Goal: Task Accomplishment & Management: Use online tool/utility

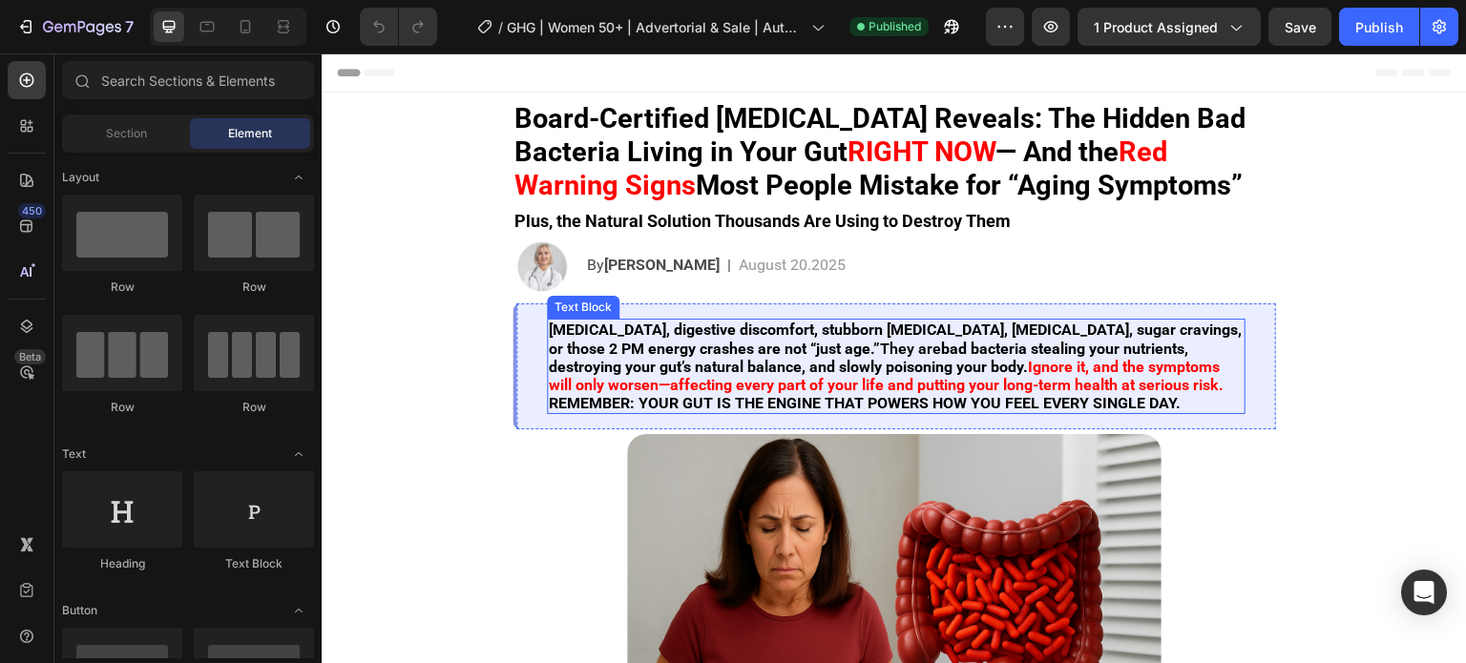
click at [638, 355] on strong "[MEDICAL_DATA], digestive discomfort, stubborn [MEDICAL_DATA], [MEDICAL_DATA], …" at bounding box center [895, 339] width 693 height 36
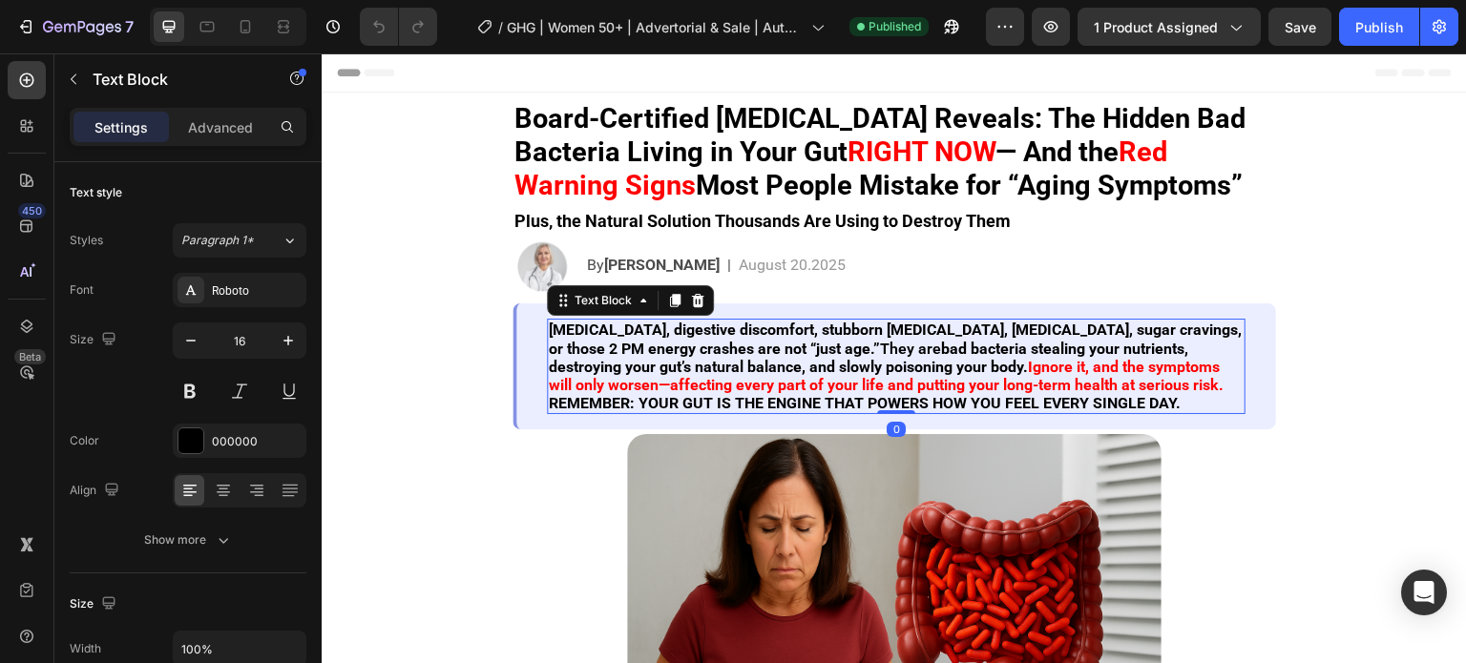
click at [613, 331] on strong "[MEDICAL_DATA], digestive discomfort, stubborn [MEDICAL_DATA], [MEDICAL_DATA], …" at bounding box center [895, 339] width 693 height 36
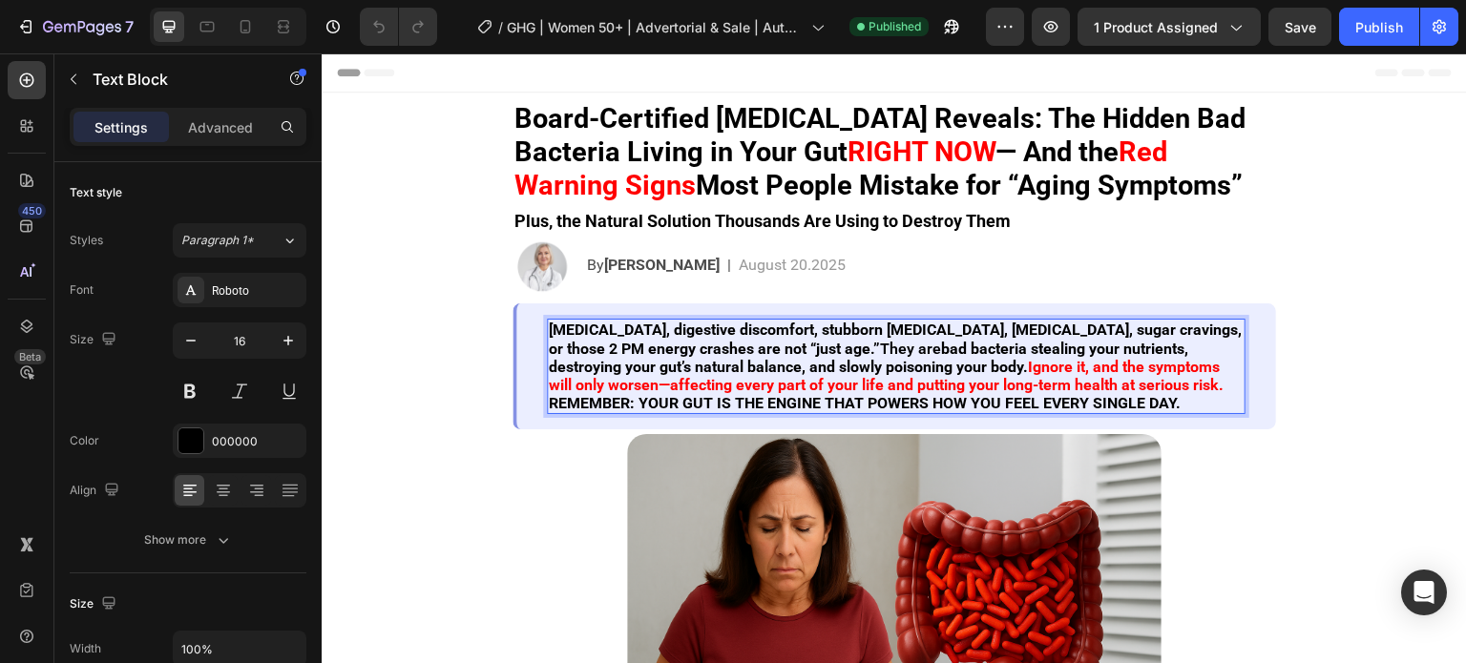
click at [608, 331] on strong "[MEDICAL_DATA], digestive discomfort, stubborn [MEDICAL_DATA], [MEDICAL_DATA], …" at bounding box center [895, 339] width 693 height 36
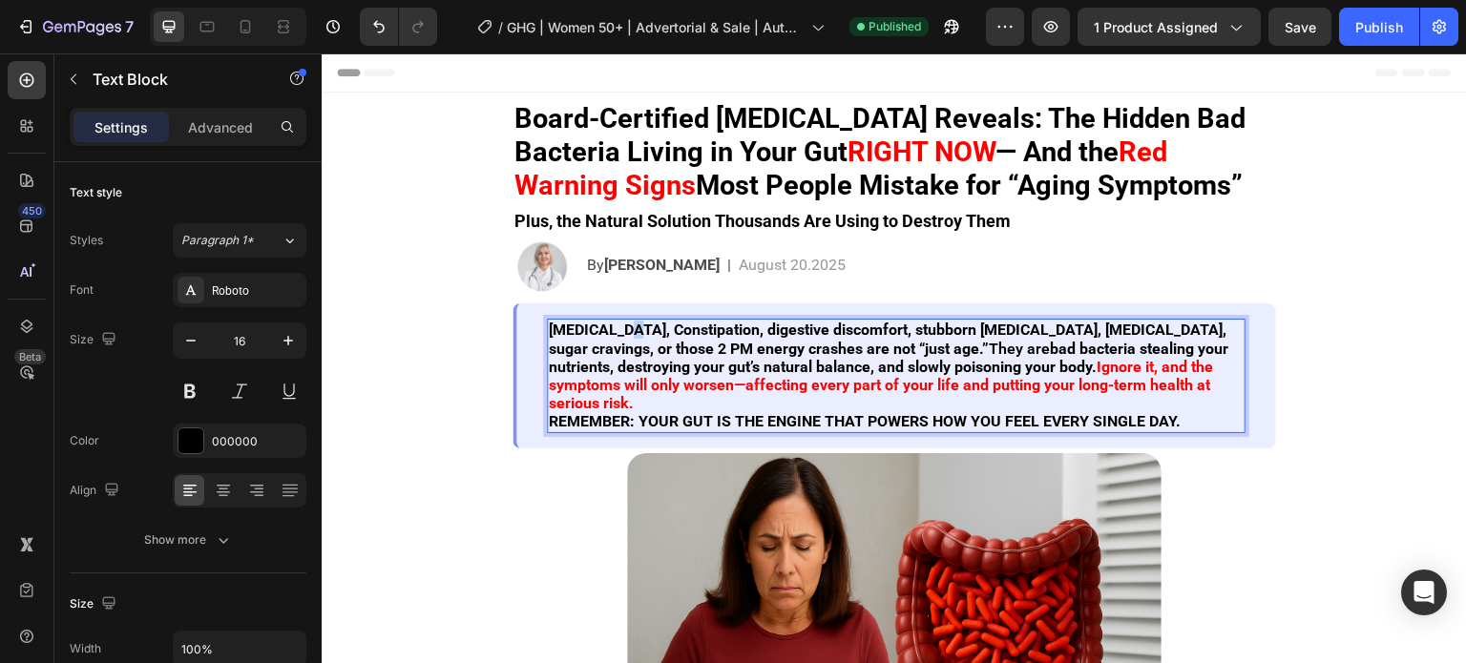
click at [614, 339] on strong "[MEDICAL_DATA], Constipation, digestive discomfort, stubborn [MEDICAL_DATA], [M…" at bounding box center [888, 339] width 678 height 36
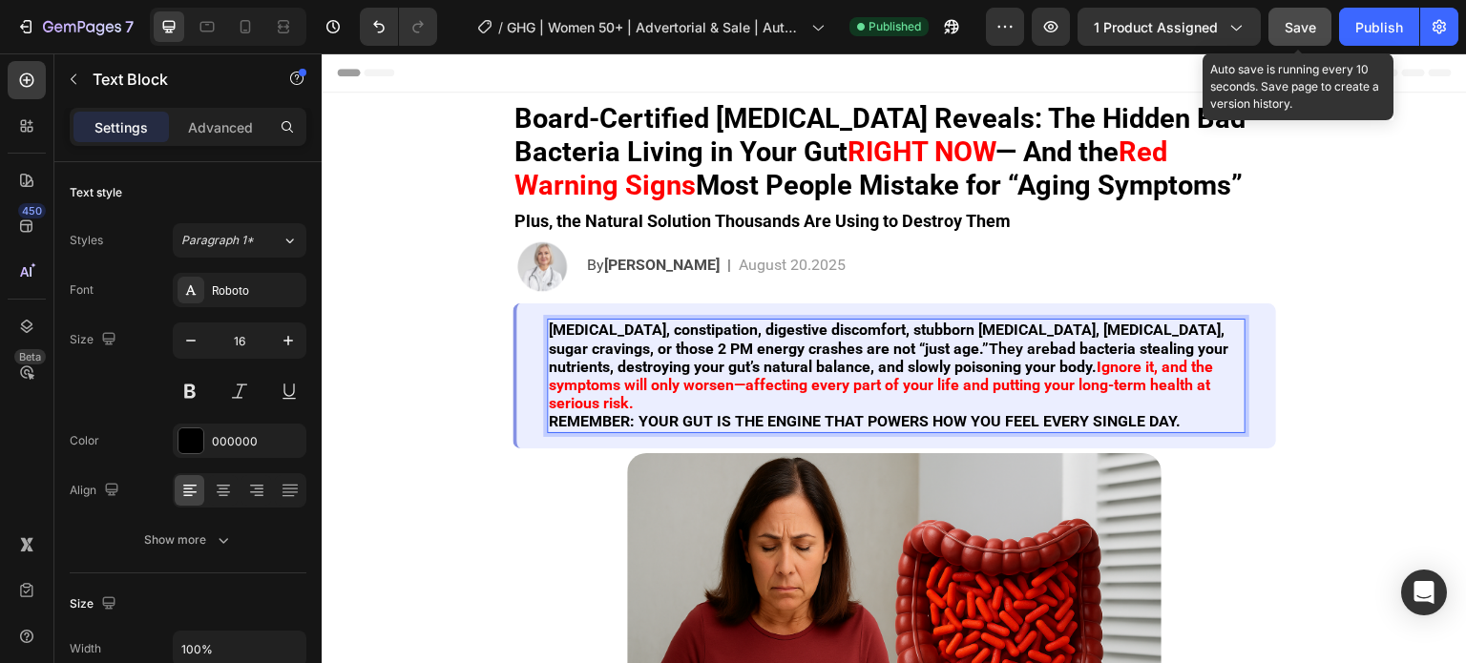
click at [1332, 35] on div "Preview 1 product assigned Save Auto save is running every 10 seconds. Save pag…" at bounding box center [1222, 27] width 472 height 38
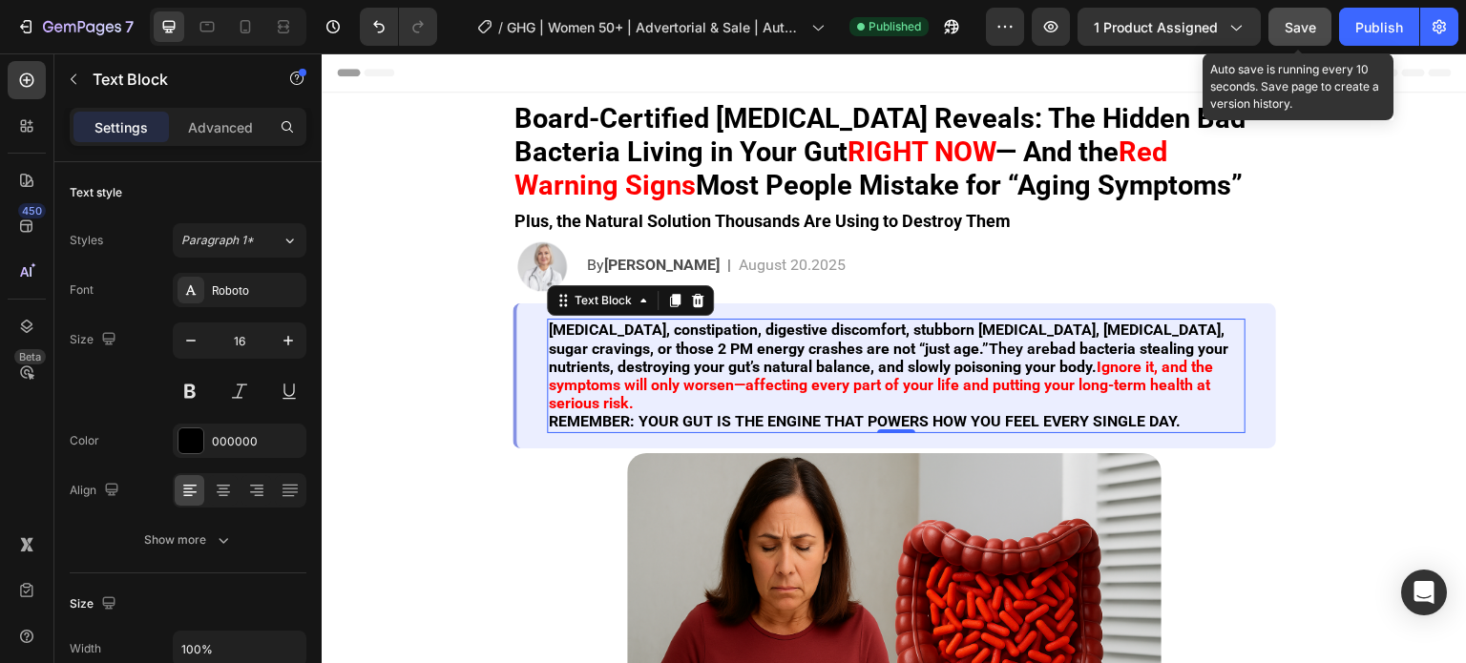
click at [1323, 34] on button "Save" at bounding box center [1299, 27] width 63 height 38
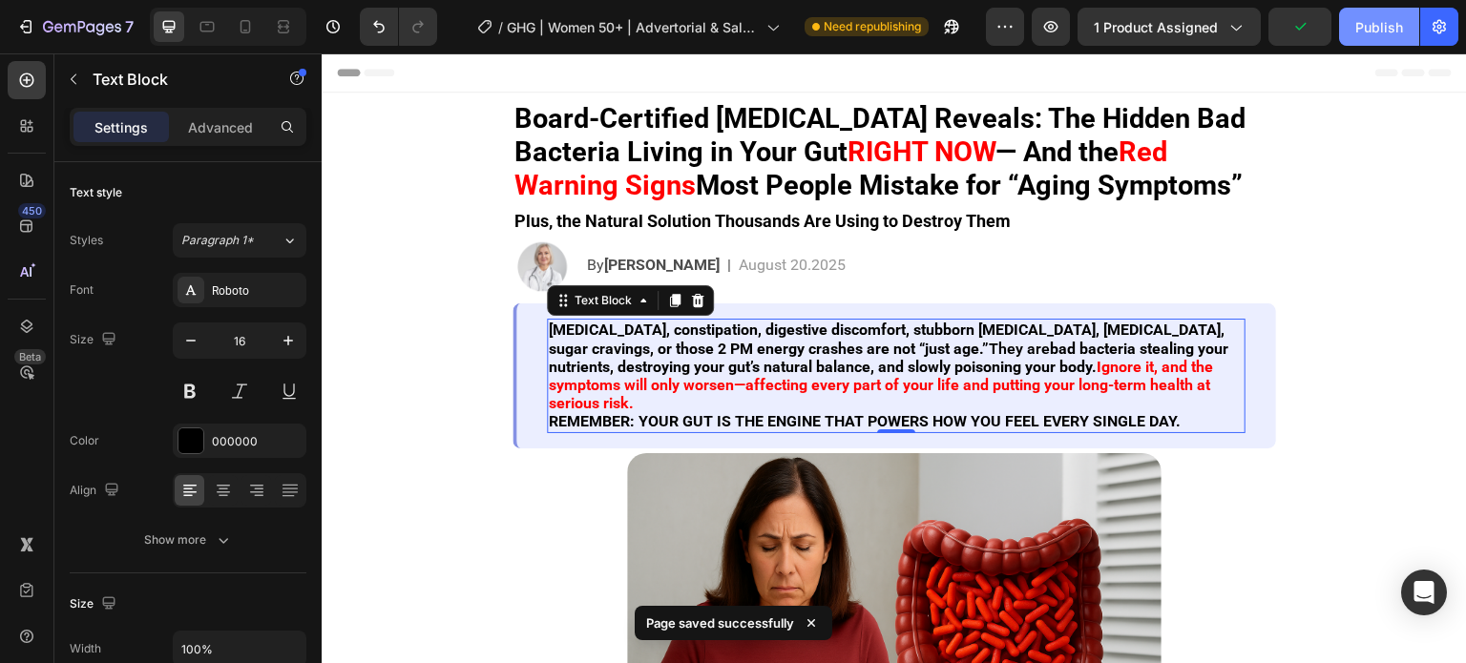
click at [1366, 38] on button "Publish" at bounding box center [1379, 27] width 80 height 38
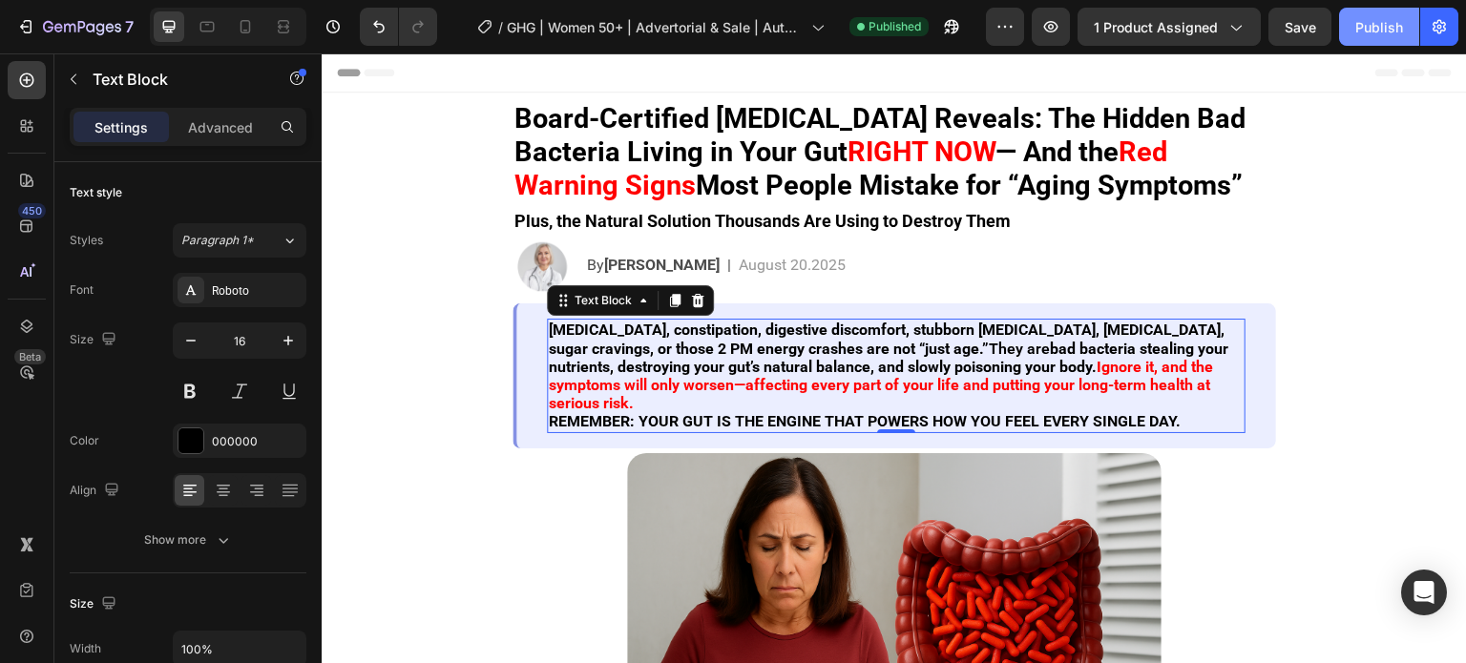
click at [1340, 12] on button "Publish" at bounding box center [1379, 27] width 80 height 38
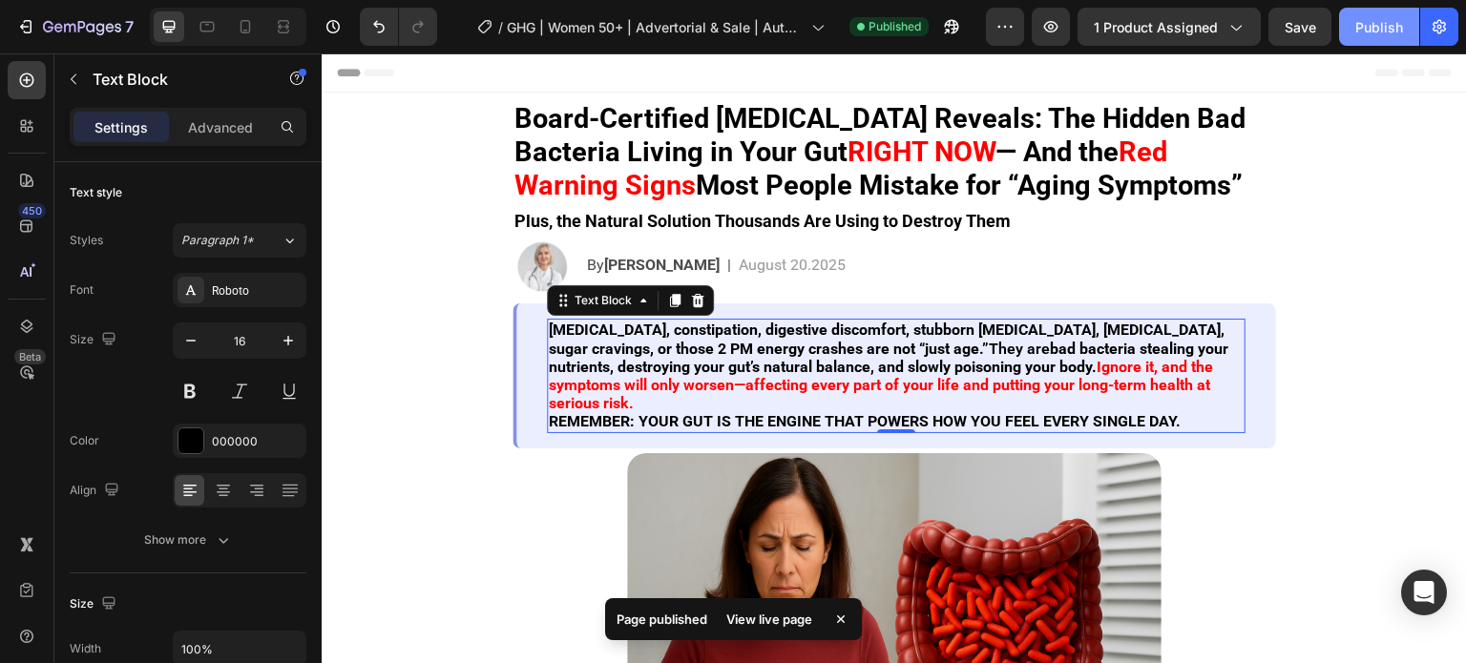
click at [1359, 17] on div "Publish" at bounding box center [1379, 27] width 48 height 20
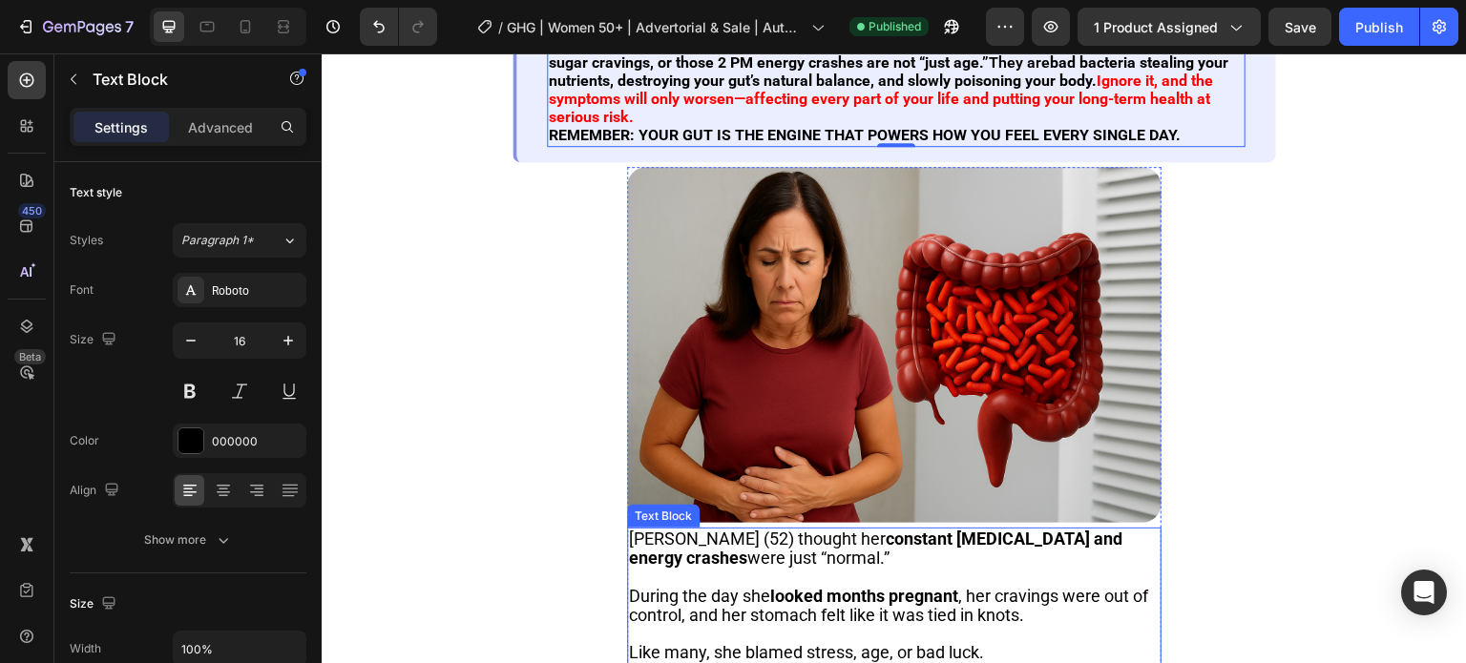
scroll to position [573, 0]
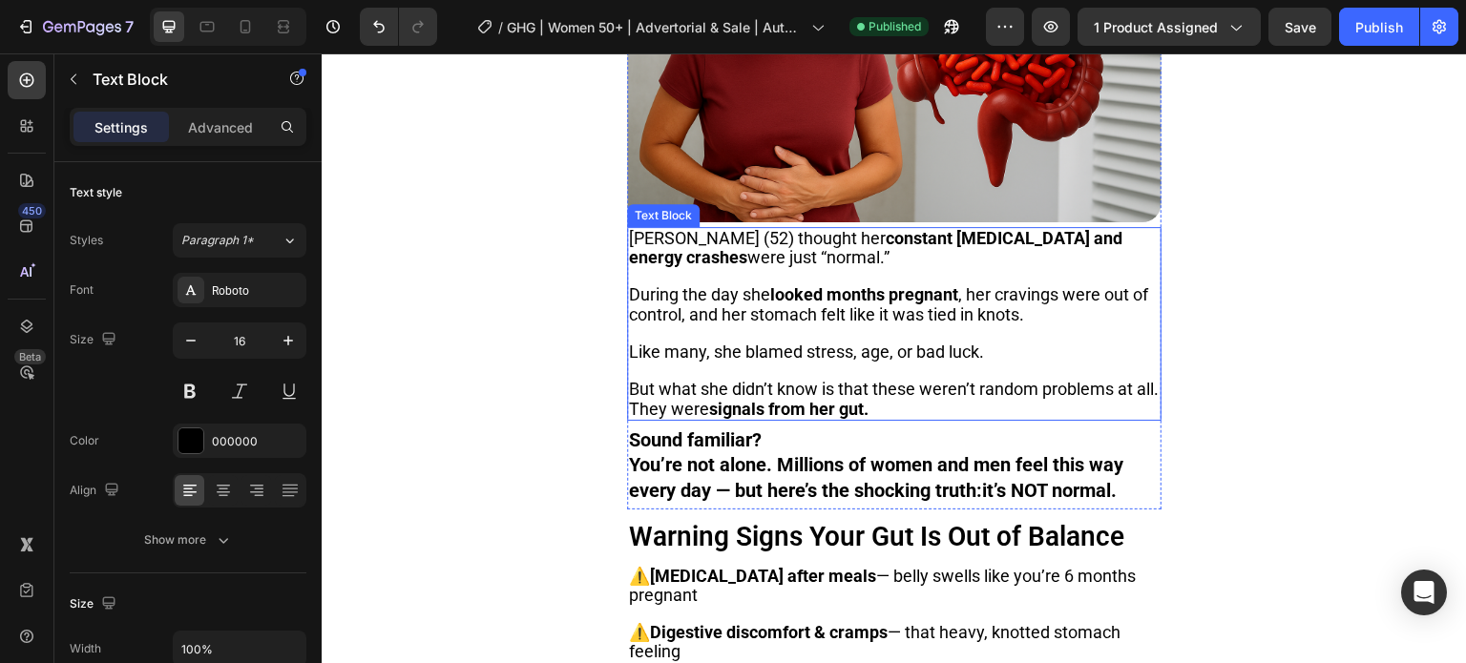
click at [780, 324] on p at bounding box center [894, 333] width 531 height 18
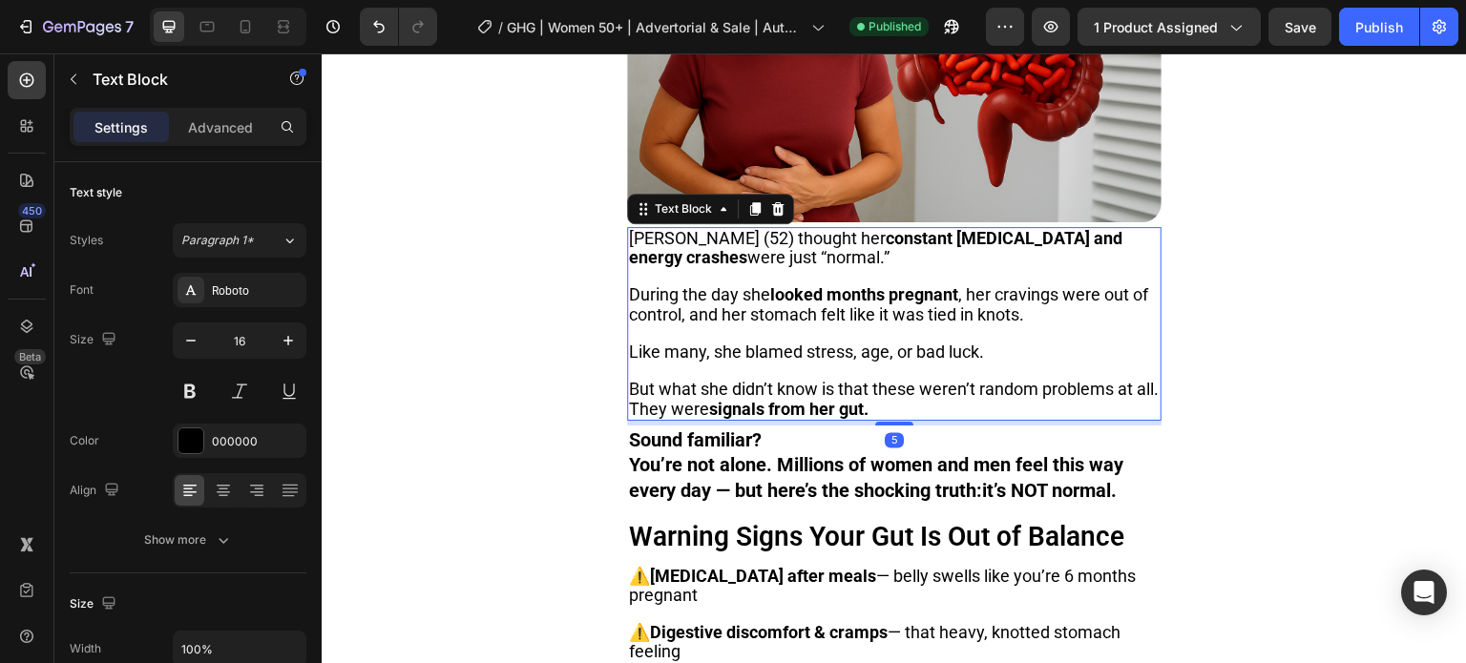
click at [780, 324] on p at bounding box center [894, 333] width 531 height 18
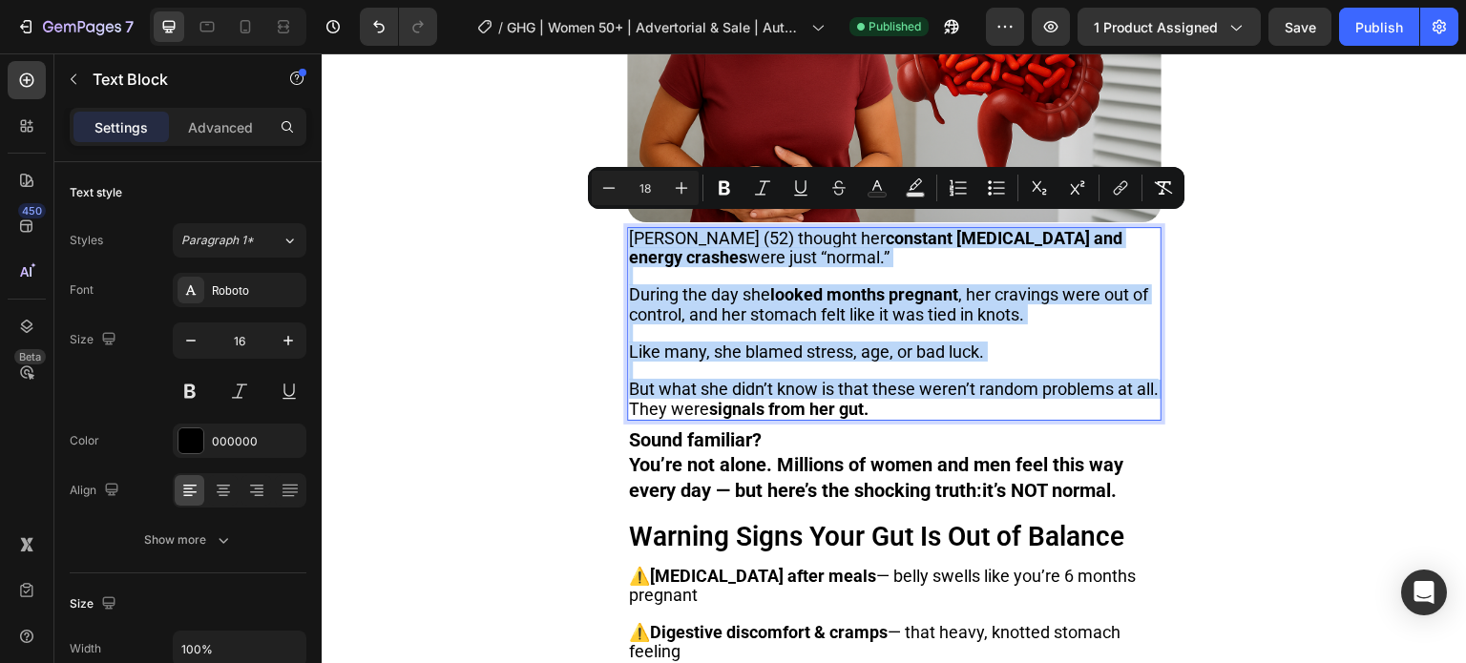
copy div "[PERSON_NAME] (52) thought her constant [MEDICAL_DATA] and energy crashes were …"
click at [680, 362] on p "But what she didn’t know is that these weren’t random problems at all. They wer…" at bounding box center [894, 390] width 531 height 57
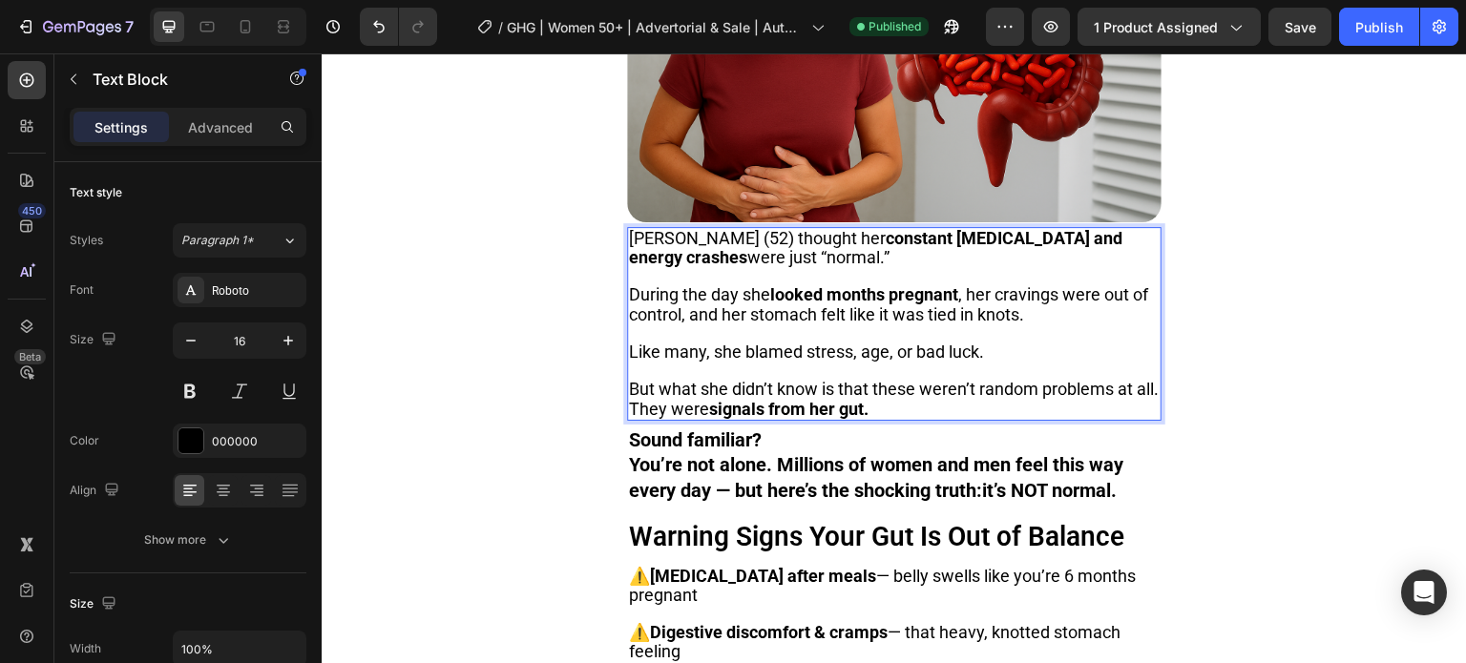
click at [790, 342] on span "Like many, she blamed stress, age, or bad luck." at bounding box center [806, 352] width 355 height 20
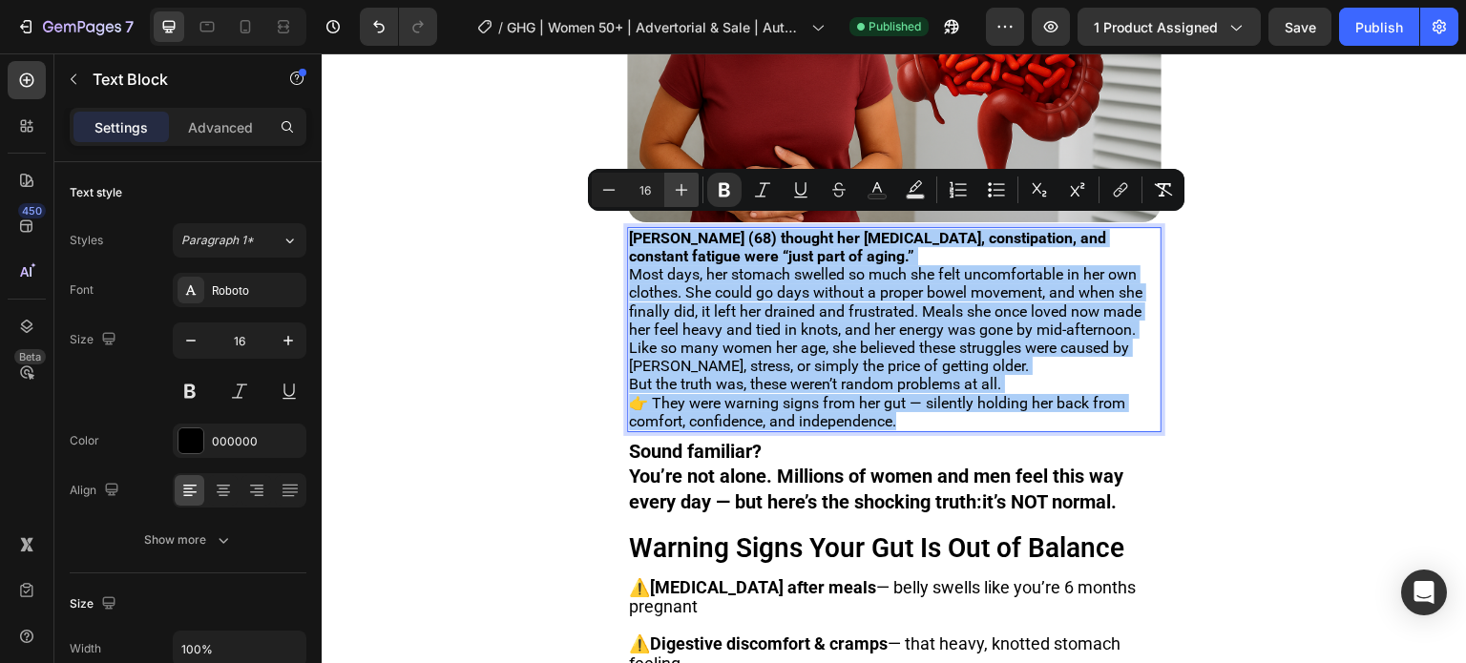
click at [690, 189] on icon "Editor contextual toolbar" at bounding box center [681, 189] width 19 height 19
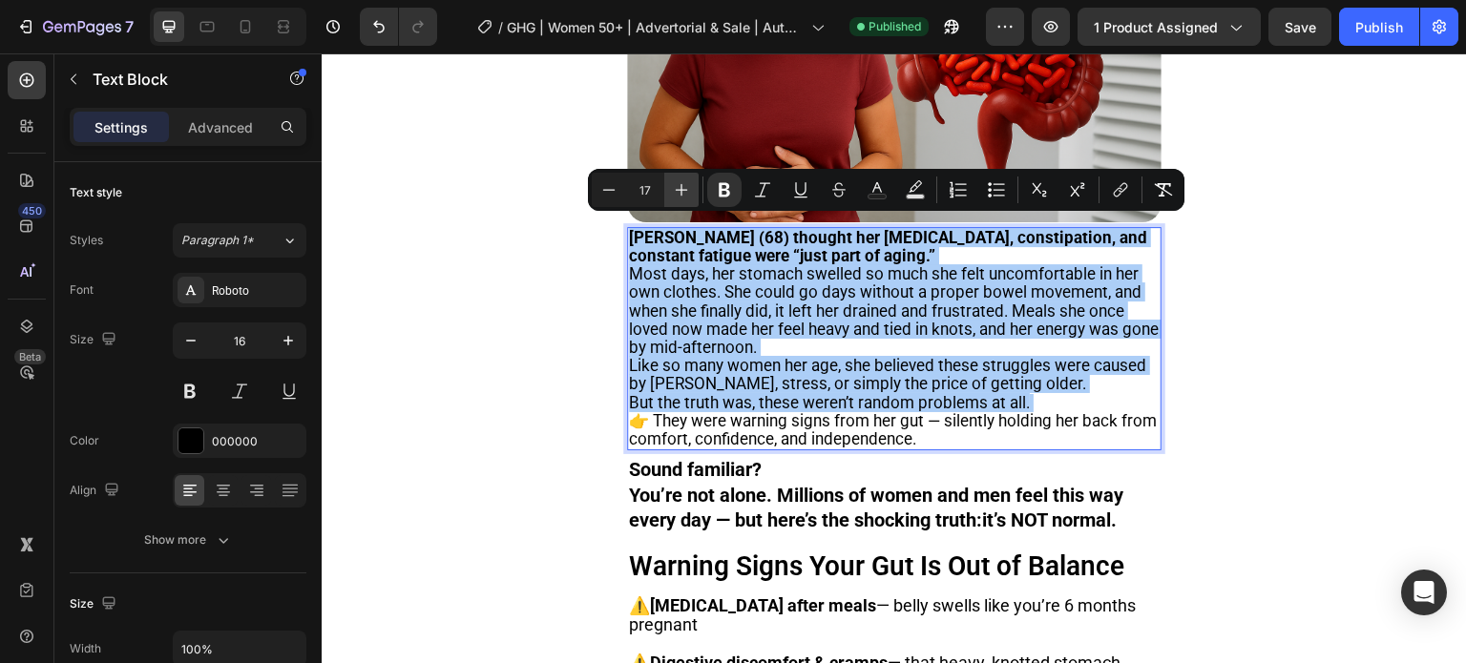
click at [690, 189] on icon "Editor contextual toolbar" at bounding box center [681, 189] width 19 height 19
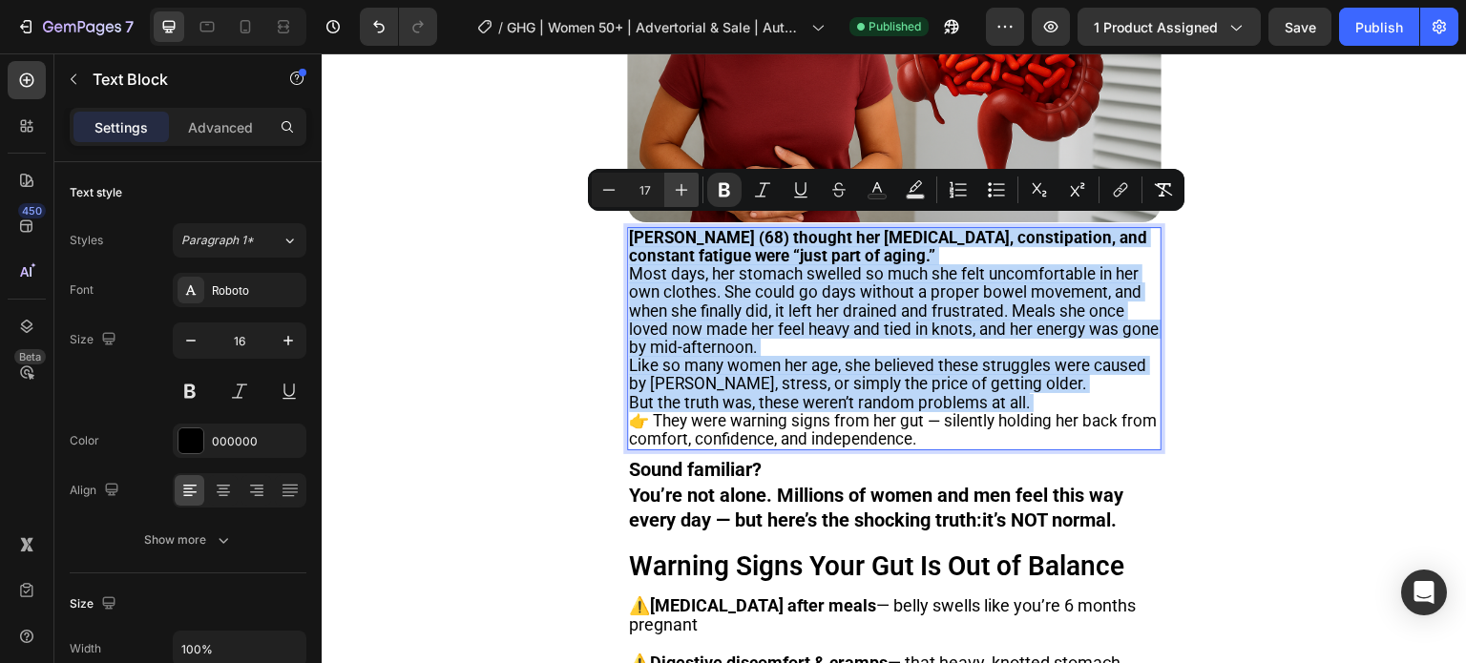
type input "18"
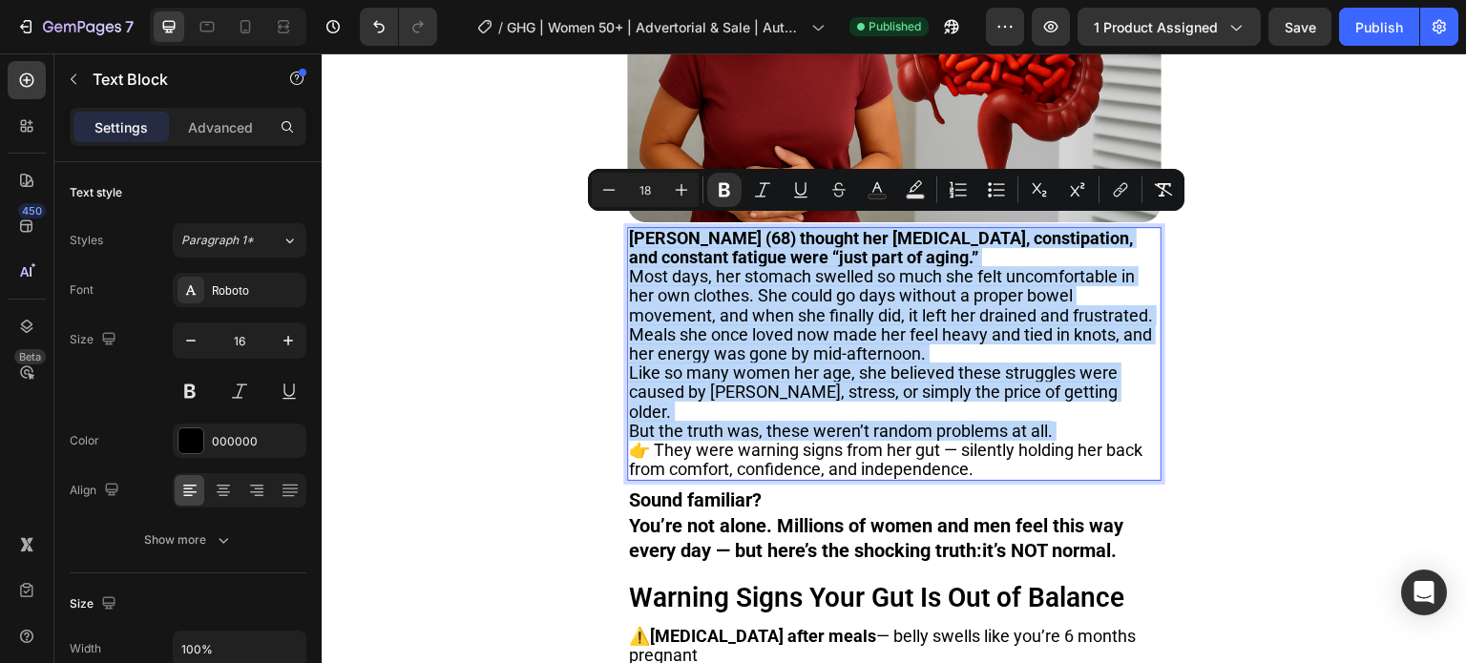
click at [814, 266] on span "Most days, her stomach swelled so much she felt uncomfortable in her own clothe…" at bounding box center [891, 314] width 524 height 97
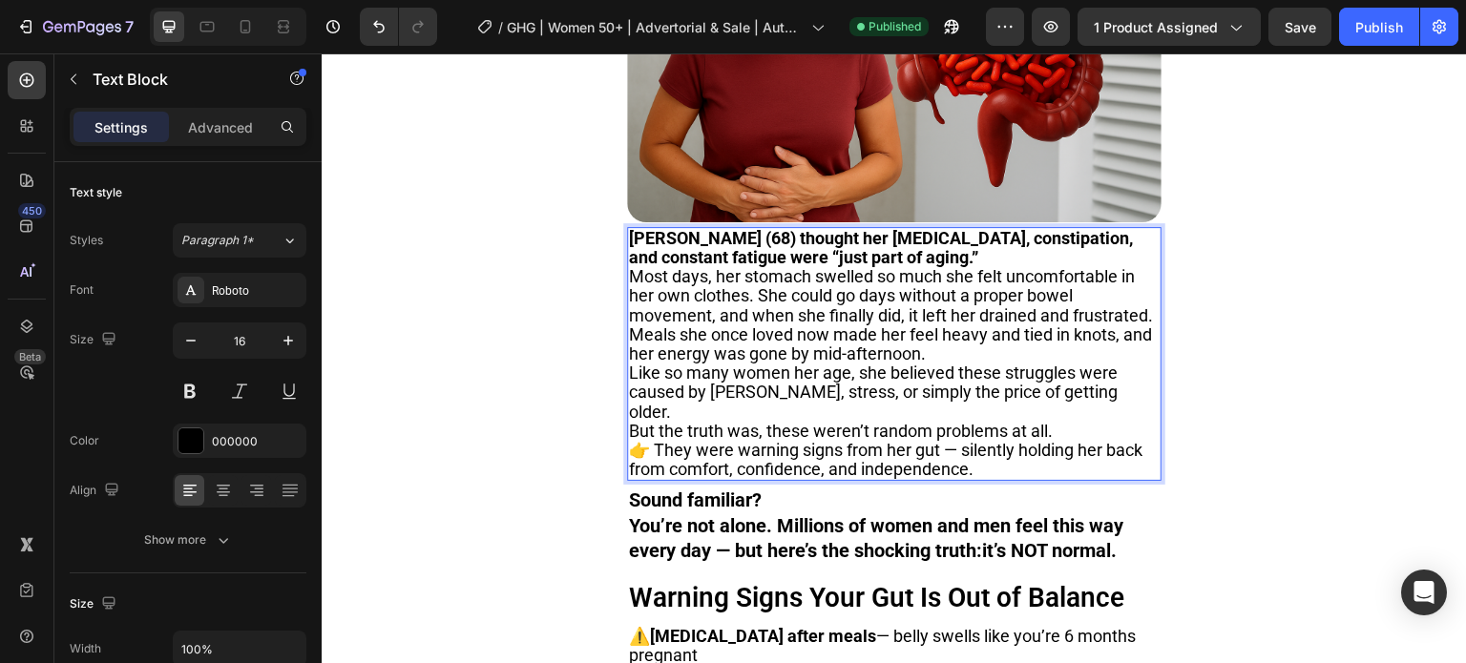
click at [889, 266] on span "Most days, her stomach swelled so much she felt uncomfortable in her own clothe…" at bounding box center [891, 314] width 524 height 97
click at [895, 245] on p "[PERSON_NAME] (68) thought her [MEDICAL_DATA], constipation, and constant fatig…" at bounding box center [894, 248] width 531 height 38
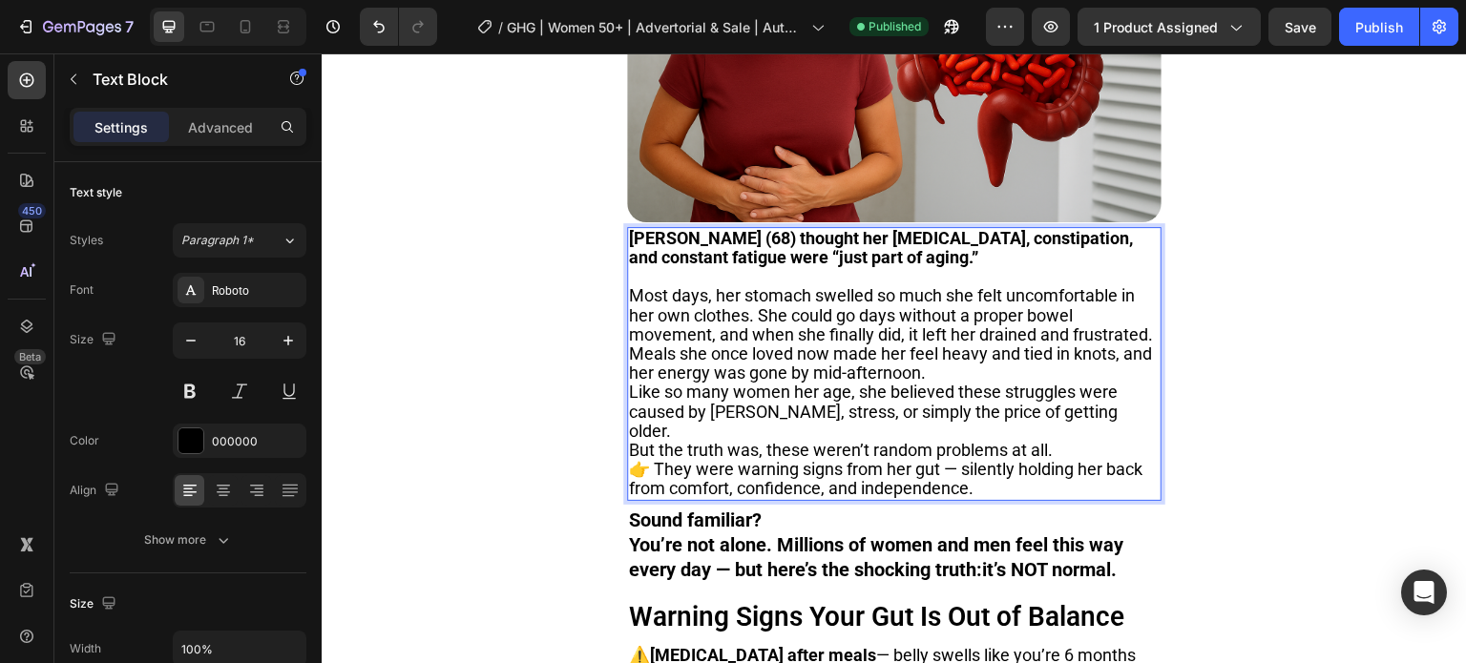
click at [1091, 301] on p "Most days, her stomach swelled so much she felt uncomfortable in her own clothe…" at bounding box center [894, 334] width 531 height 96
click at [762, 298] on span "Most days, her stomach swelled so much she felt uncomfortable in her own clothe…" at bounding box center [891, 332] width 524 height 97
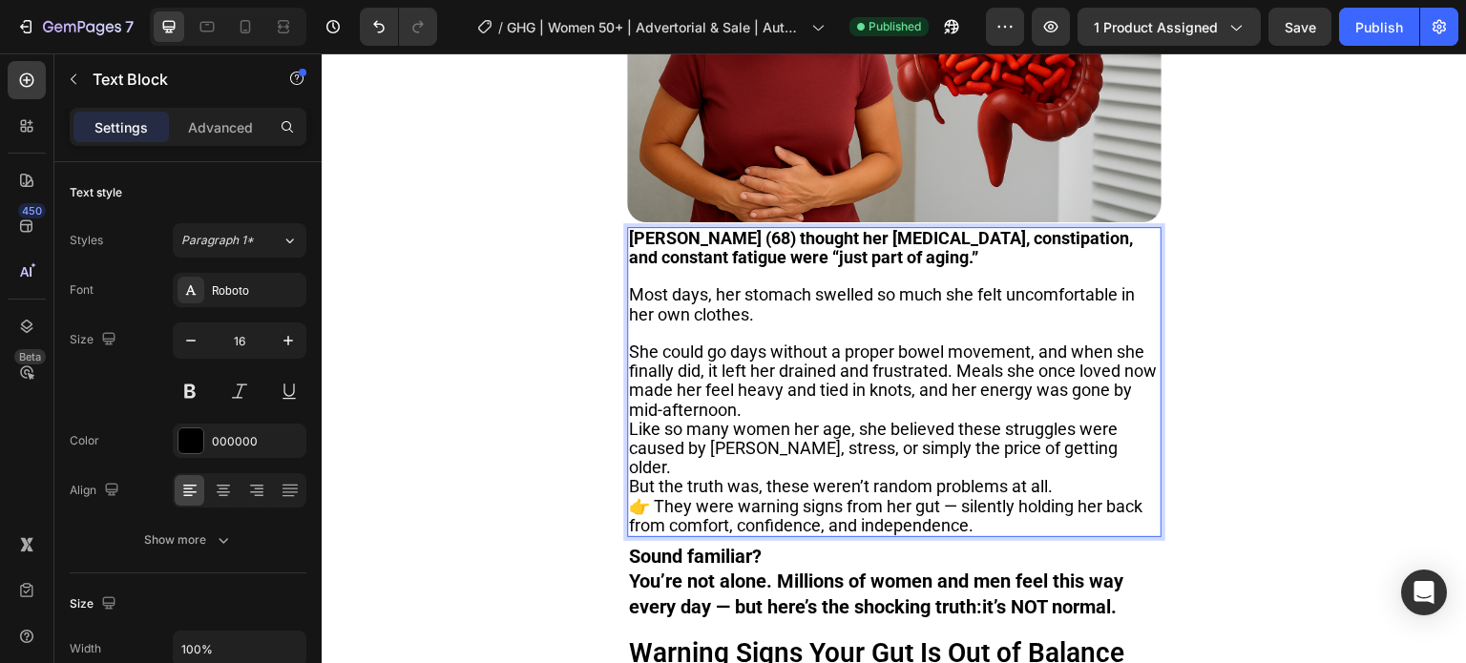
click at [853, 390] on p "She could go days without a proper bowel movement, and when she finally did, it…" at bounding box center [894, 381] width 531 height 77
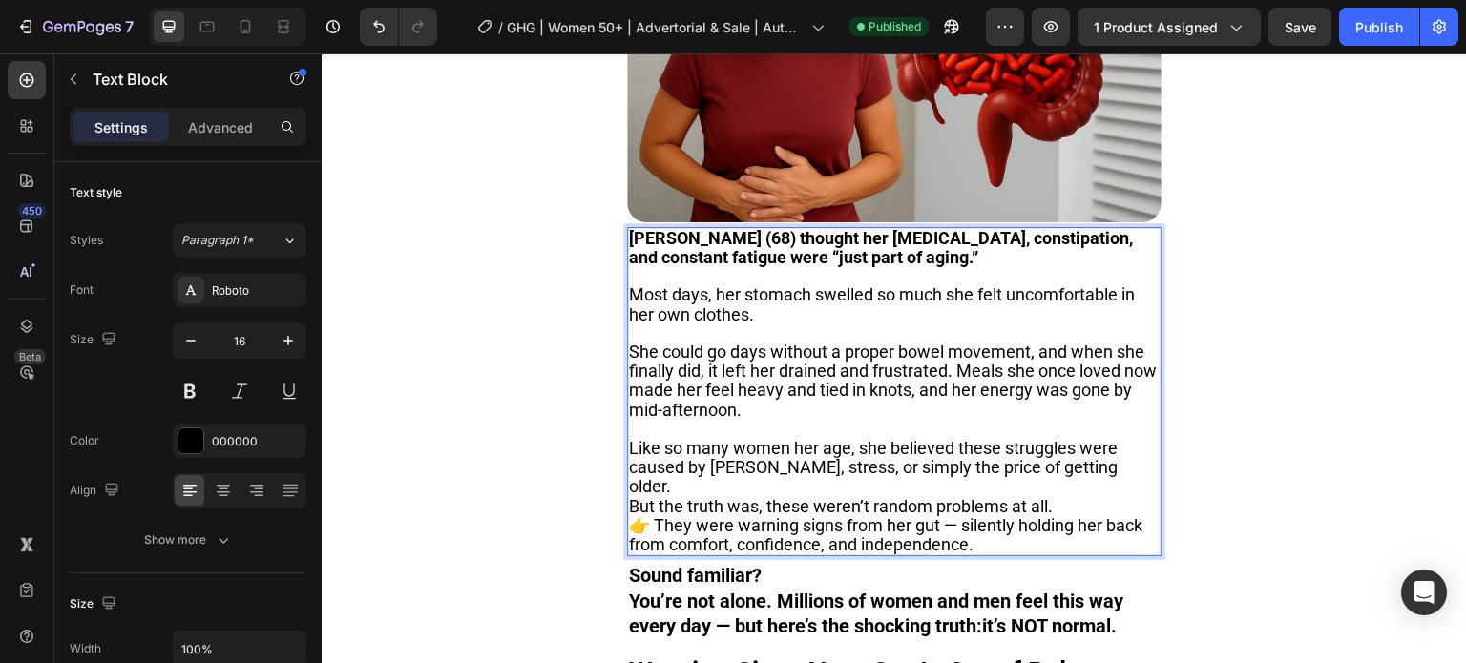
click at [997, 366] on span "She could go days without a proper bowel movement, and when she finally did, it…" at bounding box center [893, 381] width 528 height 78
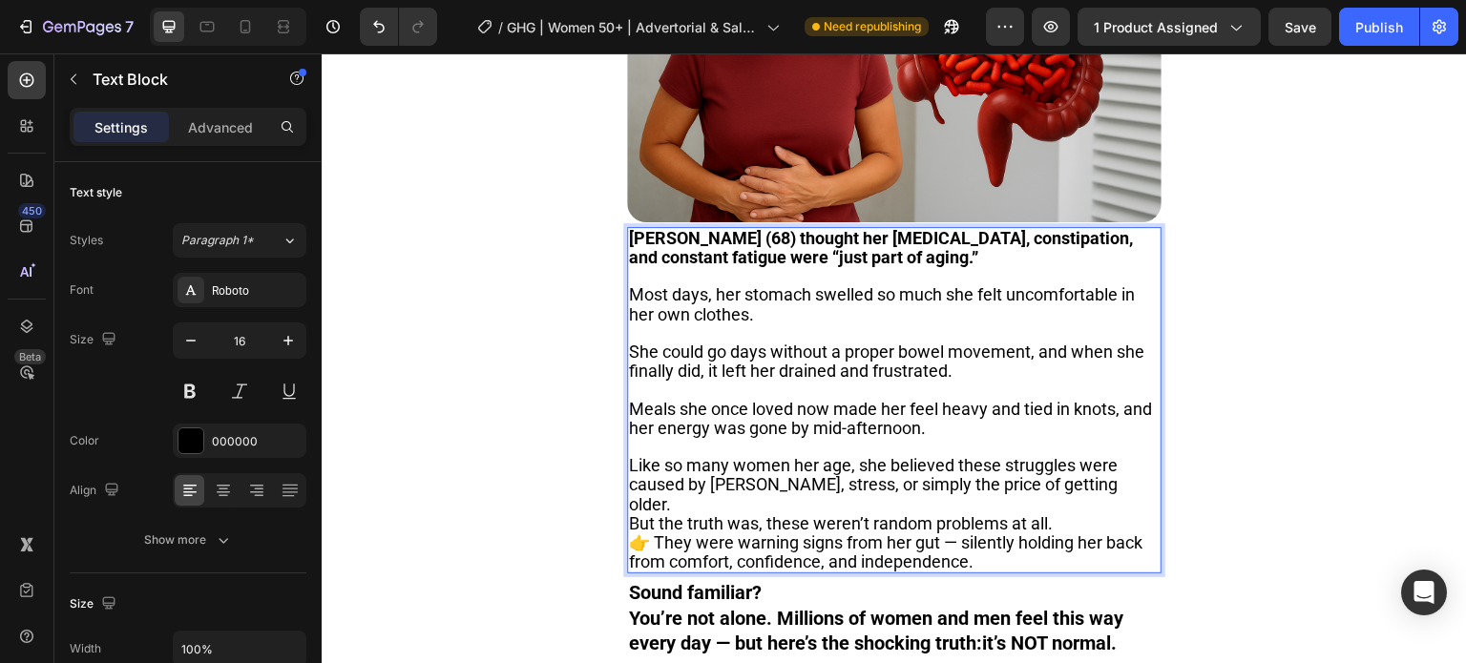
click at [1136, 466] on p "Like so many women her age, she believed these struggles were caused by [PERSON…" at bounding box center [894, 485] width 531 height 58
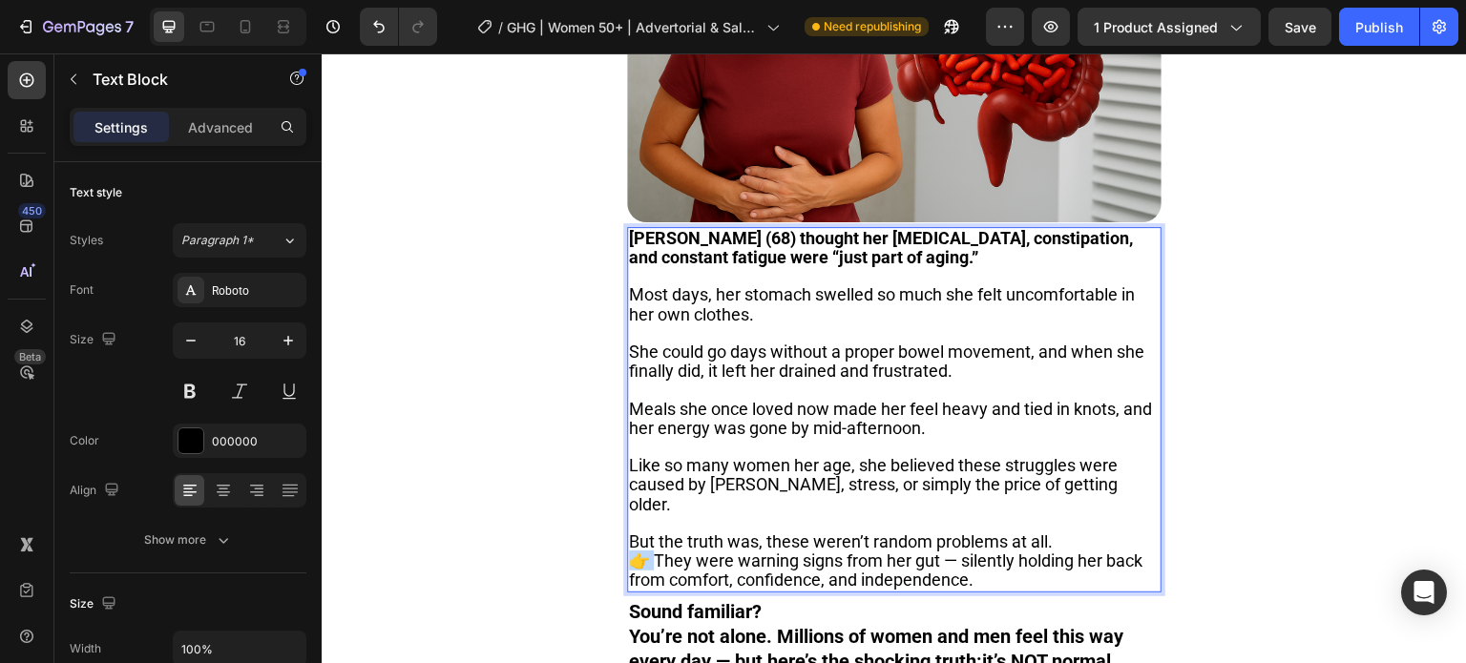
drag, startPoint x: 661, startPoint y: 519, endPoint x: 631, endPoint y: 520, distance: 30.6
click at [631, 551] on span "👉 They were warning signs from her gut — silently holding her back from comfort…" at bounding box center [885, 570] width 513 height 39
drag, startPoint x: 714, startPoint y: 525, endPoint x: 931, endPoint y: 524, distance: 216.6
click at [930, 551] on span "They were warning signs from her gut — silently holding her back from comfort, …" at bounding box center [893, 570] width 529 height 39
click at [931, 551] on span "They were warning signs from her gut — silently holding her back from comfort, …" at bounding box center [893, 570] width 529 height 39
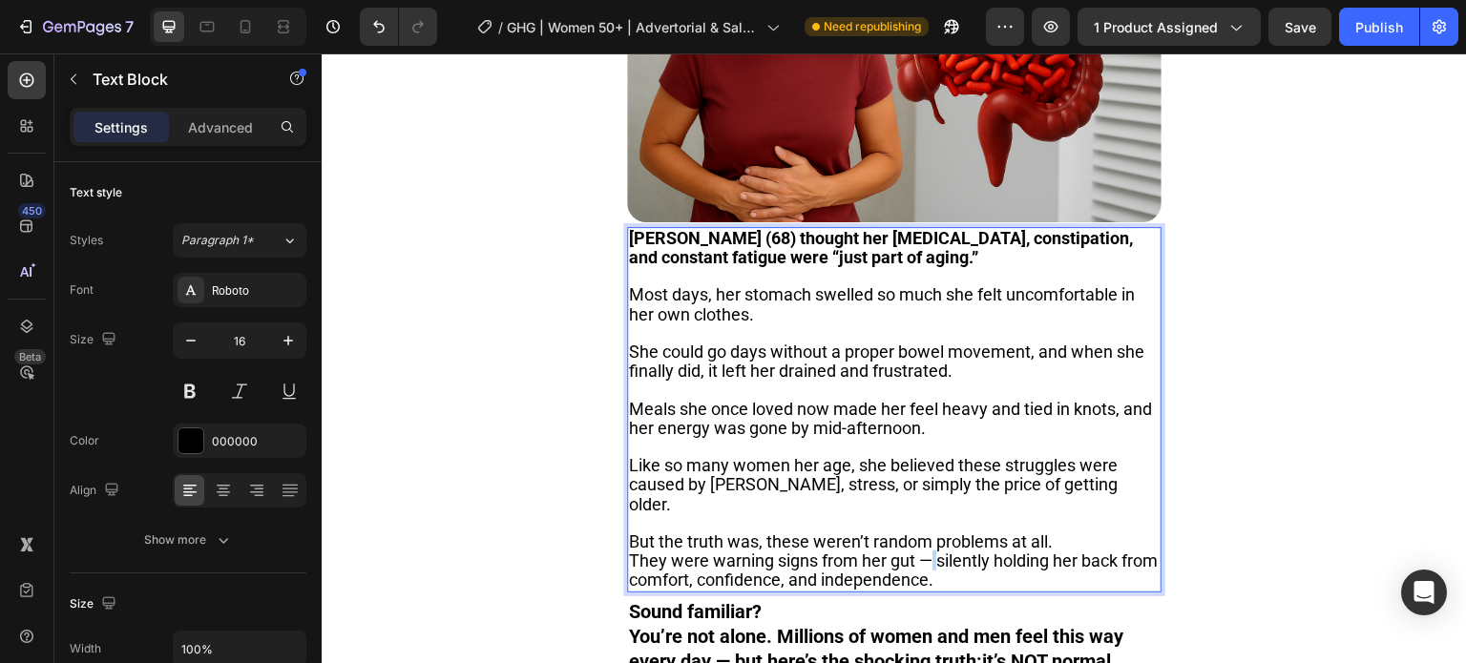
click at [931, 551] on span "They were warning signs from her gut — silently holding her back from comfort, …" at bounding box center [893, 570] width 529 height 39
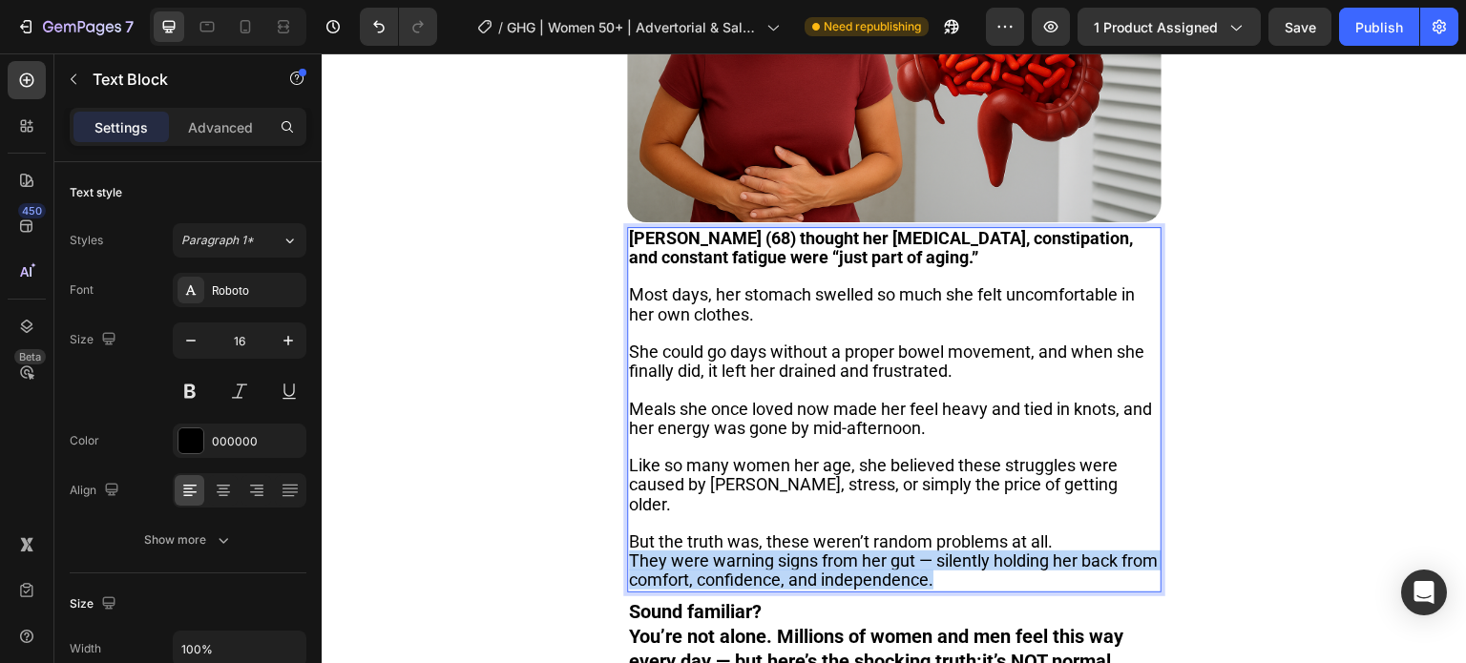
click at [931, 551] on span "They were warning signs from her gut — silently holding her back from comfort, …" at bounding box center [893, 570] width 529 height 39
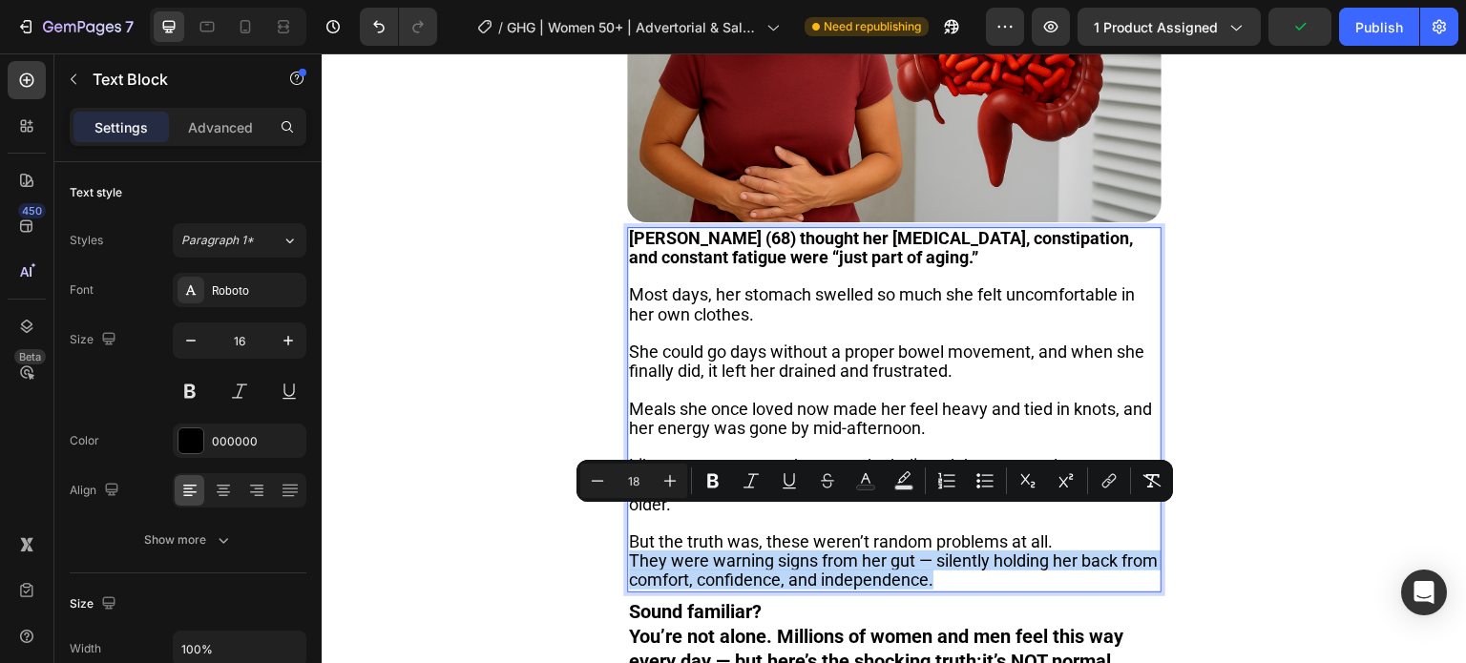
click at [747, 551] on span "They were warning signs from her gut — silently holding her back from comfort, …" at bounding box center [893, 570] width 529 height 39
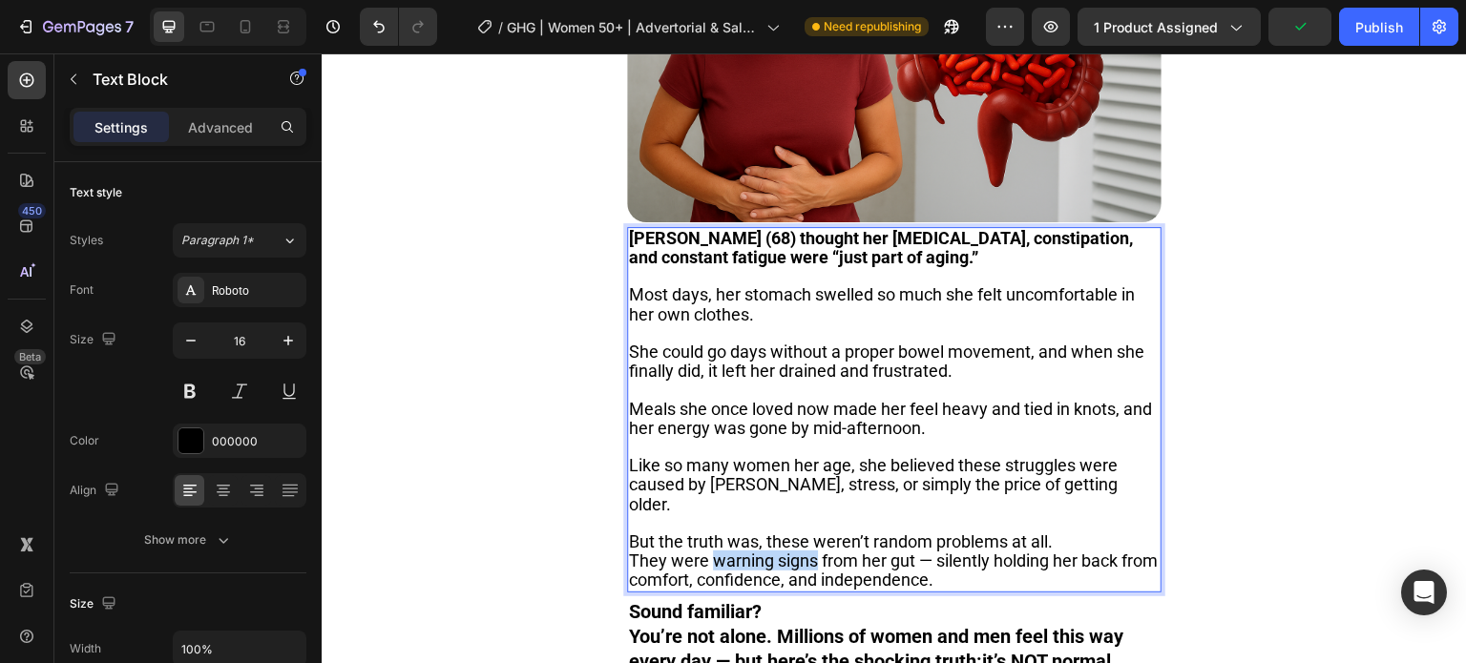
drag, startPoint x: 709, startPoint y: 518, endPoint x: 819, endPoint y: 519, distance: 109.8
click at [819, 551] on span "They were warning signs from her gut — silently holding her back from comfort, …" at bounding box center [893, 570] width 529 height 39
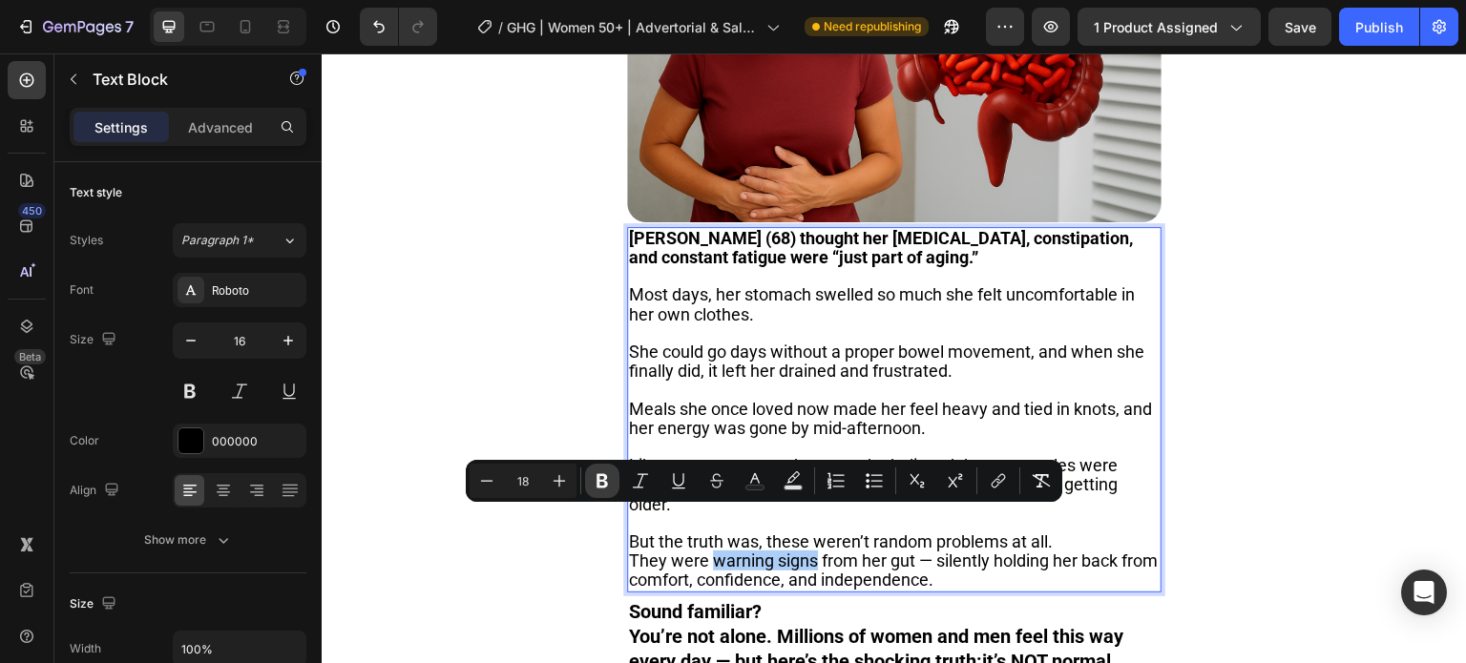
click at [613, 487] on button "Bold" at bounding box center [602, 481] width 34 height 34
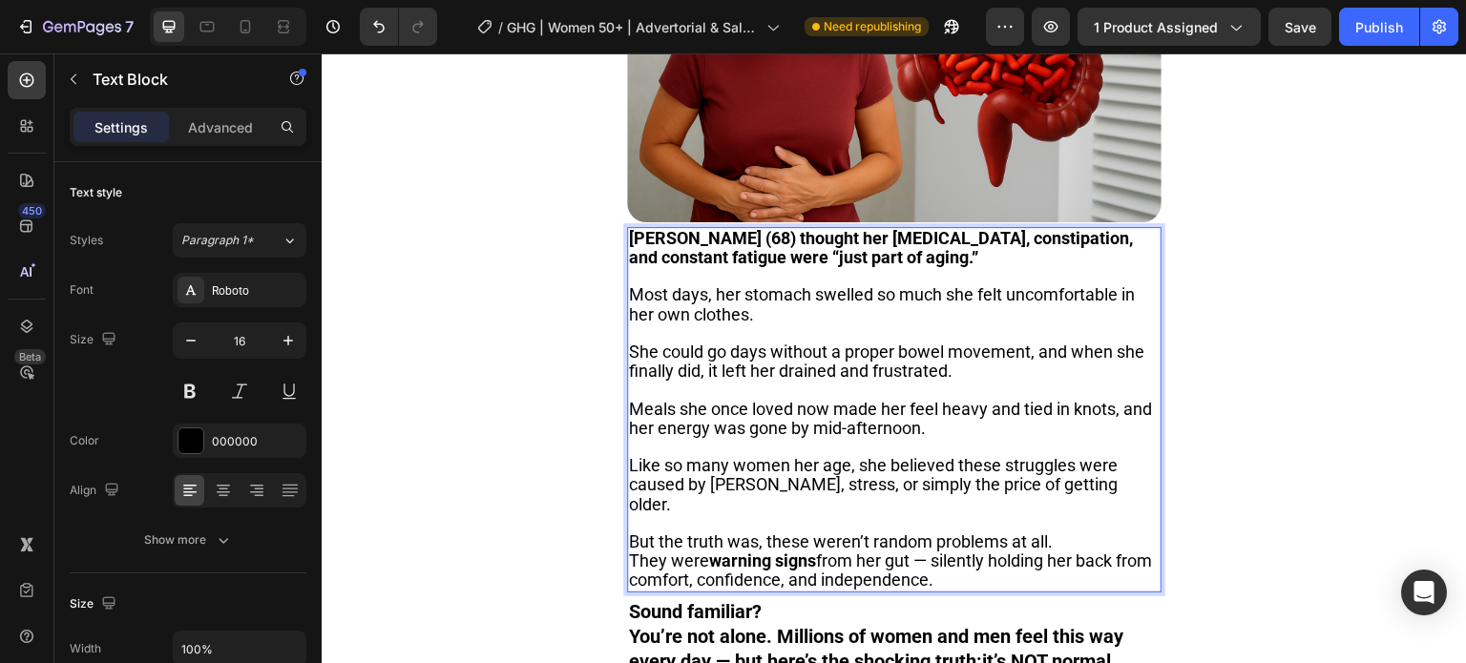
click at [1067, 533] on p "But the truth was, these weren’t random problems at all. They were warning sign…" at bounding box center [894, 562] width 531 height 58
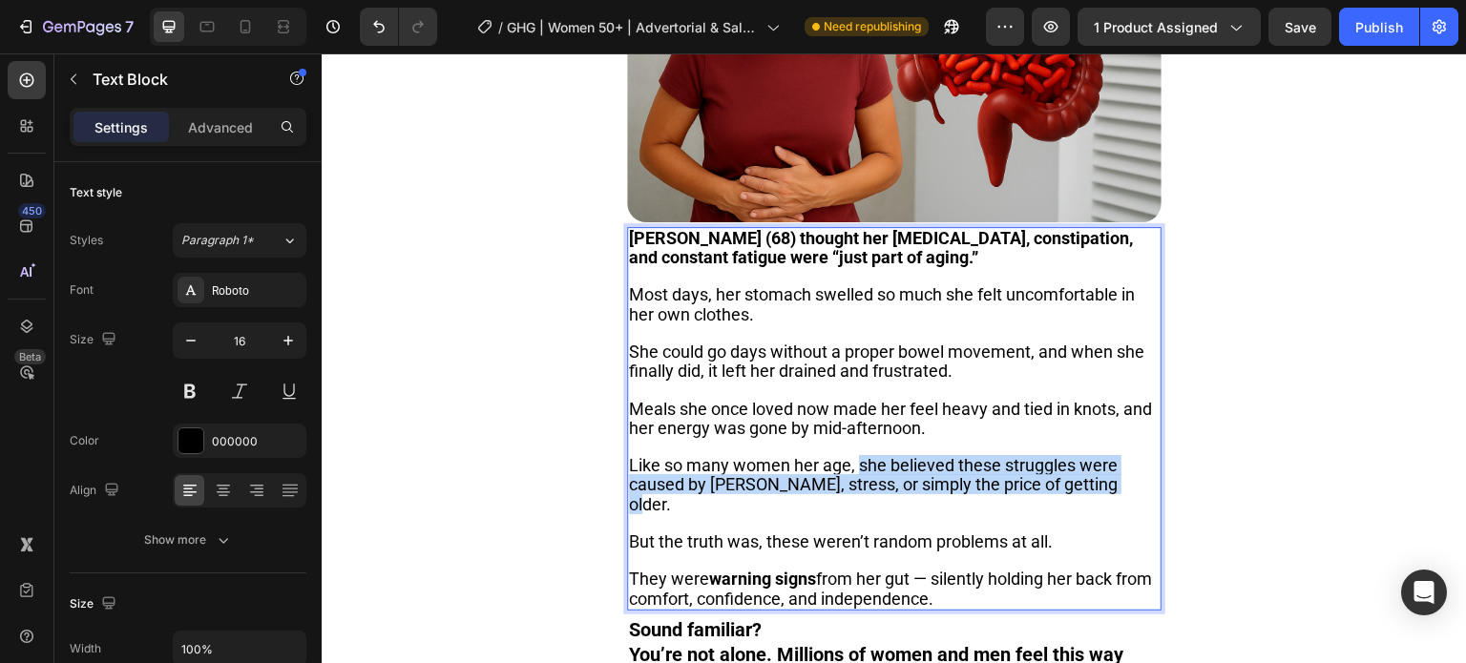
drag, startPoint x: 1131, startPoint y: 462, endPoint x: 857, endPoint y: 450, distance: 274.2
click at [857, 456] on p "Like so many women her age, she believed these struggles were caused by [PERSON…" at bounding box center [894, 485] width 531 height 58
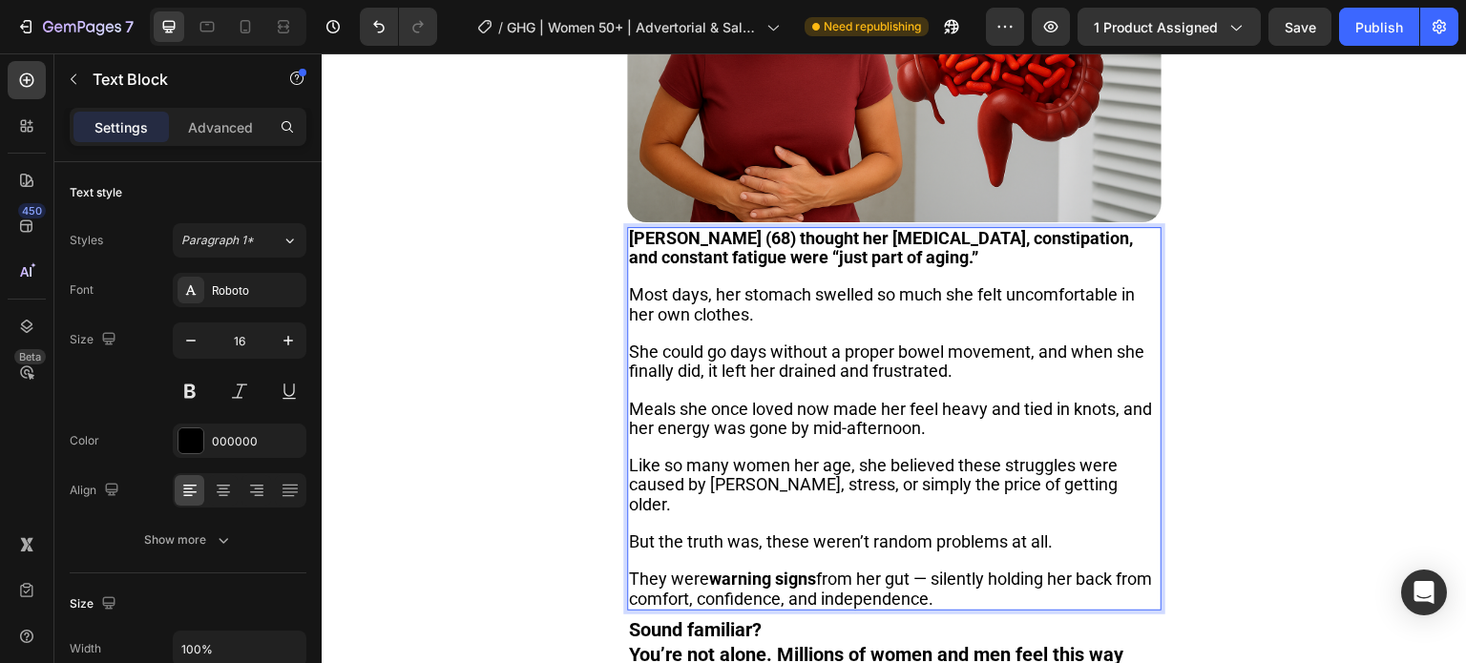
click at [857, 403] on span "Meals she once loved now made her feel heavy and tied in knots, and her energy …" at bounding box center [890, 418] width 523 height 39
click at [1266, 360] on div "Image [PERSON_NAME] (68) thought her [MEDICAL_DATA], constipation, and constant…" at bounding box center [894, 283] width 1145 height 844
click at [806, 465] on span "Like so many women her age, she believed these struggles were caused by [PERSON…" at bounding box center [873, 484] width 489 height 58
click at [958, 455] on span "Like so many women her age, she believed these struggles were caused by [PERSON…" at bounding box center [873, 484] width 489 height 58
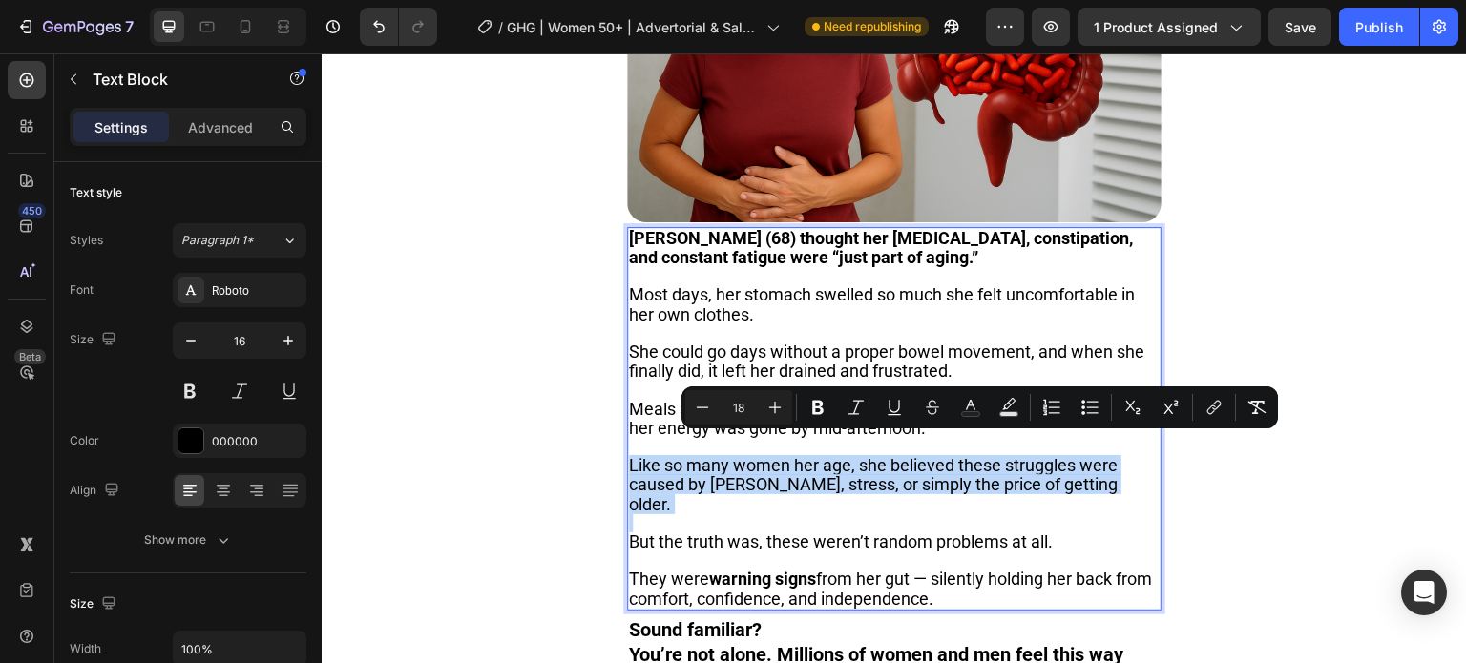
click at [958, 455] on span "Like so many women her age, she believed these struggles were caused by [PERSON…" at bounding box center [873, 484] width 489 height 58
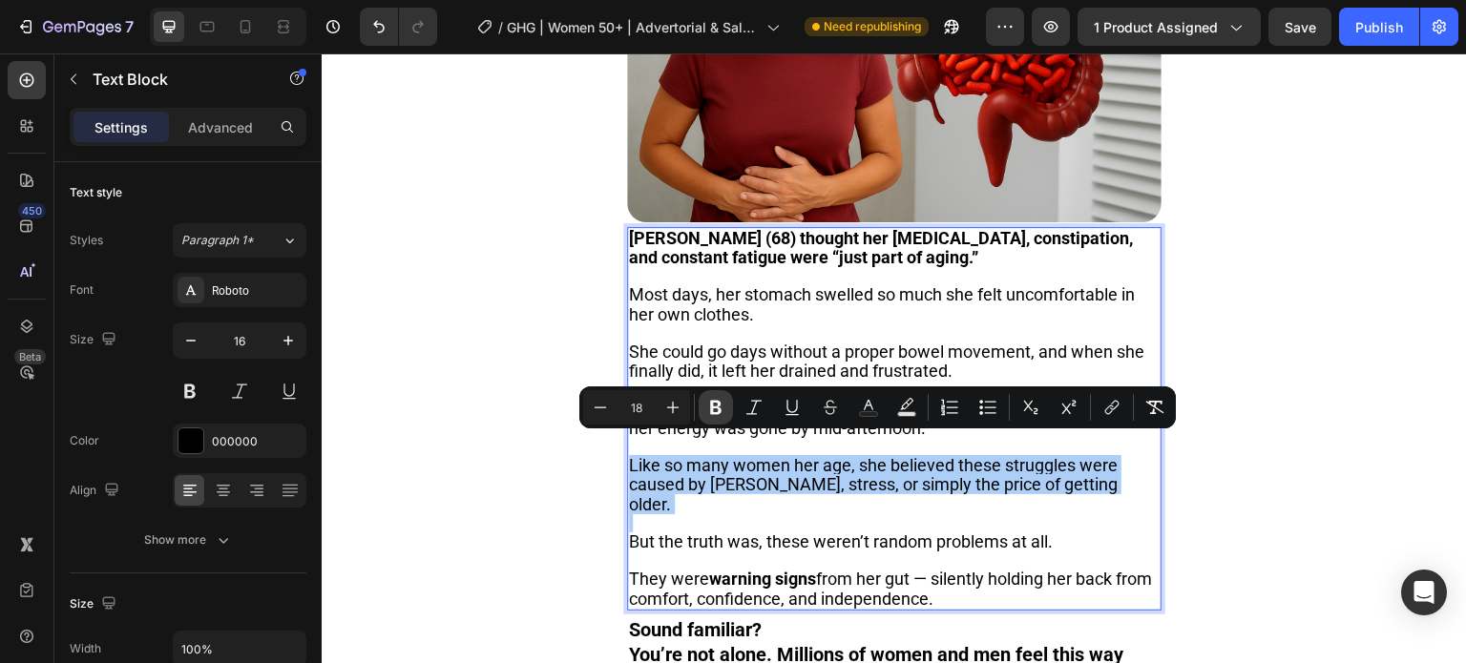
click at [713, 413] on icon "Editor contextual toolbar" at bounding box center [715, 408] width 11 height 14
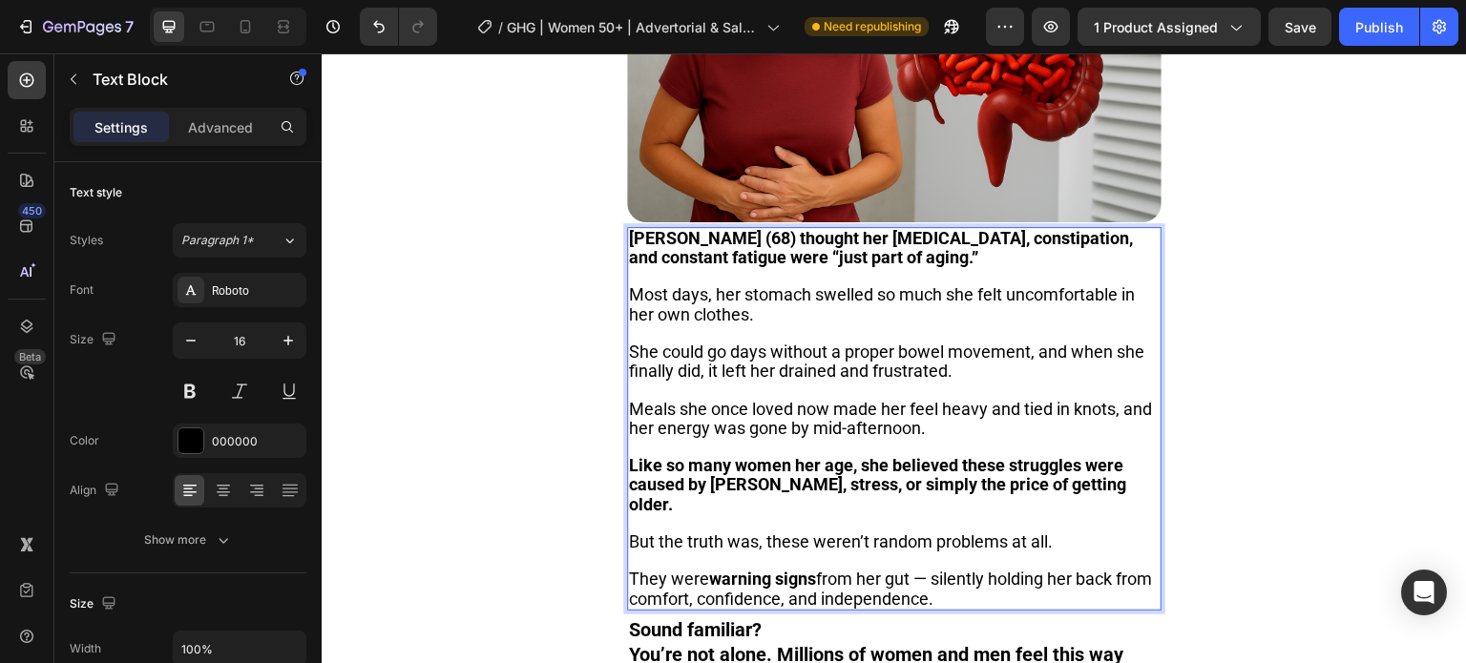
click at [746, 324] on p "Rich Text Editor. Editing area: main" at bounding box center [894, 333] width 531 height 18
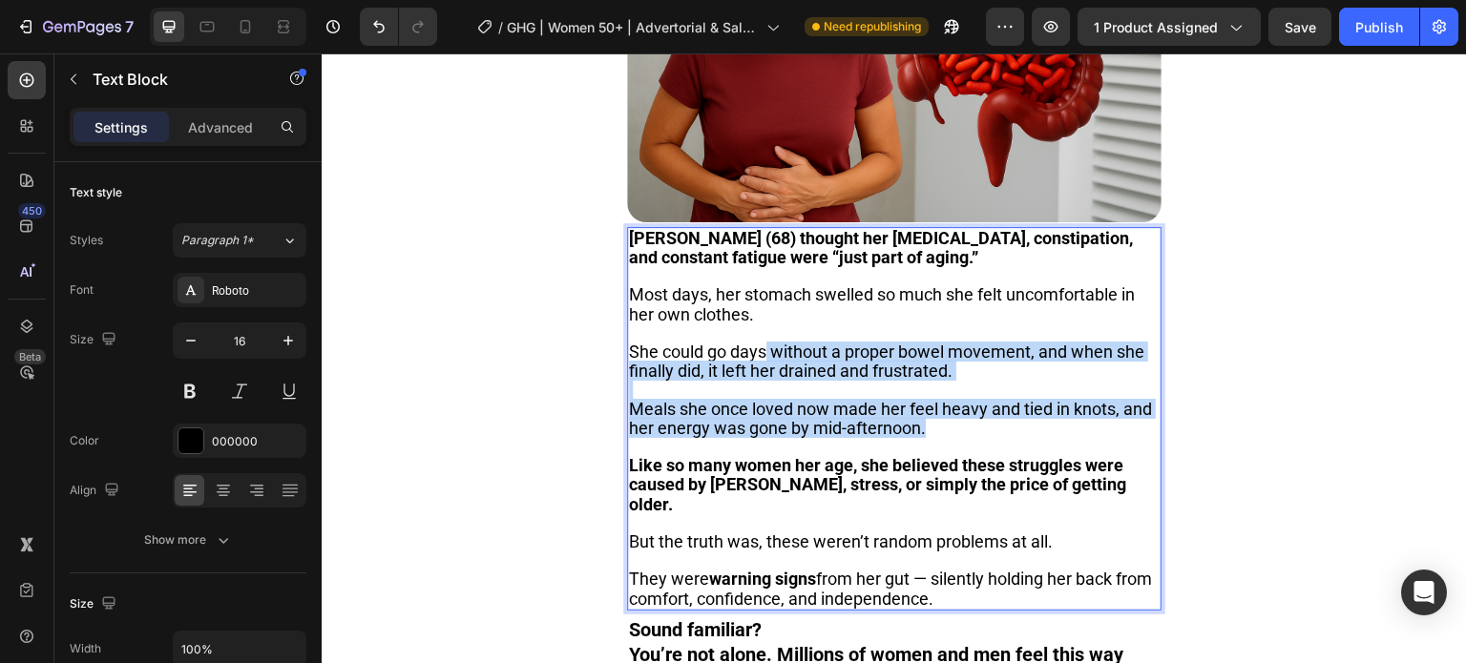
drag, startPoint x: 989, startPoint y: 411, endPoint x: 760, endPoint y: 338, distance: 240.6
click at [763, 340] on div "[PERSON_NAME] (68) thought her [MEDICAL_DATA], constipation, and constant fatig…" at bounding box center [894, 419] width 534 height 384
click at [737, 381] on p "Rich Text Editor. Editing area: main" at bounding box center [894, 390] width 531 height 18
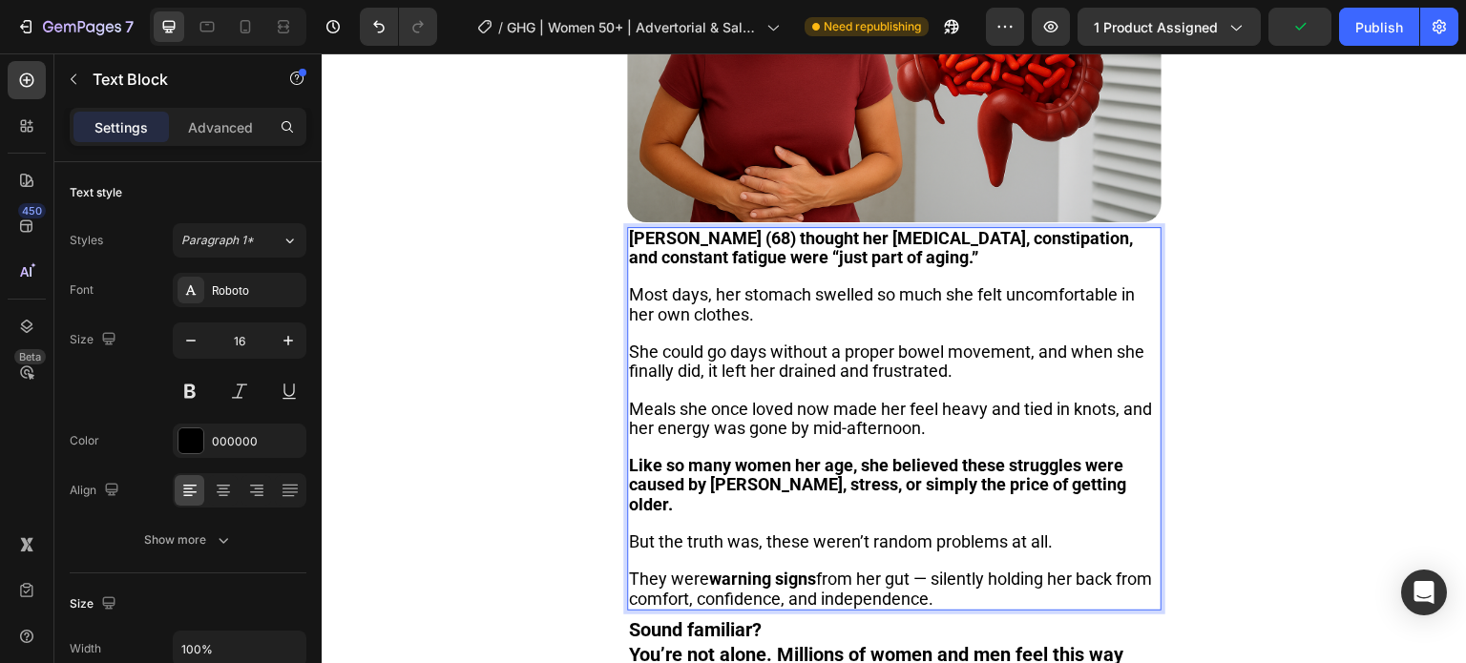
click at [771, 357] on span "She could go days without a proper bowel movement, and when she finally did, it…" at bounding box center [886, 361] width 515 height 39
click at [924, 455] on strong "Like so many women her age, she believed these struggles were caused by [PERSON…" at bounding box center [877, 484] width 497 height 58
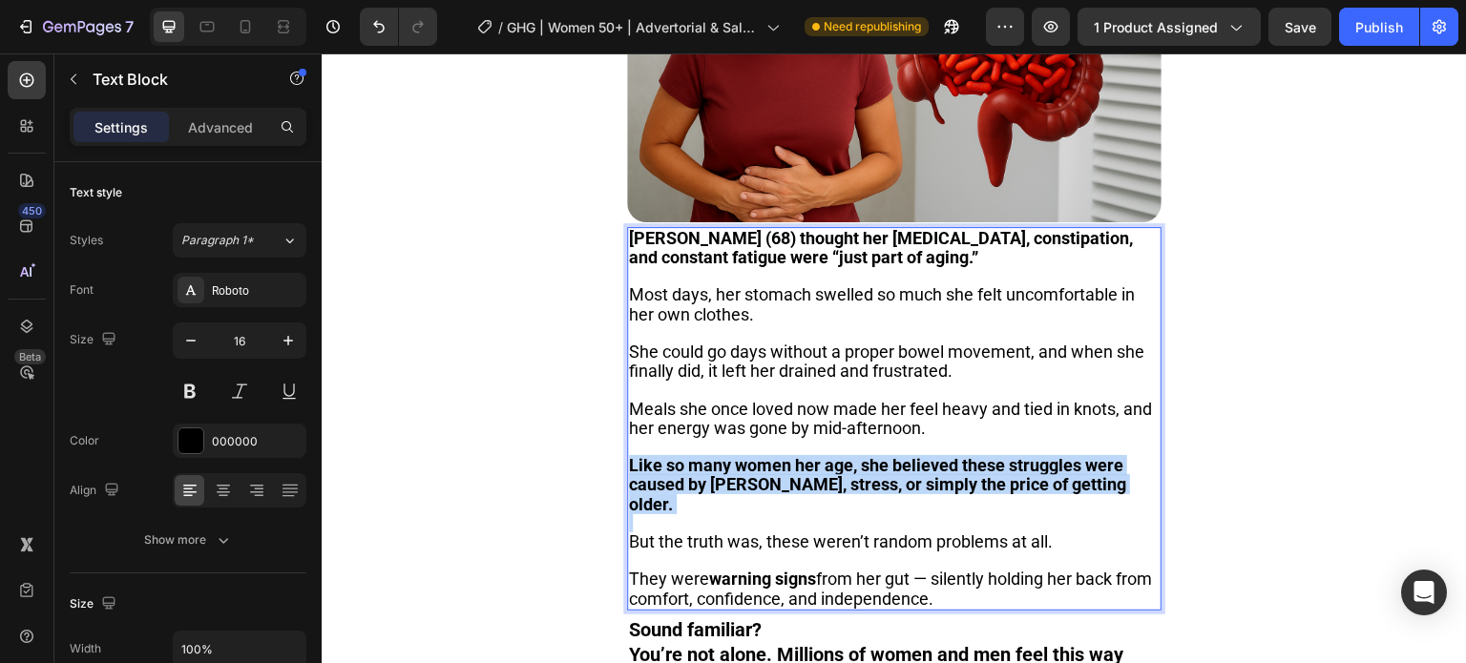
click at [924, 455] on strong "Like so many women her age, she believed these struggles were caused by [PERSON…" at bounding box center [877, 484] width 497 height 58
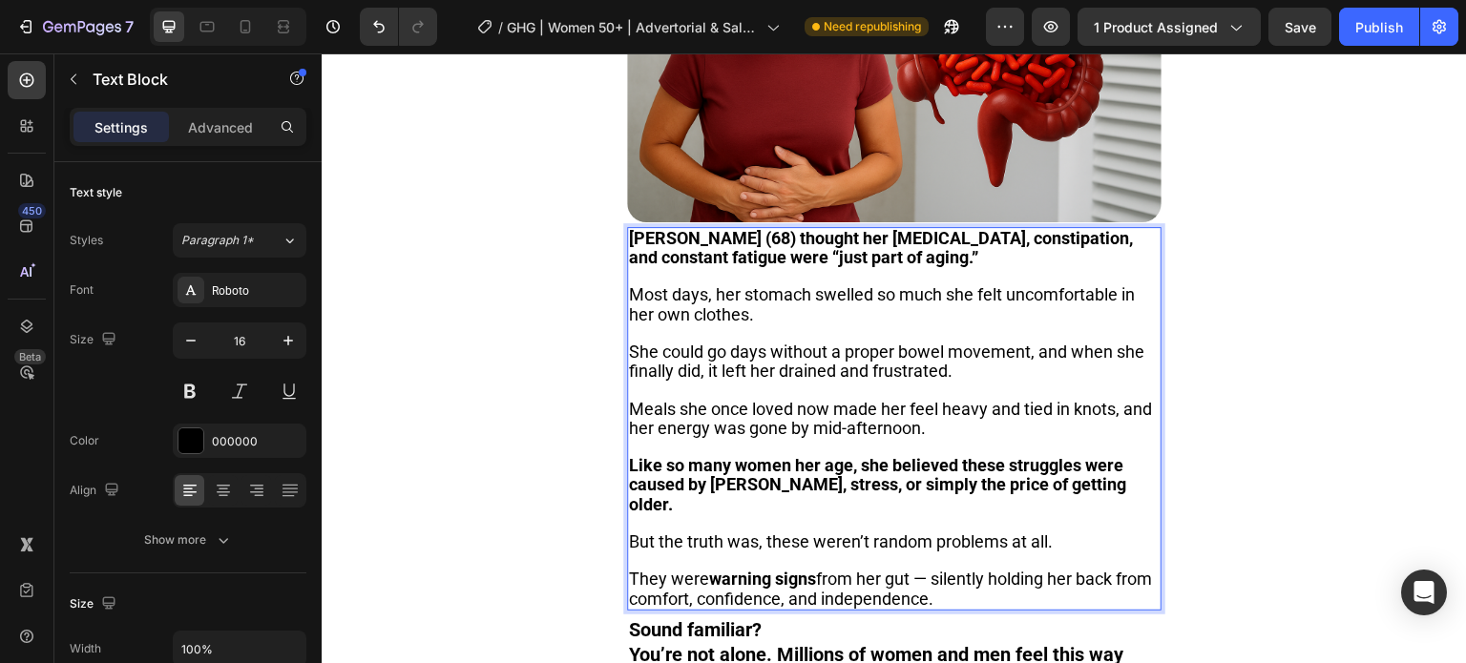
click at [813, 349] on span "She could go days without a proper bowel movement, and when she finally did, it…" at bounding box center [886, 361] width 515 height 39
drag, startPoint x: 995, startPoint y: 355, endPoint x: 809, endPoint y: 361, distance: 186.2
click at [809, 361] on p "She could go days without a proper bowel movement, and when she finally did, it…" at bounding box center [894, 362] width 531 height 38
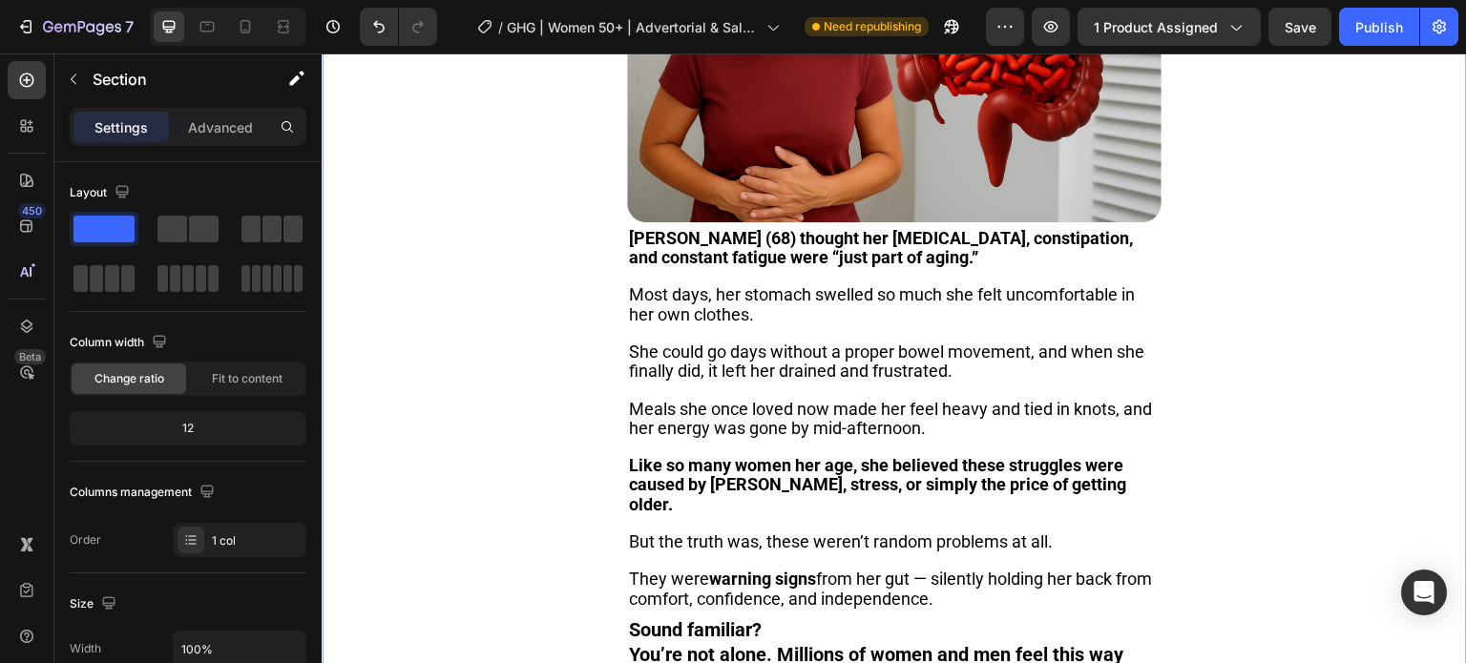
click at [457, 333] on div "Image [PERSON_NAME] (68) thought her [MEDICAL_DATA], constipation, and constant…" at bounding box center [894, 283] width 1145 height 844
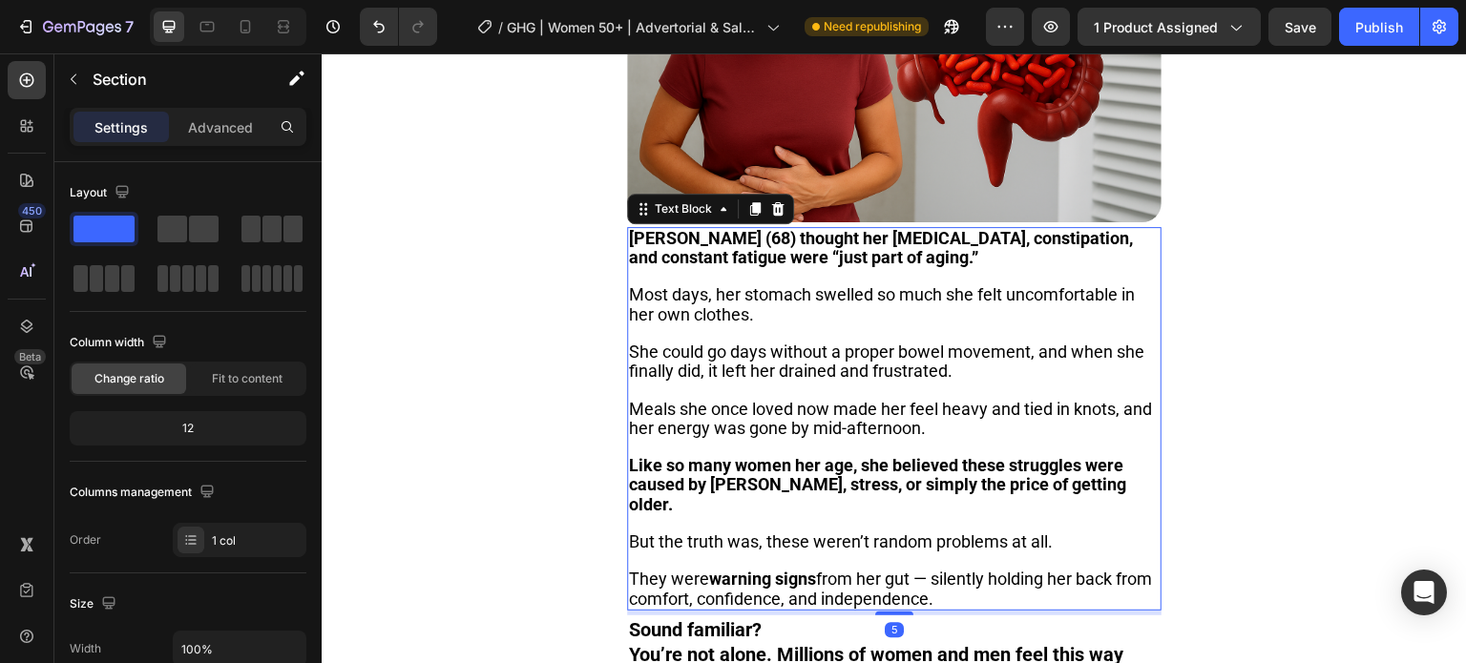
click at [700, 342] on span "She could go days without a proper bowel movement, and when she finally did, it…" at bounding box center [886, 361] width 515 height 39
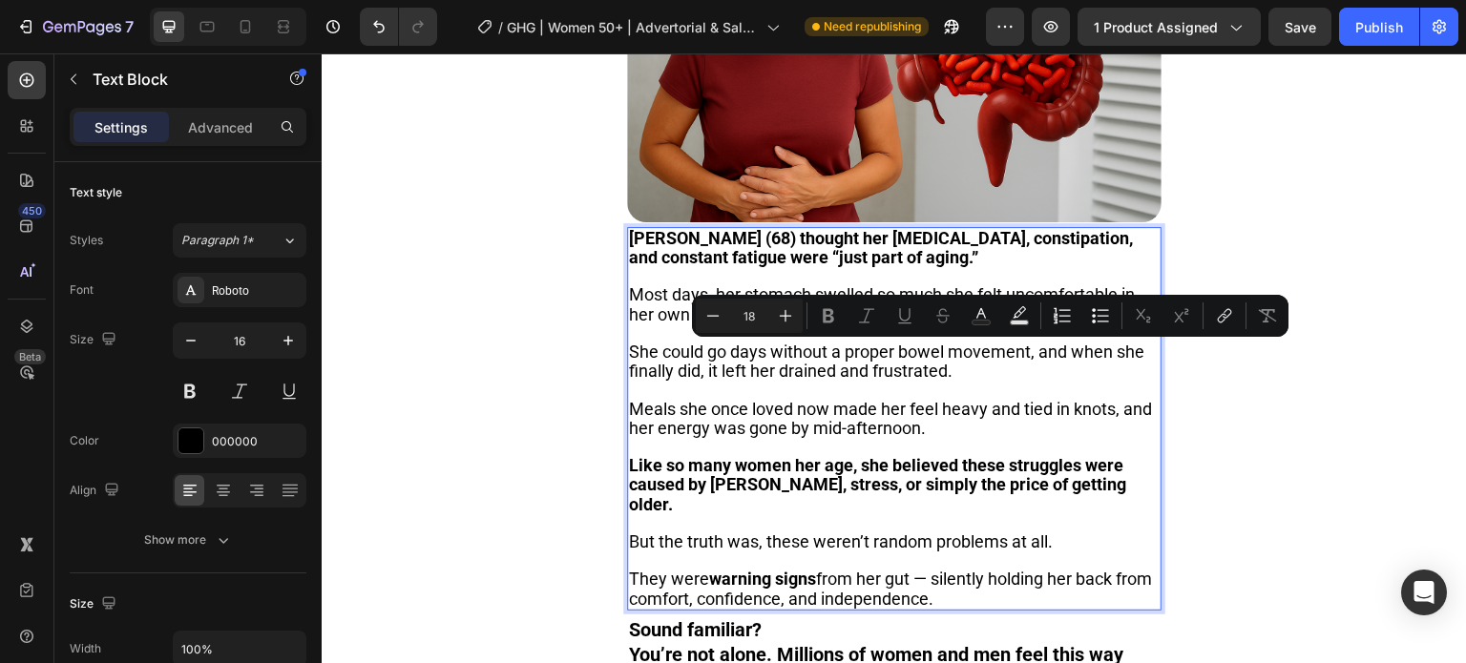
drag, startPoint x: 1031, startPoint y: 362, endPoint x: 802, endPoint y: 365, distance: 229.1
click at [822, 369] on div "[PERSON_NAME] (68) thought her [MEDICAL_DATA], constipation, and constant fatig…" at bounding box center [894, 419] width 534 height 384
click at [792, 363] on span "She could go days without a proper bowel movement, and when she finally did, it…" at bounding box center [886, 361] width 515 height 39
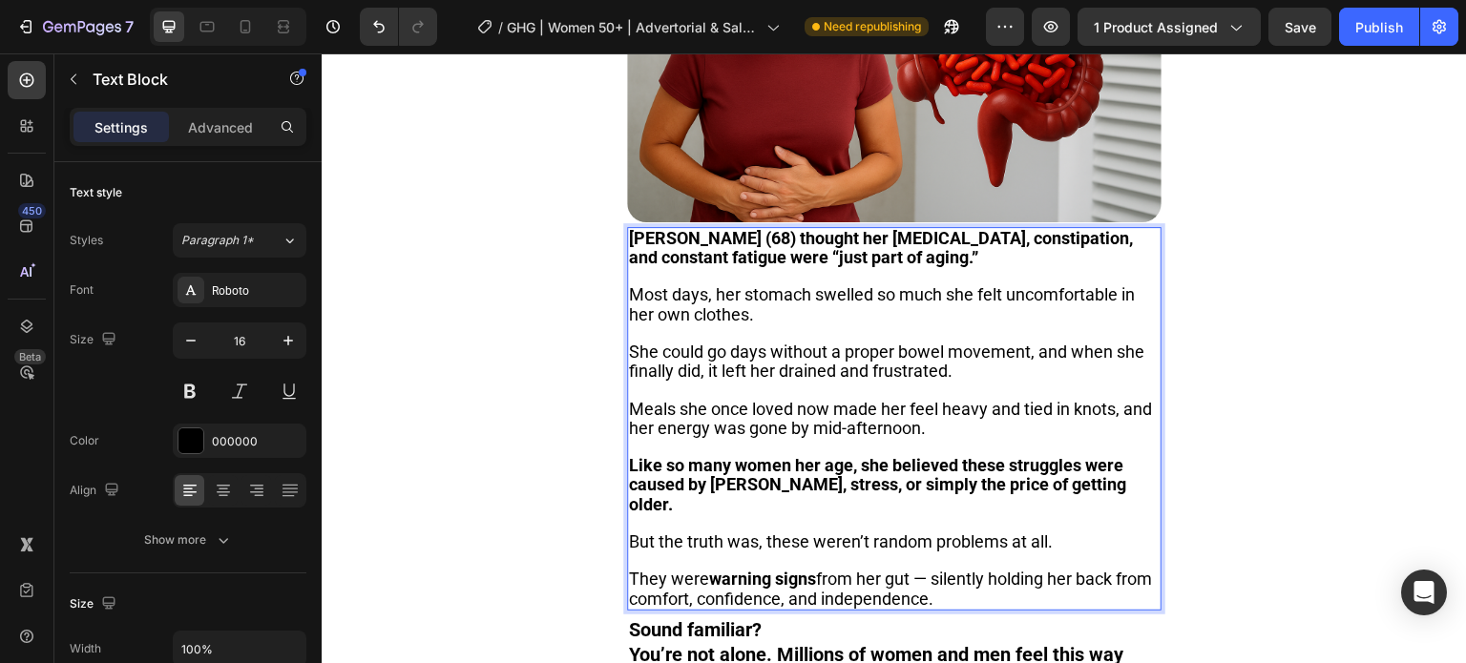
click at [815, 358] on span "She could go days without a proper bowel movement, and when she finally did, it…" at bounding box center [886, 361] width 515 height 39
drag, startPoint x: 819, startPoint y: 355, endPoint x: 1002, endPoint y: 355, distance: 183.2
click at [1002, 355] on p "She could go days without a proper bowel movement, and when she finally did, it…" at bounding box center [894, 362] width 531 height 38
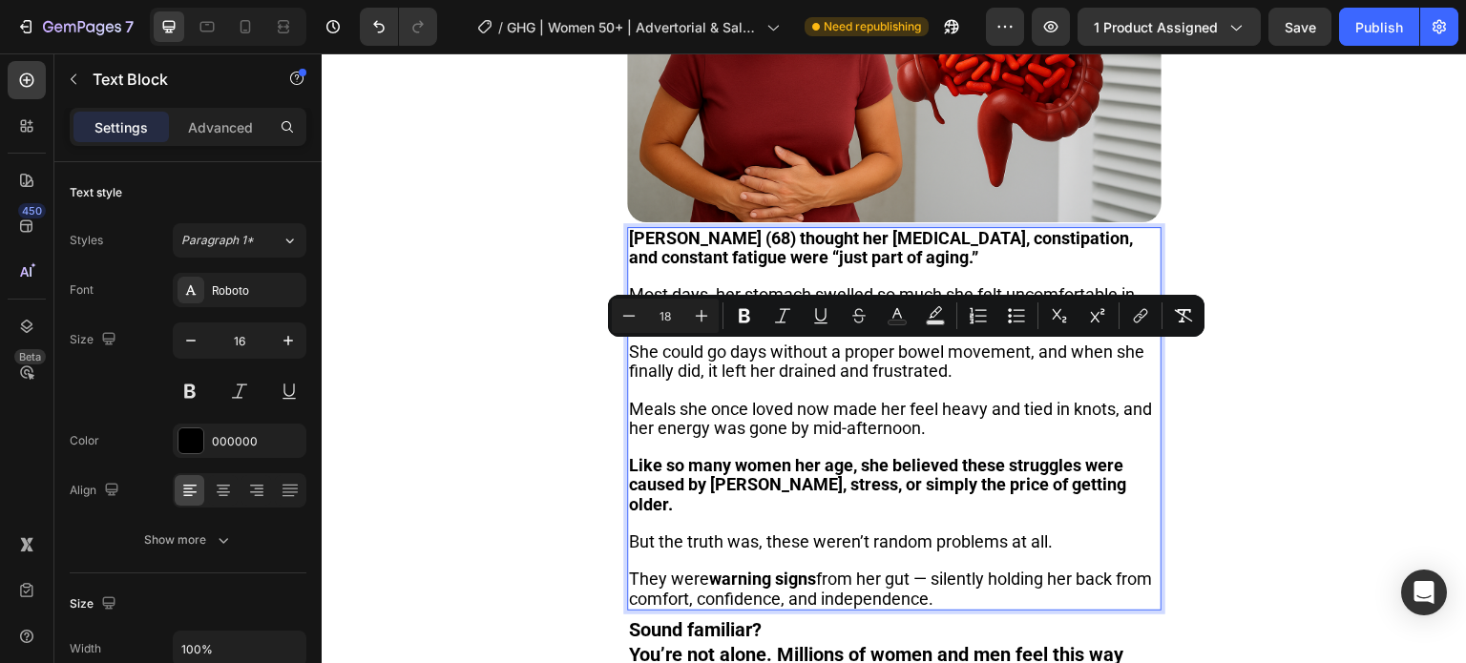
click at [975, 406] on p "Meals she once loved now made her feel heavy and tied in knots, and her energy …" at bounding box center [894, 419] width 531 height 38
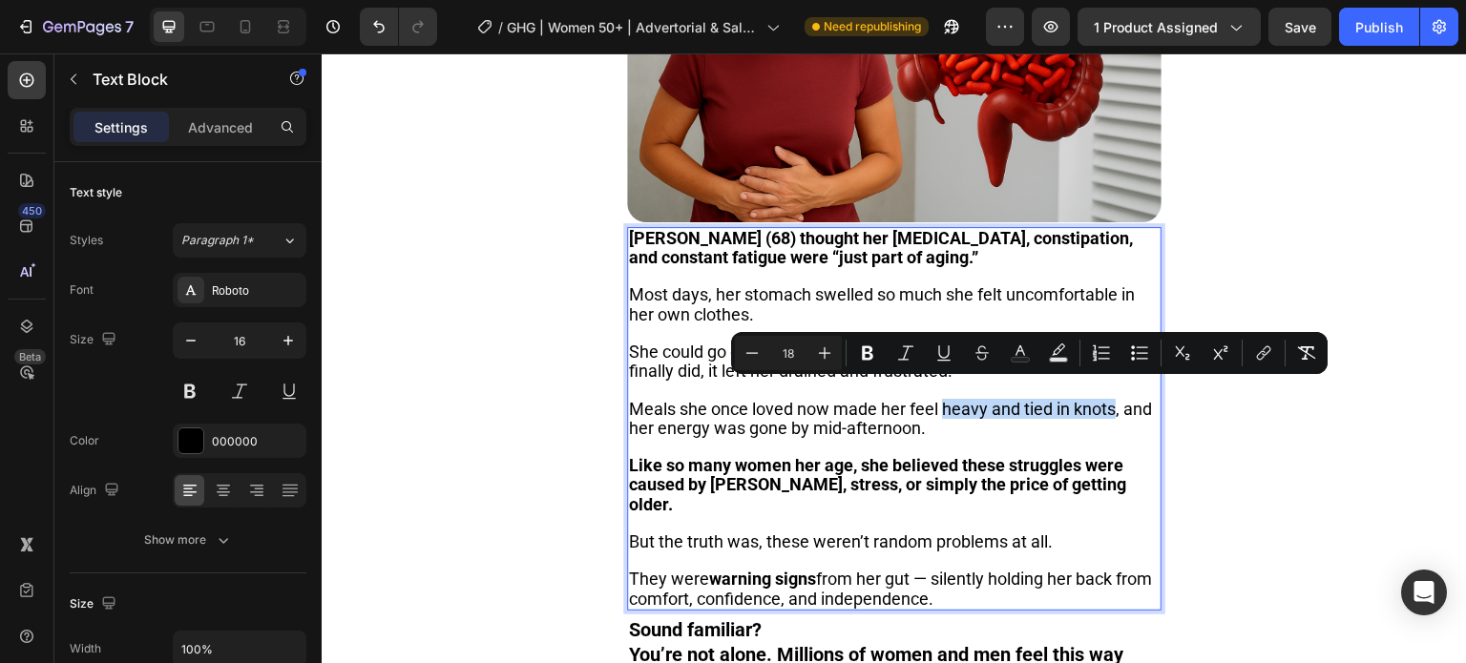
drag, startPoint x: 942, startPoint y: 393, endPoint x: 1118, endPoint y: 392, distance: 175.6
click at [1118, 399] on span "Meals she once loved now made her feel heavy and tied in knots, and her energy …" at bounding box center [890, 418] width 523 height 39
click at [872, 354] on icon "Editor contextual toolbar" at bounding box center [867, 353] width 19 height 19
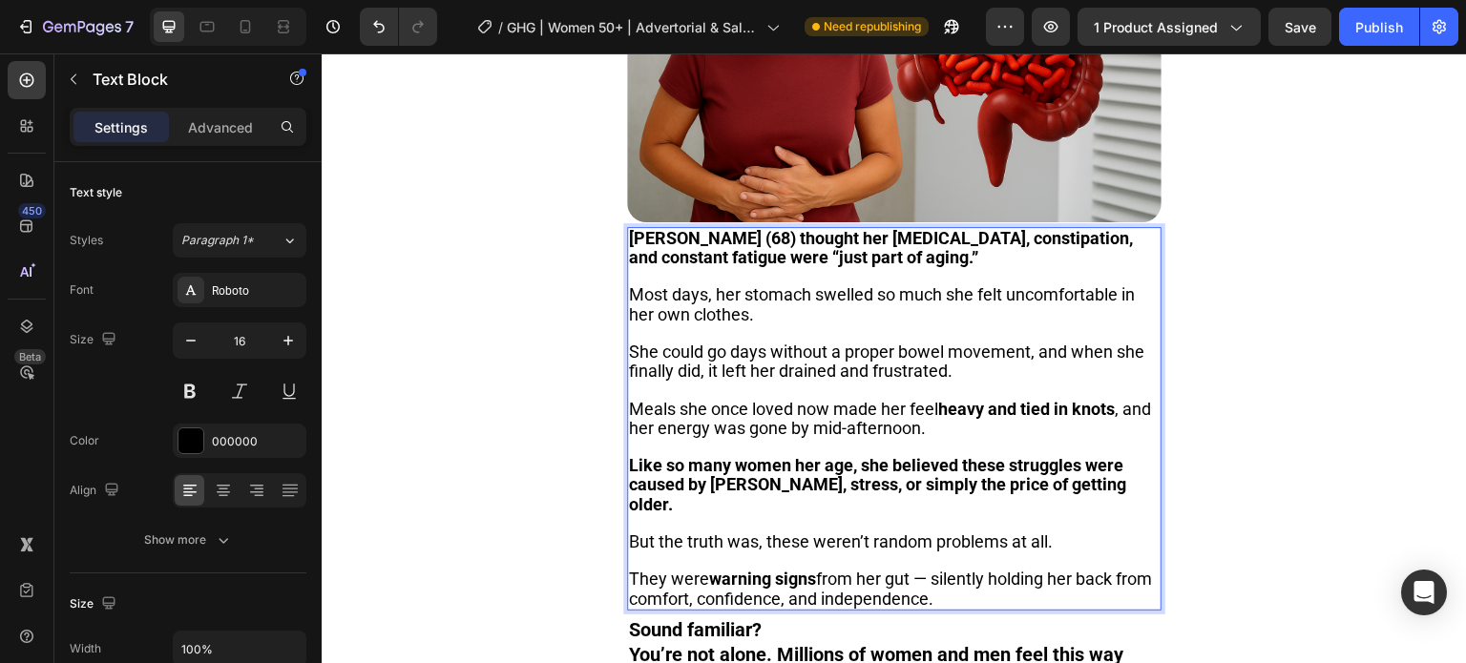
click at [824, 284] on span "Most days, her stomach swelled so much she felt uncomfortable in her own clothe…" at bounding box center [882, 303] width 506 height 39
drag, startPoint x: 753, startPoint y: 289, endPoint x: 1120, endPoint y: 305, distance: 366.8
click at [1120, 305] on p "Most days, her stomach swelled so much she felt uncomfortable in her own clothe…" at bounding box center [894, 304] width 531 height 38
click at [1064, 305] on p "Most days, her stomach swelled so much she felt uncomfortable in her own clothe…" at bounding box center [894, 304] width 531 height 38
drag, startPoint x: 747, startPoint y: 285, endPoint x: 1132, endPoint y: 291, distance: 384.7
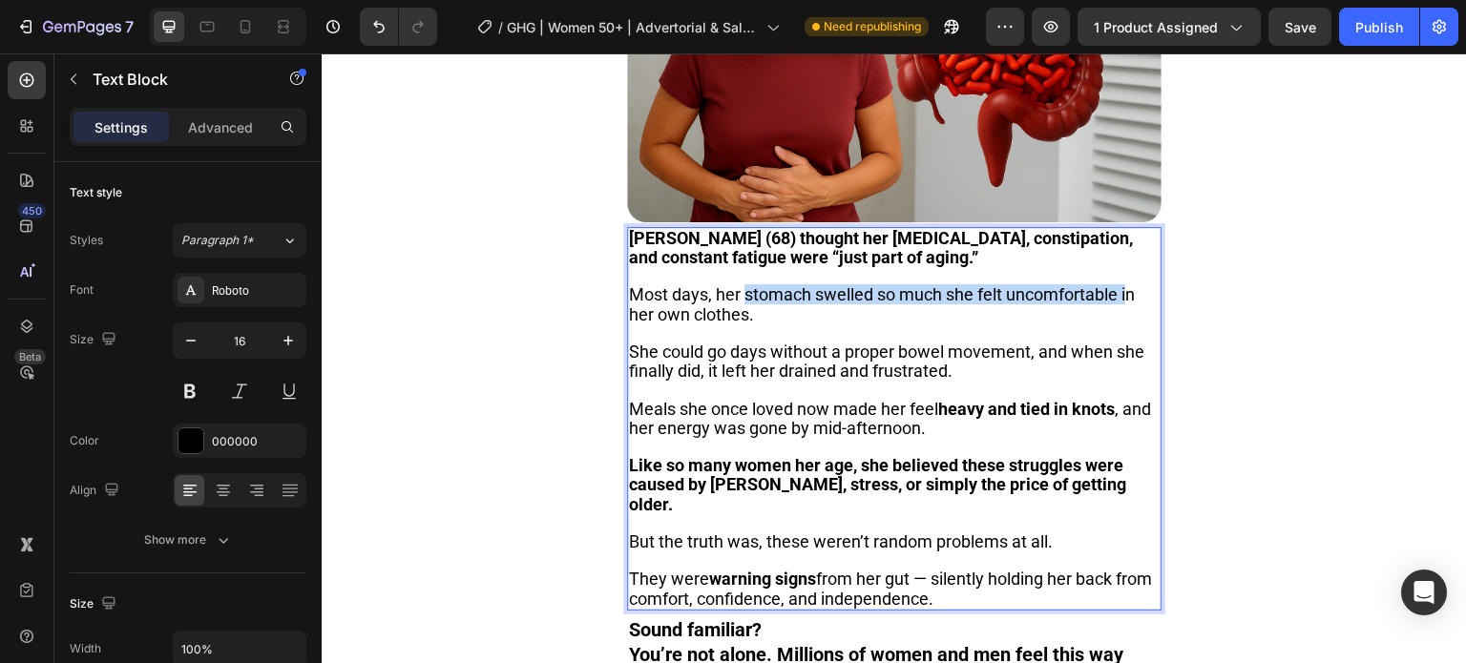
click at [1132, 291] on span "Most days, her stomach swelled so much she felt uncomfortable in her own clothe…" at bounding box center [882, 303] width 506 height 39
click at [952, 324] on p "Rich Text Editor. Editing area: main" at bounding box center [894, 333] width 531 height 18
drag, startPoint x: 861, startPoint y: 306, endPoint x: 716, endPoint y: 283, distance: 146.9
click at [716, 285] on p "Most days, her stomach swelled so much she felt uncomfortable in her own clothe…" at bounding box center [894, 304] width 531 height 38
click at [722, 324] on p "Rich Text Editor. Editing area: main" at bounding box center [894, 333] width 531 height 18
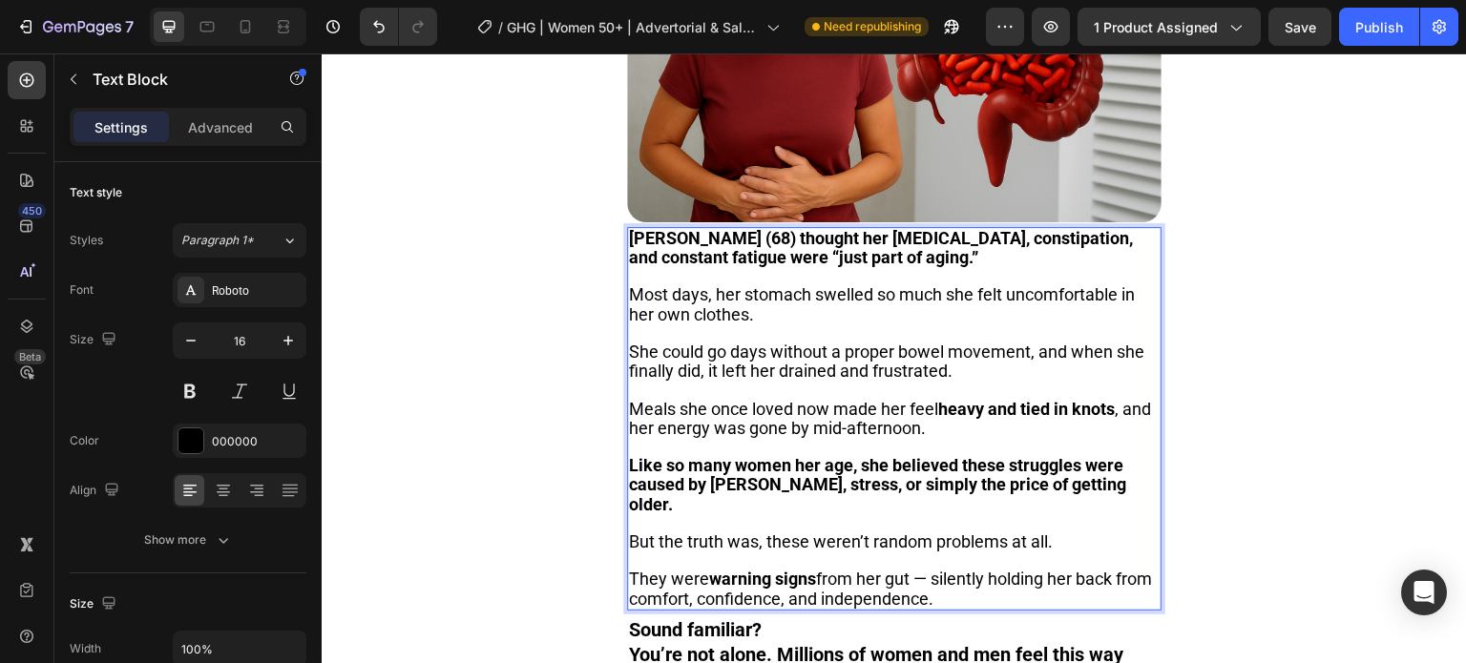
click at [608, 309] on div "Image [PERSON_NAME] (68) thought her [MEDICAL_DATA], constipation, and constant…" at bounding box center [894, 283] width 1145 height 844
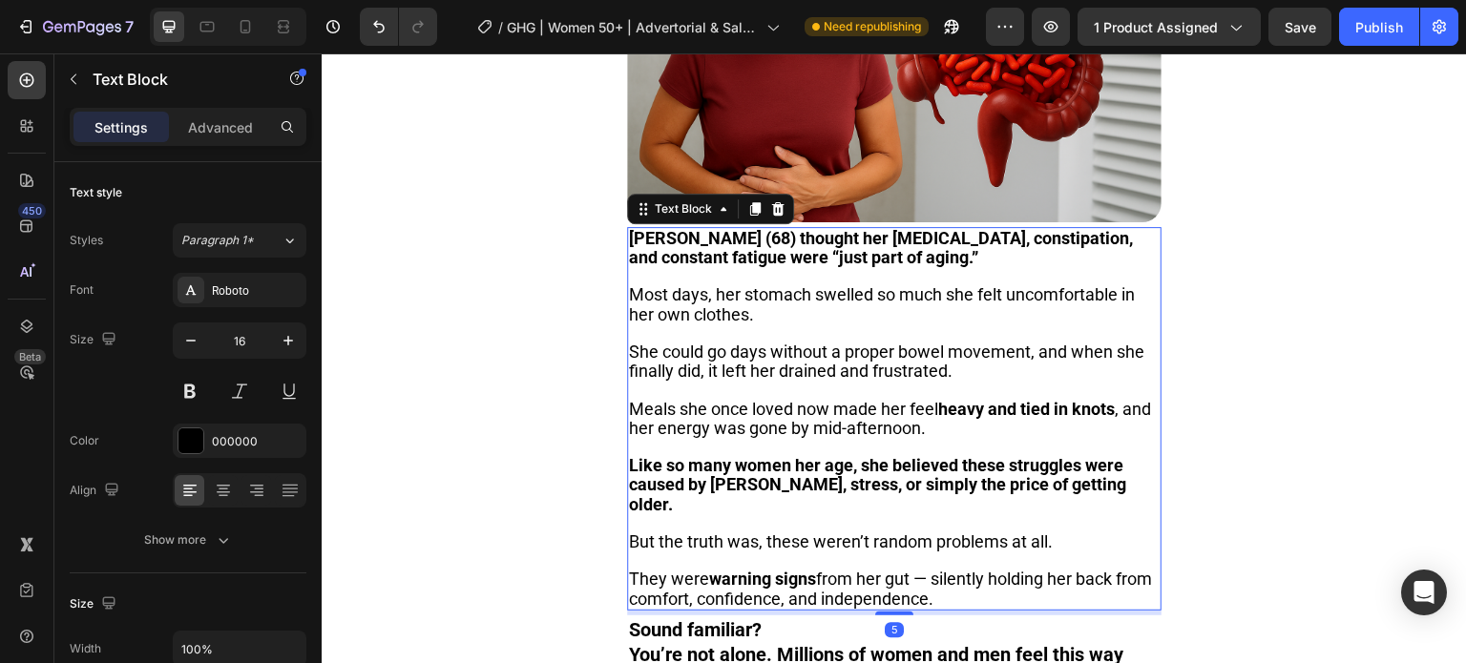
click at [785, 284] on span "Most days, her stomach swelled so much she felt uncomfortable in her own clothe…" at bounding box center [882, 303] width 506 height 39
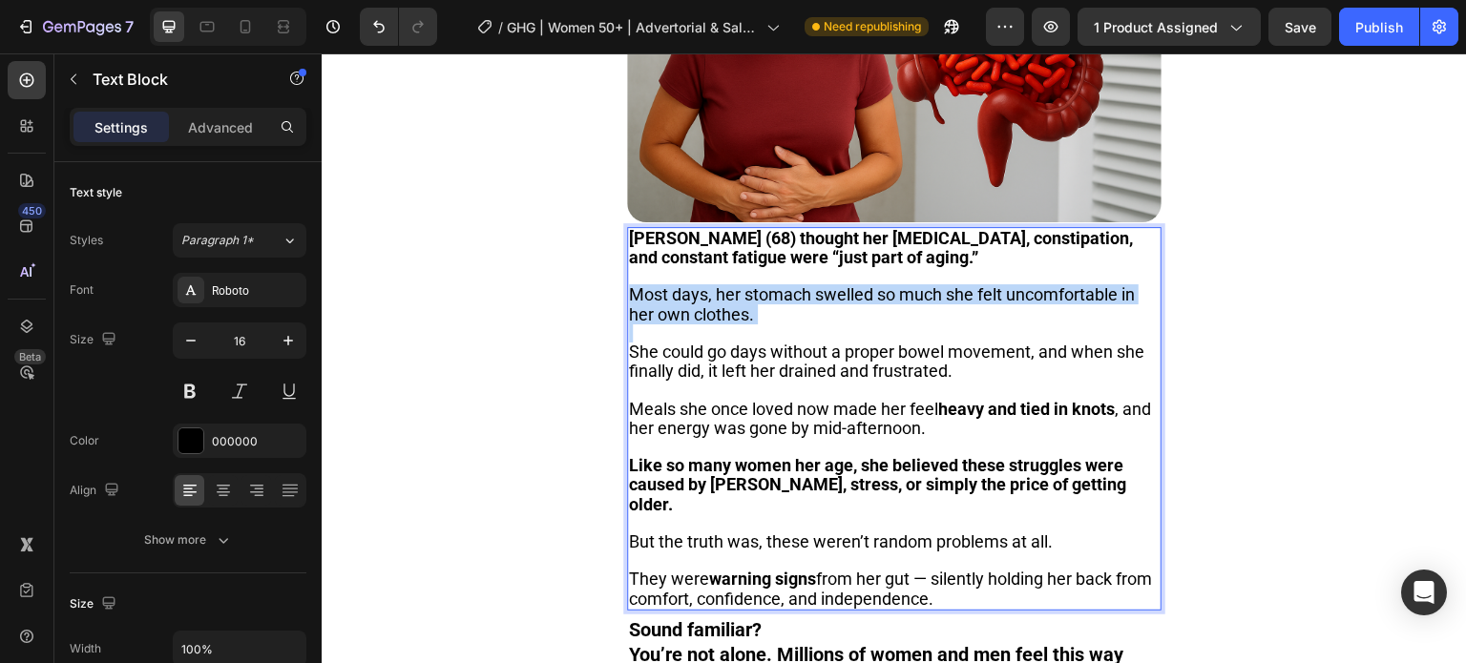
click at [785, 284] on span "Most days, her stomach swelled so much she felt uncomfortable in her own clothe…" at bounding box center [882, 303] width 506 height 39
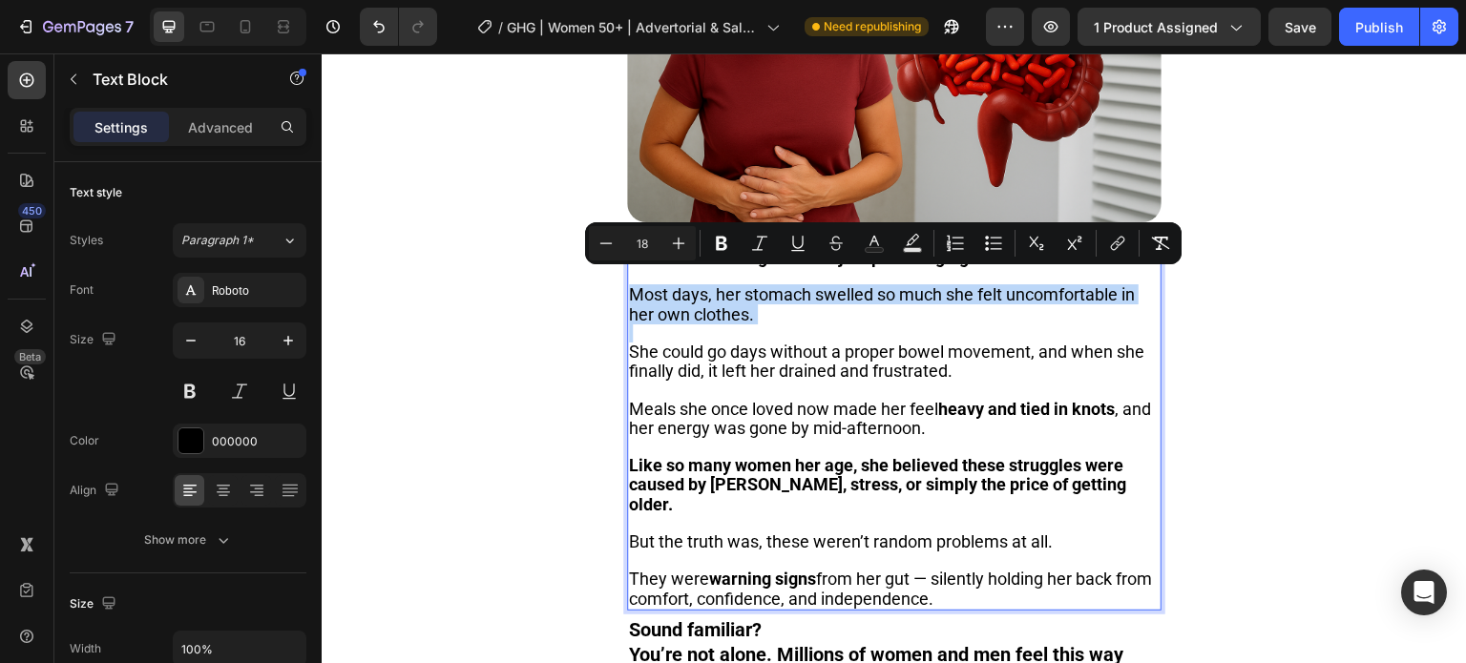
click at [768, 285] on span "Most days, her stomach swelled so much she felt uncomfortable in her own clothe…" at bounding box center [882, 303] width 506 height 39
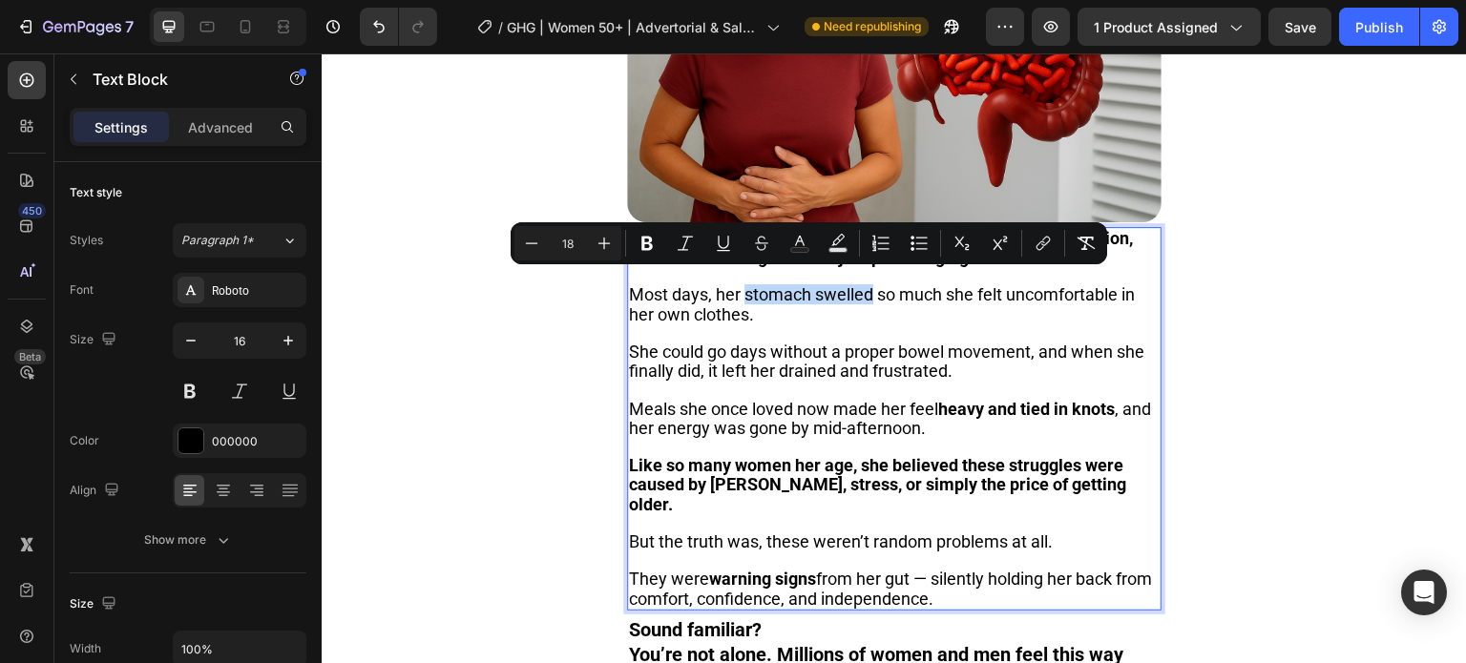
drag, startPoint x: 745, startPoint y: 284, endPoint x: 868, endPoint y: 283, distance: 123.1
click at [868, 284] on span "Most days, her stomach swelled so much she felt uncomfortable in her own clothe…" at bounding box center [882, 303] width 506 height 39
click at [851, 284] on span "Most days, her stomach swelled so much she felt uncomfortable in her own clothe…" at bounding box center [882, 303] width 506 height 39
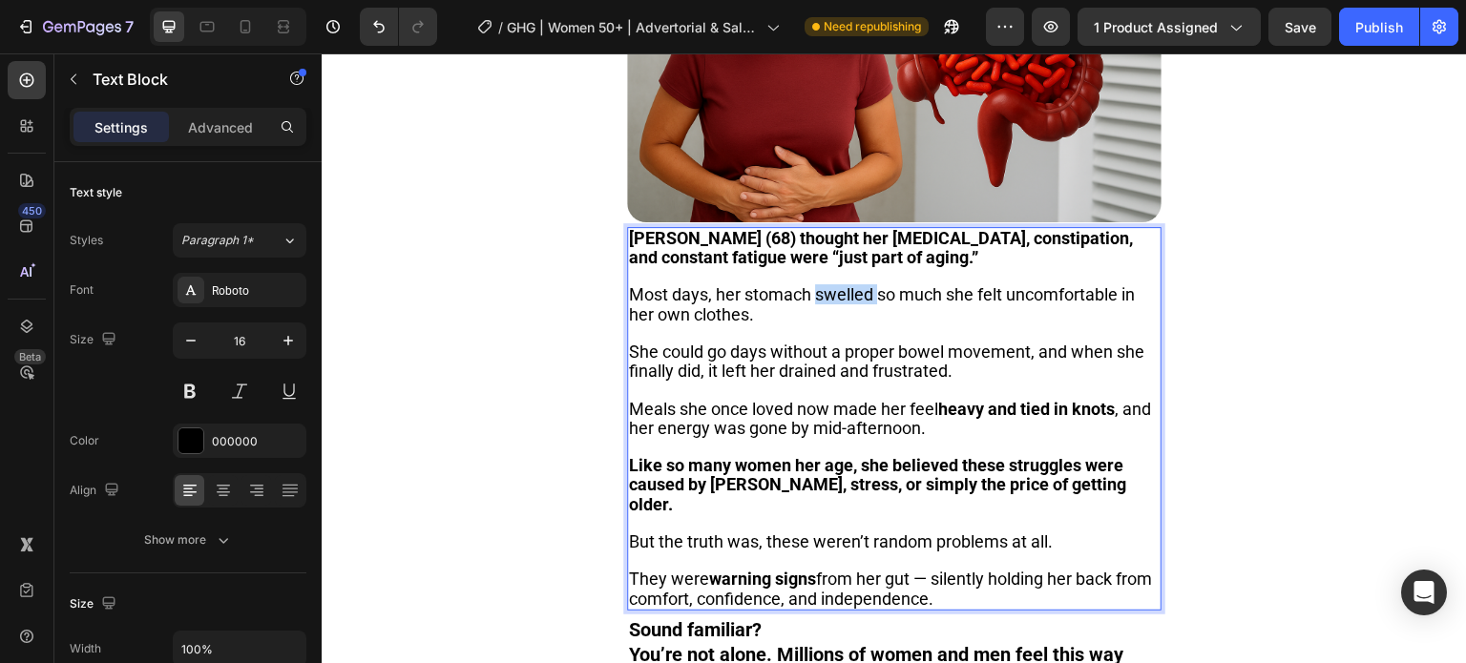
click at [851, 284] on span "Most days, her stomach swelled so much she felt uncomfortable in her own clothe…" at bounding box center [882, 303] width 506 height 39
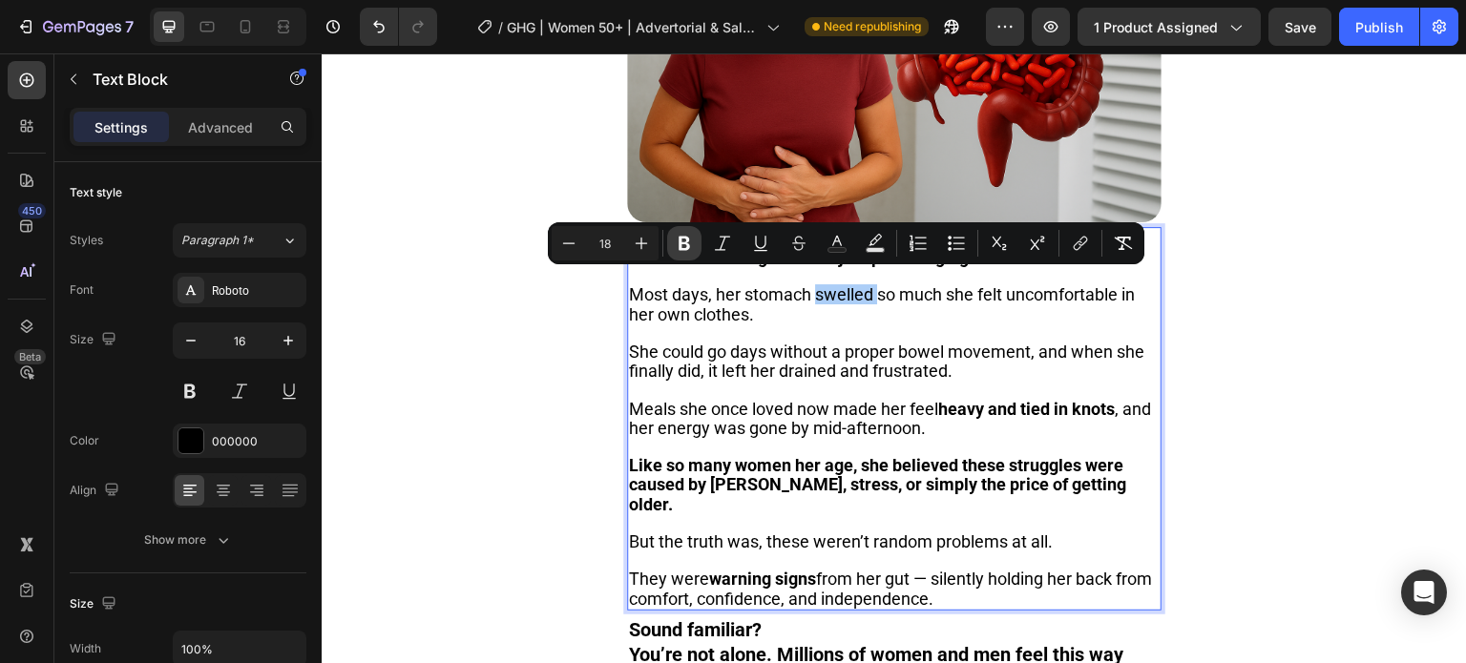
click at [689, 245] on icon "Editor contextual toolbar" at bounding box center [684, 244] width 11 height 14
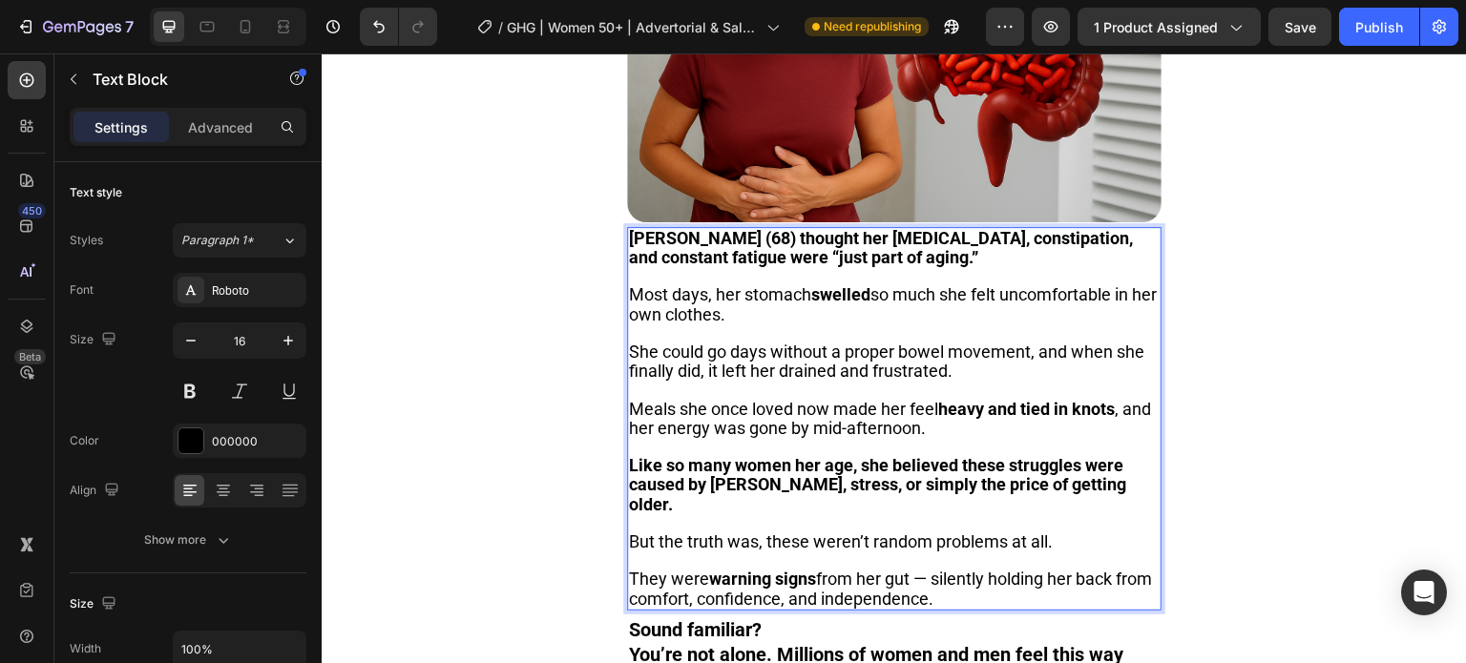
click at [771, 302] on p "Most days, her stomach swelled so much she felt uncomfortable in her own clothe…" at bounding box center [894, 304] width 531 height 38
drag, startPoint x: 1015, startPoint y: 355, endPoint x: 492, endPoint y: 363, distance: 522.1
click at [805, 363] on p "She could go days without a proper bowel movement, and when she finally did, it…" at bounding box center [894, 362] width 531 height 38
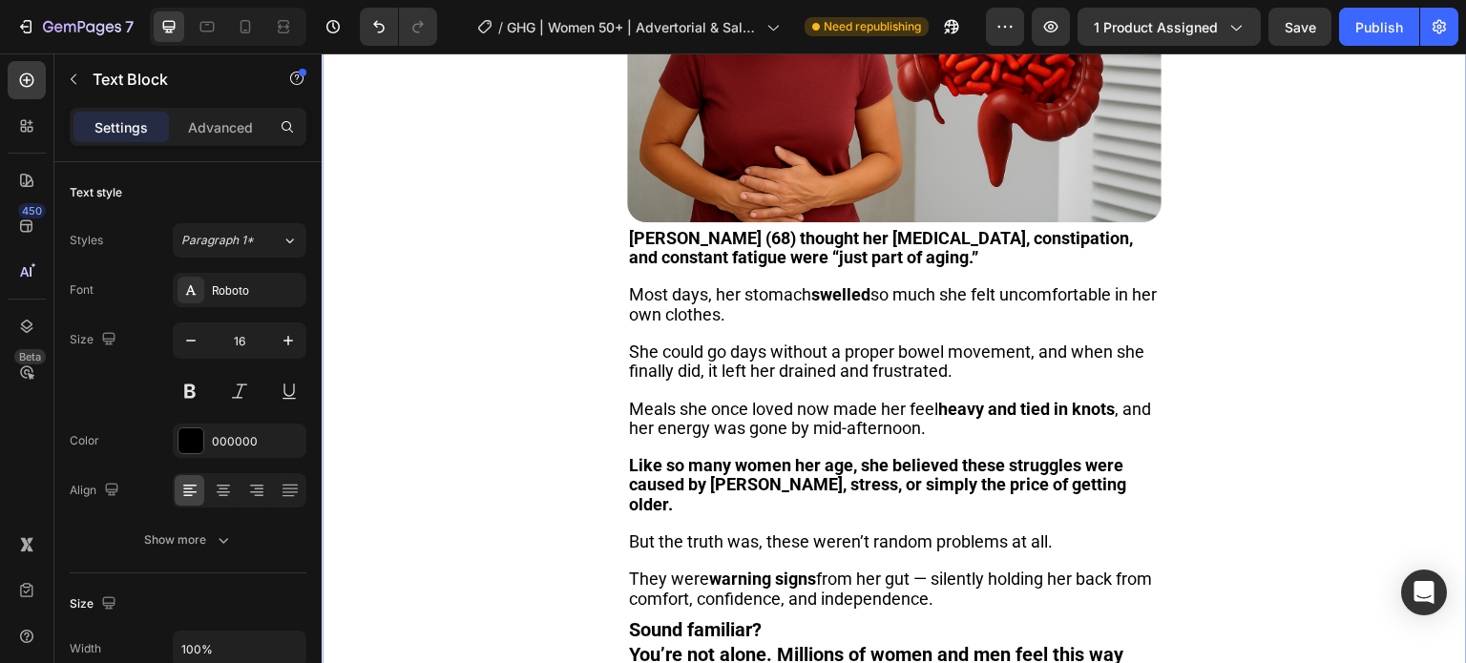
click at [503, 344] on div "Image [PERSON_NAME] (68) thought her [MEDICAL_DATA], constipation, and constant…" at bounding box center [894, 283] width 1145 height 844
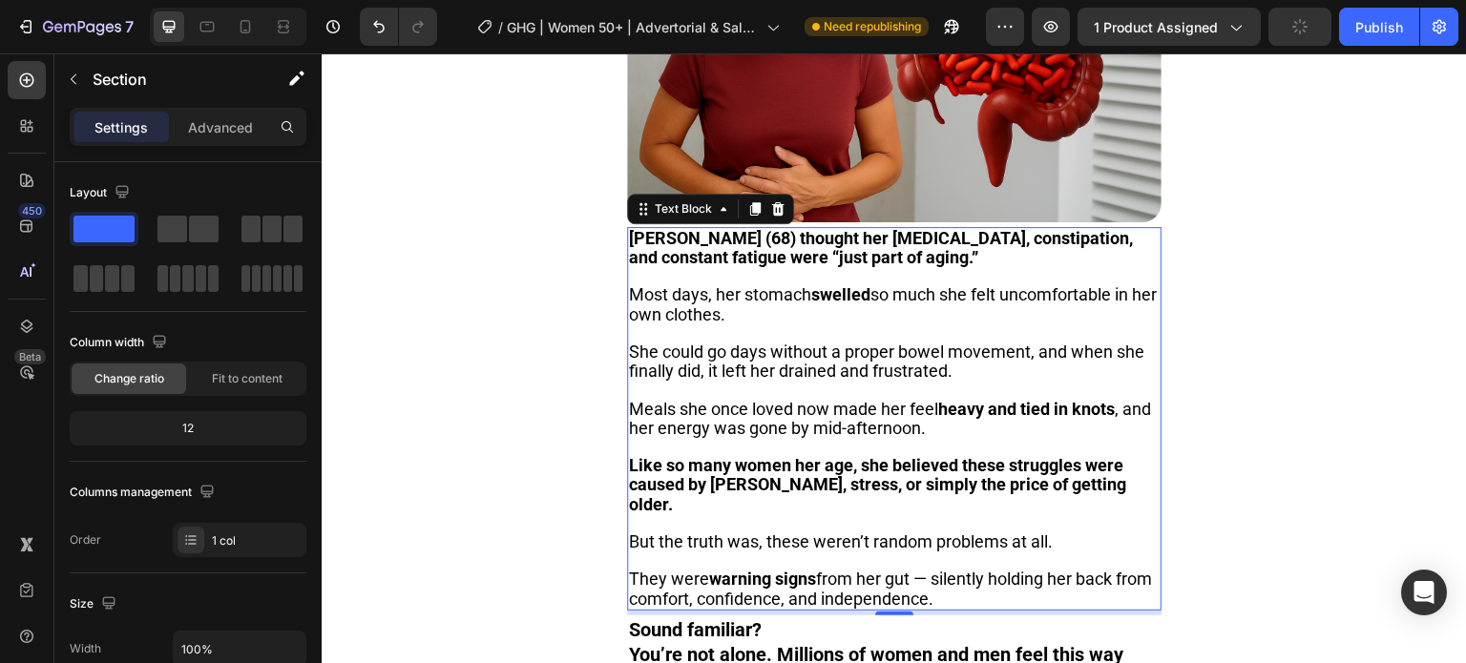
click at [768, 345] on span "She could go days without a proper bowel movement, and when she finally did, it…" at bounding box center [886, 361] width 515 height 39
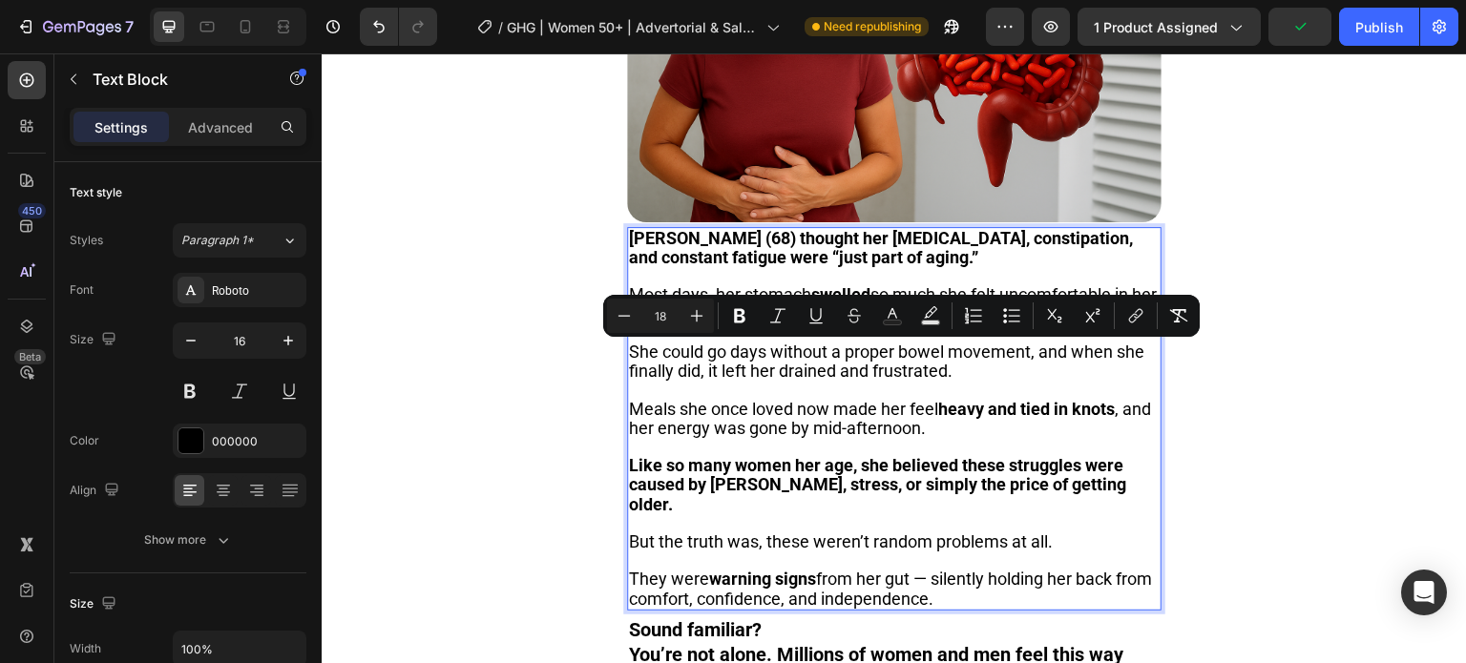
drag, startPoint x: 991, startPoint y: 358, endPoint x: 812, endPoint y: 363, distance: 178.5
click at [744, 325] on button "Bold" at bounding box center [739, 316] width 34 height 34
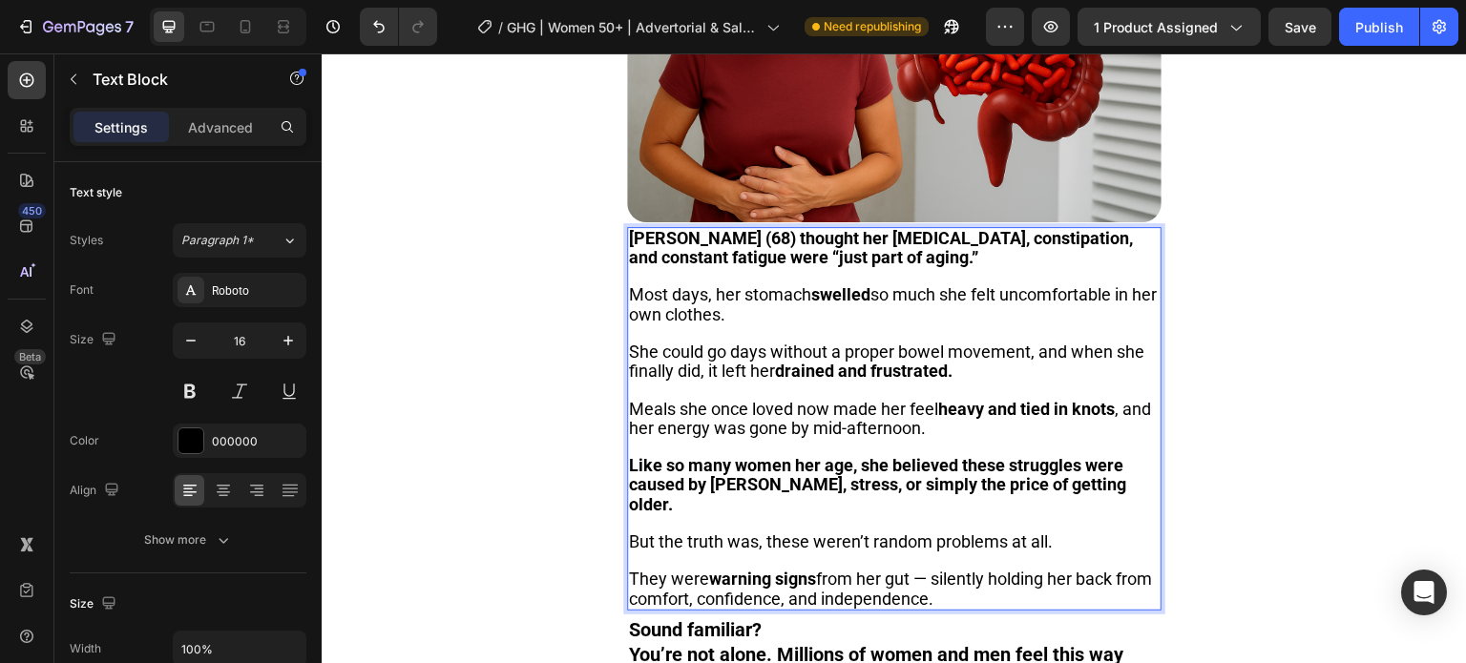
click at [922, 514] on p "Rich Text Editor. Editing area: main" at bounding box center [894, 523] width 531 height 18
click at [919, 532] on span "But the truth was, these weren’t random problems at all." at bounding box center [841, 542] width 424 height 20
click at [788, 532] on span "But the truth was, these weren’t random problems at all." at bounding box center [841, 542] width 424 height 20
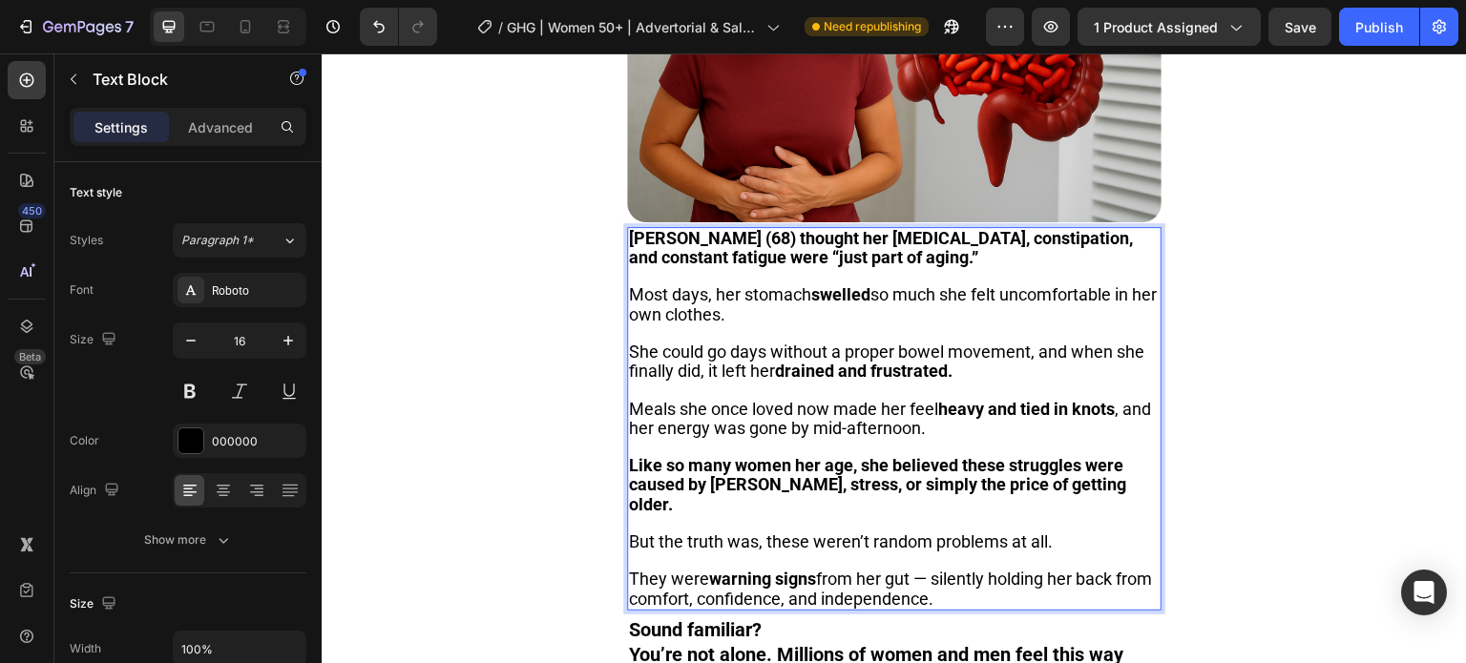
click at [1017, 532] on span "But the truth was, these weren’t random problems at all." at bounding box center [841, 542] width 424 height 20
click at [1260, 407] on div "Image [PERSON_NAME] (68) thought her [MEDICAL_DATA], constipation, and constant…" at bounding box center [894, 283] width 1145 height 844
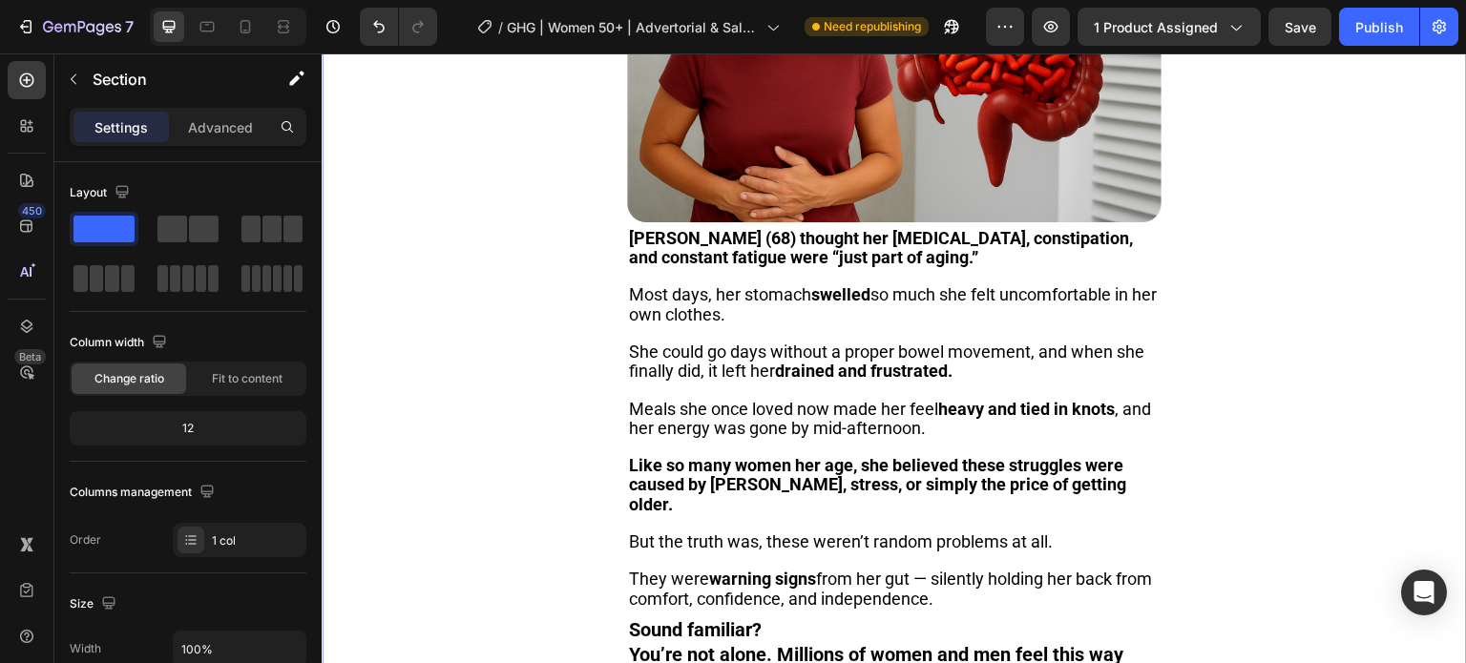
click at [1041, 514] on p "Rich Text Editor. Editing area: main" at bounding box center [894, 523] width 531 height 18
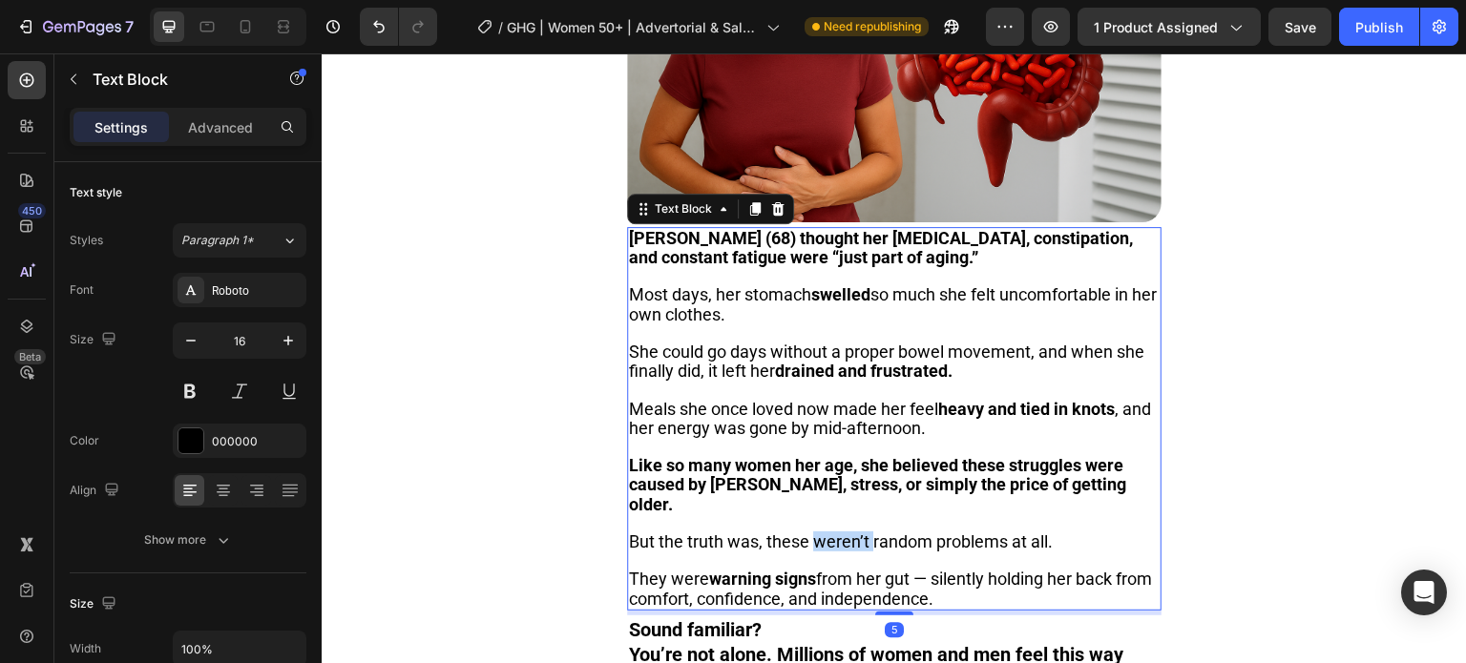
click at [860, 532] on span "But the truth was, these weren’t random problems at all." at bounding box center [841, 542] width 424 height 20
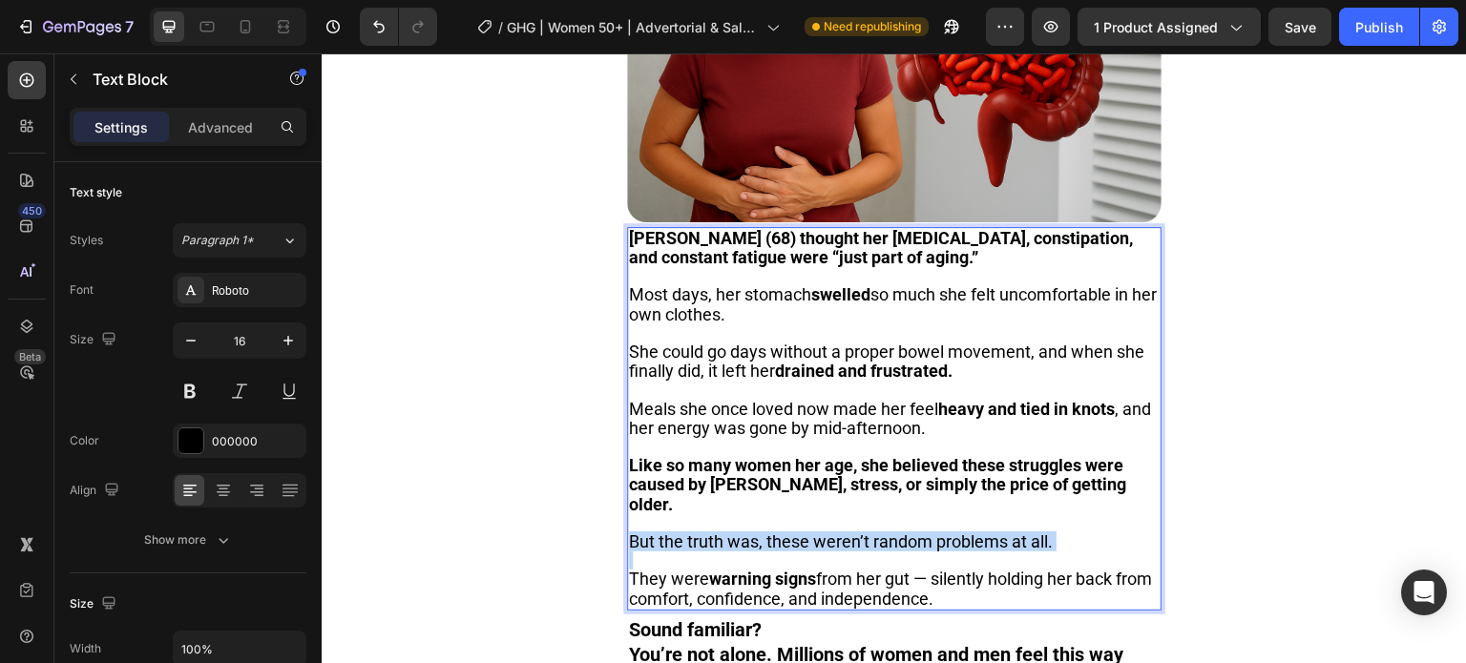
click at [860, 532] on span "But the truth was, these weren’t random problems at all." at bounding box center [841, 542] width 424 height 20
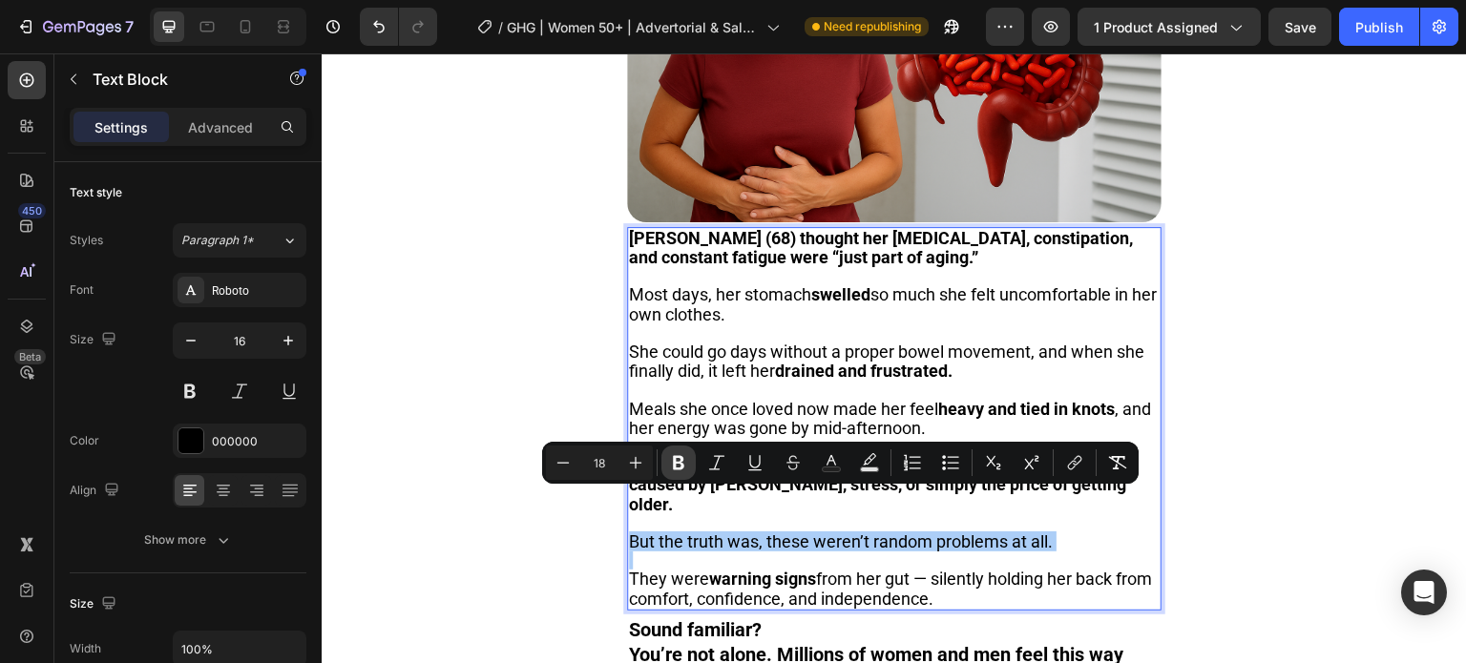
click at [680, 468] on icon "Editor contextual toolbar" at bounding box center [678, 463] width 11 height 14
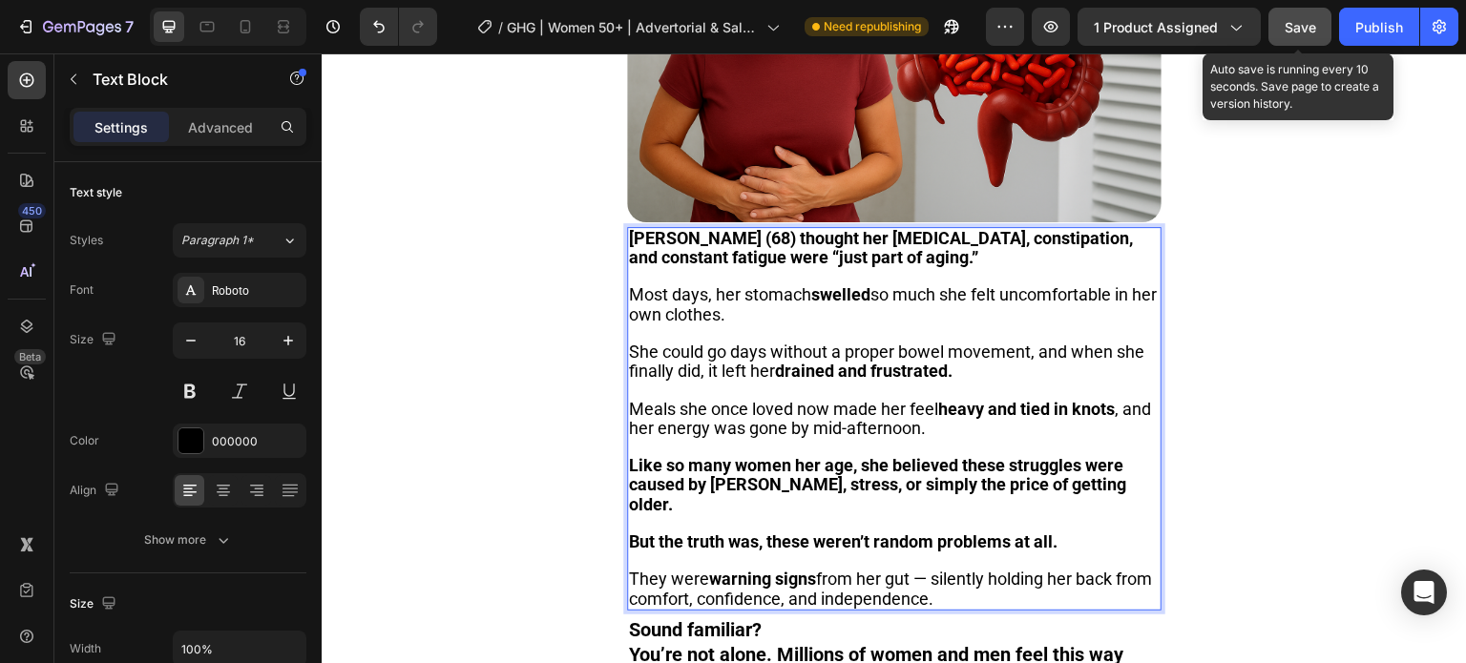
click at [1292, 20] on span "Save" at bounding box center [1300, 27] width 31 height 16
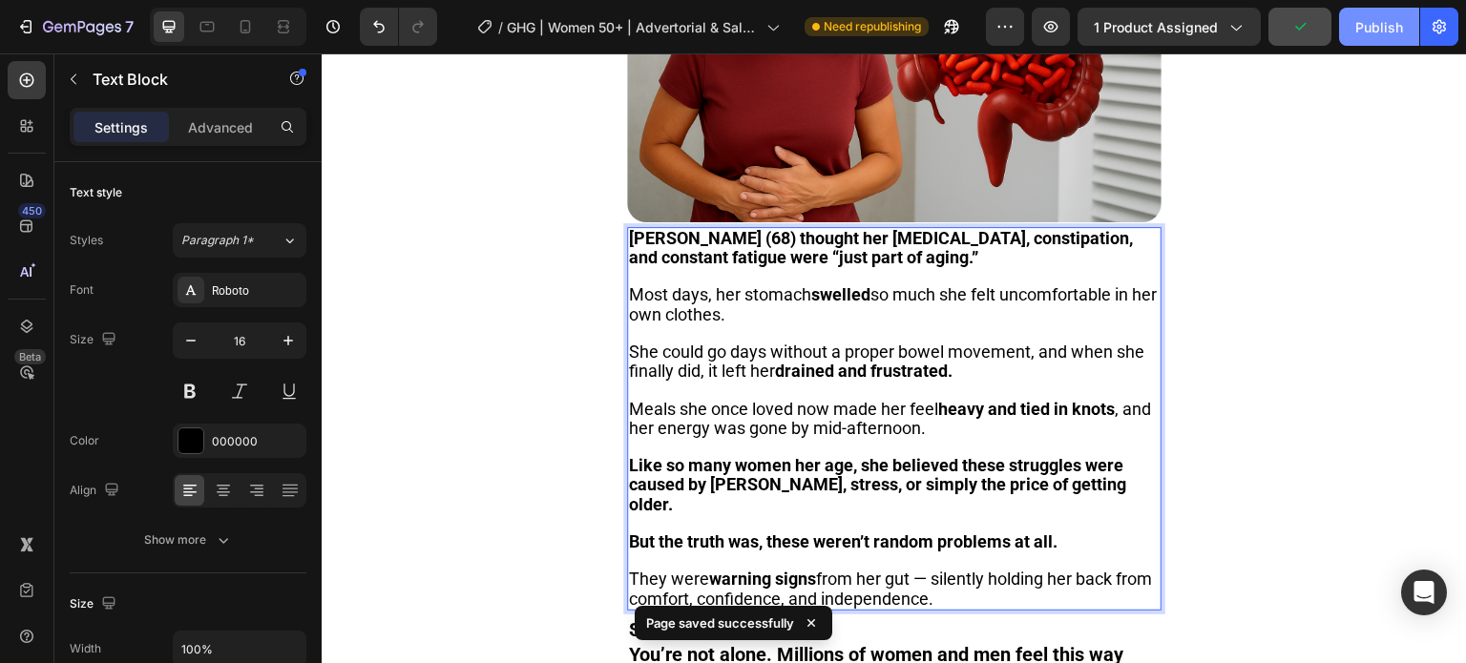
click at [1389, 26] on div "Publish" at bounding box center [1379, 27] width 48 height 20
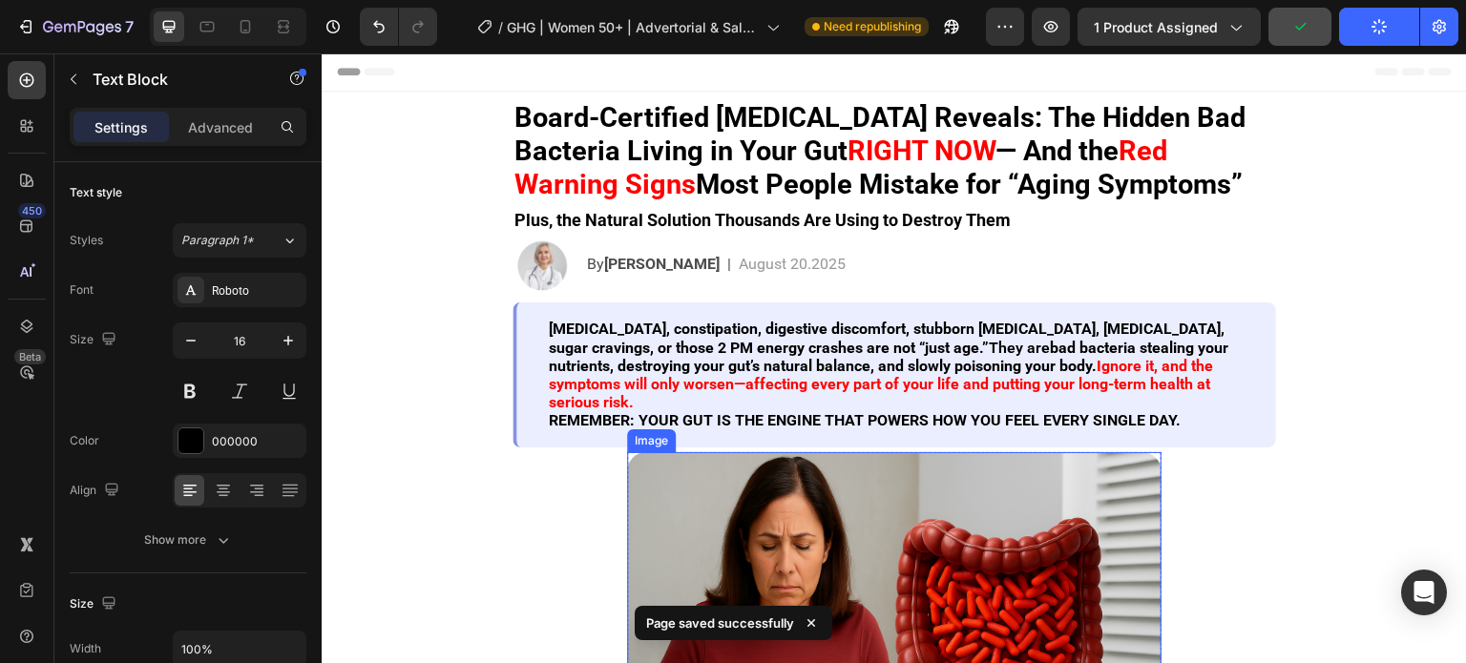
scroll to position [0, 0]
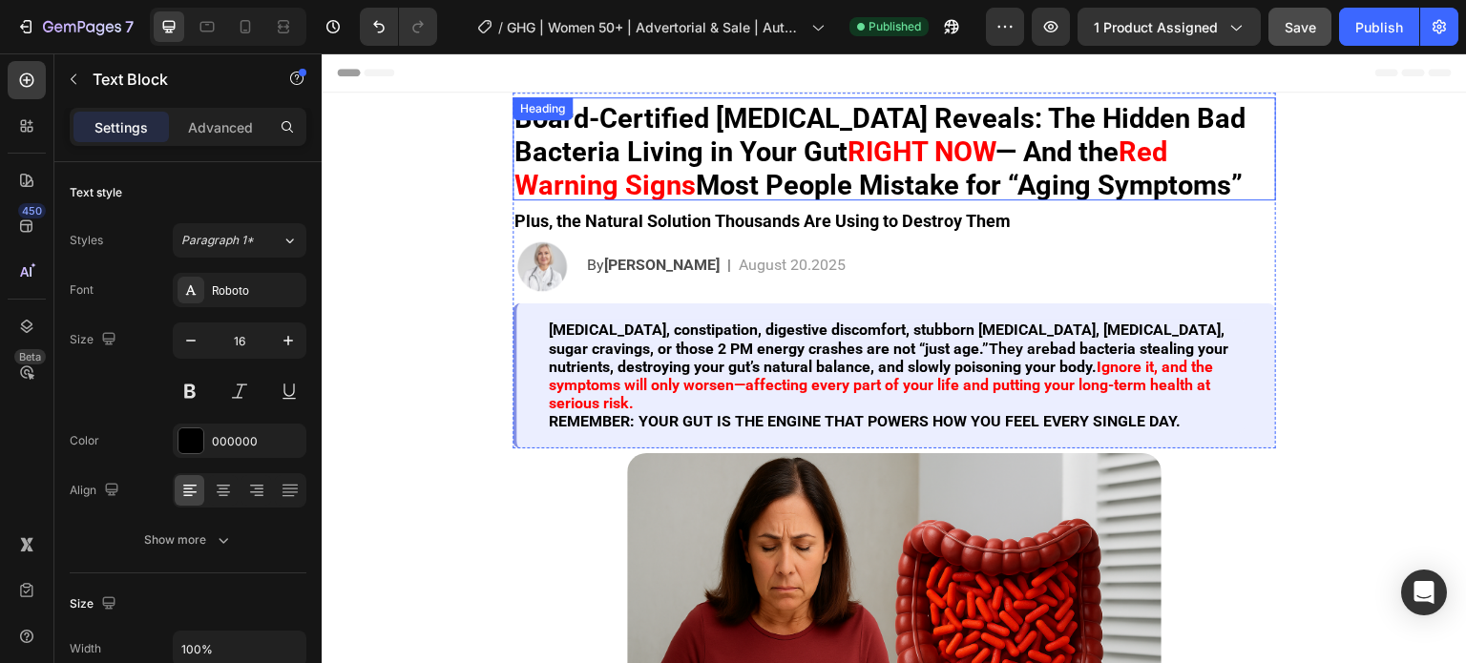
click at [951, 182] on strong "Most People Mistake for “Aging Symptoms”" at bounding box center [969, 185] width 547 height 32
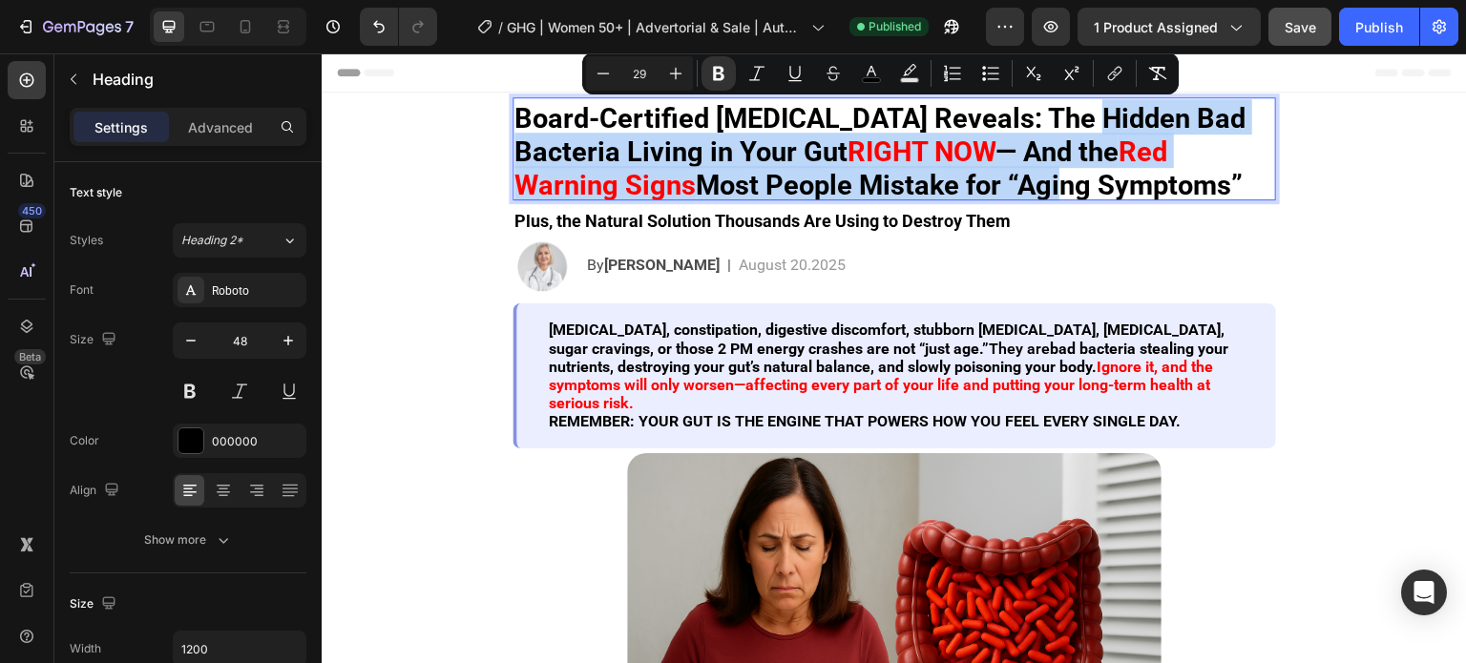
drag, startPoint x: 1058, startPoint y: 124, endPoint x: 1042, endPoint y: 173, distance: 51.3
click at [1042, 173] on strong "Most People Mistake for “Aging Symptoms”" at bounding box center [969, 185] width 547 height 32
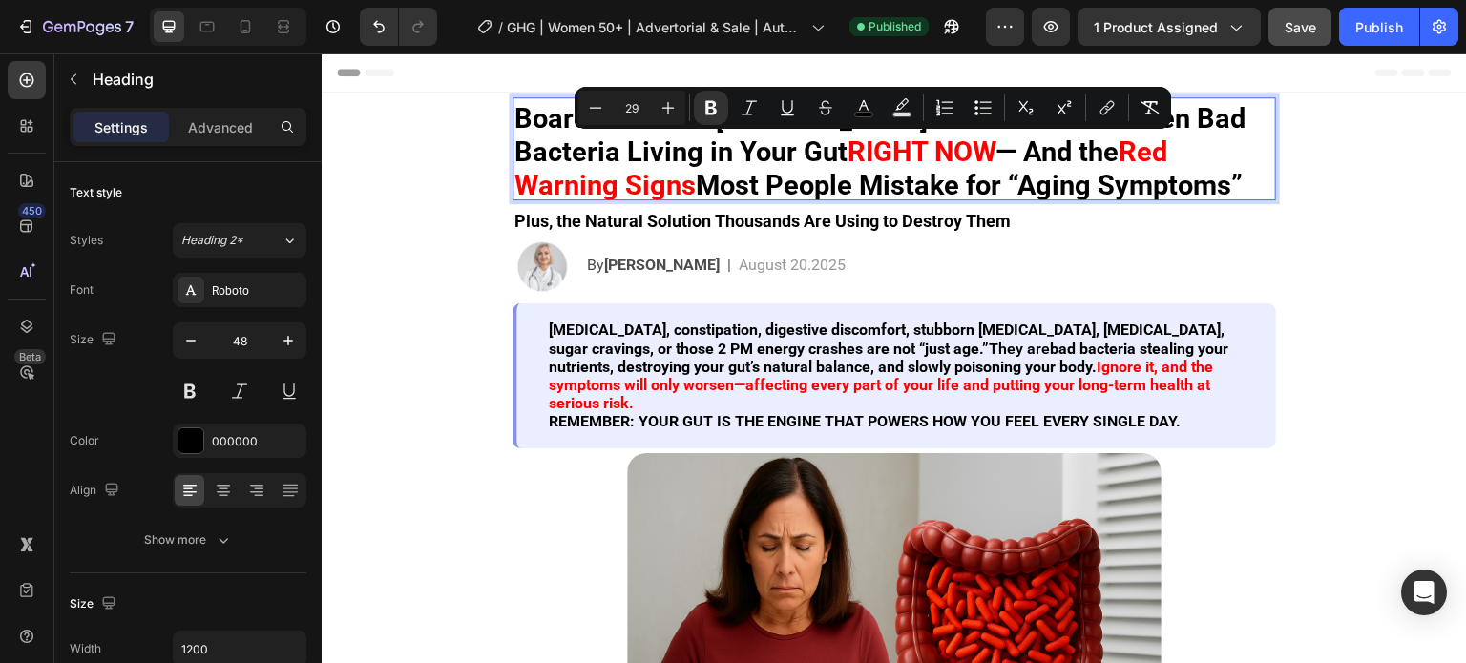
drag, startPoint x: 1240, startPoint y: 186, endPoint x: 1080, endPoint y: 158, distance: 161.8
click at [1080, 158] on p "Board-Certified [MEDICAL_DATA] Reveals: The Hidden Bad Bacteria Living in Your …" at bounding box center [894, 148] width 760 height 99
copy p "the Red Warning Signs Most People Mistake for “Aging Symptoms”"
click at [798, 508] on img at bounding box center [894, 631] width 534 height 356
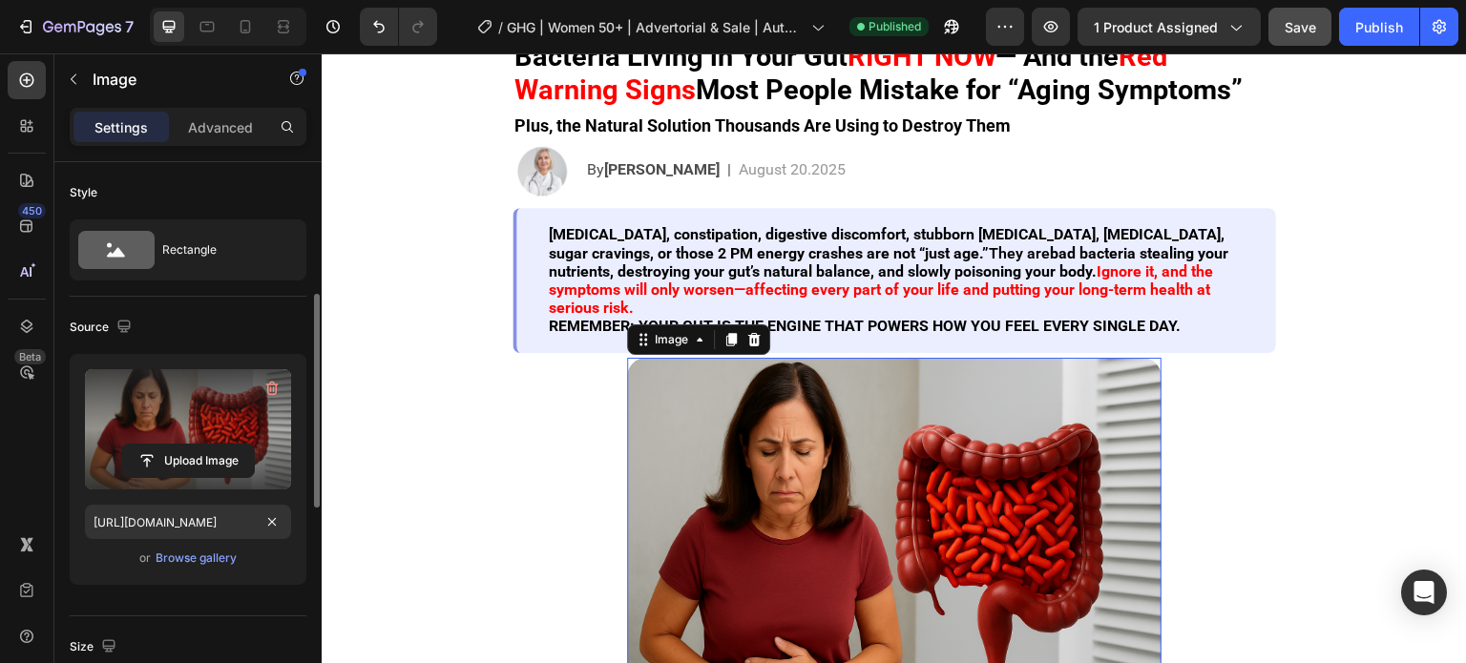
scroll to position [95, 0]
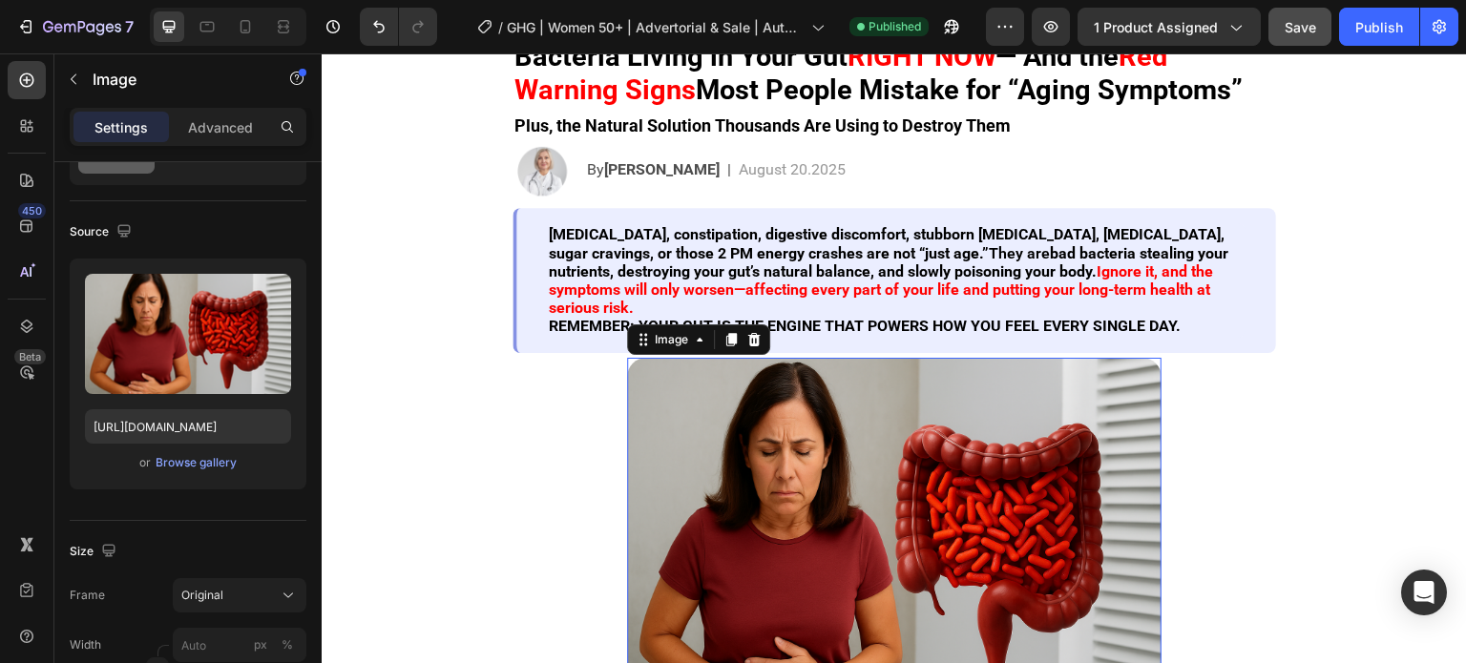
click at [863, 581] on img at bounding box center [894, 536] width 534 height 356
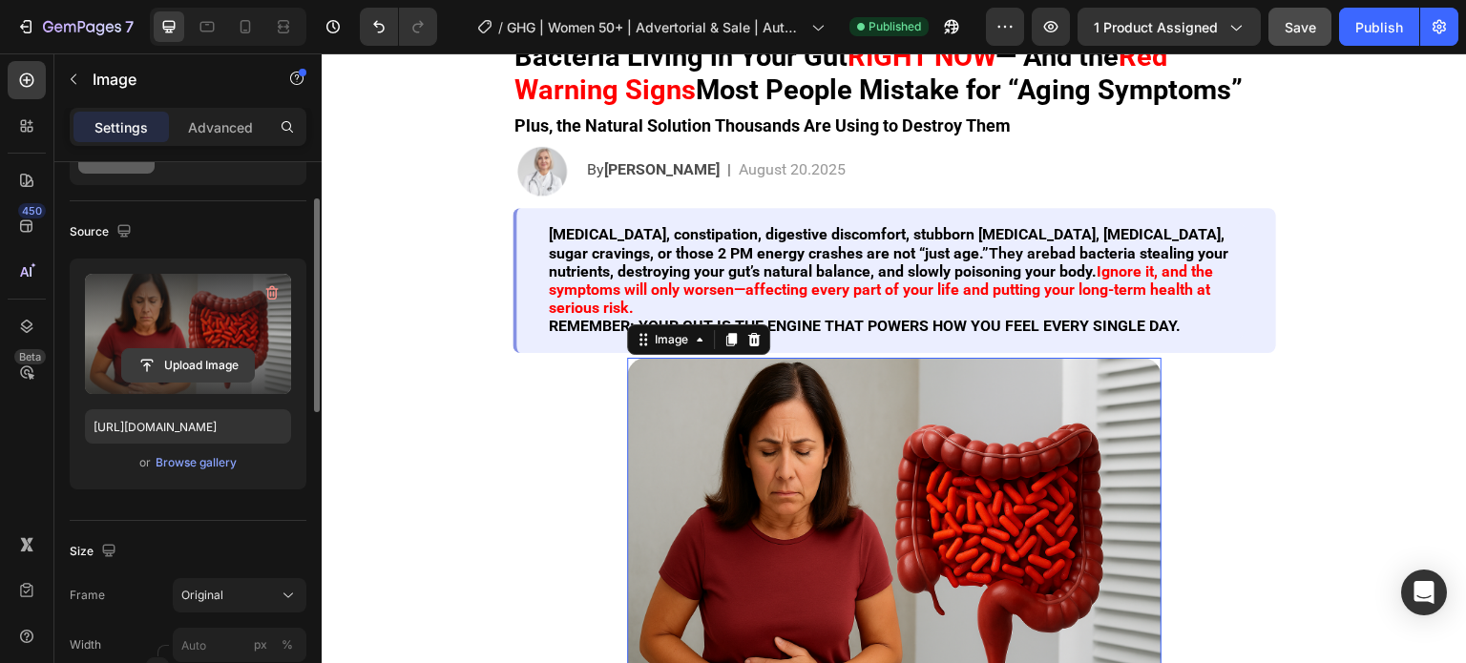
click at [215, 362] on input "file" at bounding box center [188, 365] width 132 height 32
click at [233, 106] on div "Image" at bounding box center [163, 80] width 218 height 54
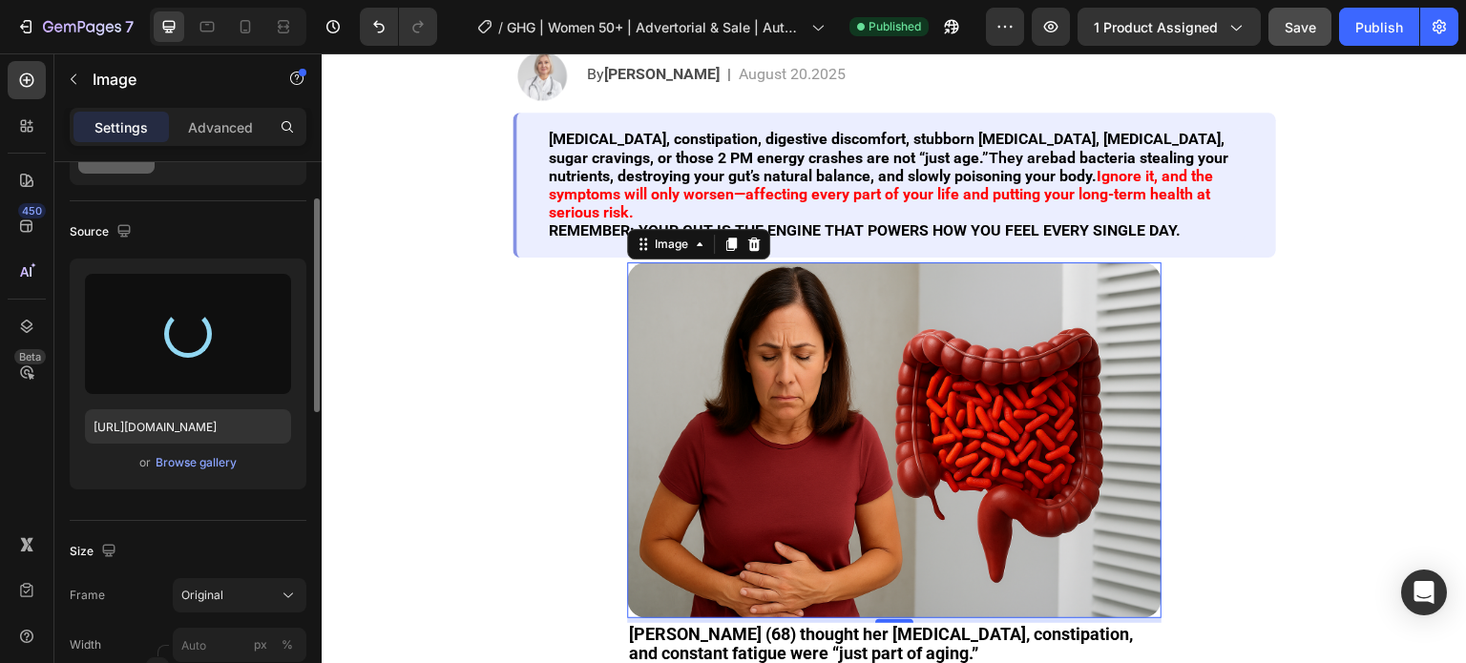
scroll to position [382, 0]
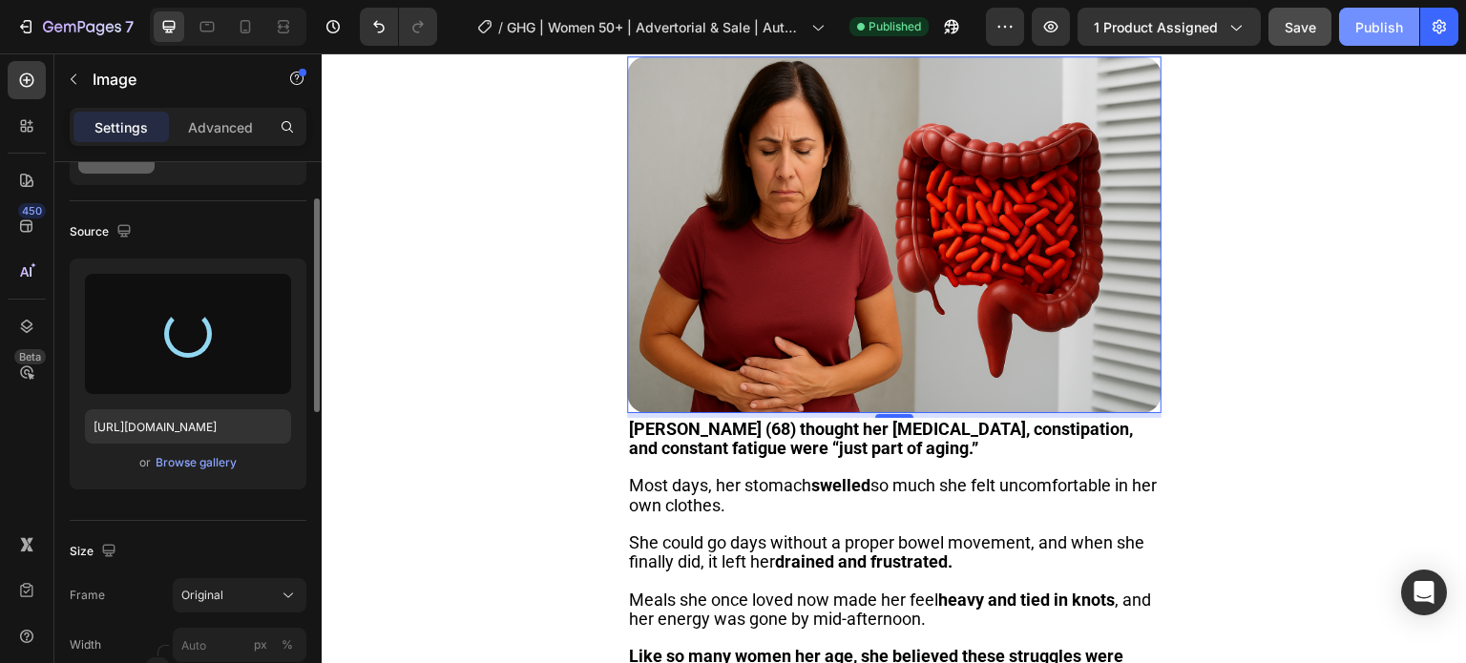
type input "[URL][DOMAIN_NAME]"
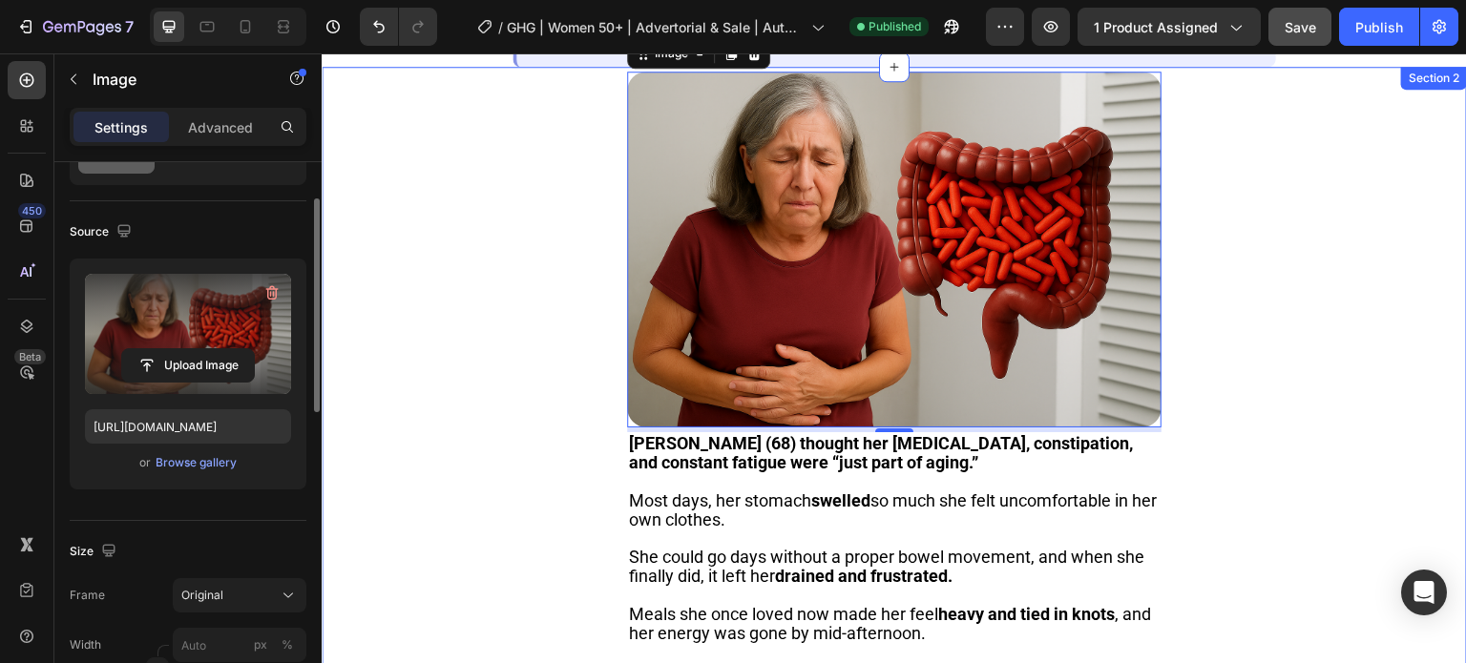
scroll to position [286, 0]
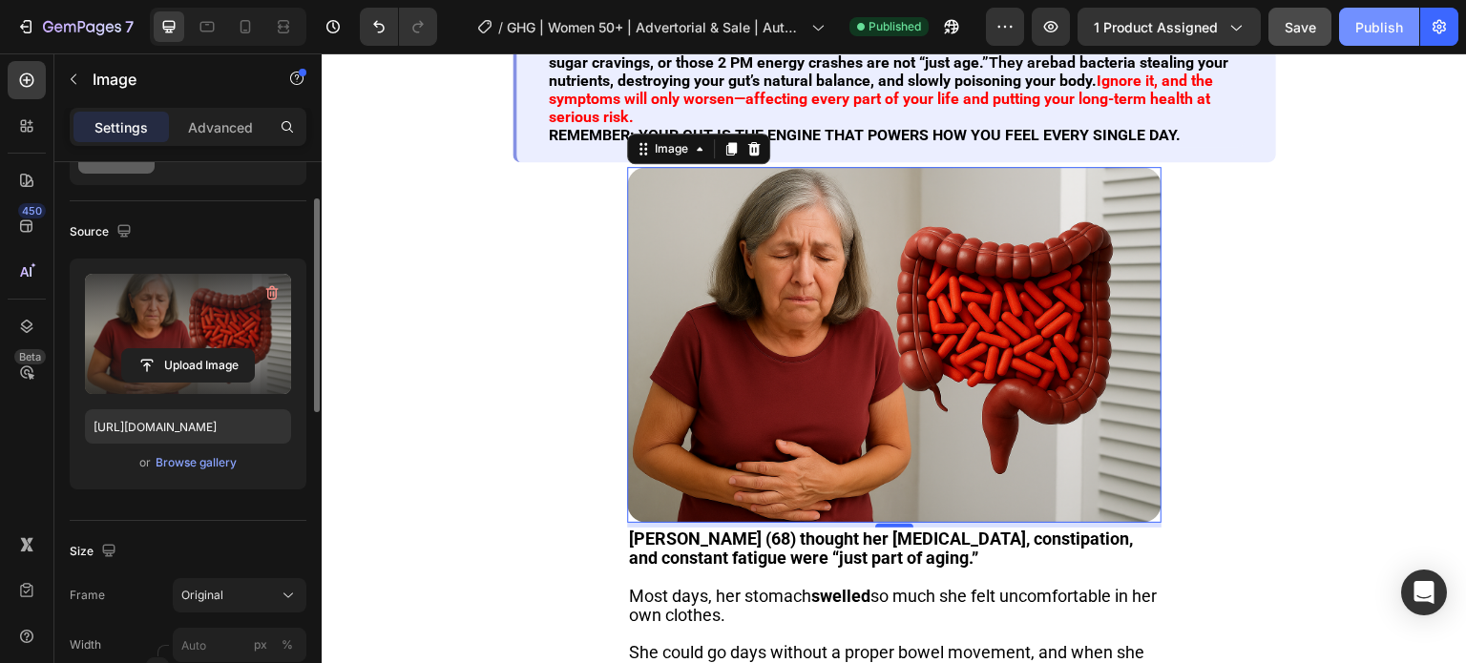
click at [1360, 21] on div "Publish" at bounding box center [1379, 27] width 48 height 20
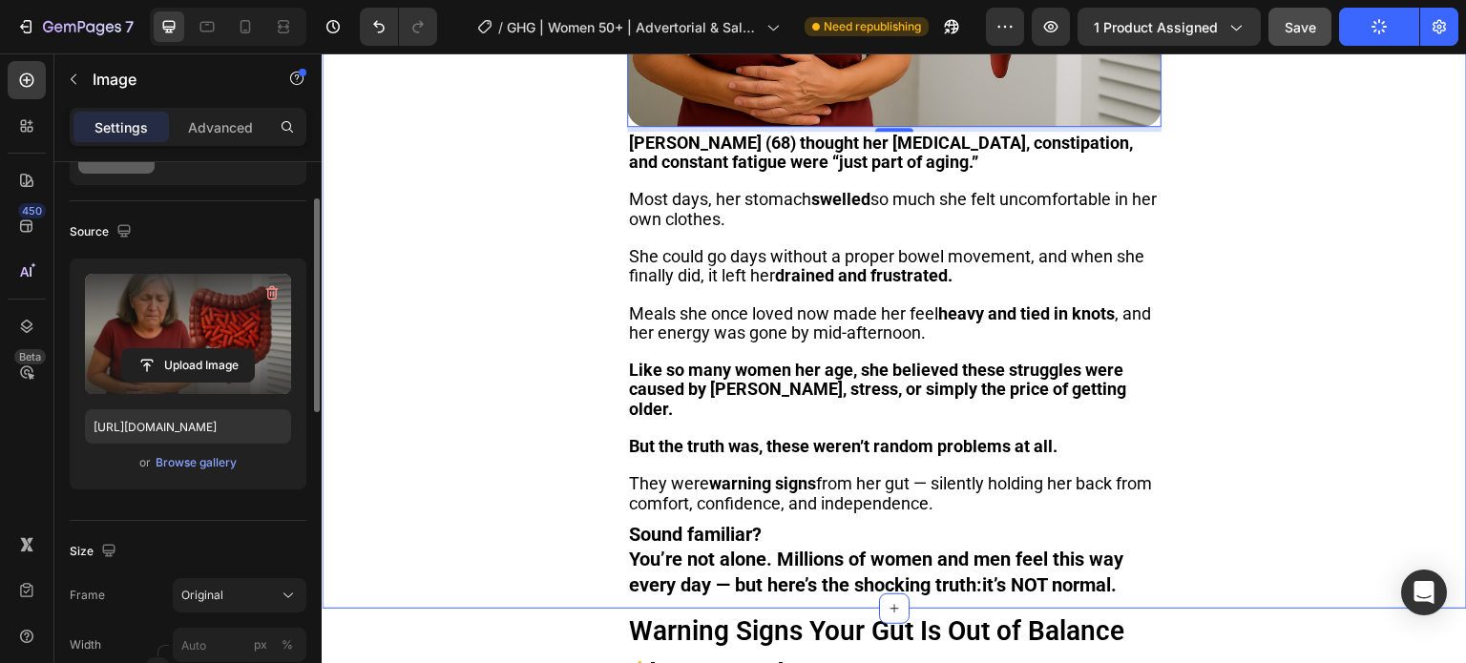
scroll to position [668, 0]
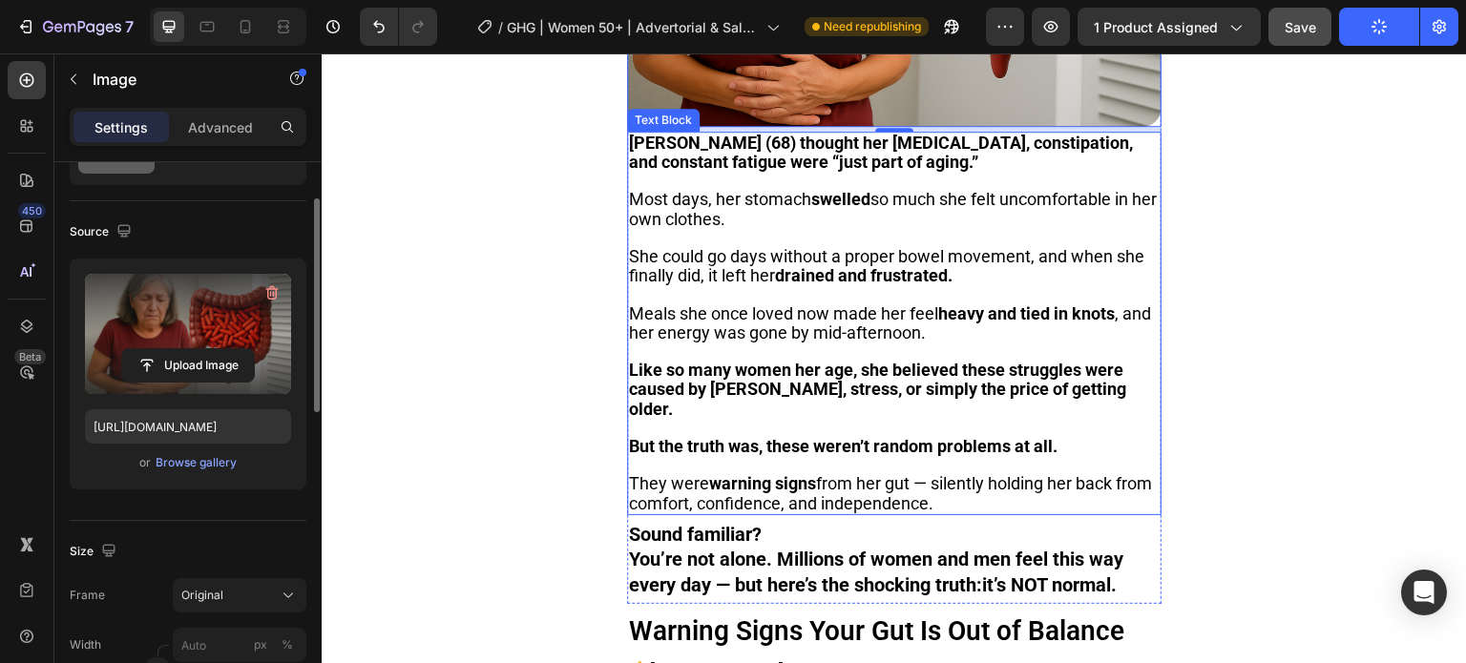
click at [673, 134] on strong "[PERSON_NAME] (68) thought her [MEDICAL_DATA], constipation, and constant fatig…" at bounding box center [881, 152] width 504 height 39
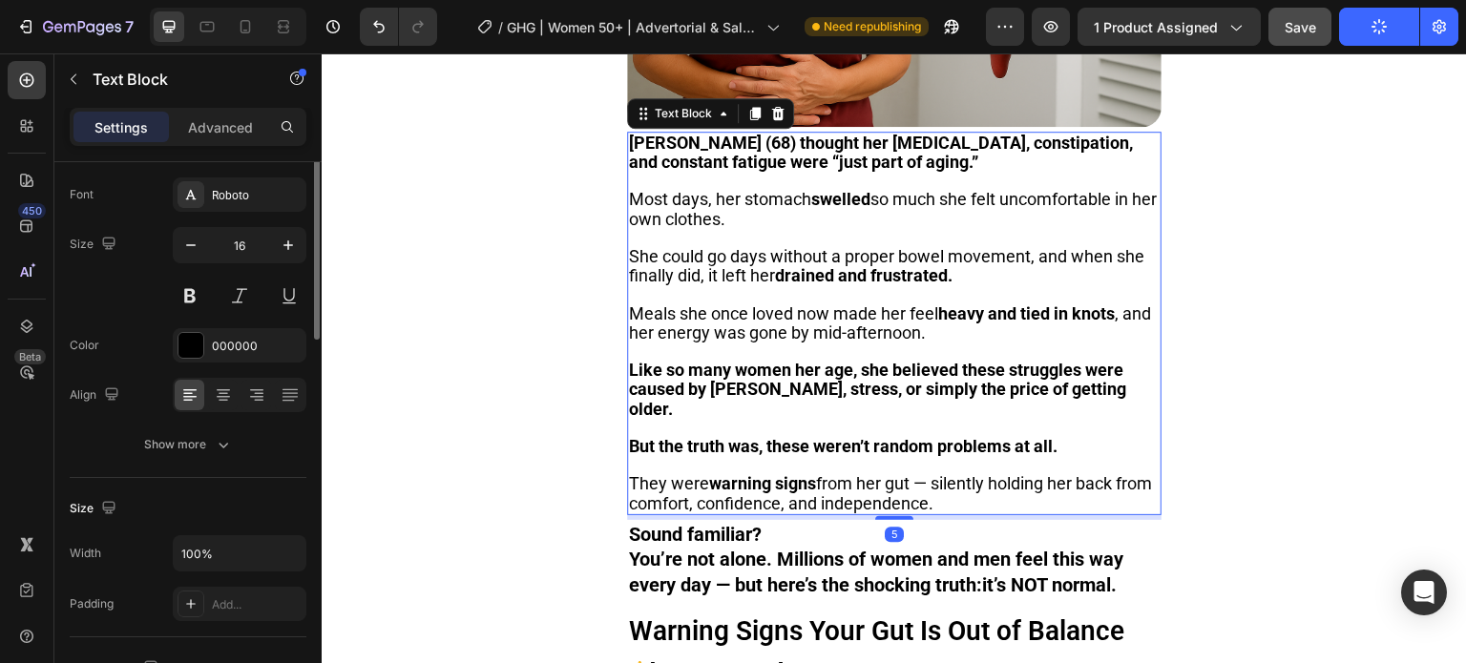
scroll to position [0, 0]
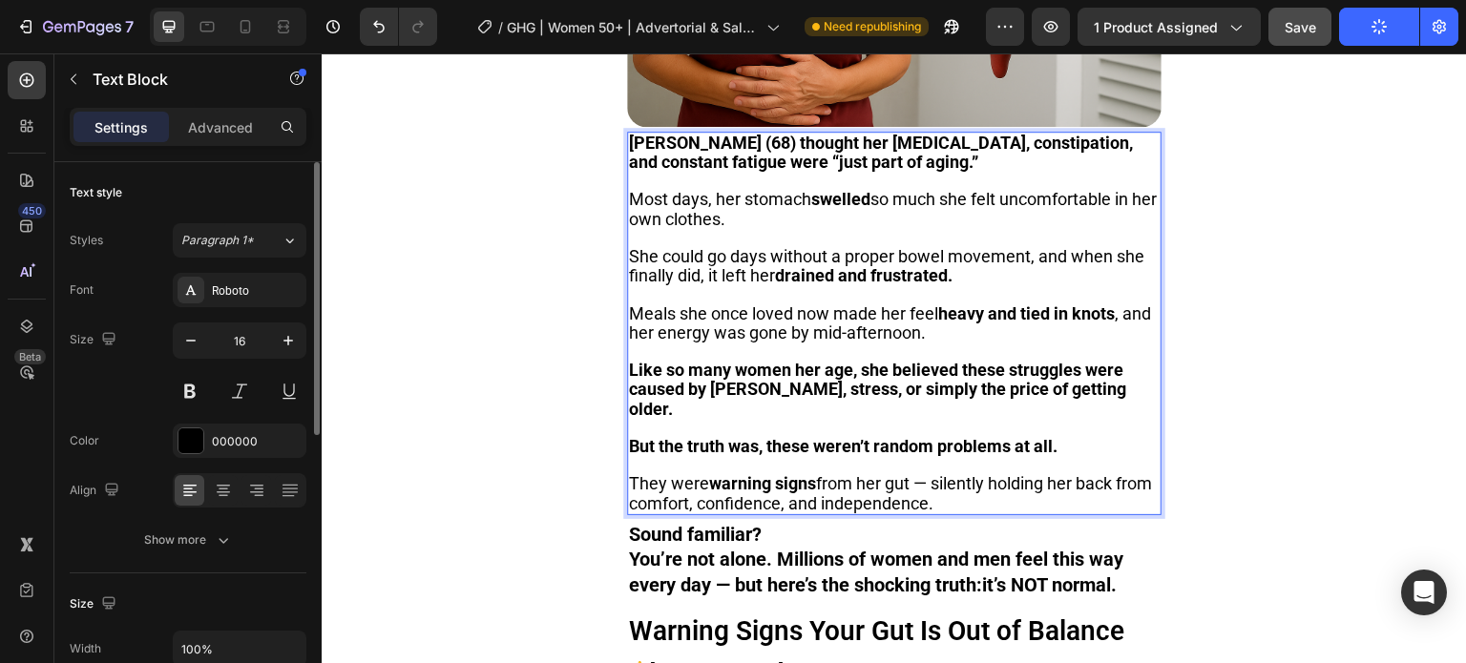
click at [651, 137] on strong "[PERSON_NAME] (68) thought her [MEDICAL_DATA], constipation, and constant fatig…" at bounding box center [881, 152] width 504 height 39
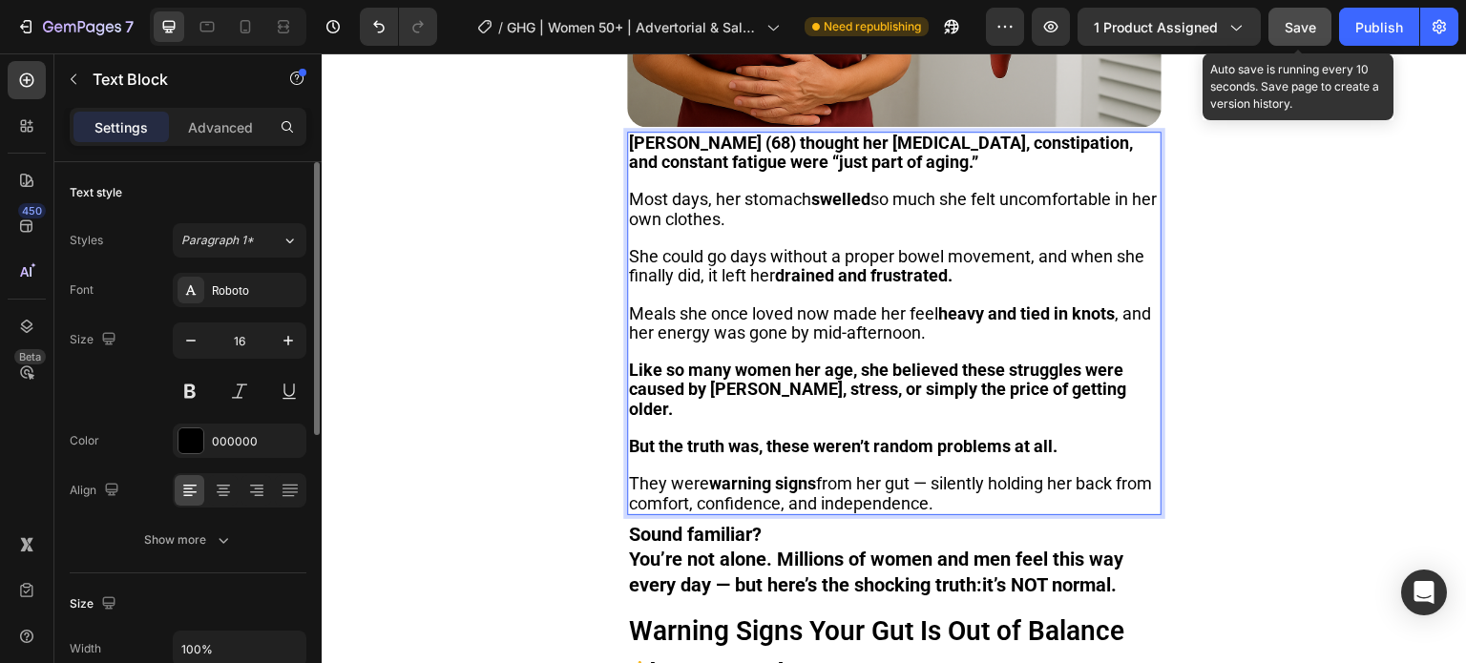
click at [1309, 26] on span "Save" at bounding box center [1300, 27] width 31 height 16
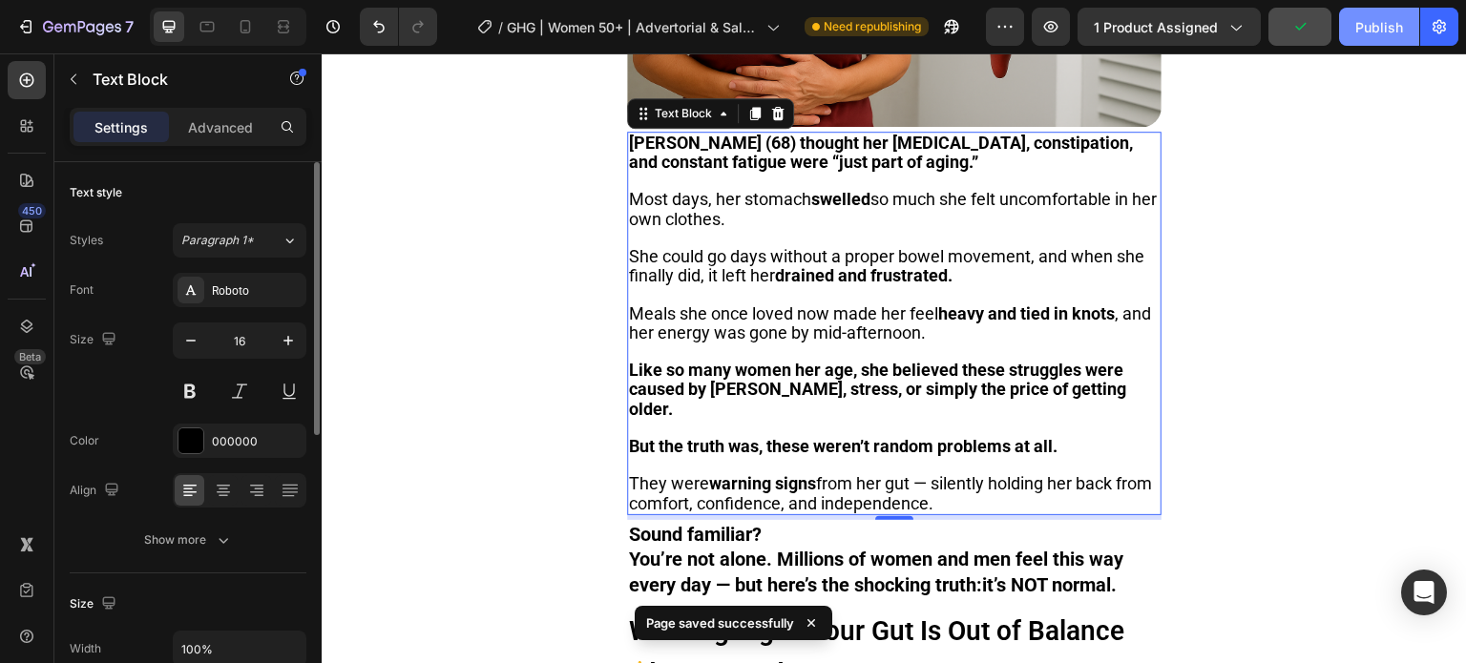
click at [1379, 26] on div "Publish" at bounding box center [1379, 27] width 48 height 20
click at [646, 134] on strong "[PERSON_NAME] (68) thought her [MEDICAL_DATA], constipation, and constant fatig…" at bounding box center [881, 152] width 504 height 39
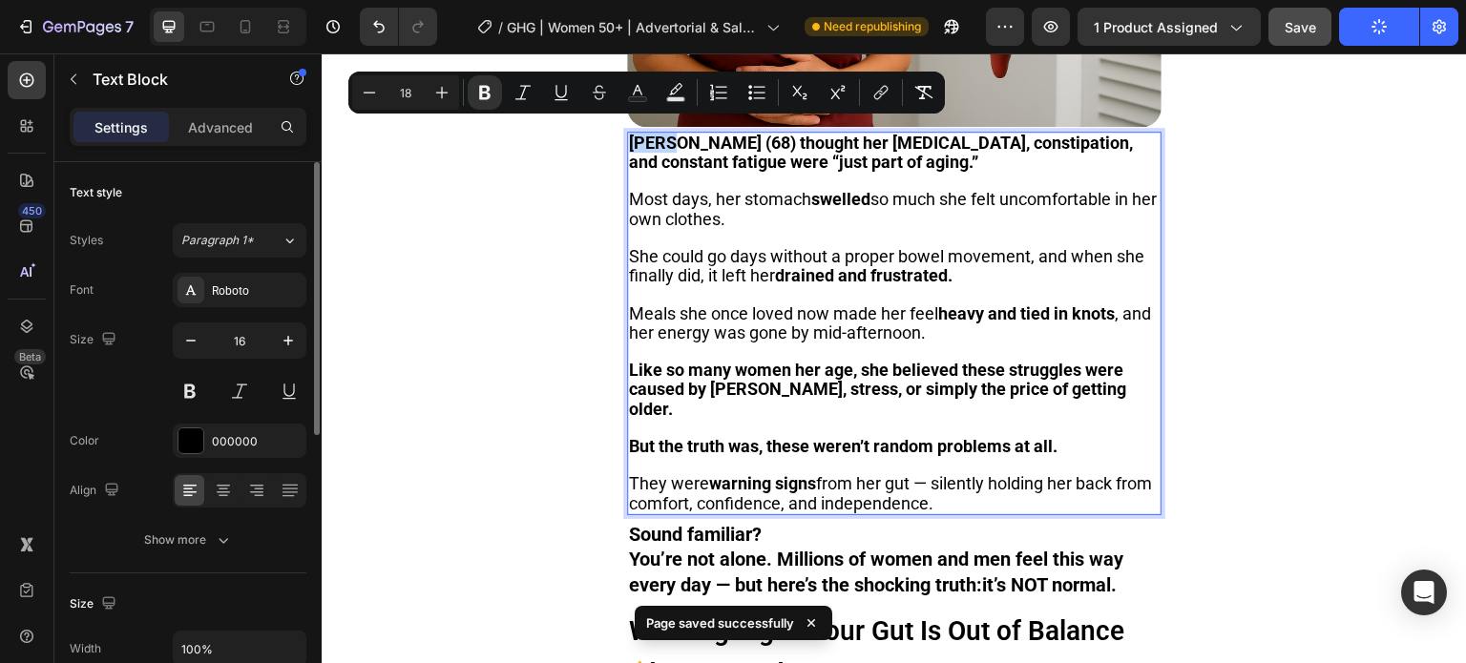
copy strong "[PERSON_NAME]"
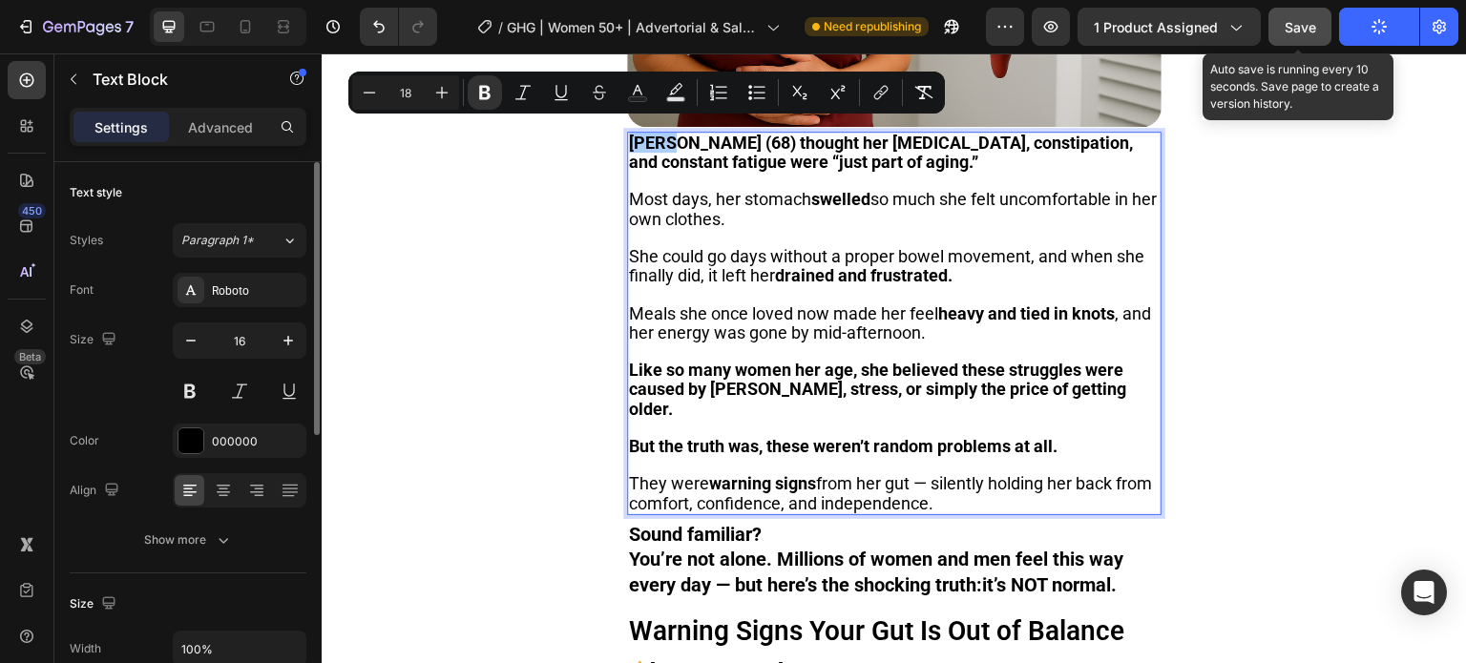
click at [1298, 28] on span "Save" at bounding box center [1300, 27] width 31 height 16
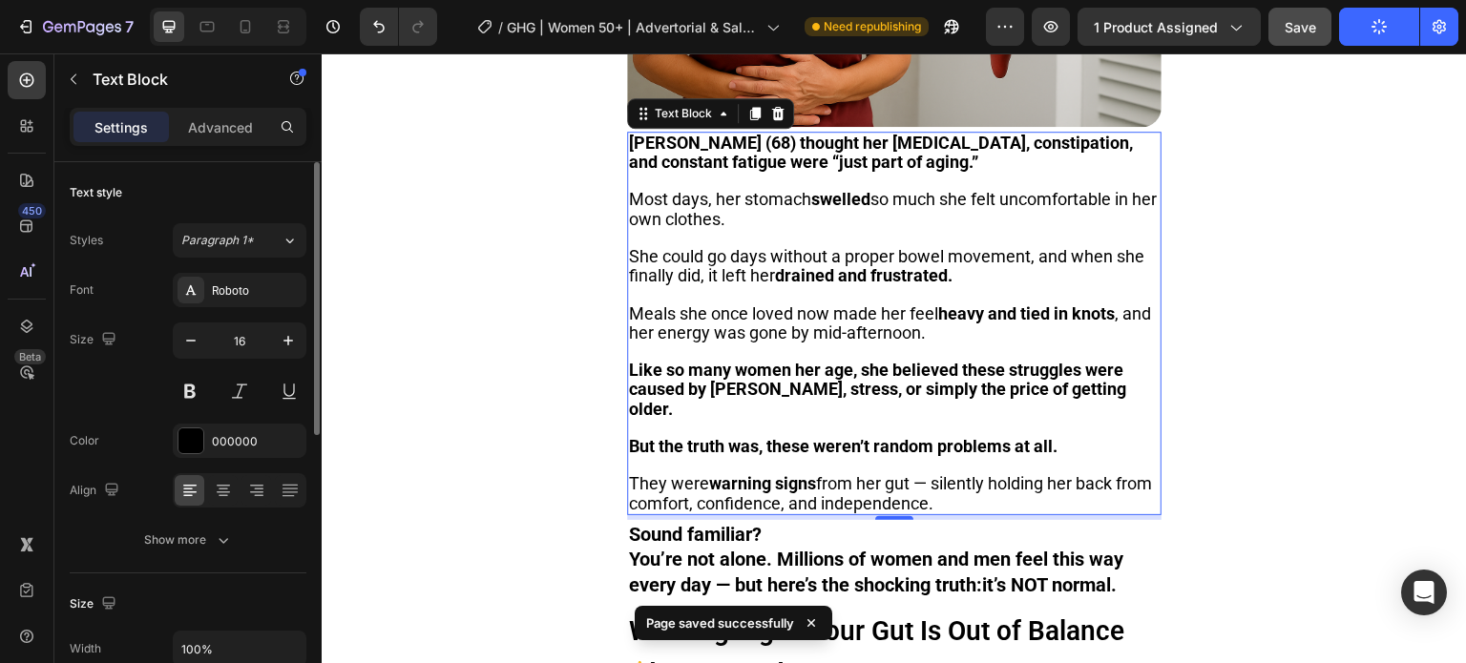
click at [1121, 229] on p "Rich Text Editor. Editing area: main" at bounding box center [894, 238] width 531 height 18
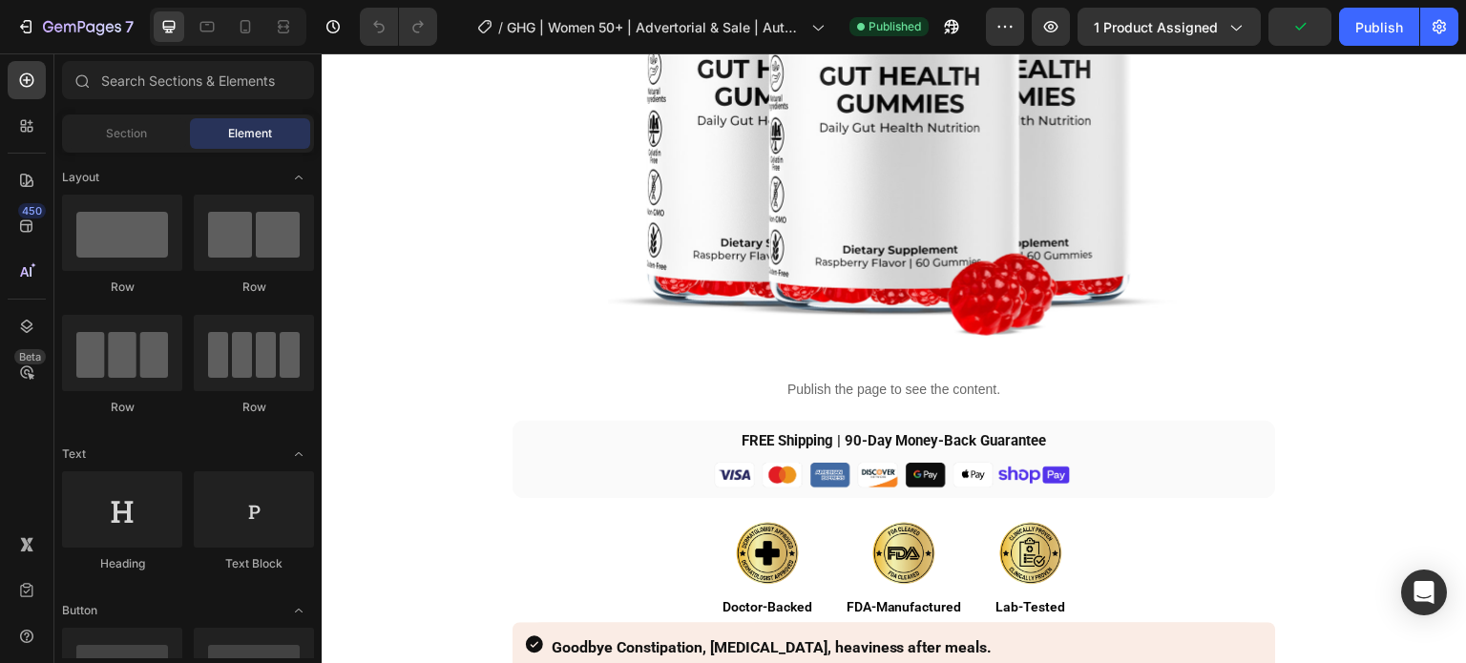
scroll to position [4104, 0]
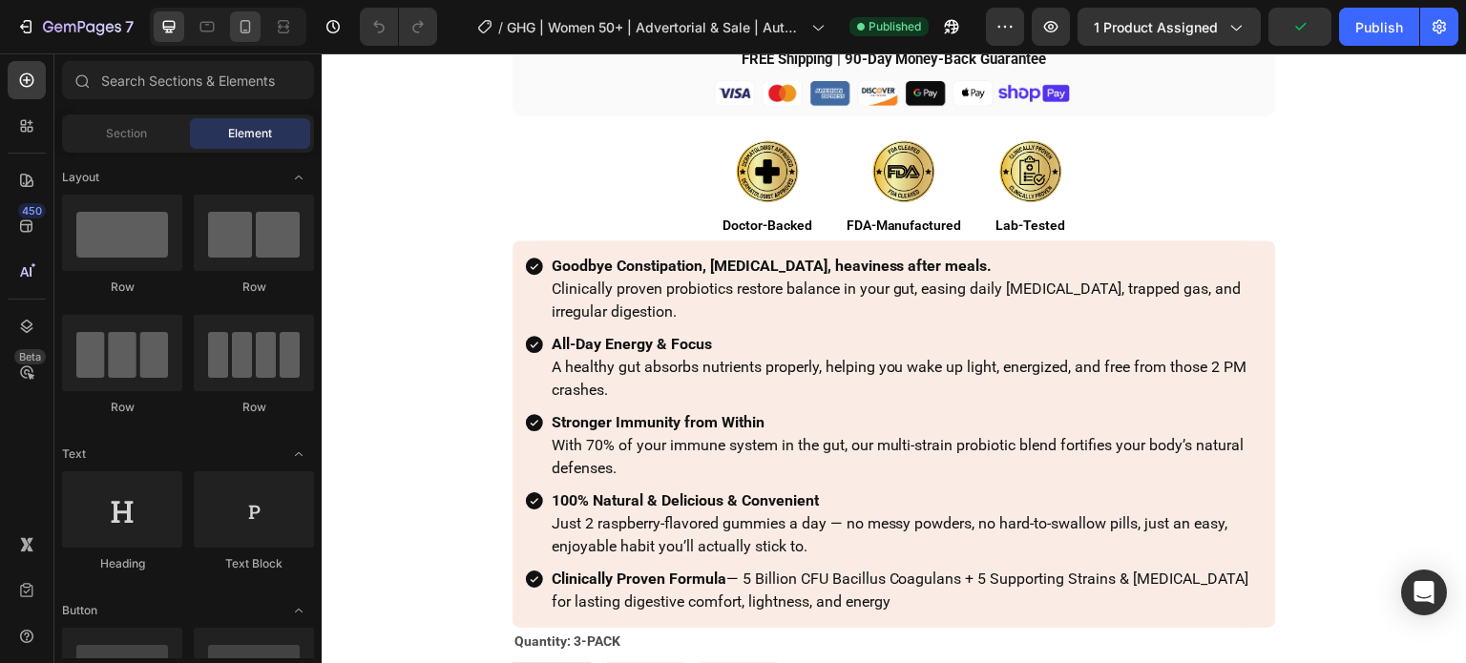
click at [249, 26] on icon at bounding box center [246, 26] width 10 height 13
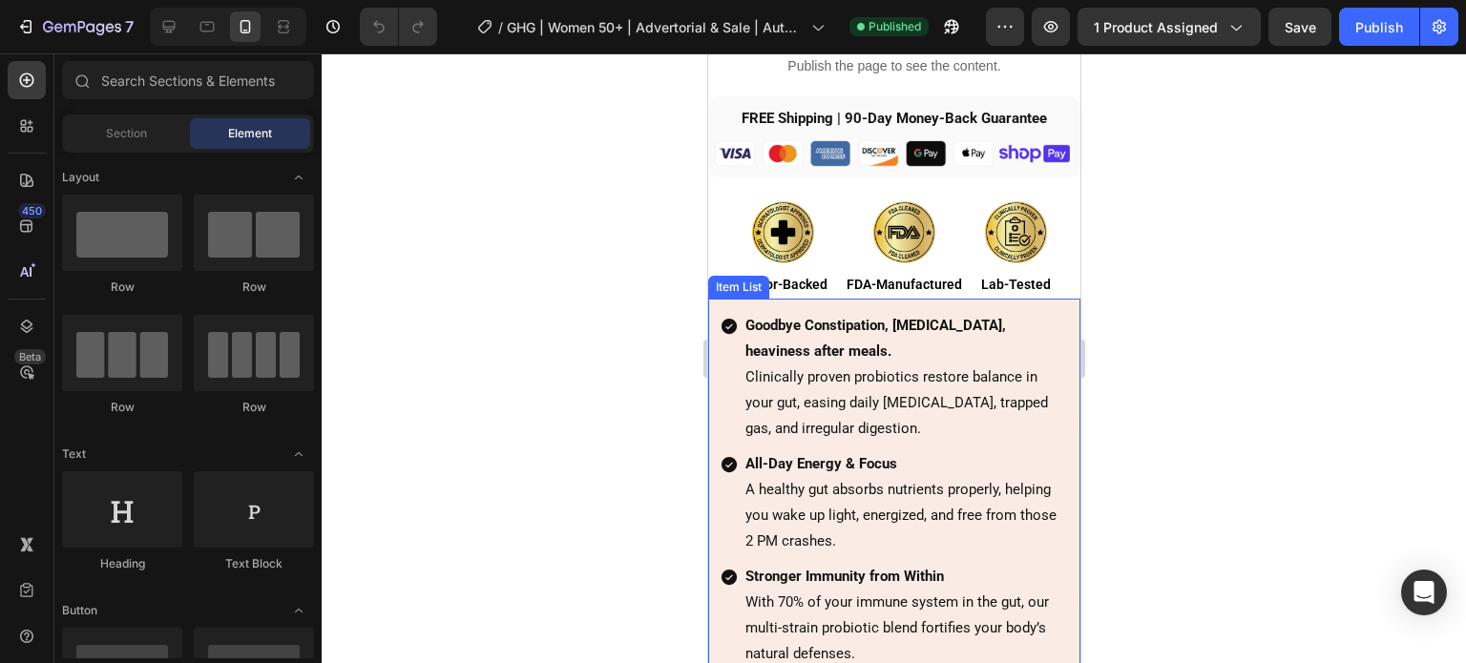
scroll to position [4661, 0]
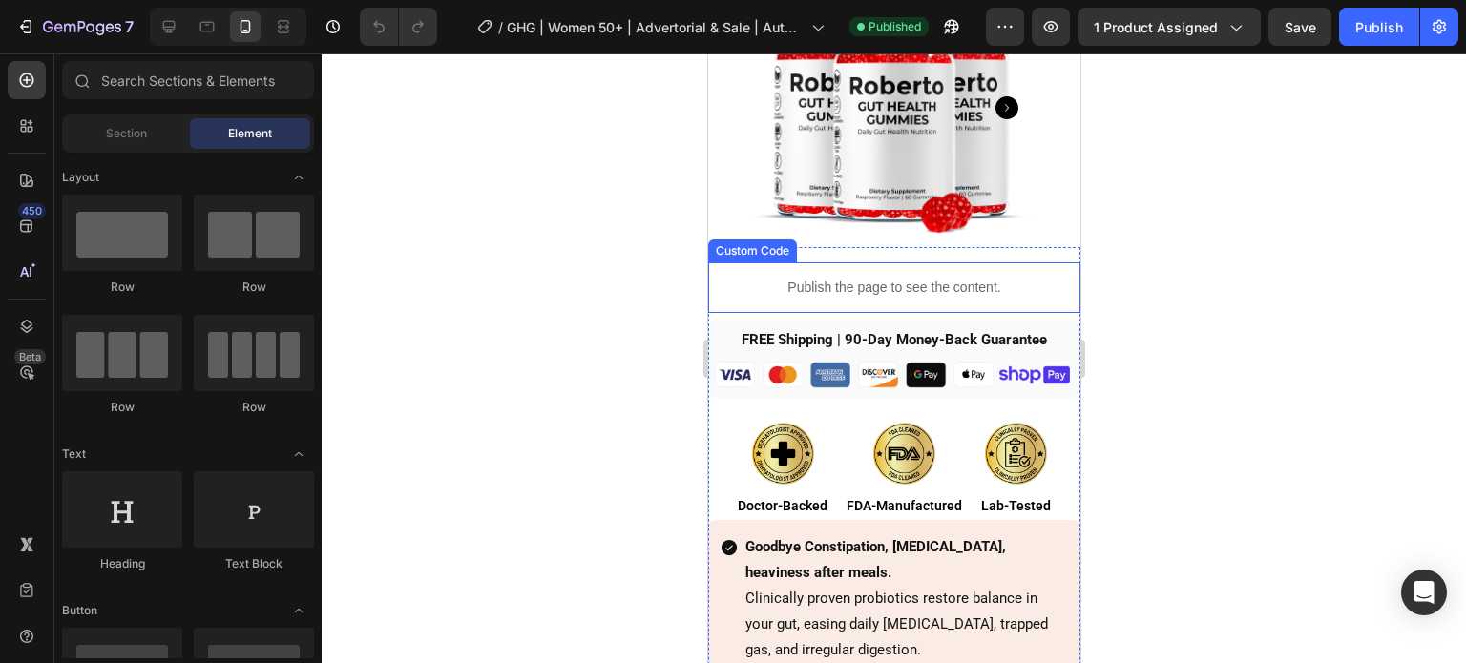
click at [1032, 278] on p "Publish the page to see the content." at bounding box center [893, 288] width 372 height 20
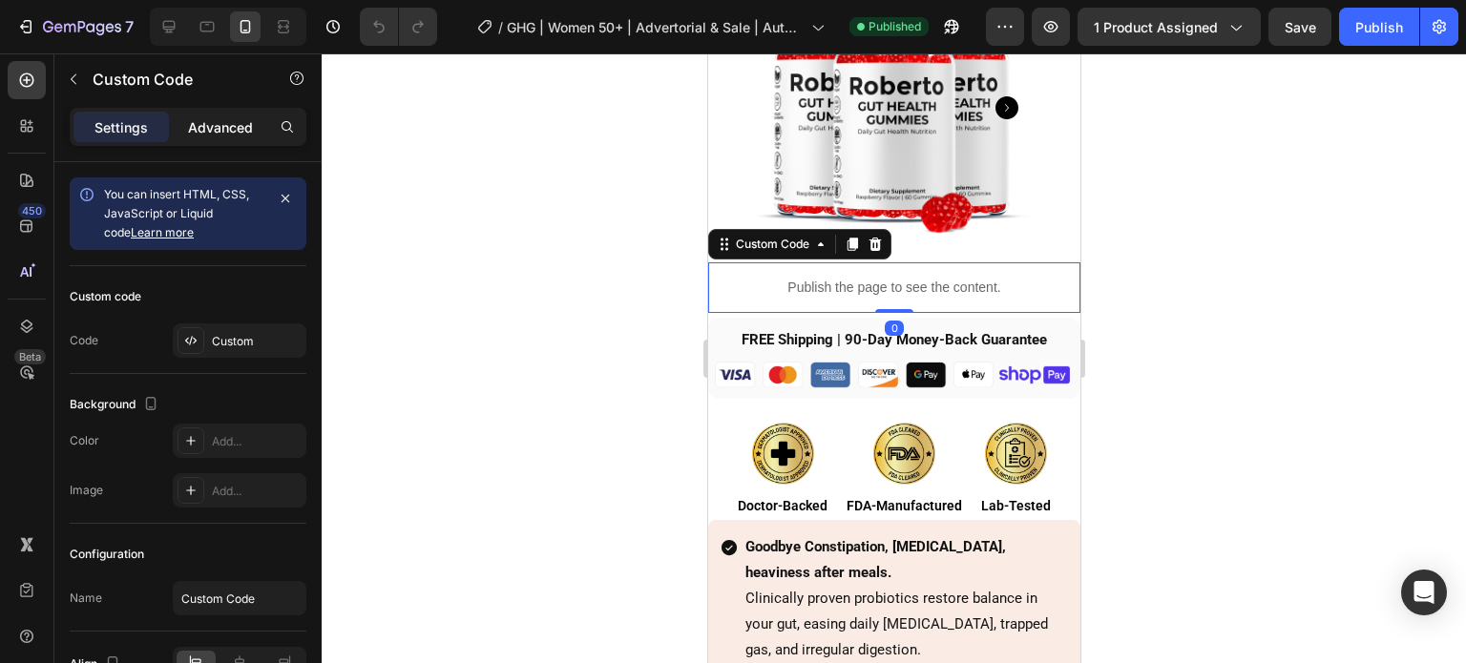
click at [202, 132] on p "Advanced" at bounding box center [220, 127] width 65 height 20
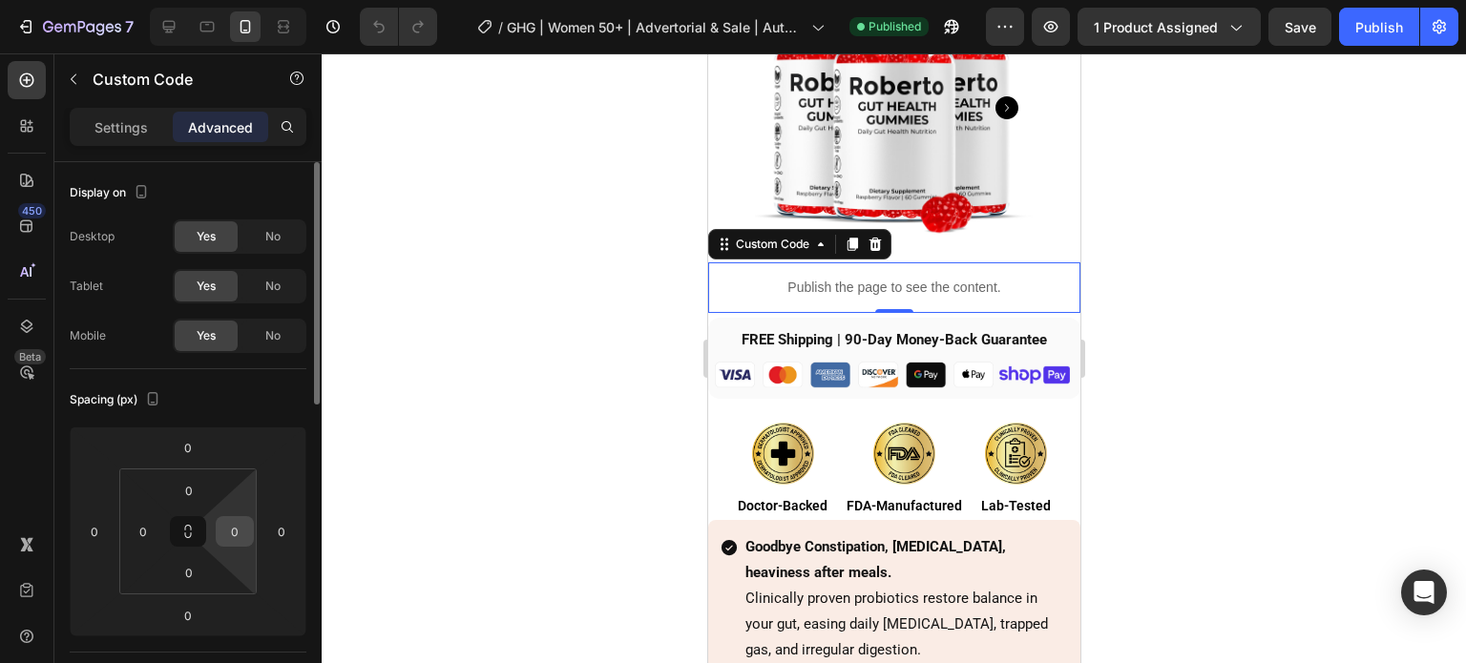
click at [242, 526] on input "0" at bounding box center [234, 531] width 29 height 29
type input "5"
click at [260, 0] on html "7 Version history / GHG | Women 50+ | Advertorial & Sale | Authority-Bad Bacter…" at bounding box center [733, 0] width 1466 height 0
type input "0"
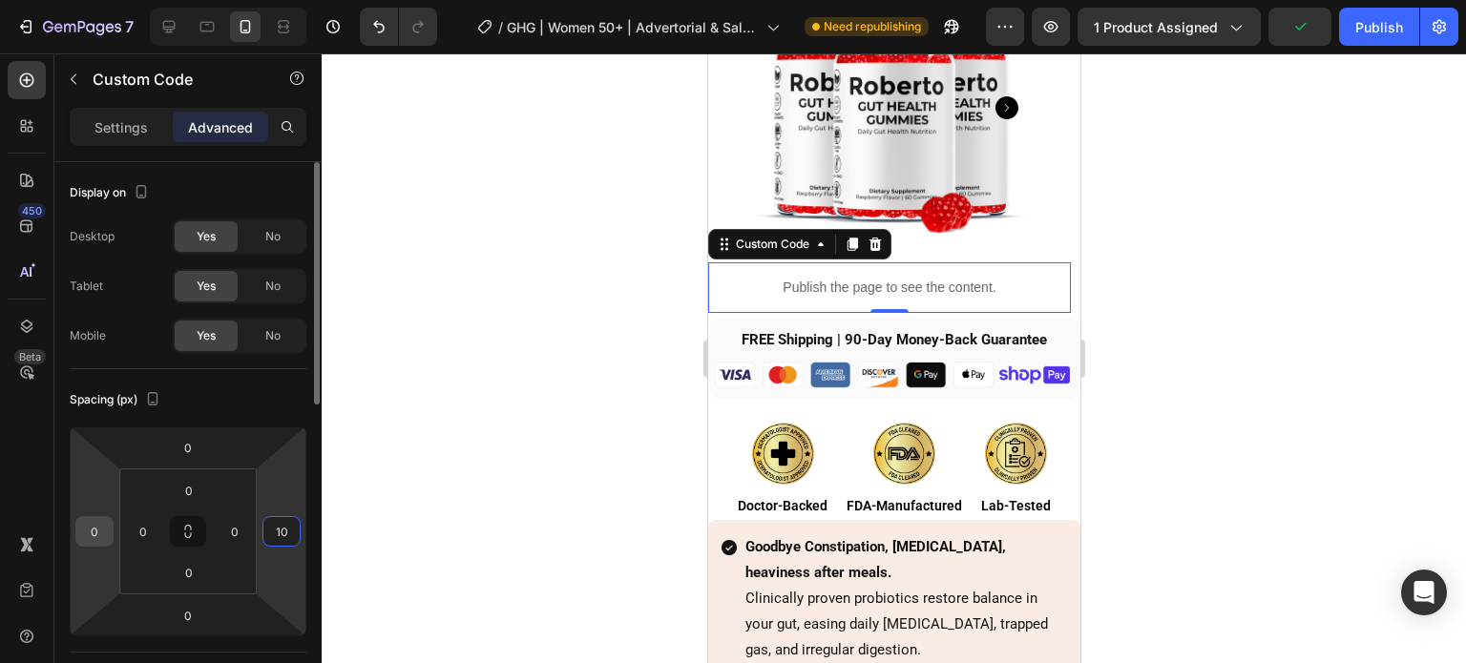
type input "10"
click at [89, 524] on input "0" at bounding box center [94, 531] width 29 height 29
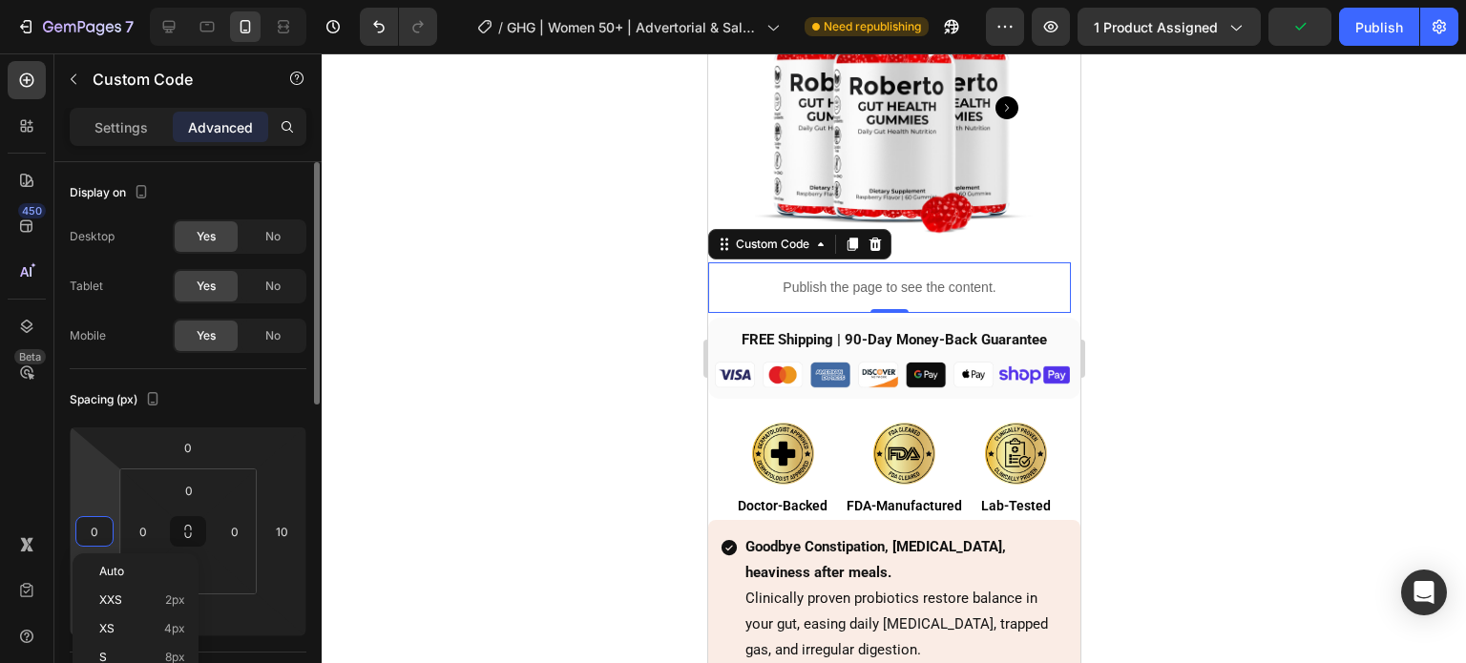
paste input "1"
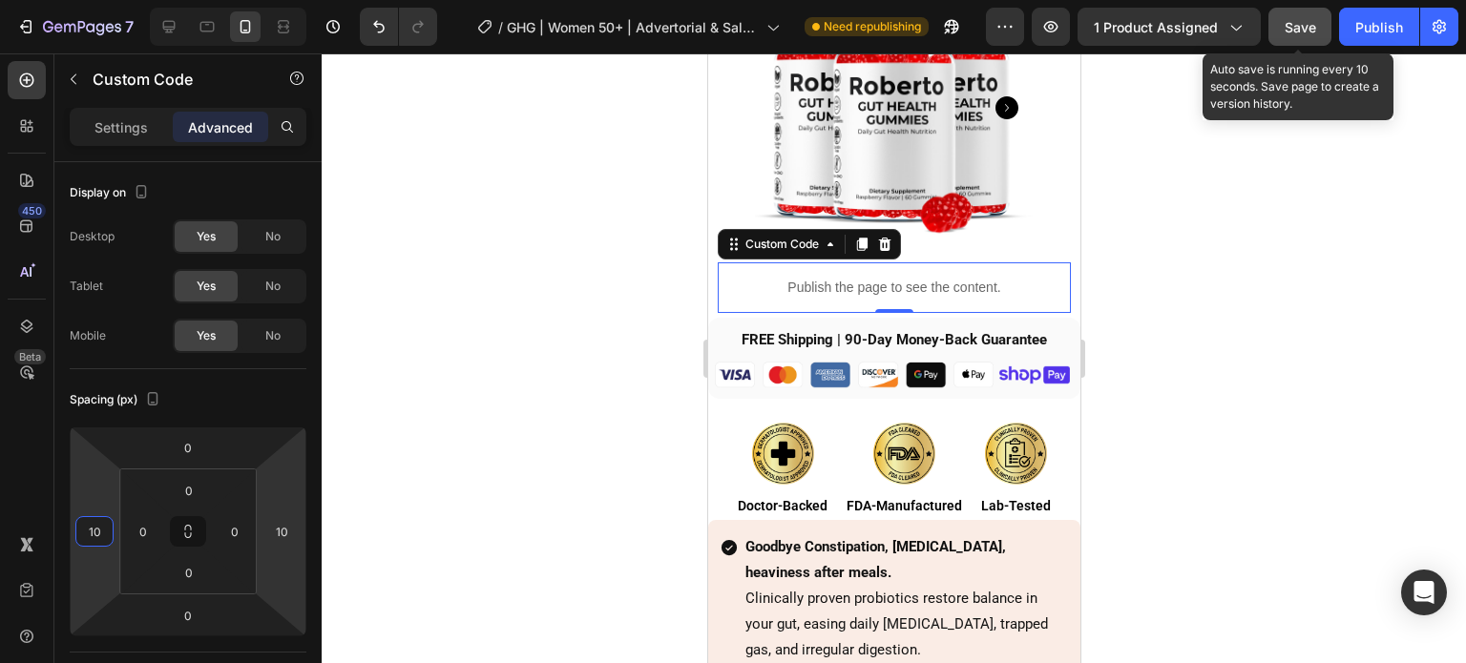
type input "10"
click at [1323, 19] on button "Save" at bounding box center [1299, 27] width 63 height 38
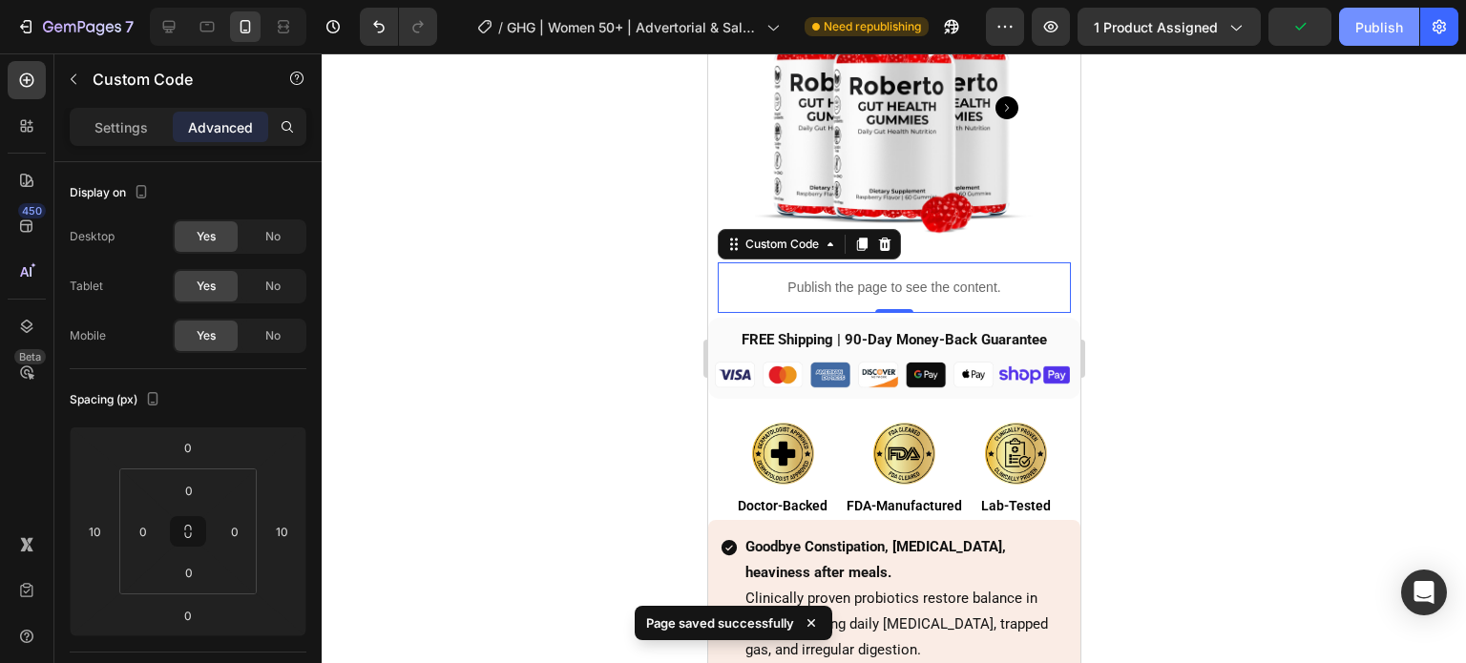
click at [1371, 26] on div "Publish" at bounding box center [1379, 27] width 48 height 20
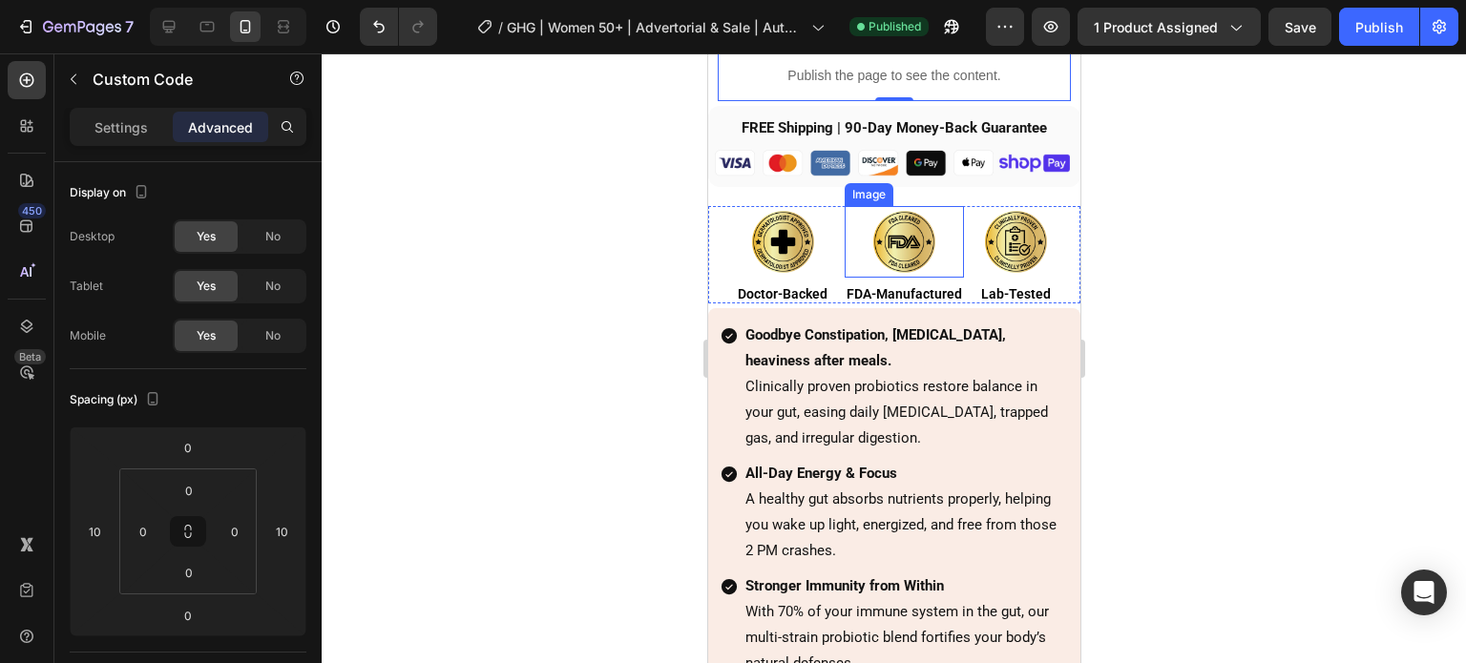
scroll to position [4948, 0]
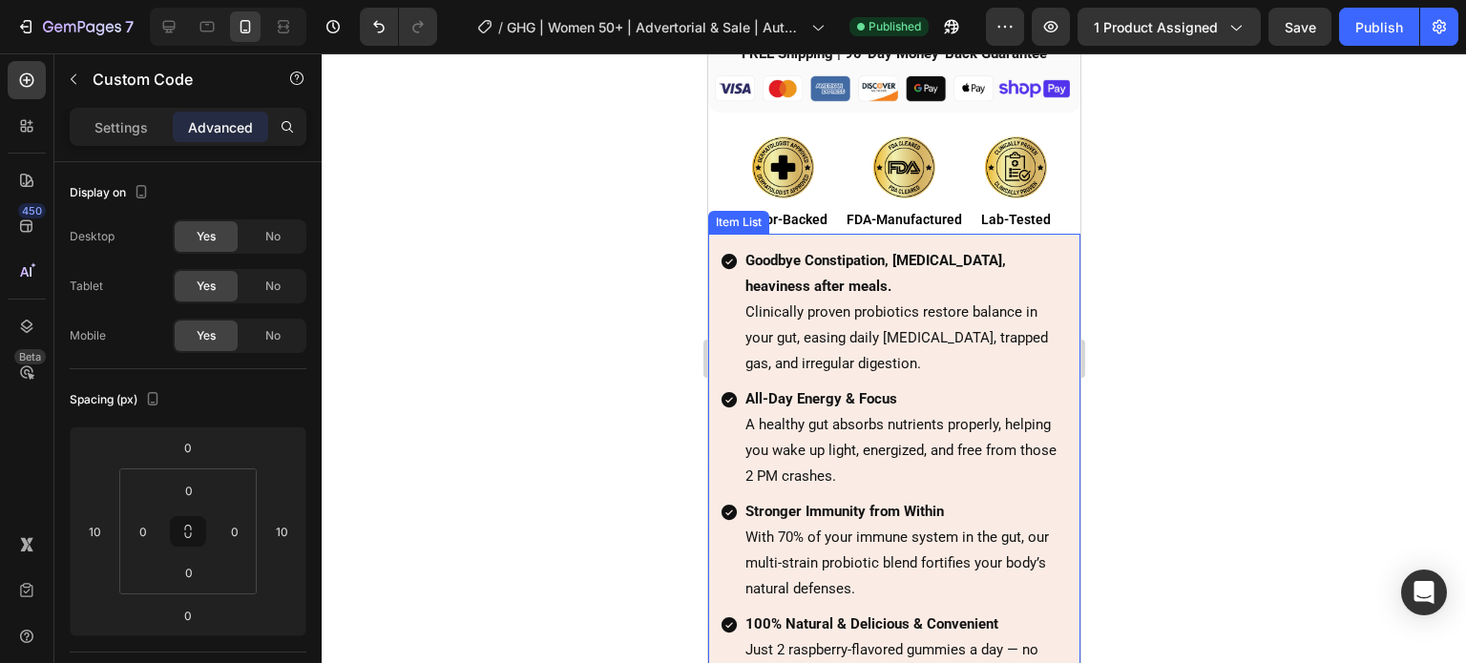
click at [722, 245] on div "Goodbye Constipation, bloating, heaviness after meals. Clinically proven probio…" at bounding box center [893, 312] width 349 height 135
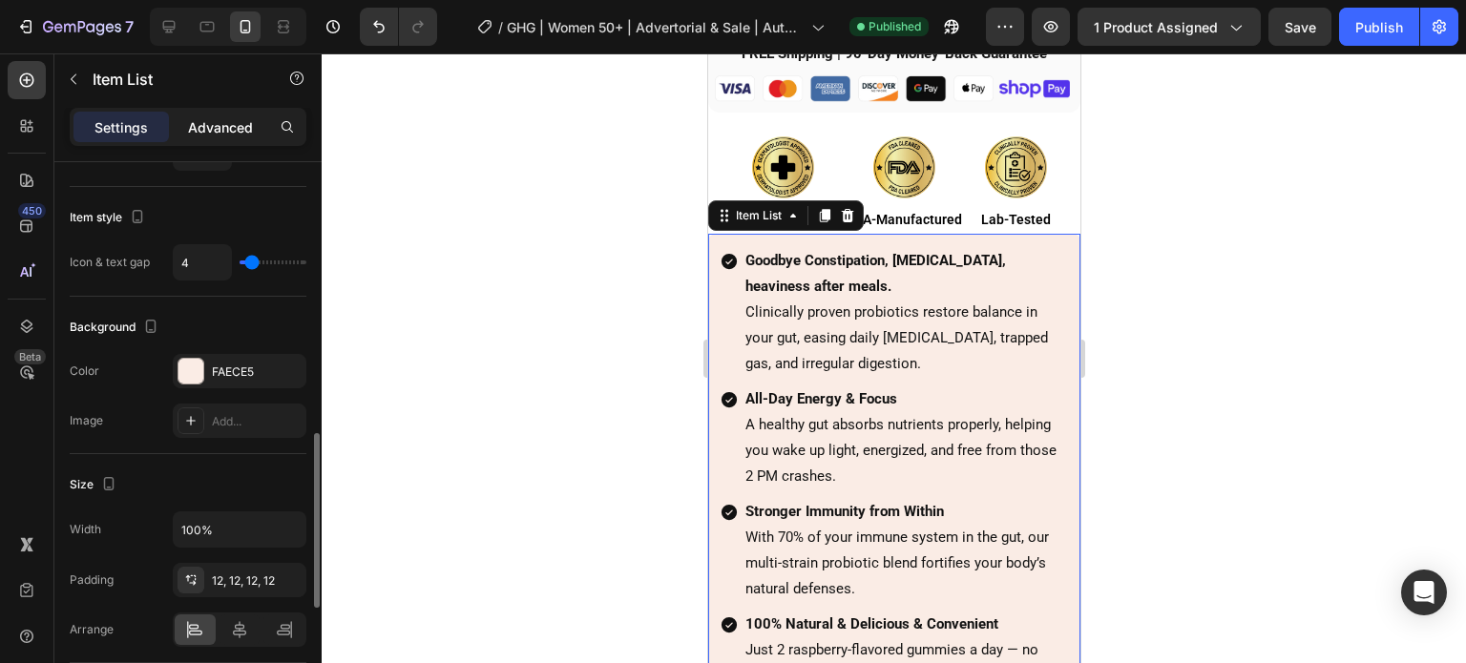
click at [221, 125] on p "Advanced" at bounding box center [220, 127] width 65 height 20
type input "100%"
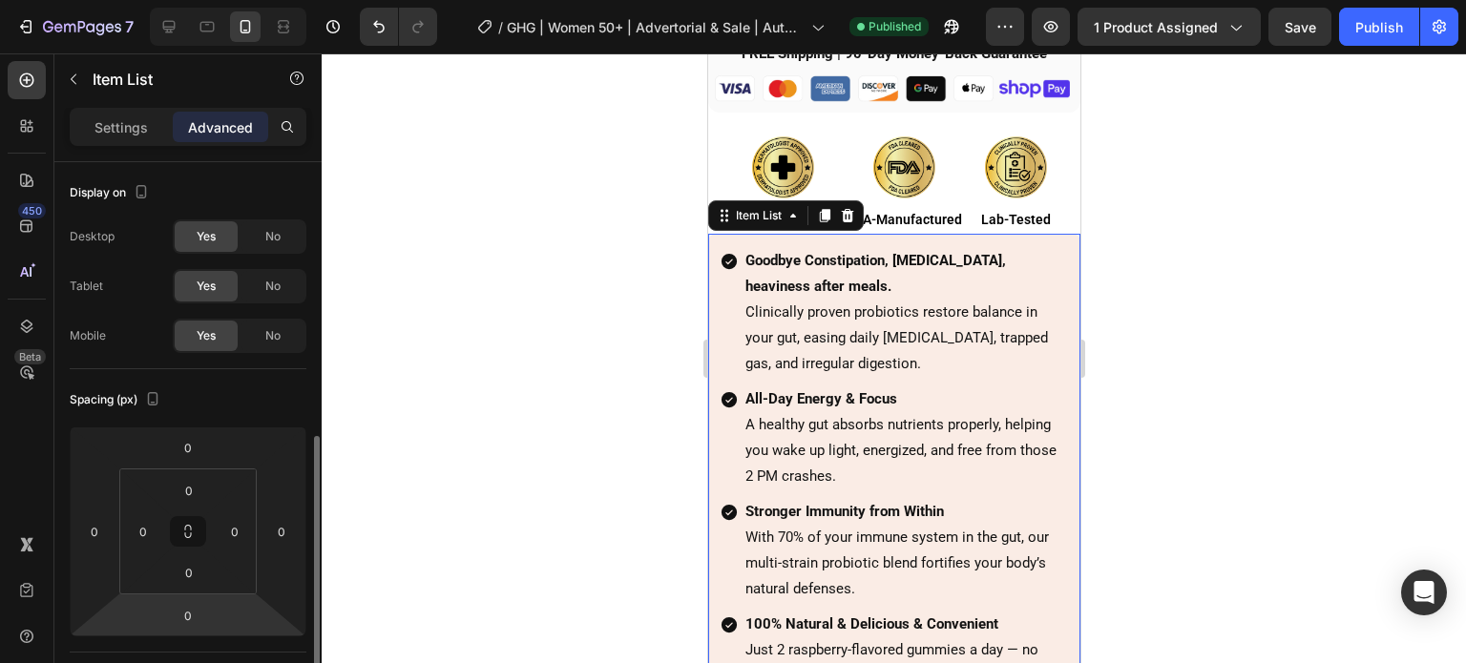
scroll to position [286, 0]
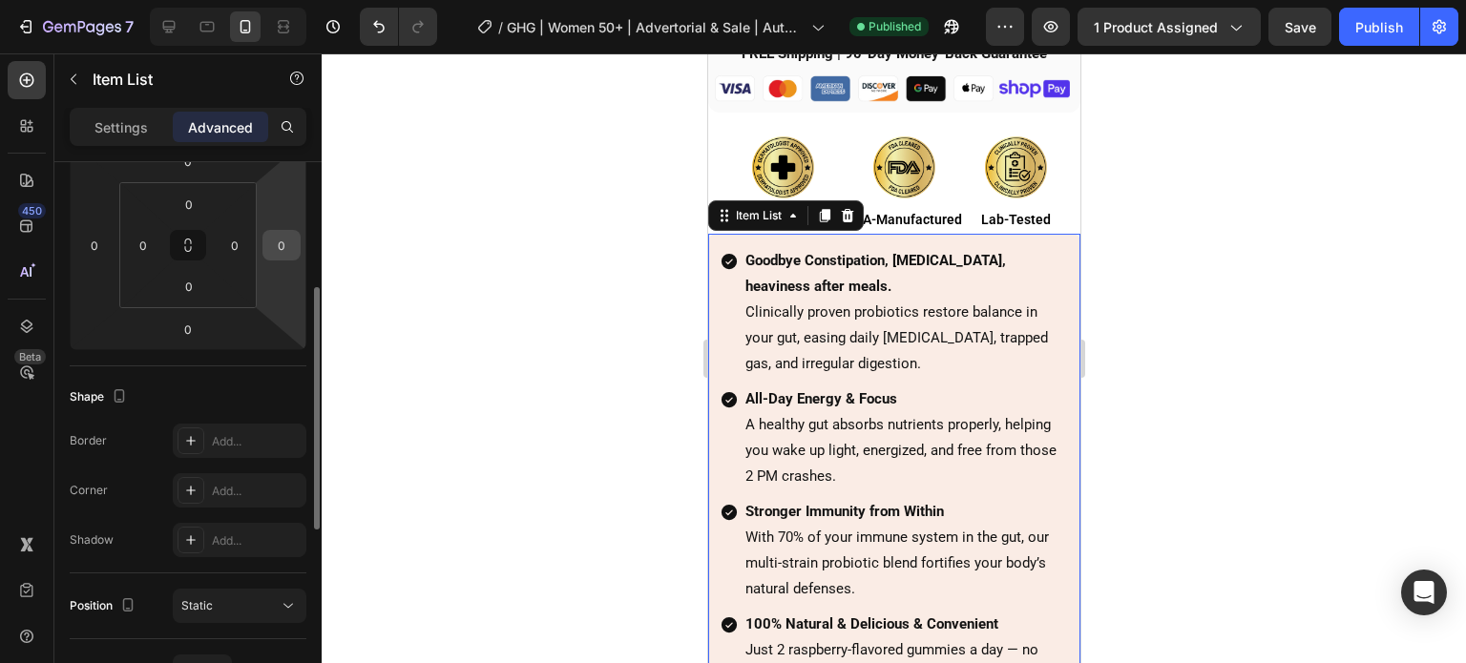
click at [283, 239] on input "0" at bounding box center [281, 245] width 29 height 29
type input "10"
click at [94, 251] on input "0" at bounding box center [94, 245] width 29 height 29
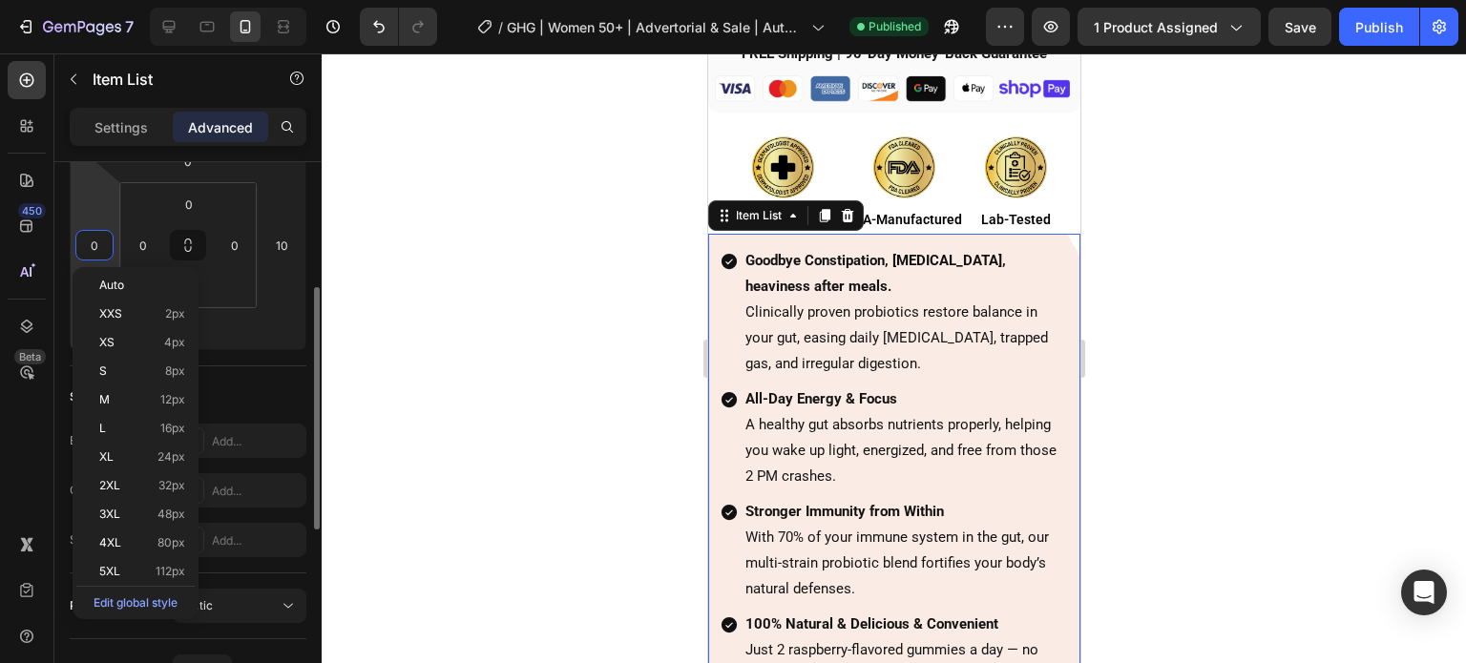
paste input "1"
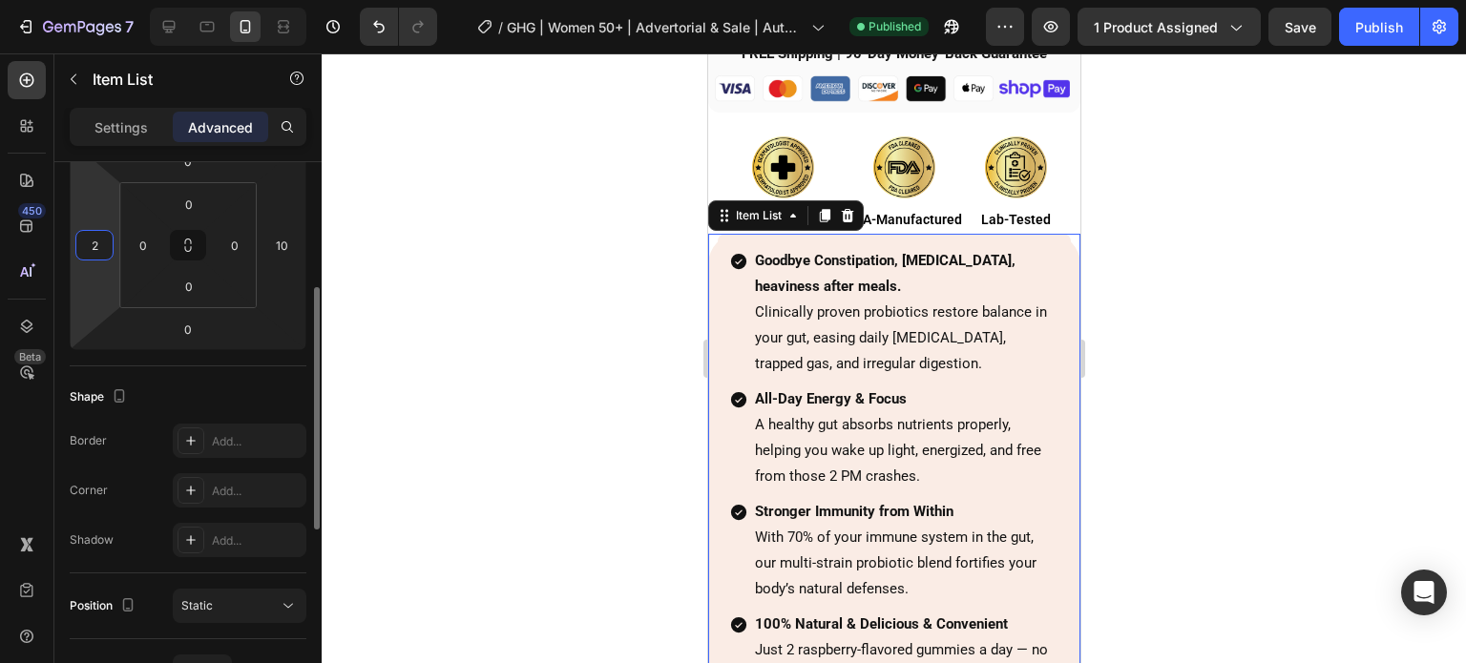
type input "20"
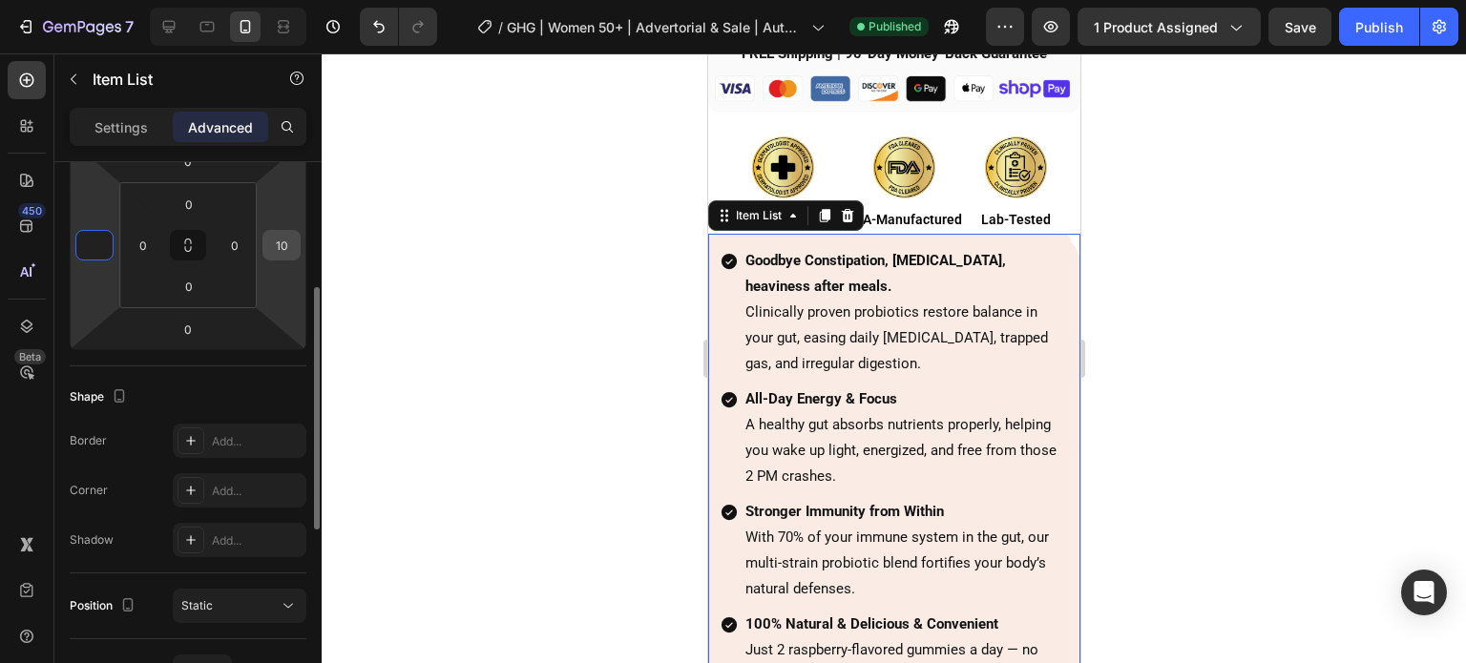
type input "0"
click at [271, 240] on input "10" at bounding box center [281, 245] width 29 height 29
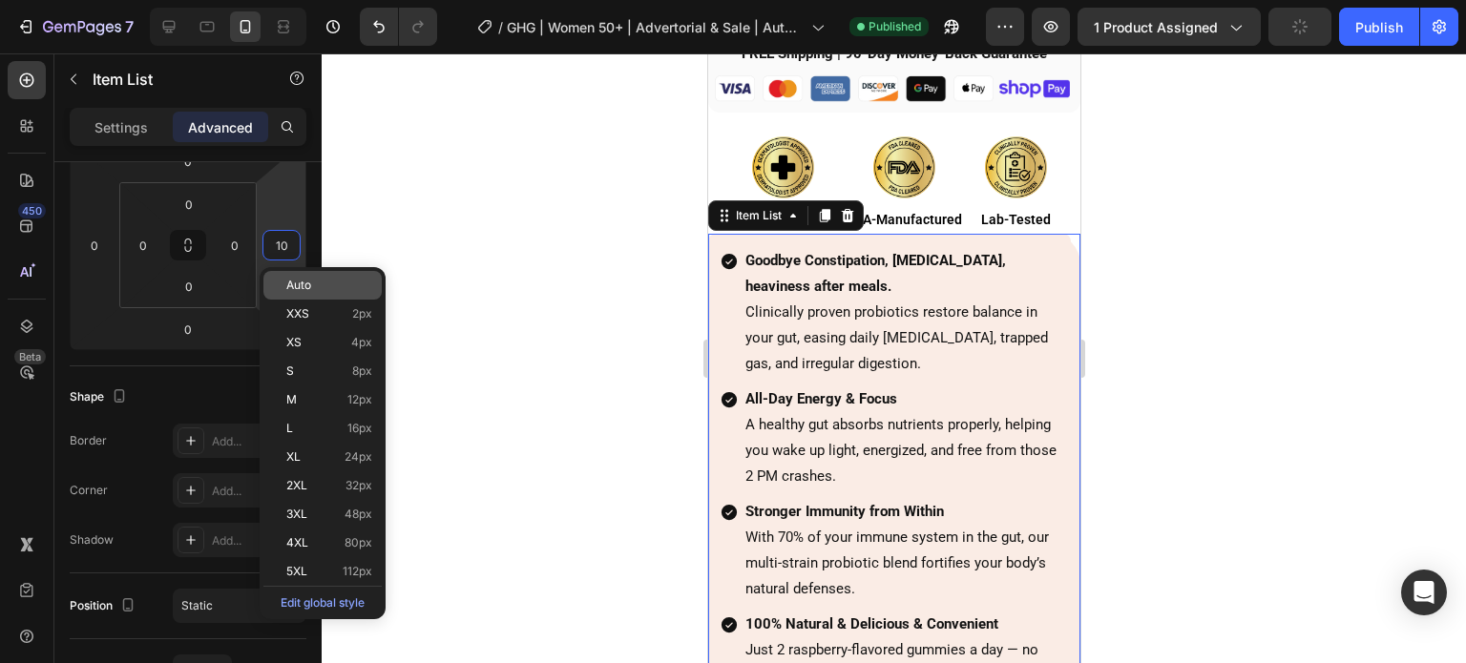
click at [300, 297] on div "Auto" at bounding box center [322, 285] width 118 height 29
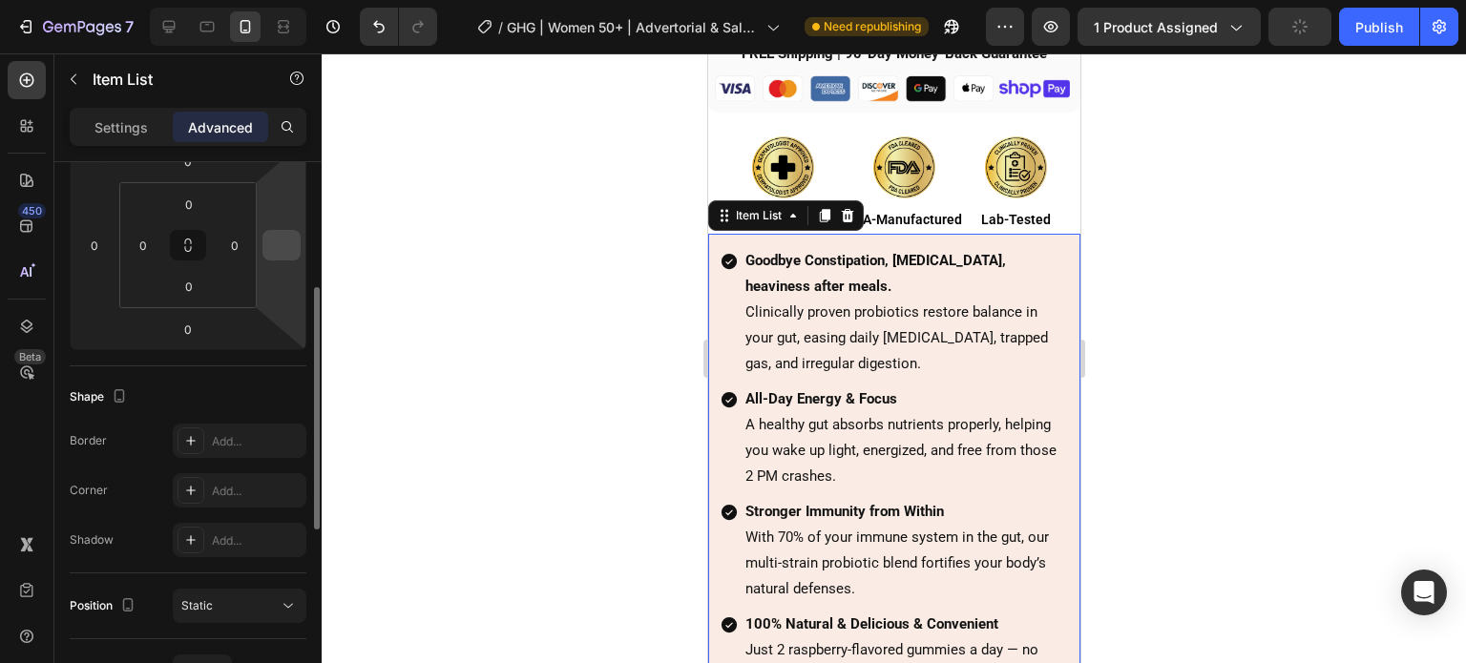
click at [279, 238] on input "number" at bounding box center [281, 245] width 29 height 29
type input "0"
click at [232, 251] on input "0" at bounding box center [234, 245] width 29 height 29
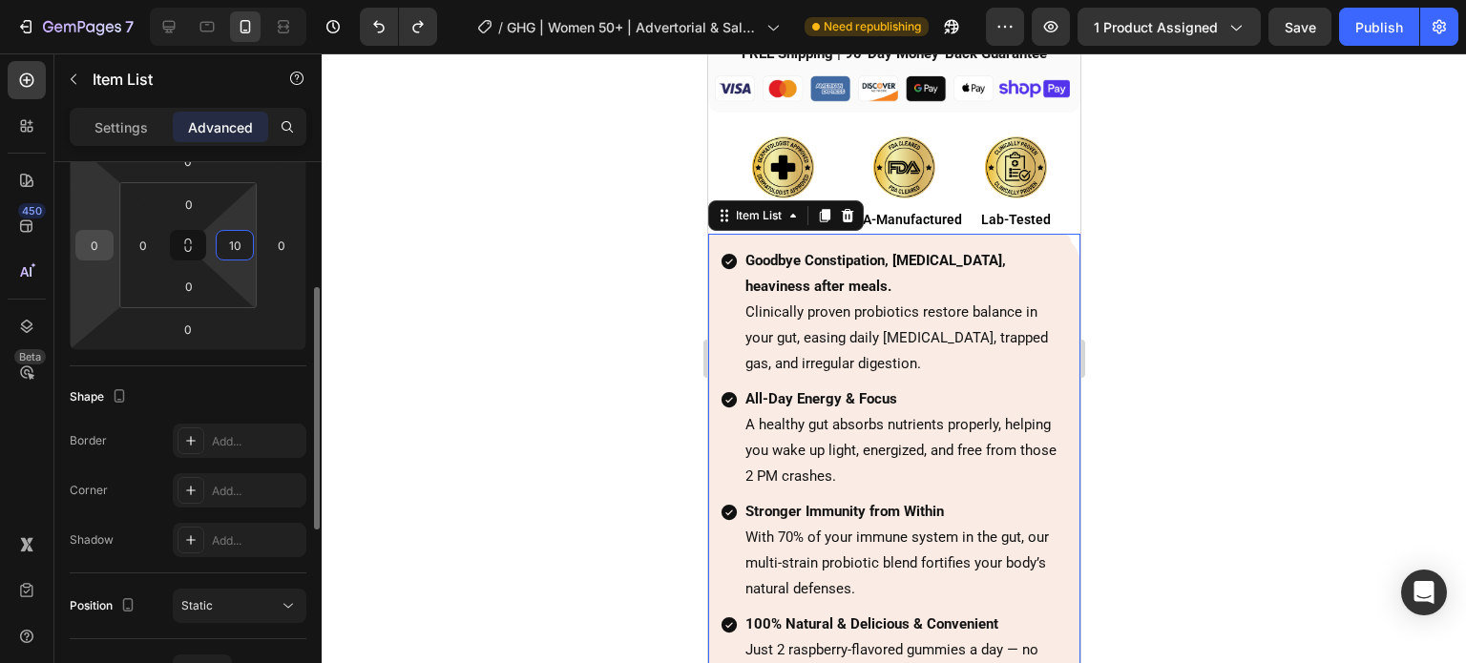
type input "10"
click at [96, 247] on input "0" at bounding box center [94, 245] width 29 height 29
paste input "1"
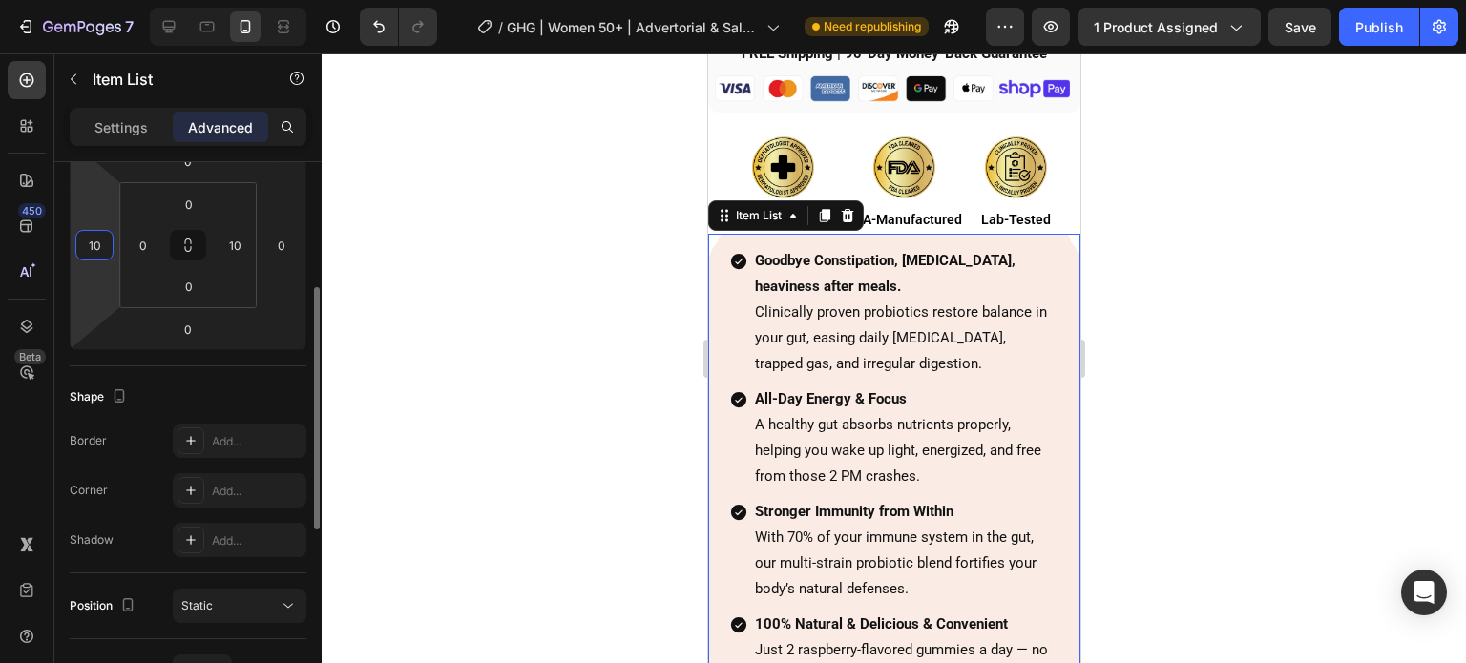
type input "0"
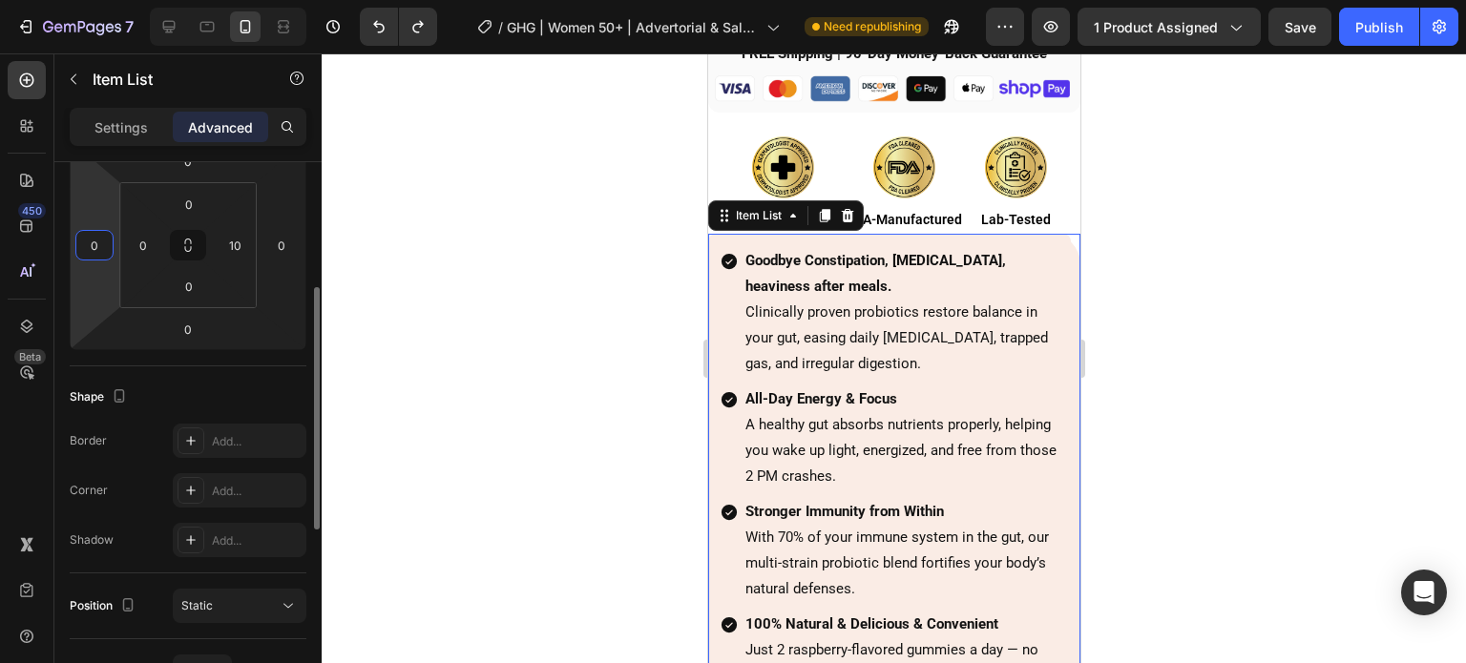
type input "0"
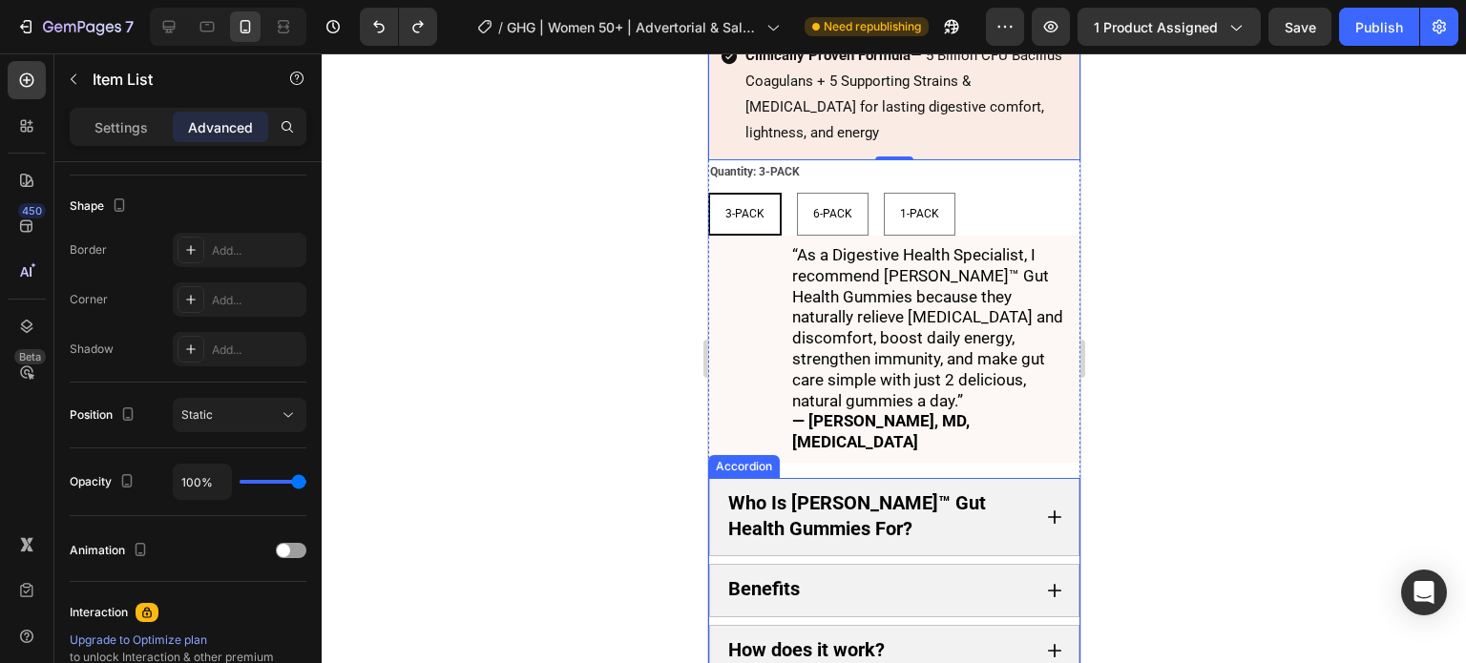
scroll to position [5711, 0]
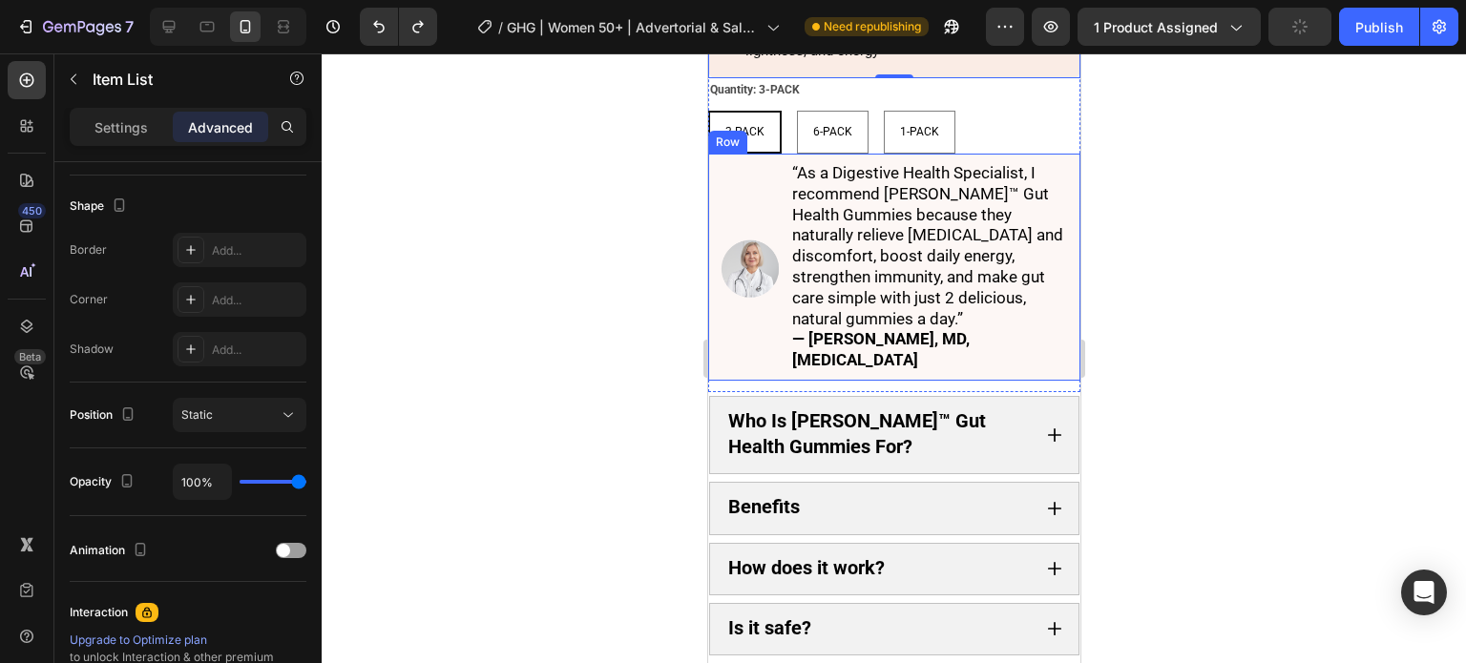
click at [734, 161] on div "Image" at bounding box center [748, 267] width 67 height 212
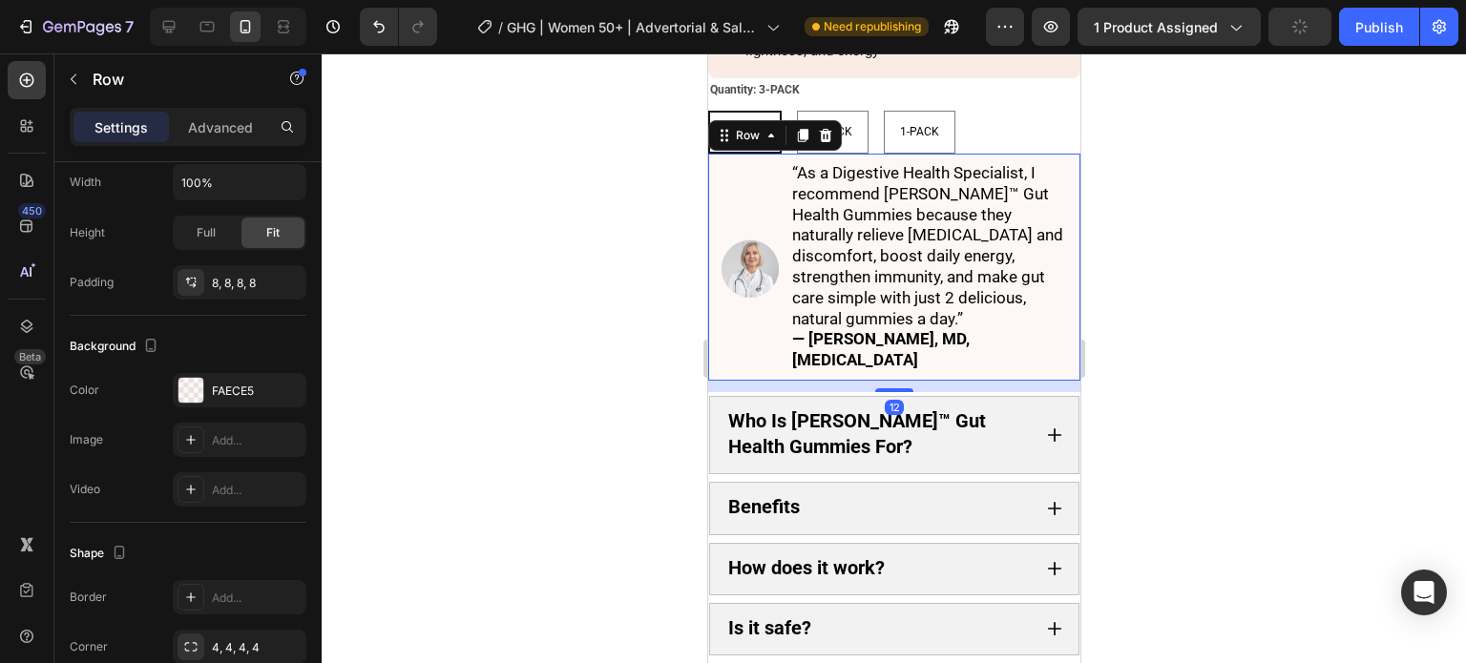
scroll to position [0, 0]
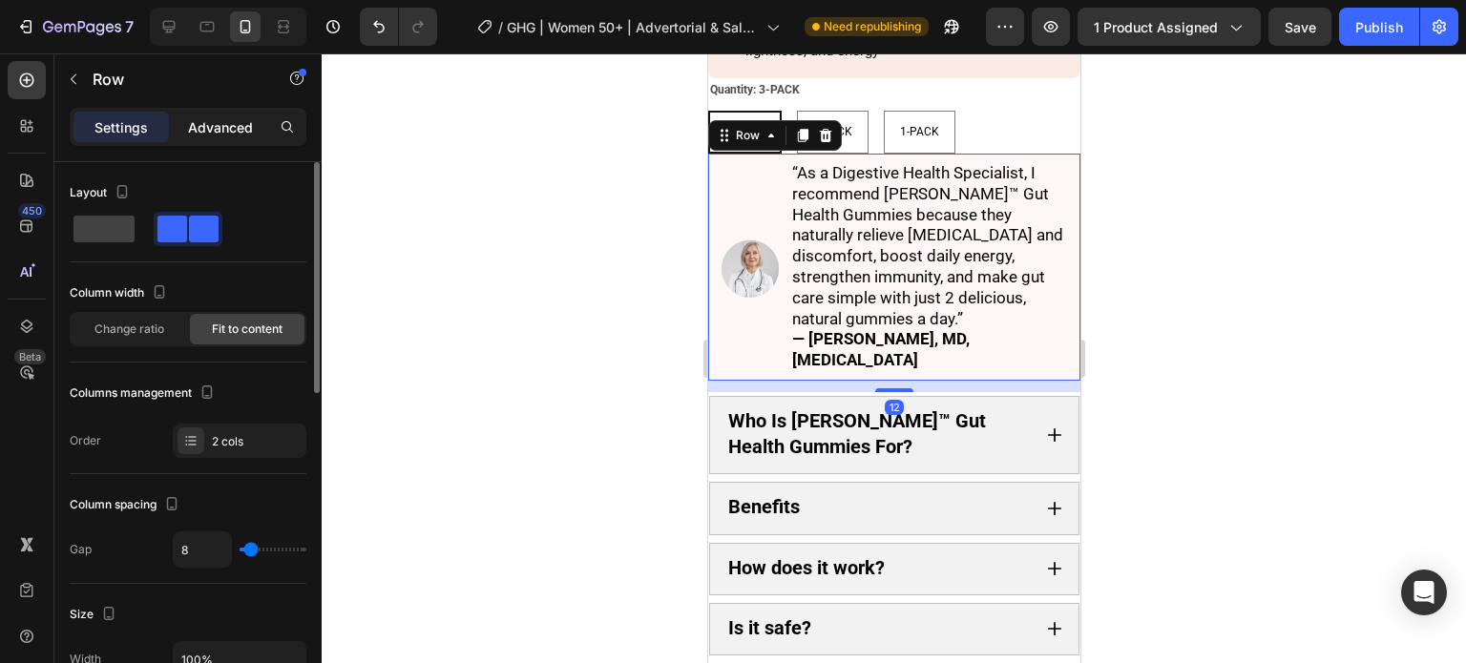
click at [201, 126] on p "Advanced" at bounding box center [220, 127] width 65 height 20
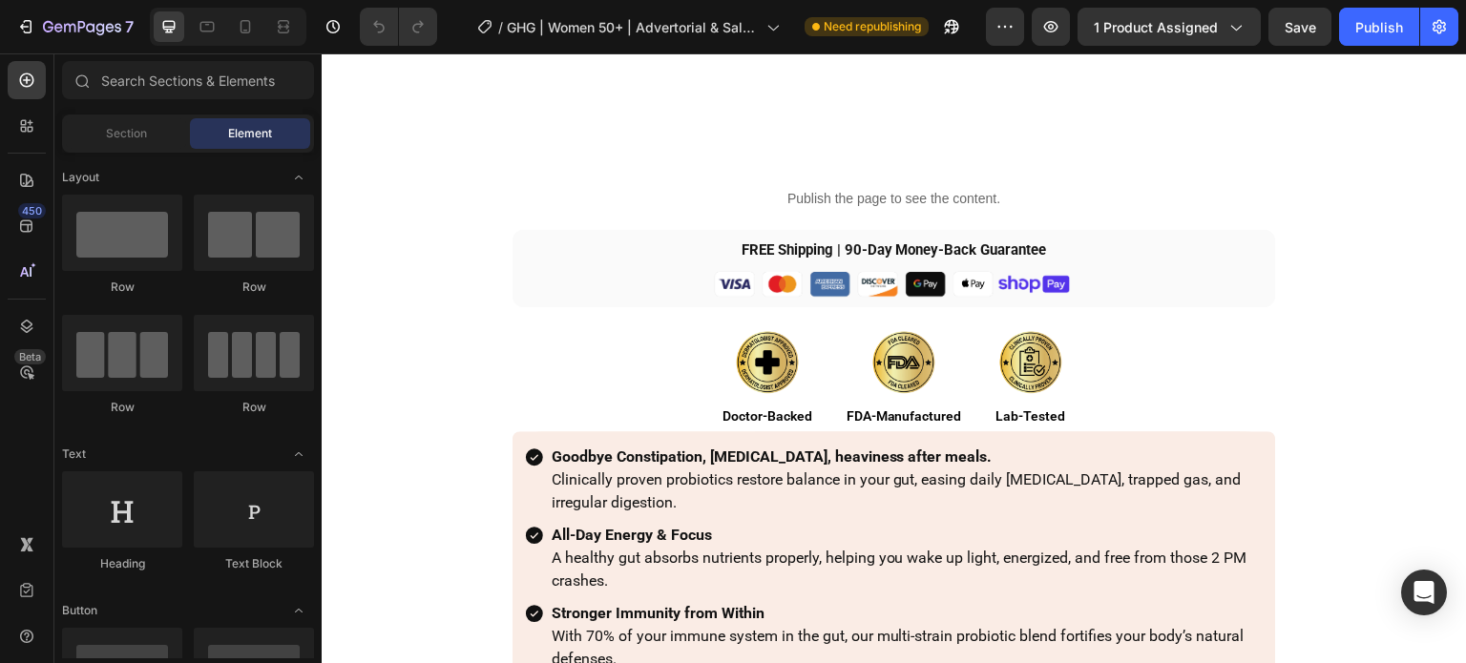
scroll to position [3913, 0]
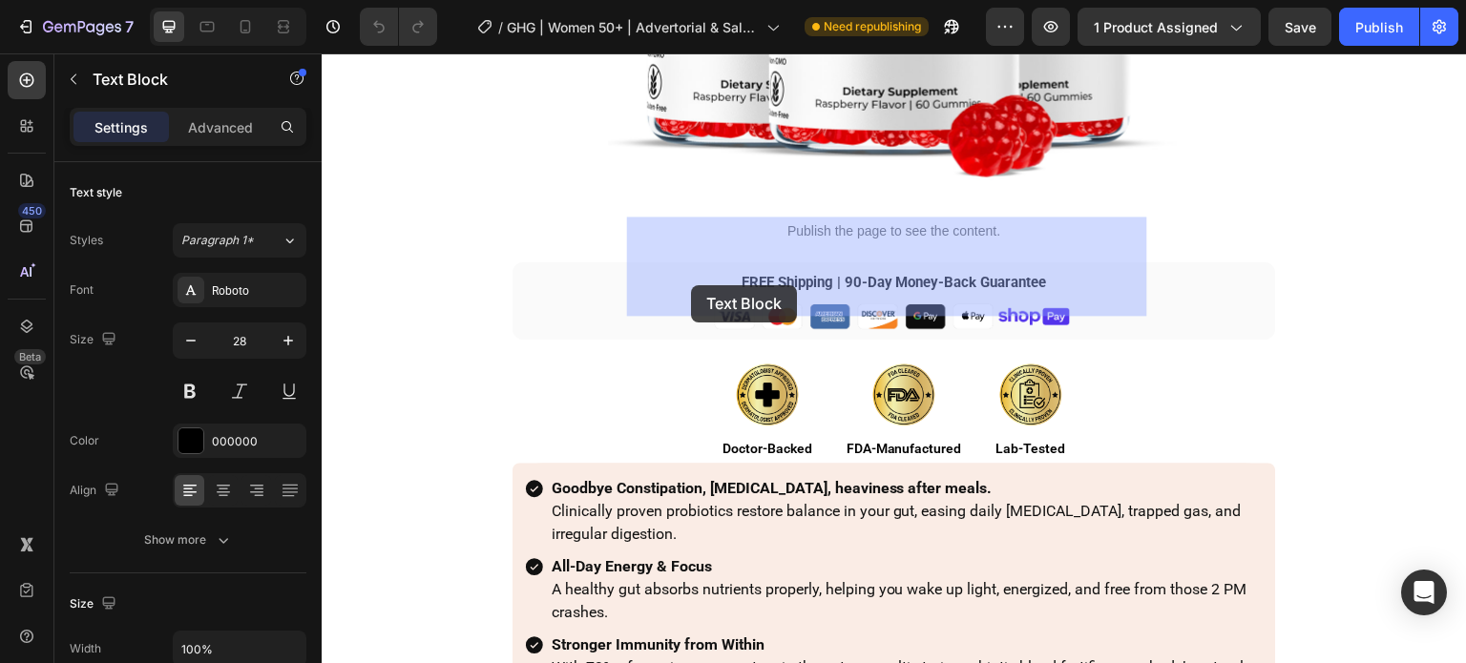
drag, startPoint x: 718, startPoint y: 296, endPoint x: 691, endPoint y: 285, distance: 28.7
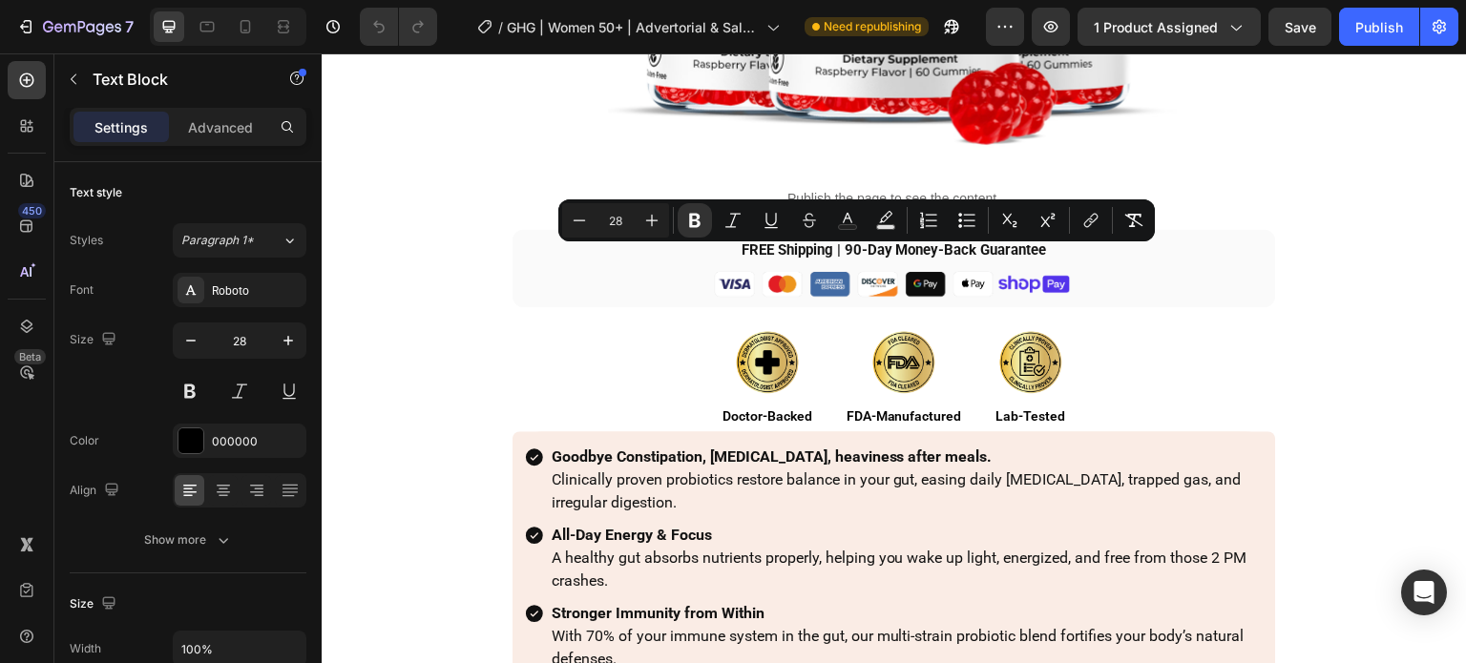
drag, startPoint x: 658, startPoint y: 262, endPoint x: 720, endPoint y: 291, distance: 68.7
copy strong "Feel the Difference in as Little as 10 Days"
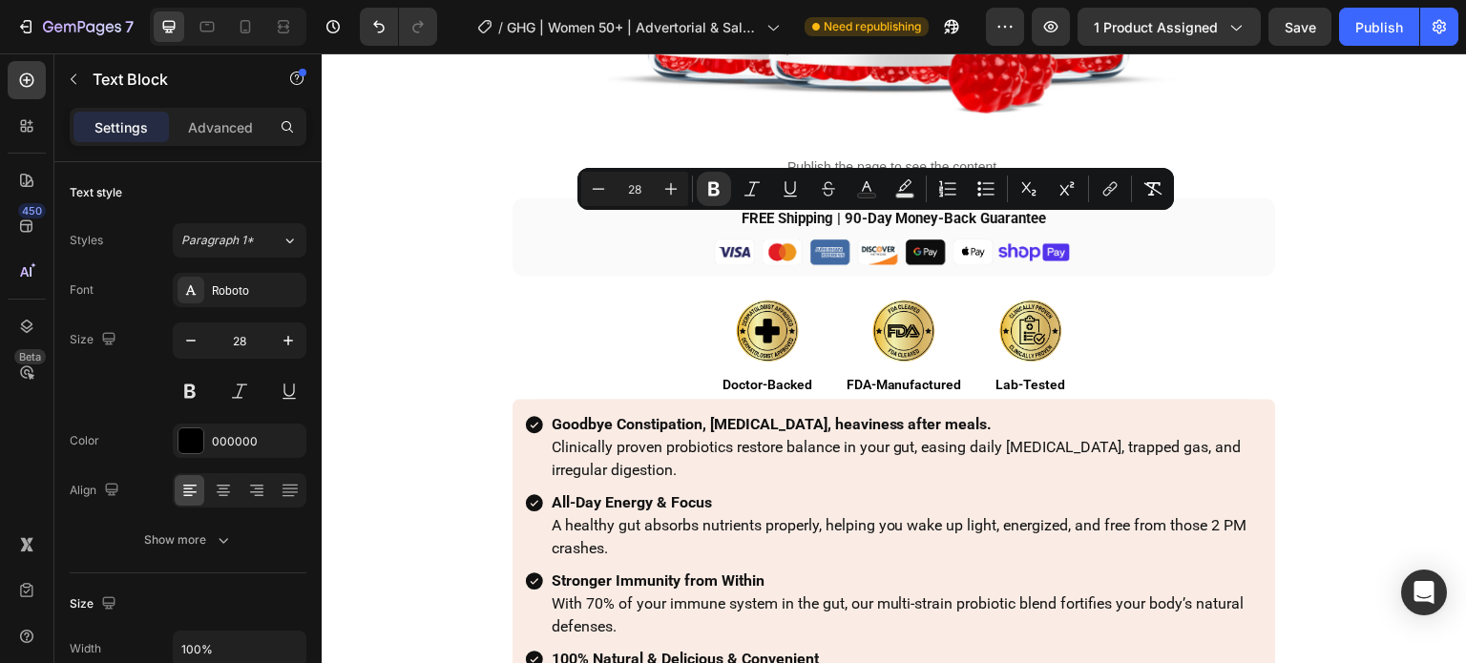
copy strong "Feel the Difference in as Little as 10 Days"
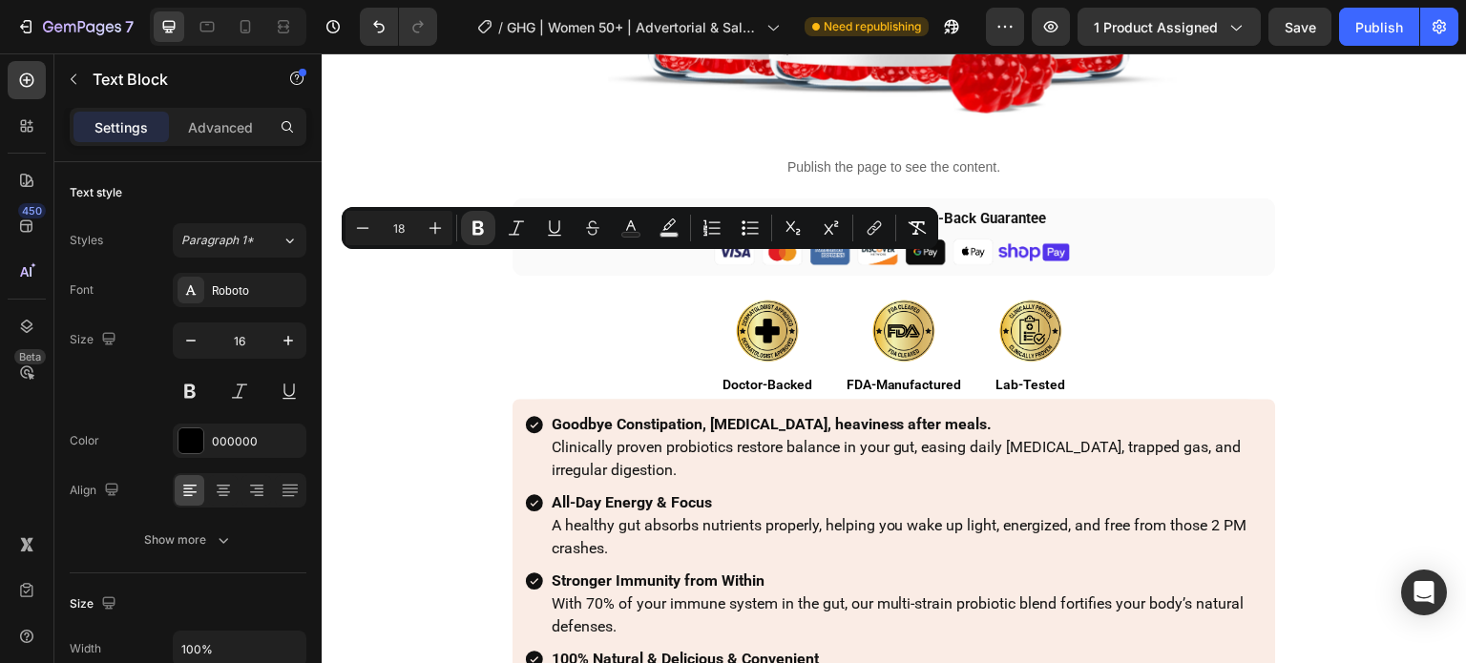
type input "16"
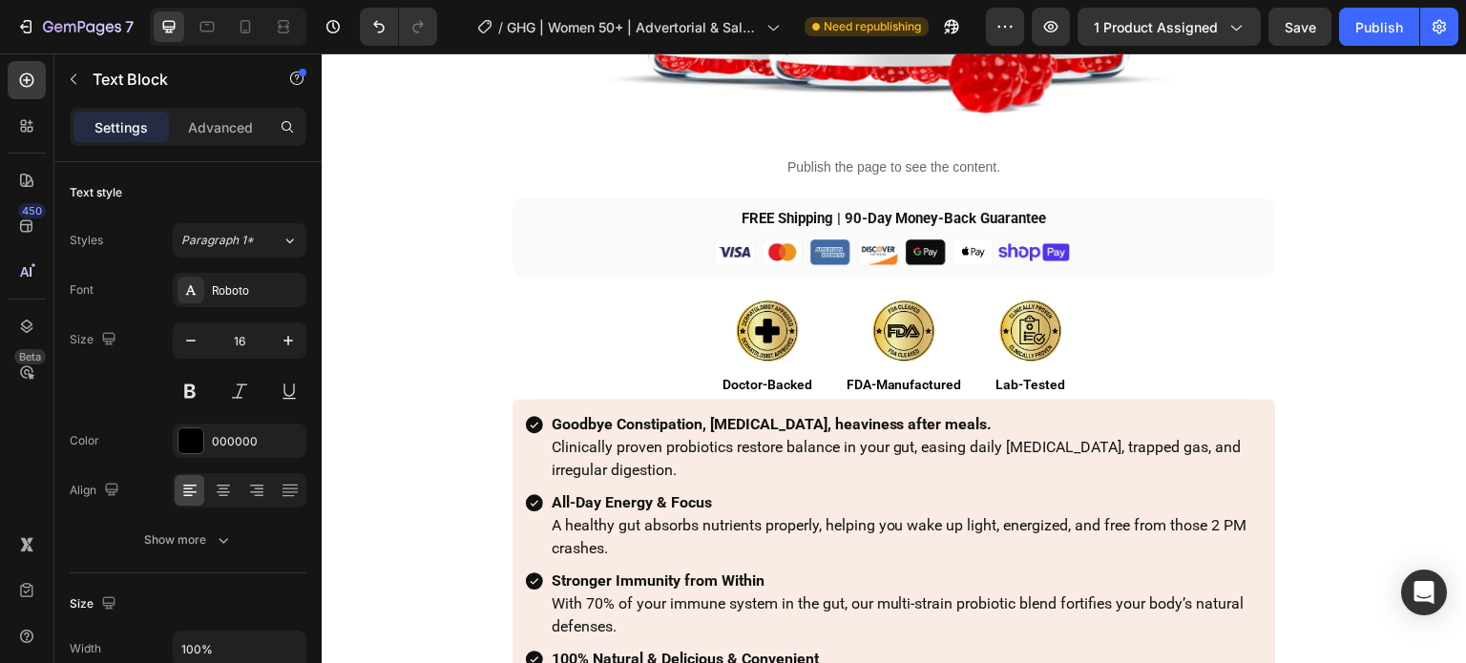
drag, startPoint x: 1093, startPoint y: 381, endPoint x: 658, endPoint y: 280, distance: 446.8
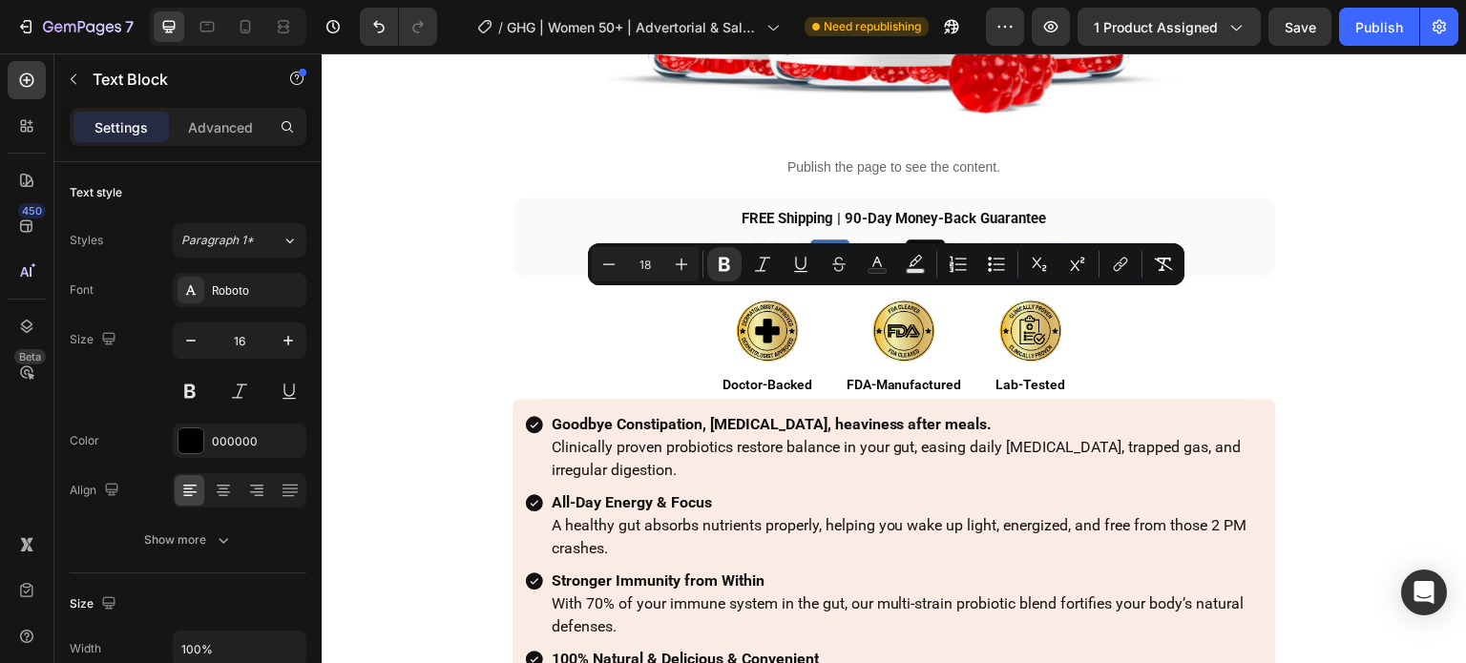
drag, startPoint x: 1082, startPoint y: 378, endPoint x: 943, endPoint y: 332, distance: 146.7
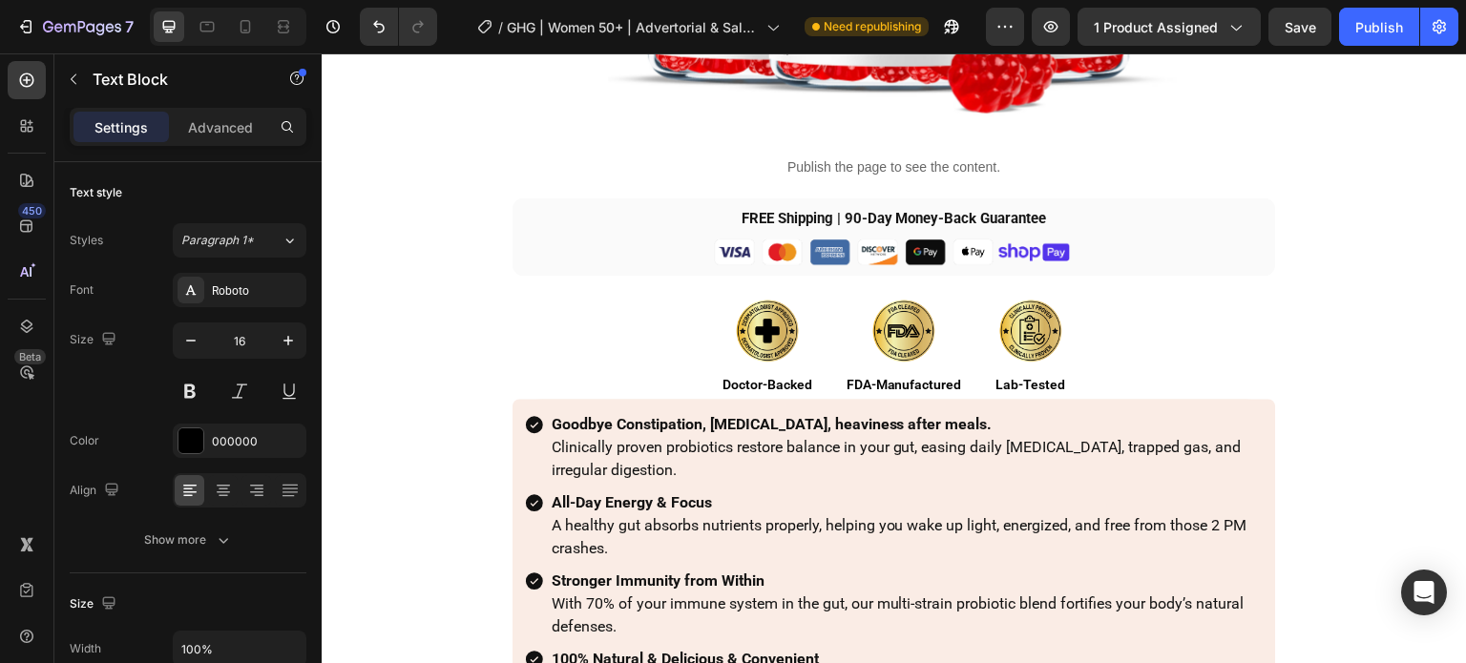
drag, startPoint x: 1077, startPoint y: 383, endPoint x: 608, endPoint y: 246, distance: 488.1
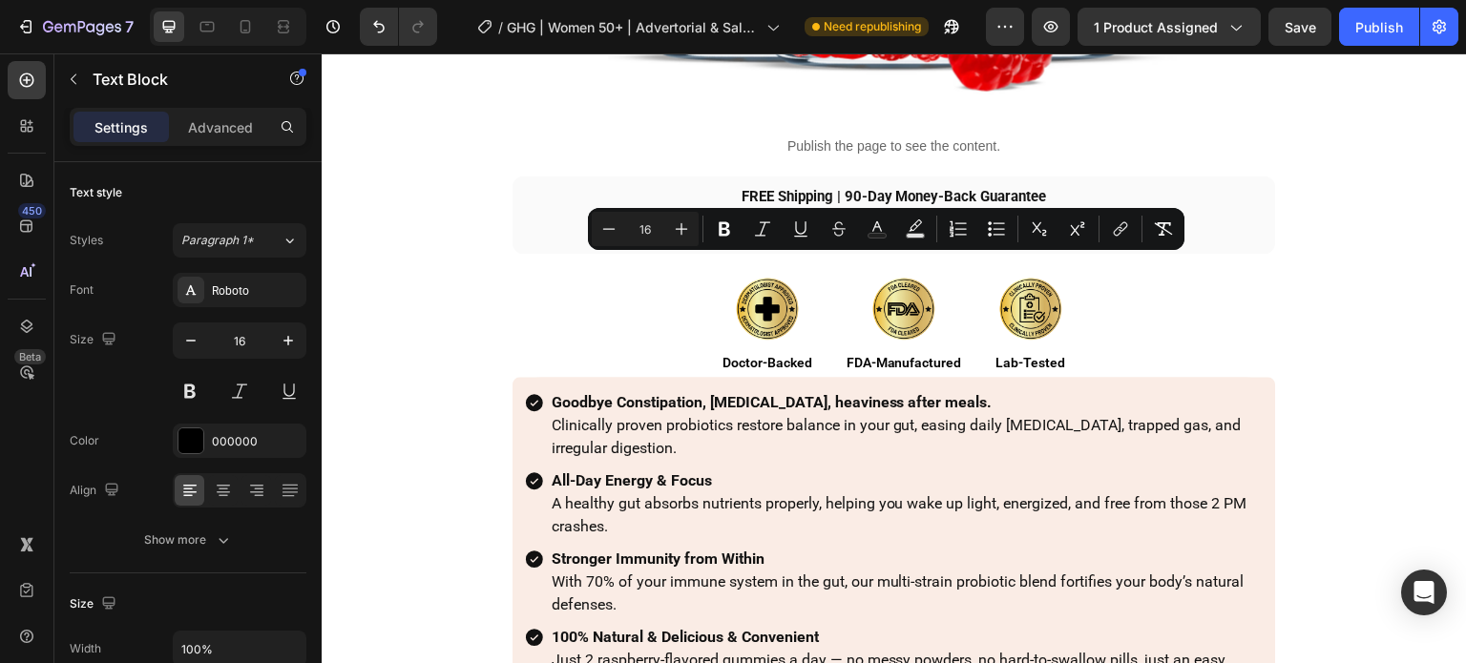
type input "18"
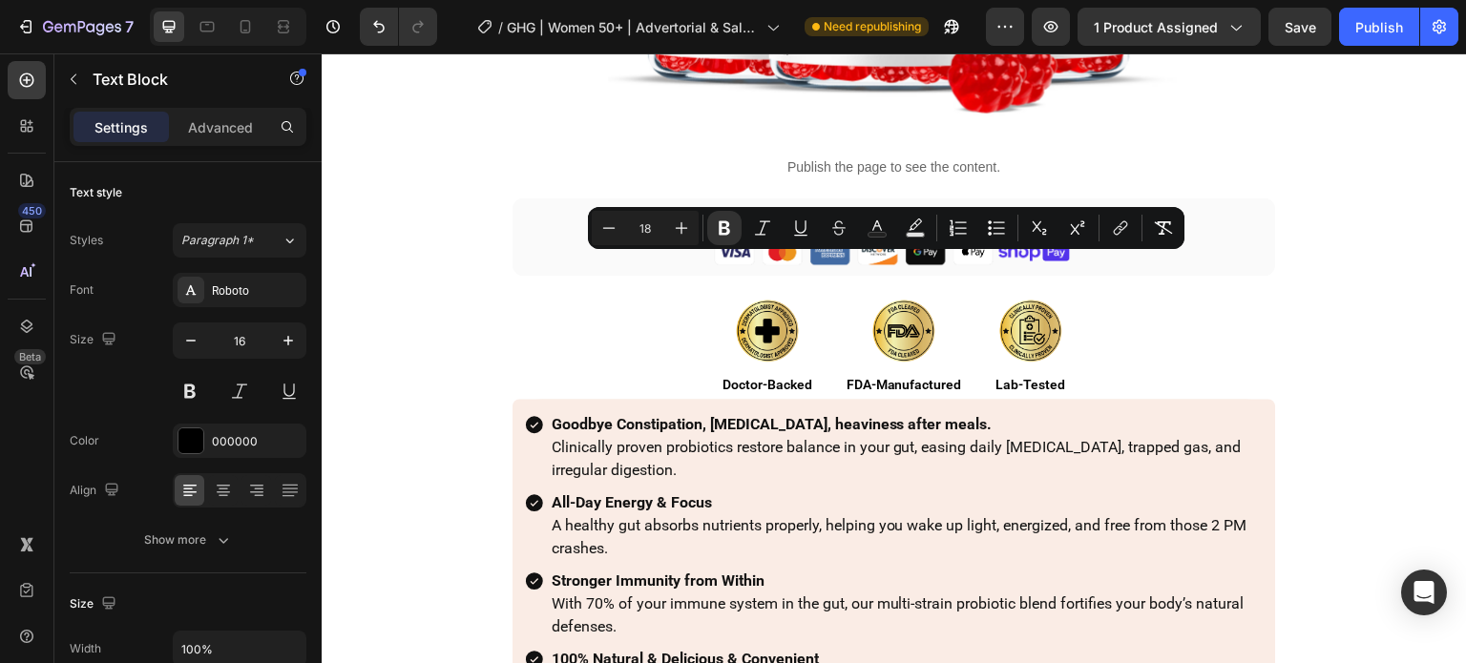
type input "16"
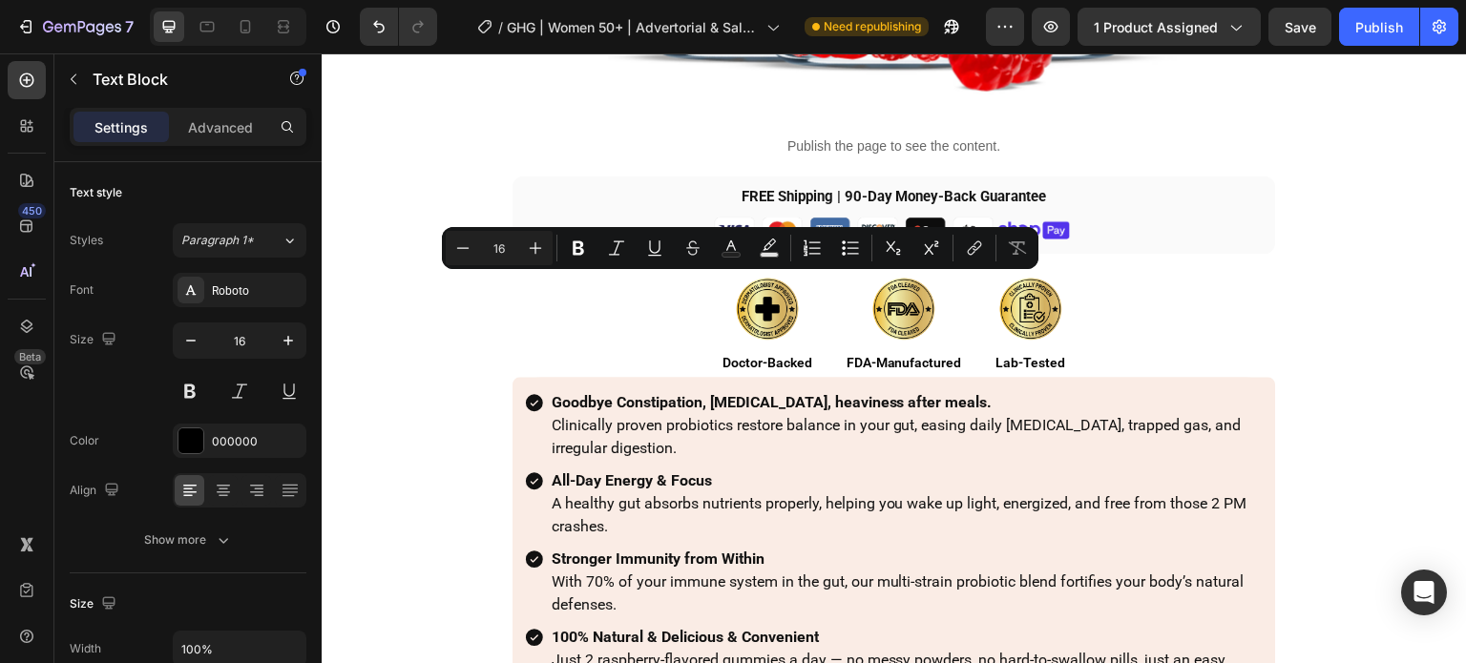
drag, startPoint x: 857, startPoint y: 369, endPoint x: 562, endPoint y: 266, distance: 312.4
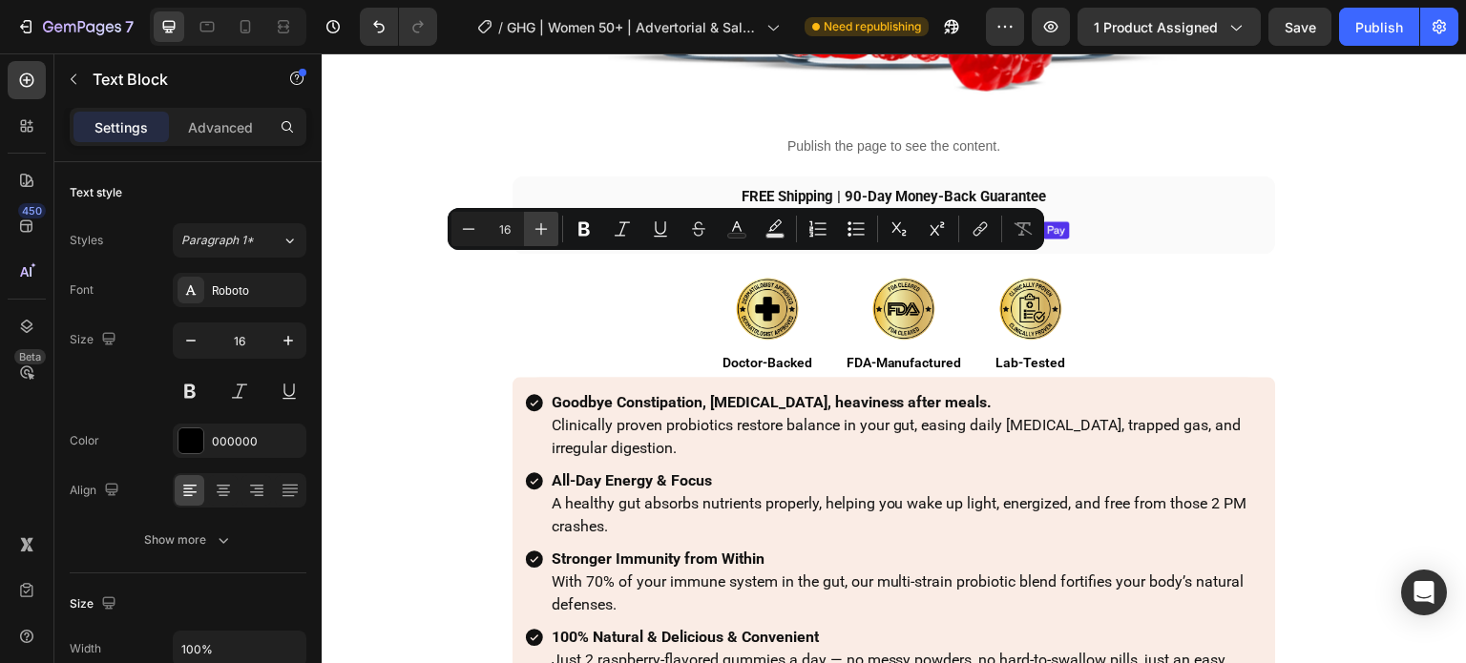
click at [546, 228] on icon "Editor contextual toolbar" at bounding box center [541, 229] width 12 height 12
type input "18"
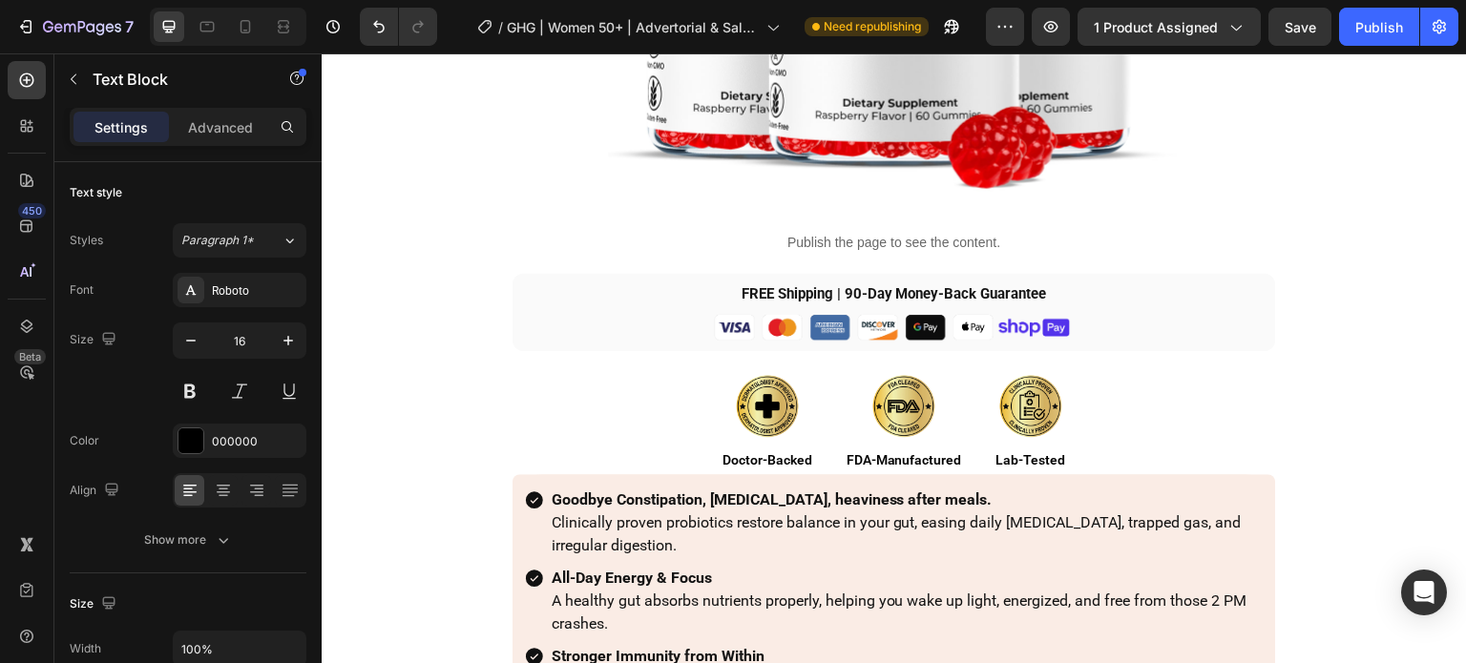
drag, startPoint x: 897, startPoint y: 459, endPoint x: 580, endPoint y: 263, distance: 372.4
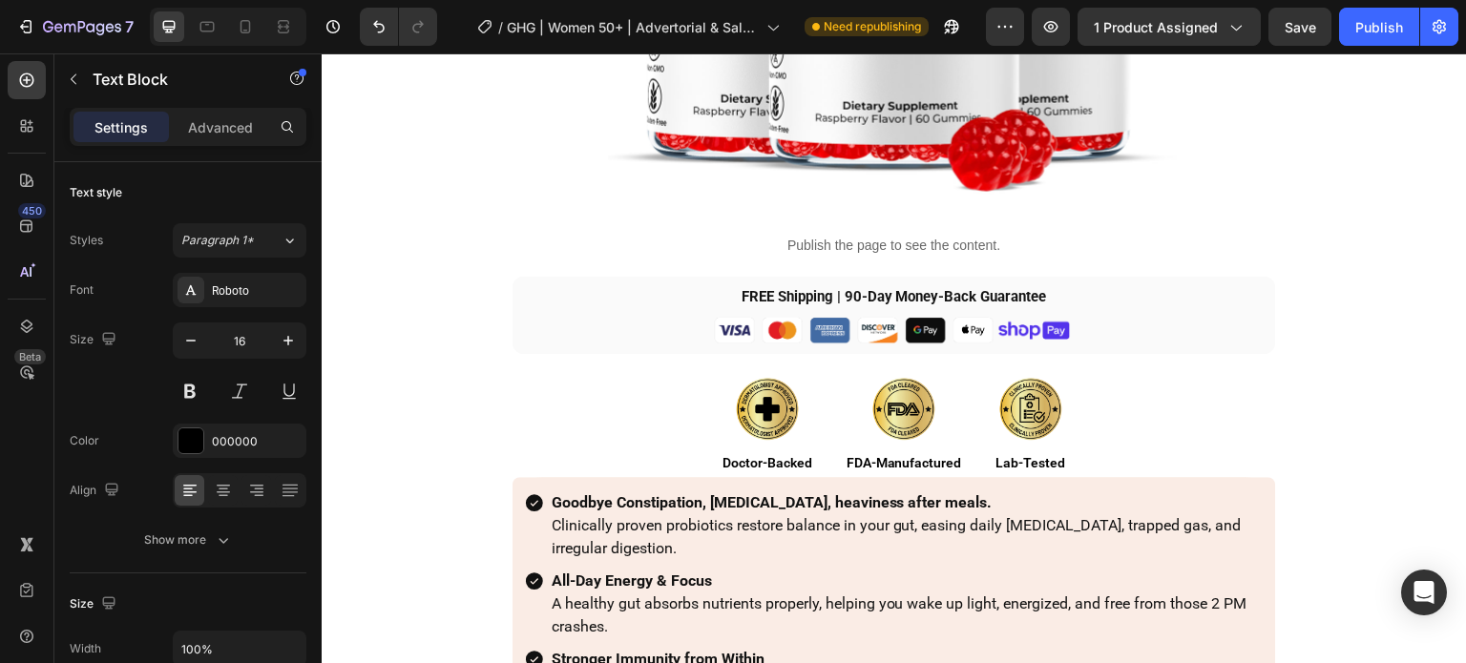
drag, startPoint x: 736, startPoint y: 397, endPoint x: 659, endPoint y: 397, distance: 77.3
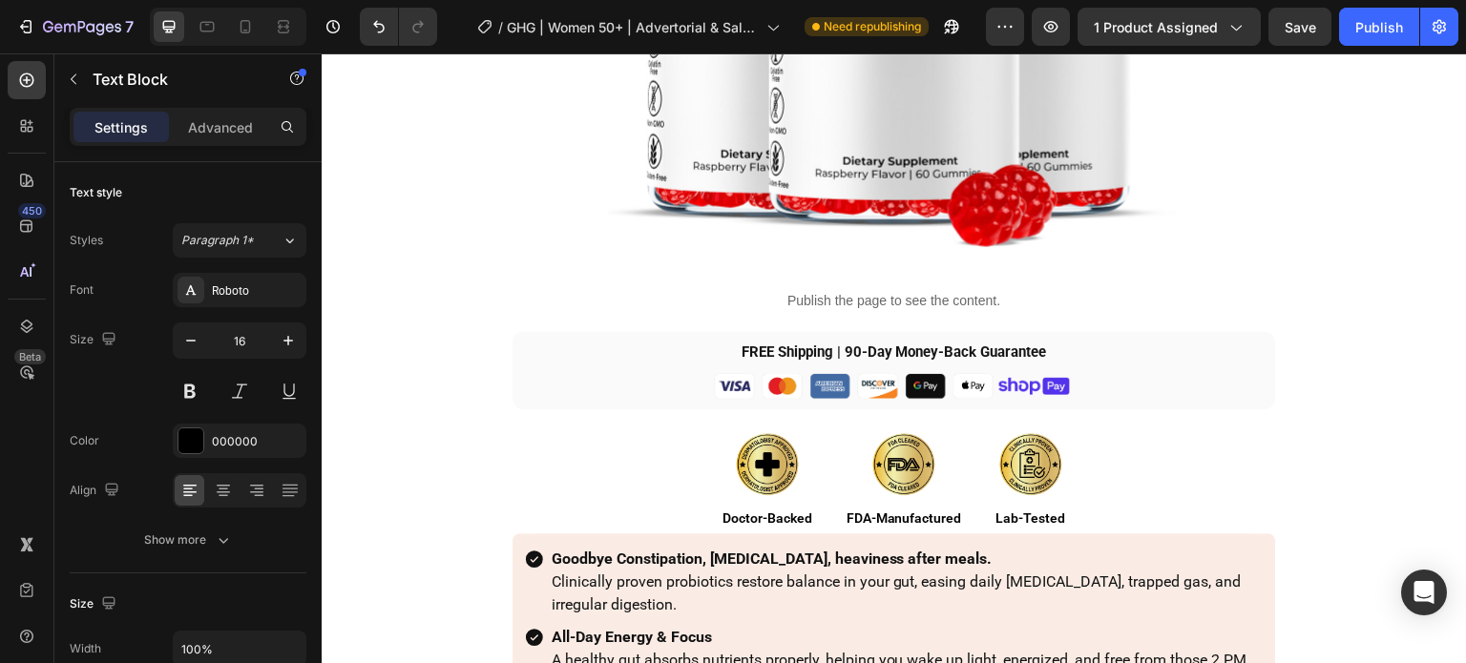
drag, startPoint x: 949, startPoint y: 531, endPoint x: 560, endPoint y: 237, distance: 487.1
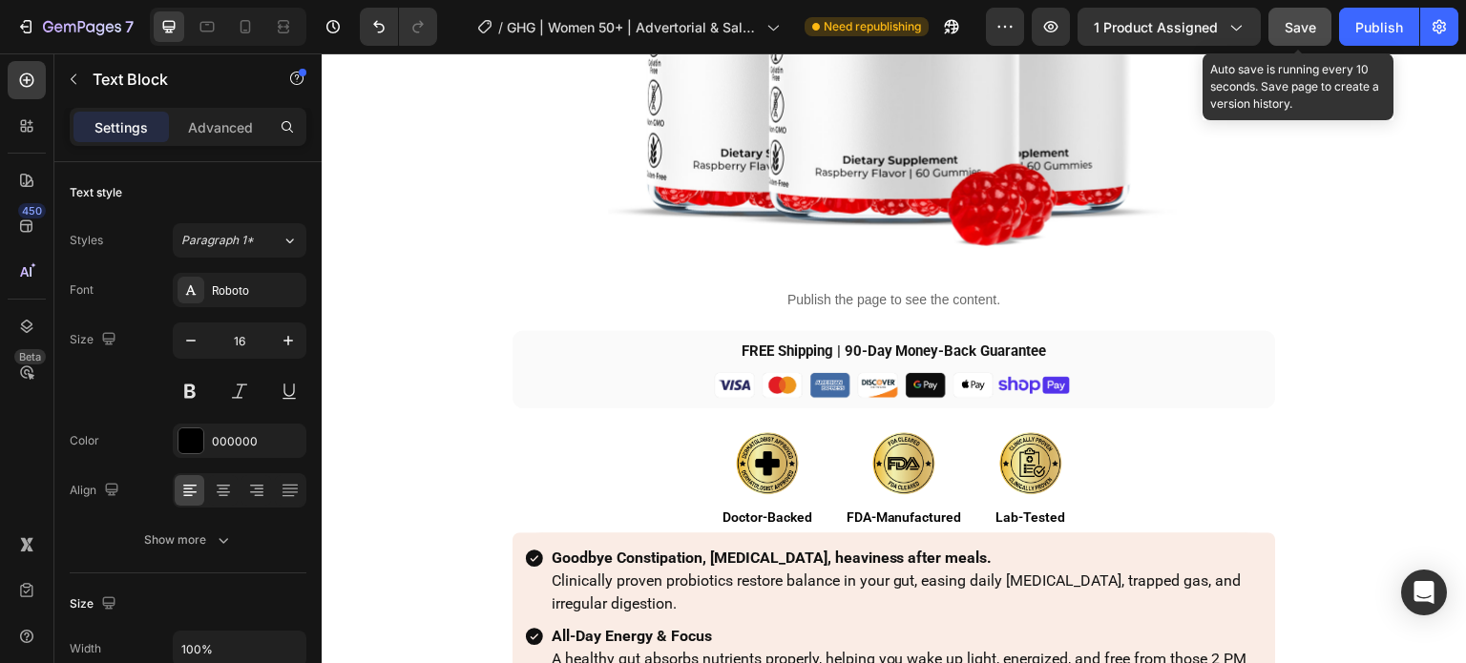
click at [1298, 23] on span "Save" at bounding box center [1300, 27] width 31 height 16
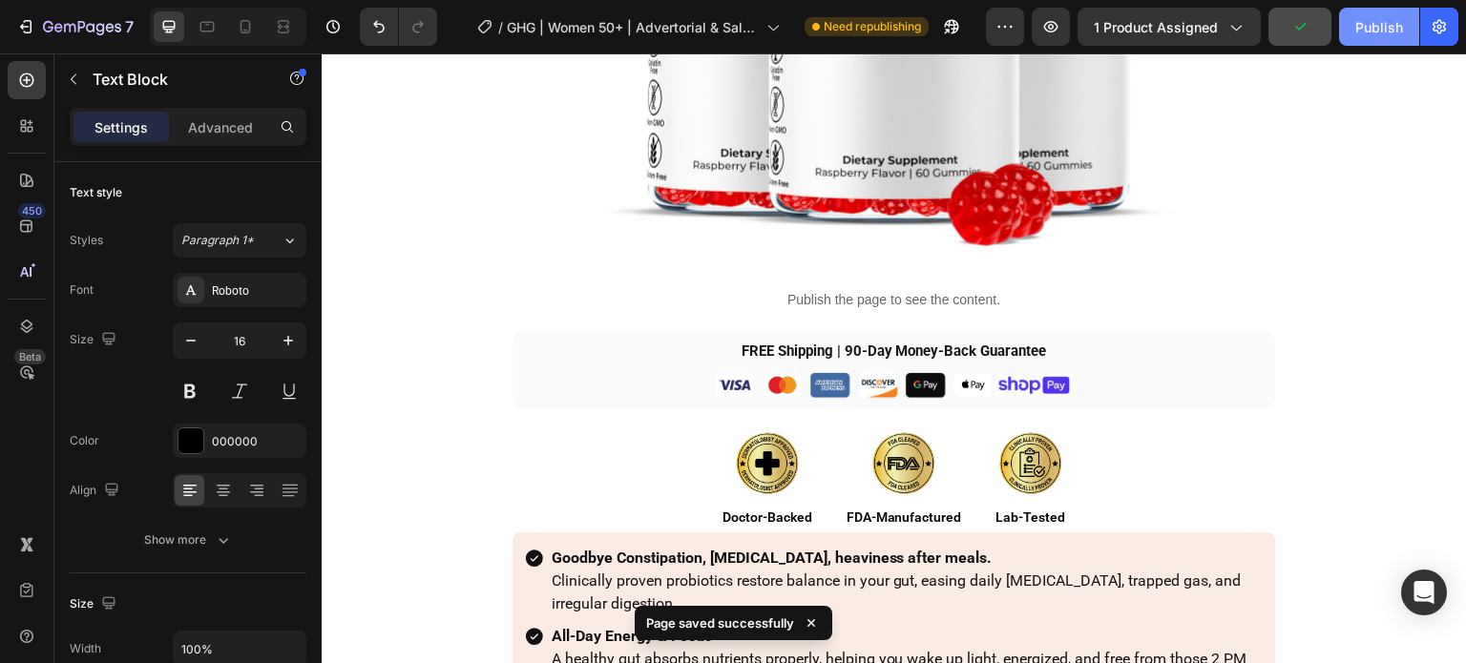
click at [1390, 30] on div "Publish" at bounding box center [1379, 27] width 48 height 20
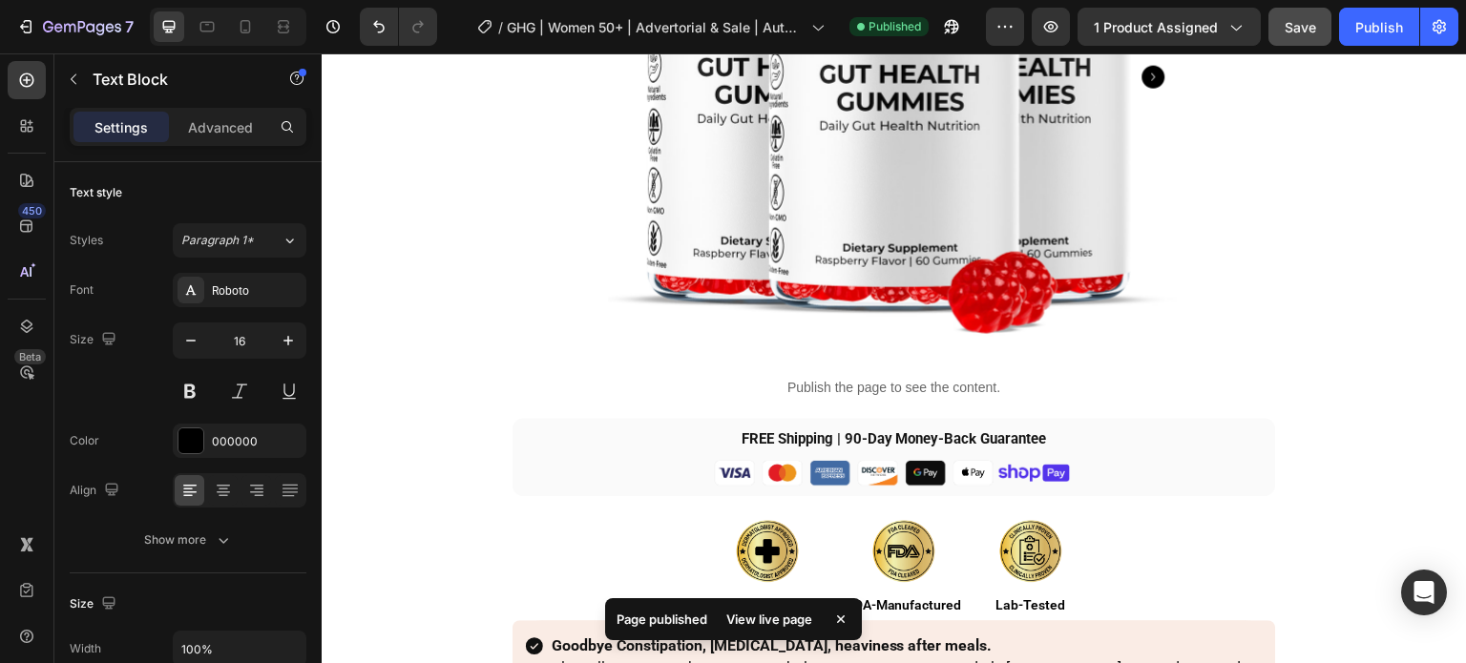
scroll to position [3982, 0]
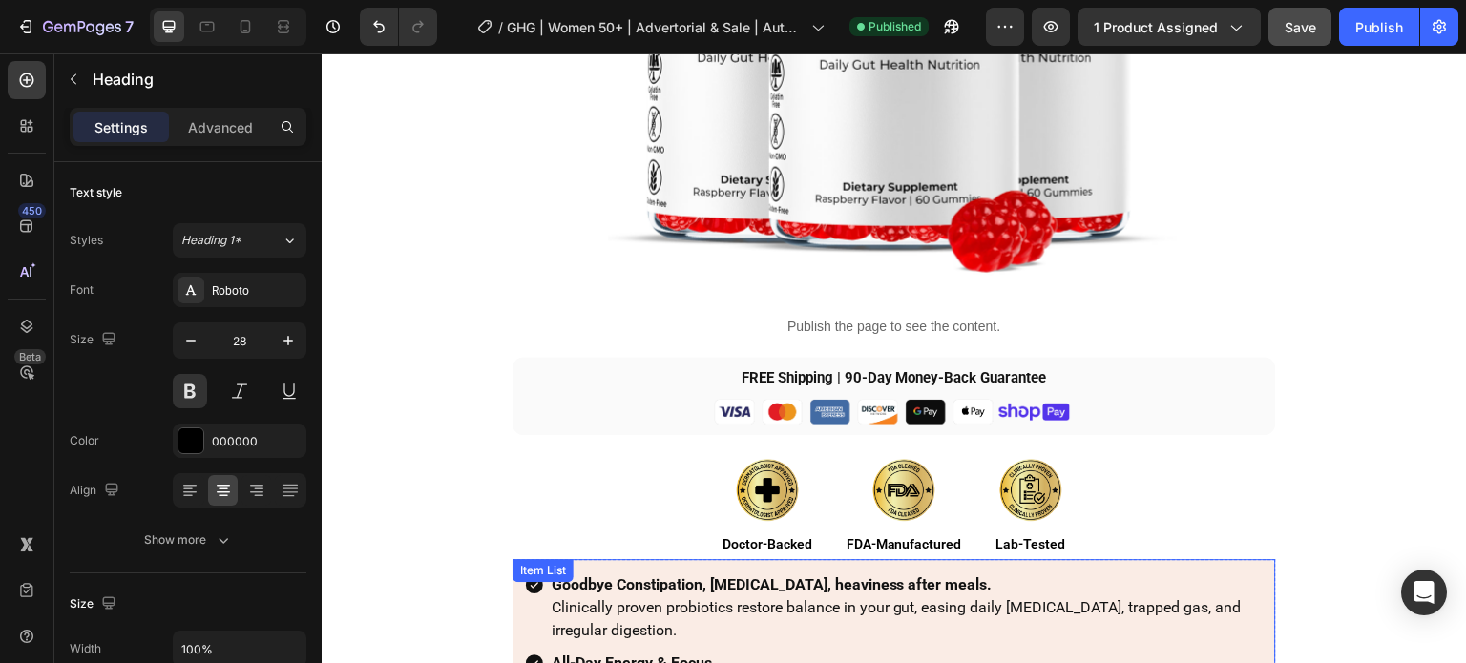
scroll to position [3791, 0]
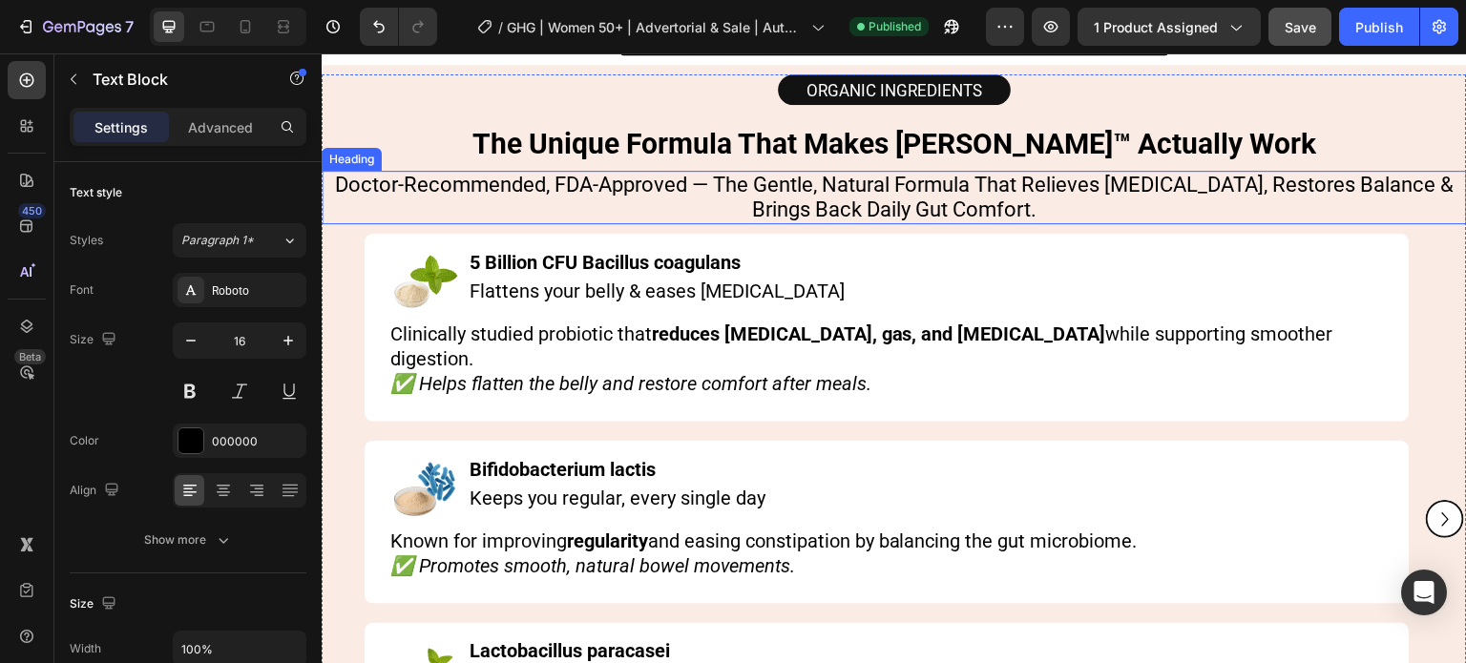
scroll to position [7608, 0]
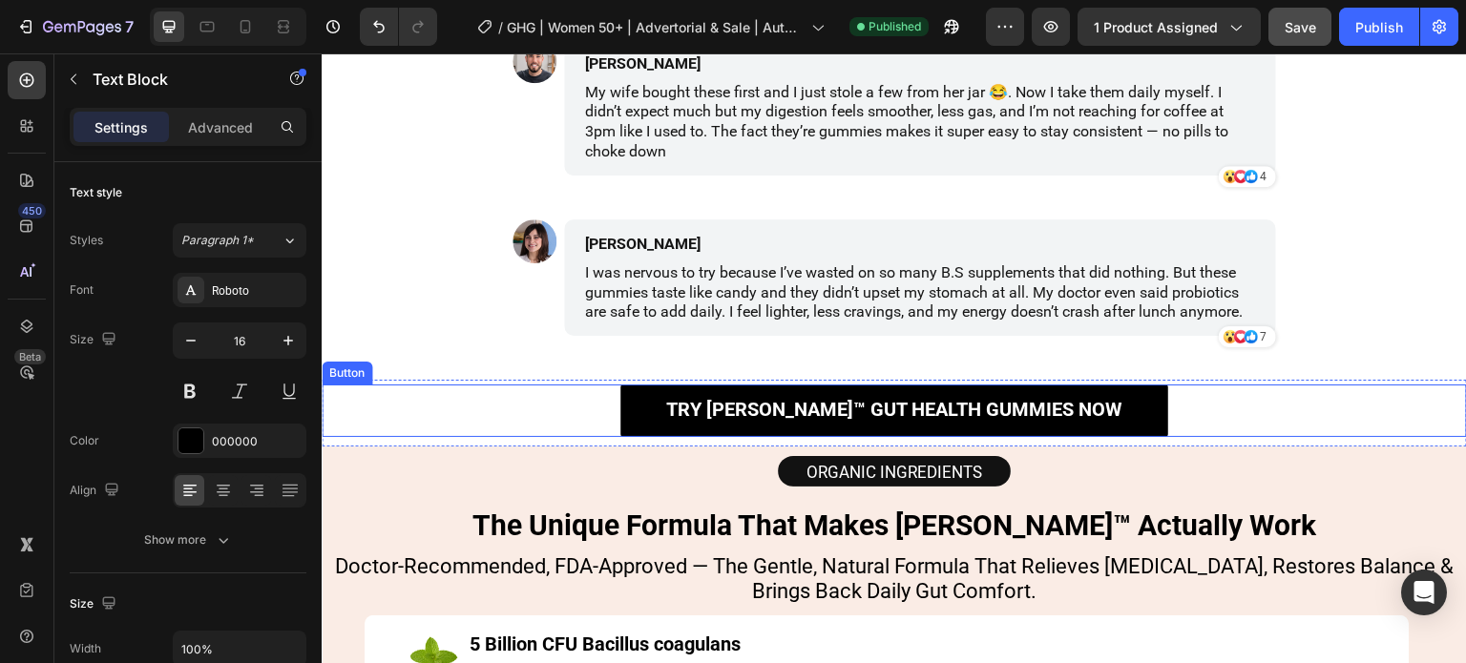
click at [508, 416] on div "Try Roberto™ Gut Health Gummies Now Button" at bounding box center [894, 411] width 1145 height 52
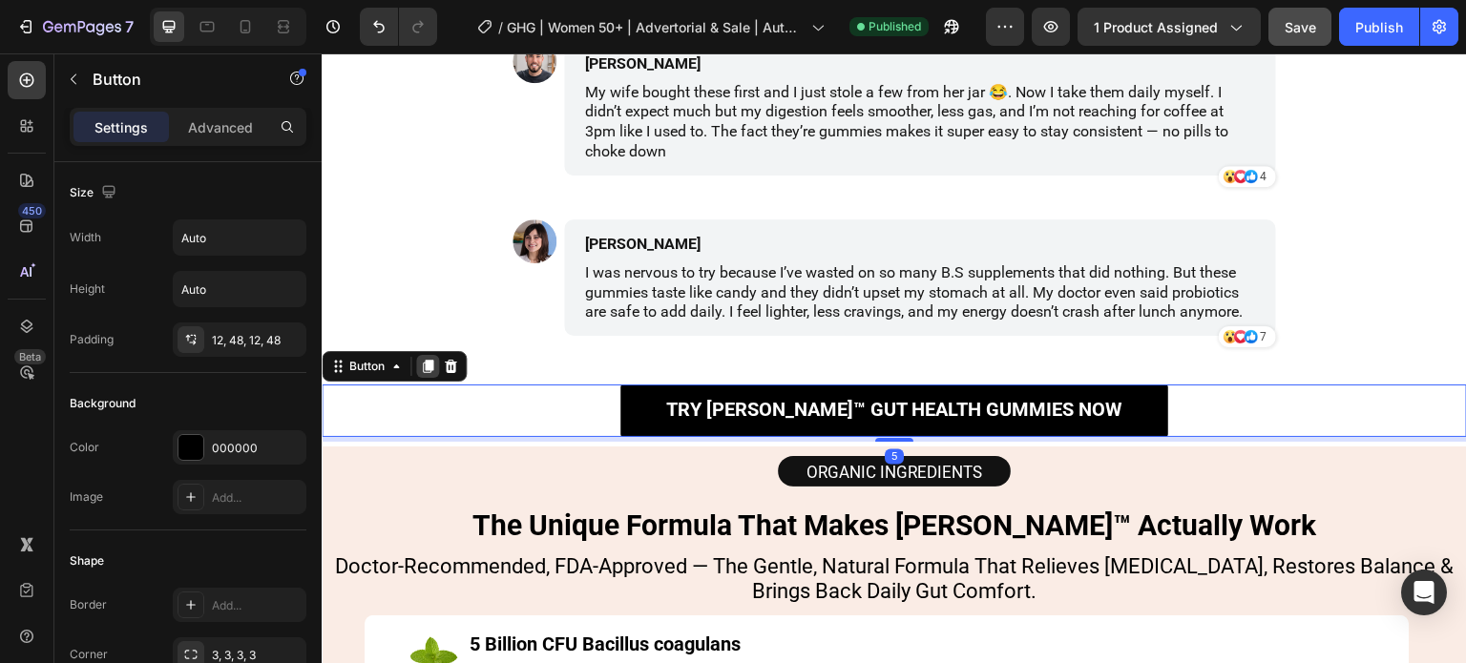
click at [433, 374] on div at bounding box center [427, 366] width 23 height 23
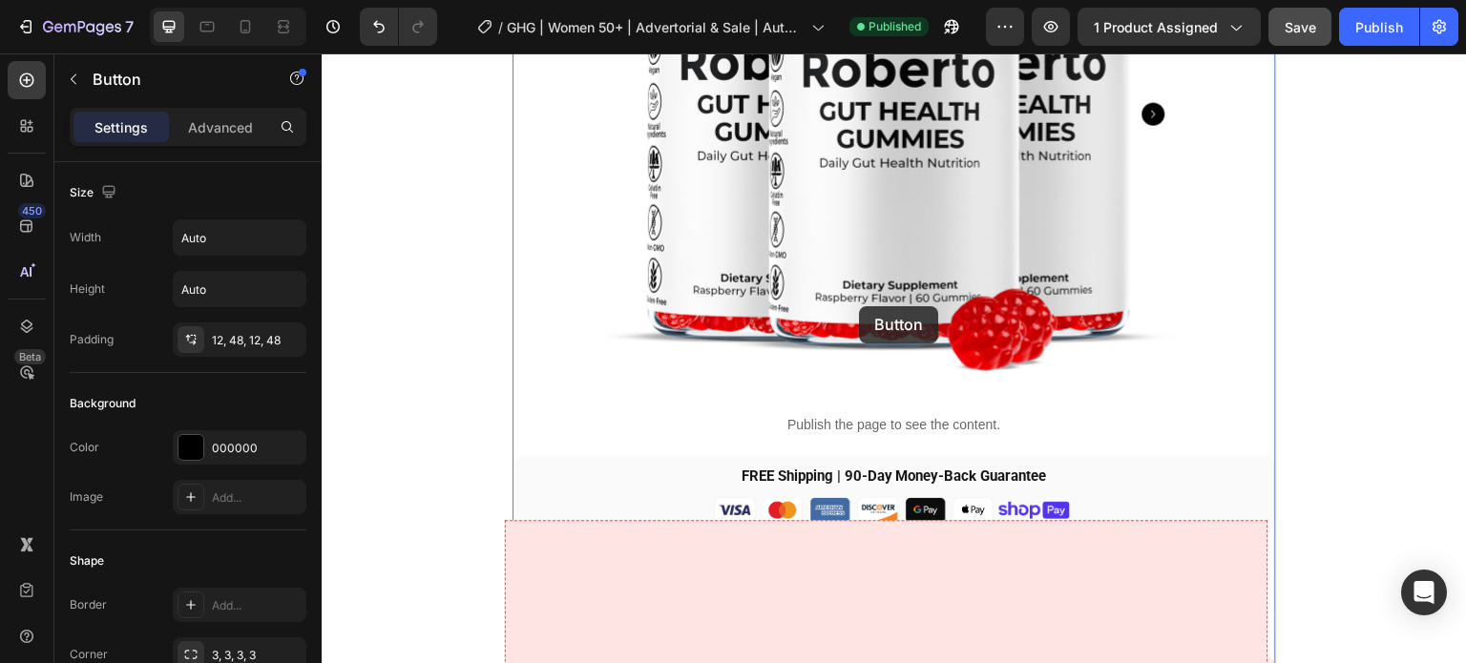
scroll to position [3600, 0]
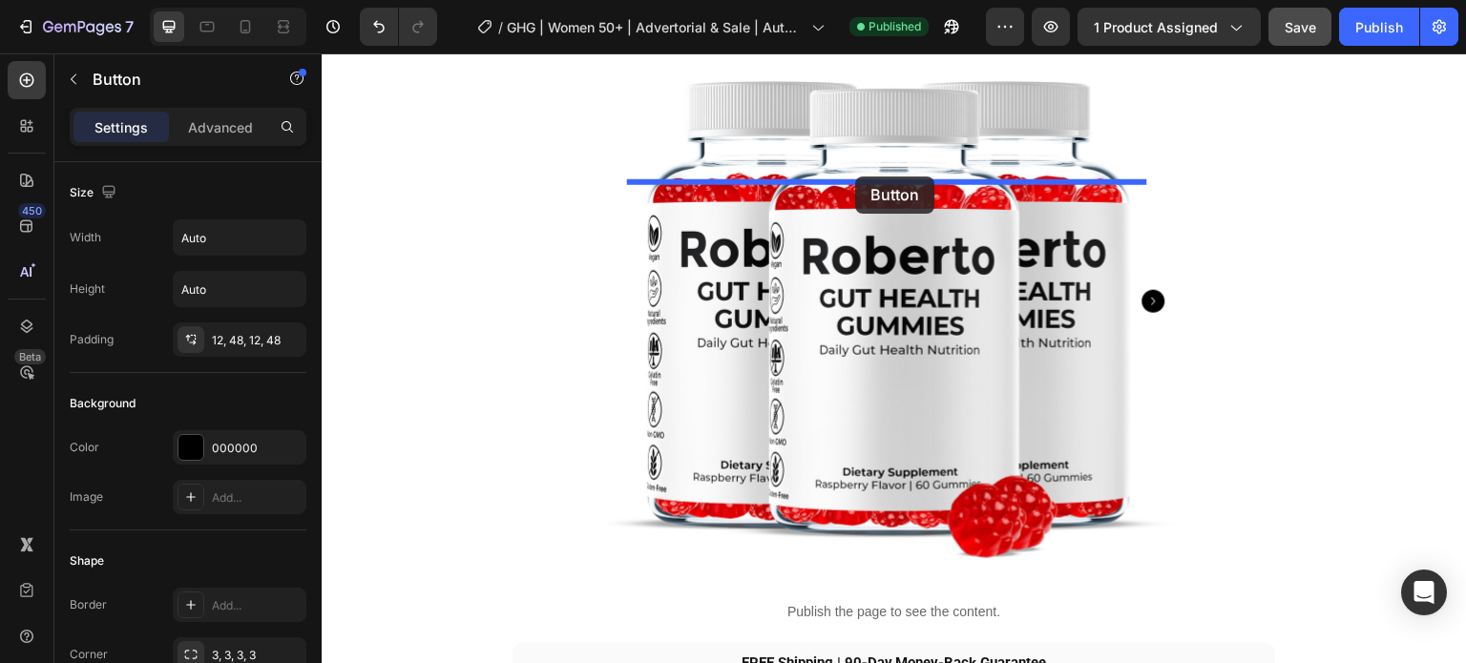
drag, startPoint x: 379, startPoint y: 428, endPoint x: 855, endPoint y: 177, distance: 538.3
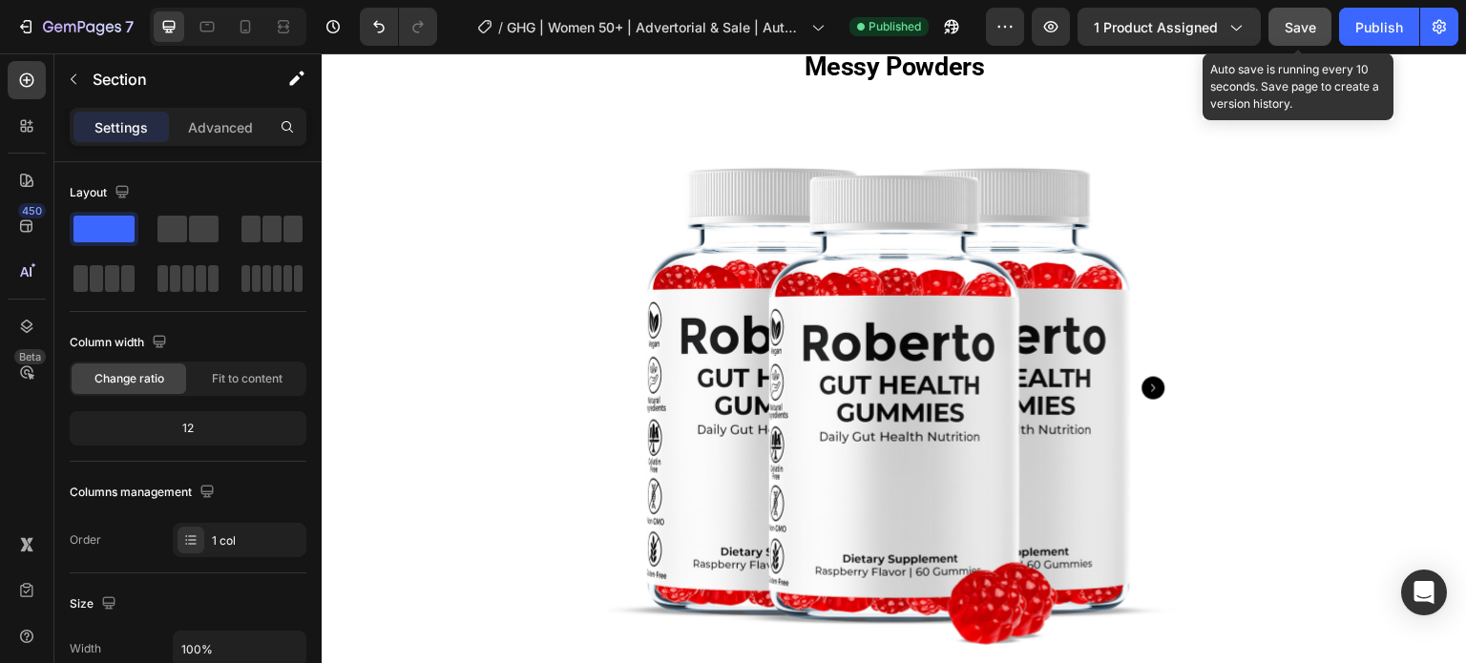
click at [1288, 8] on button "Save" at bounding box center [1299, 27] width 63 height 38
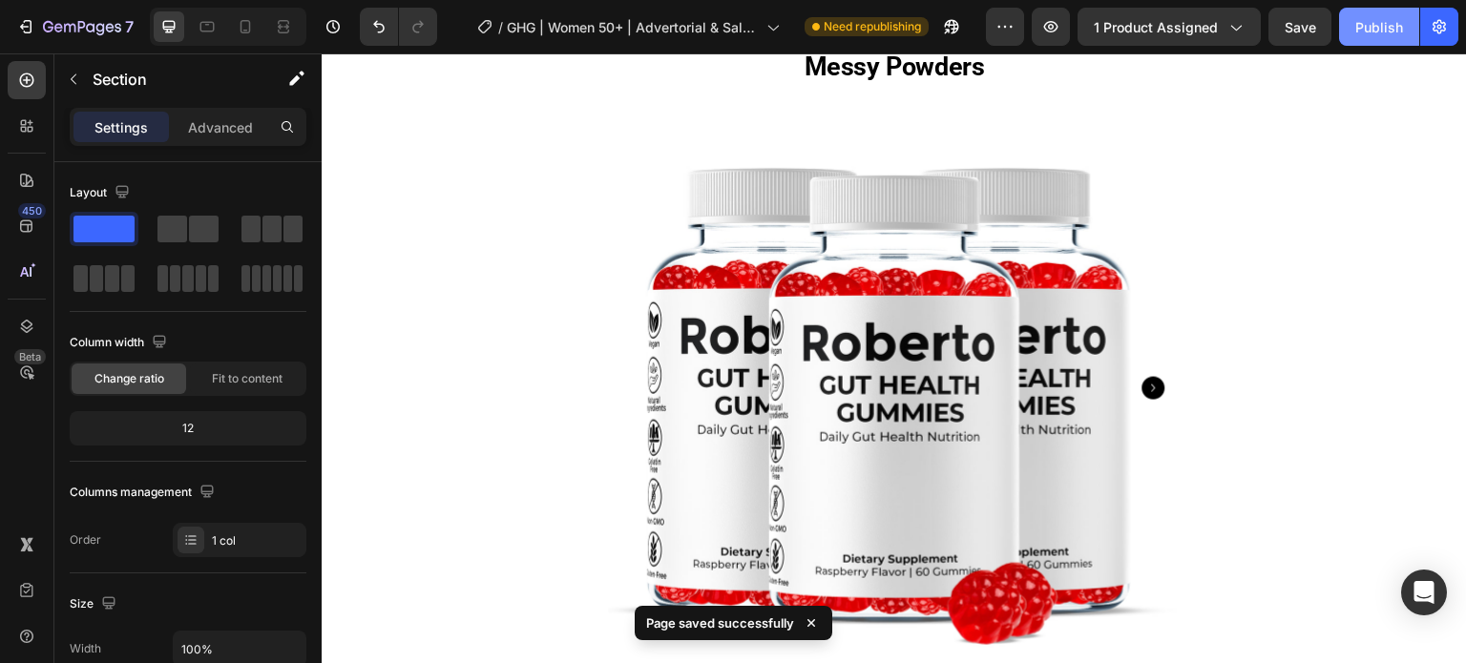
click at [1405, 30] on button "Publish" at bounding box center [1379, 27] width 80 height 38
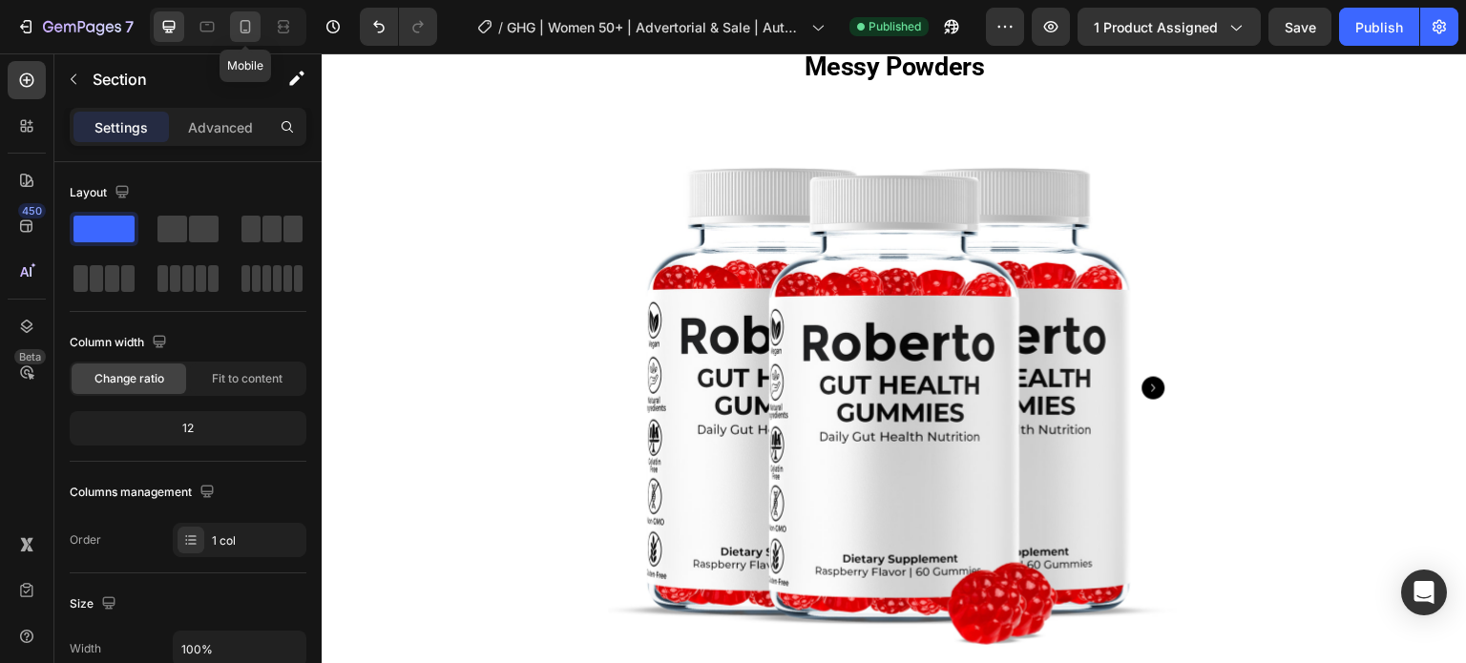
click at [236, 31] on icon at bounding box center [245, 26] width 19 height 19
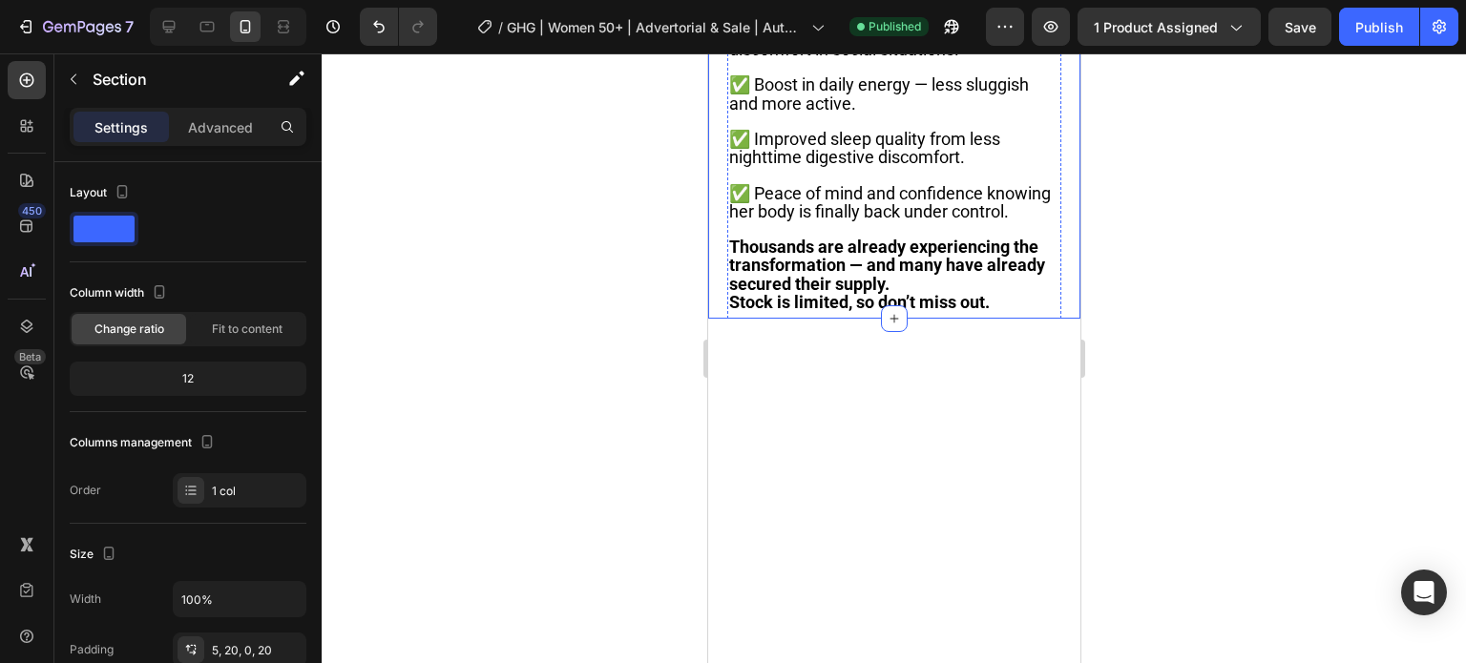
scroll to position [3634, 0]
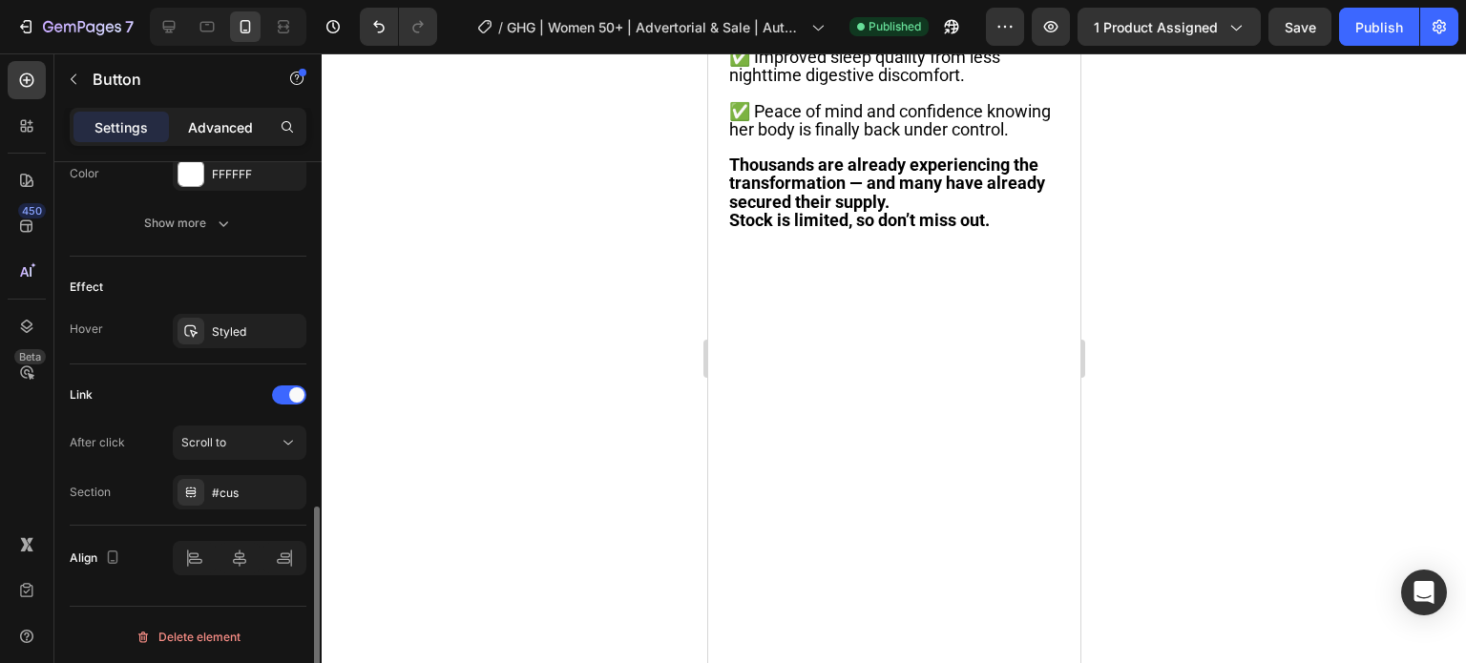
click at [202, 128] on p "Advanced" at bounding box center [220, 127] width 65 height 20
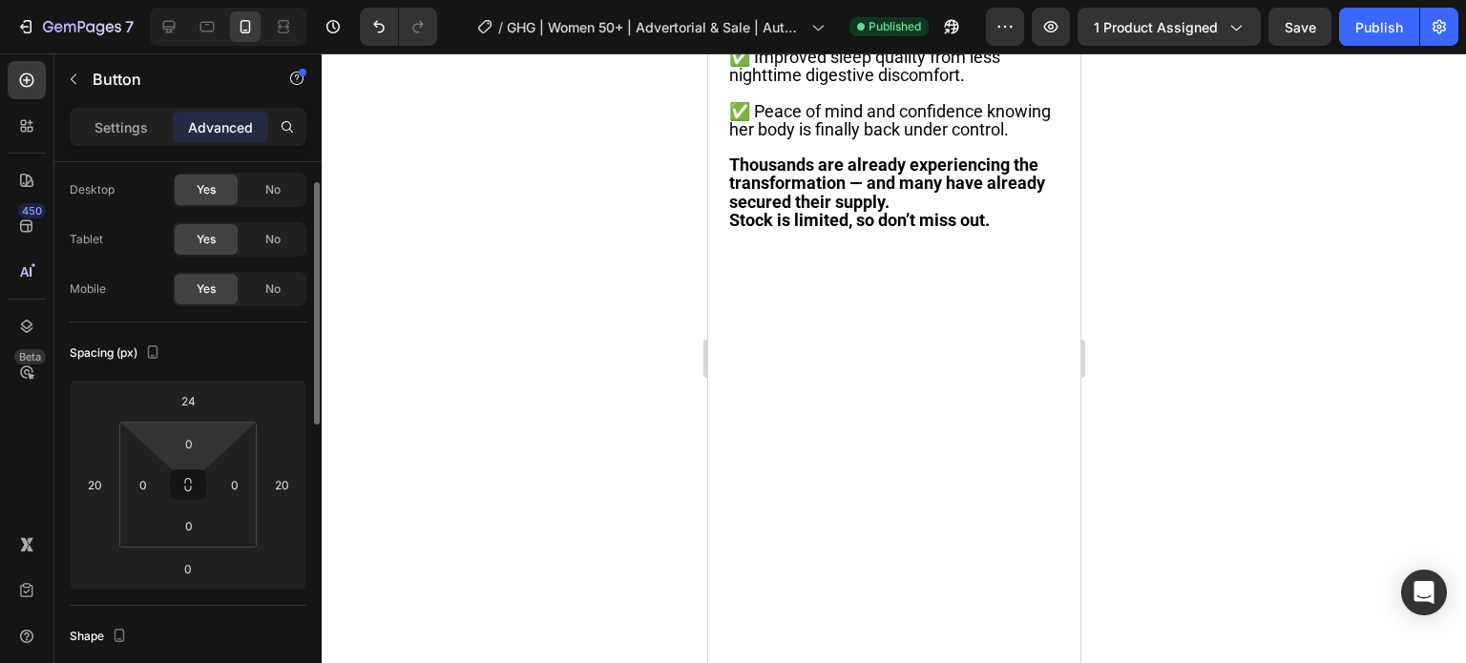
scroll to position [0, 0]
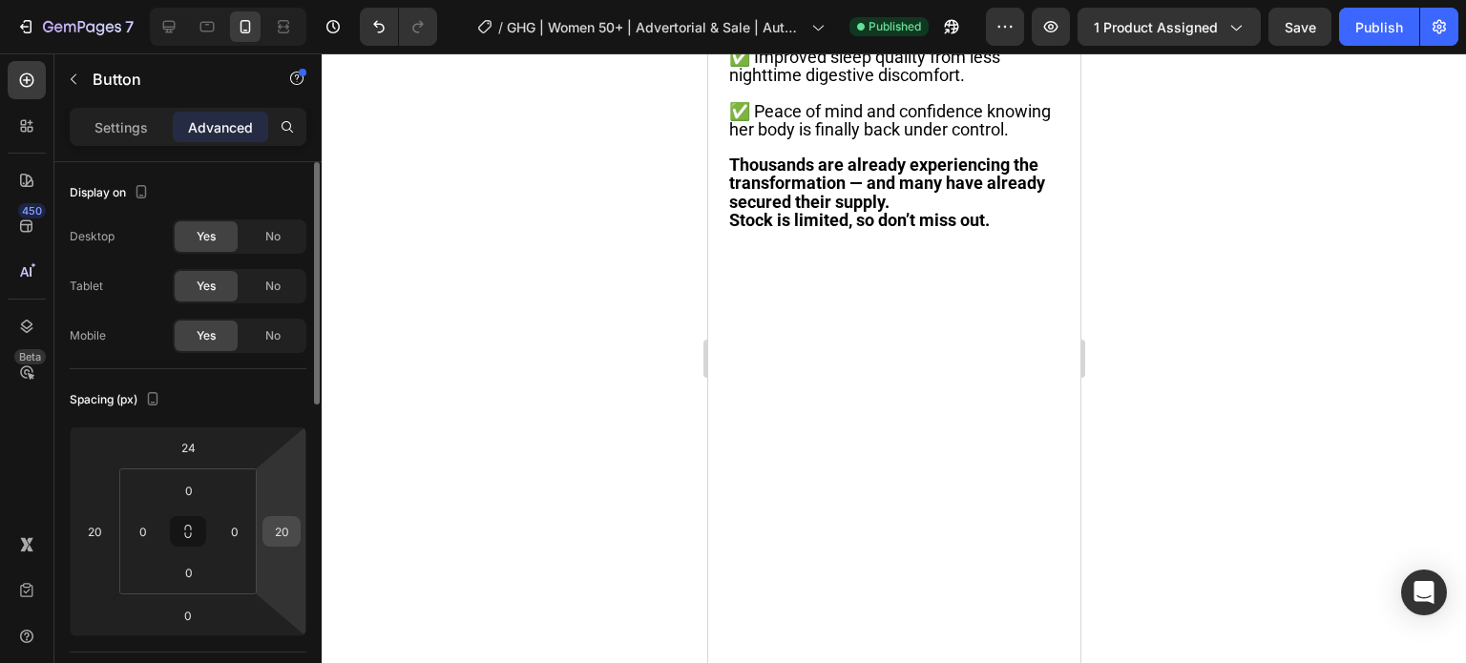
click at [270, 527] on input "20" at bounding box center [281, 531] width 29 height 29
type input "5"
click at [95, 531] on input "20" at bounding box center [94, 531] width 29 height 29
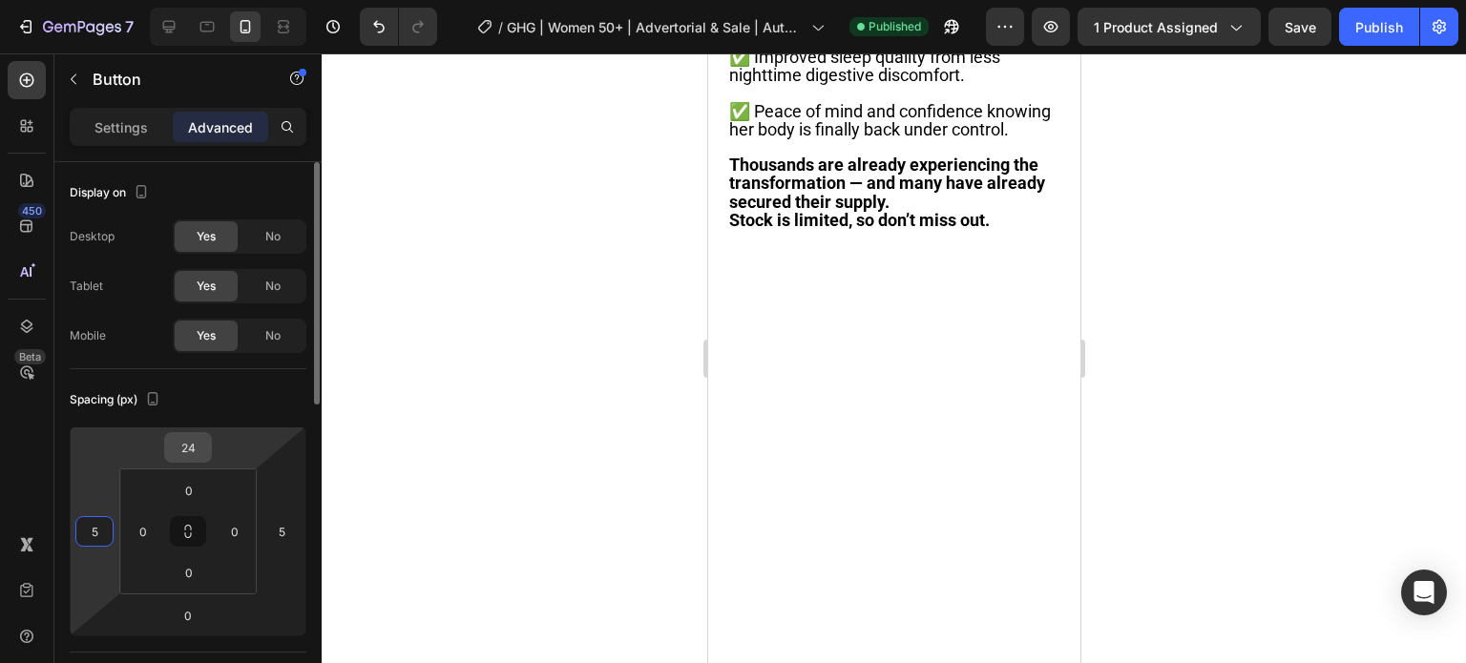
type input "5"
click at [185, 444] on input "24" at bounding box center [188, 447] width 38 height 29
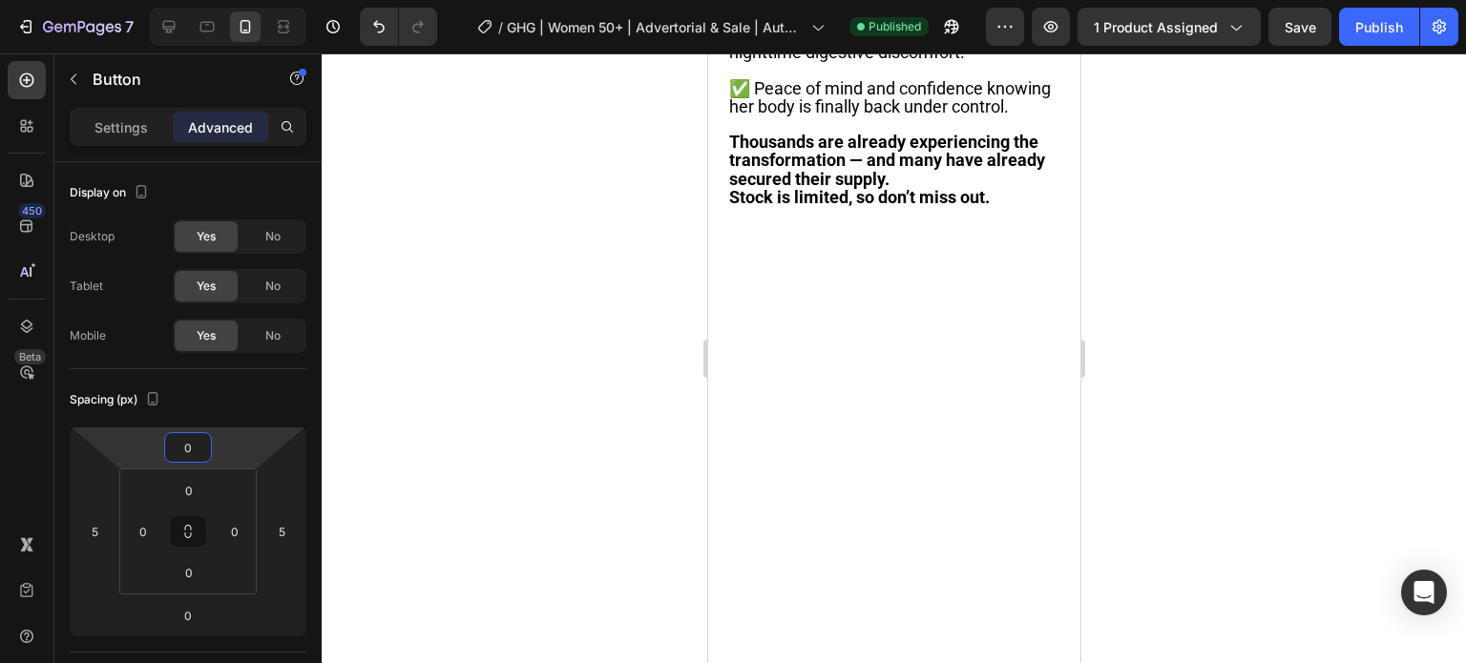
click at [545, 366] on div at bounding box center [894, 358] width 1144 height 610
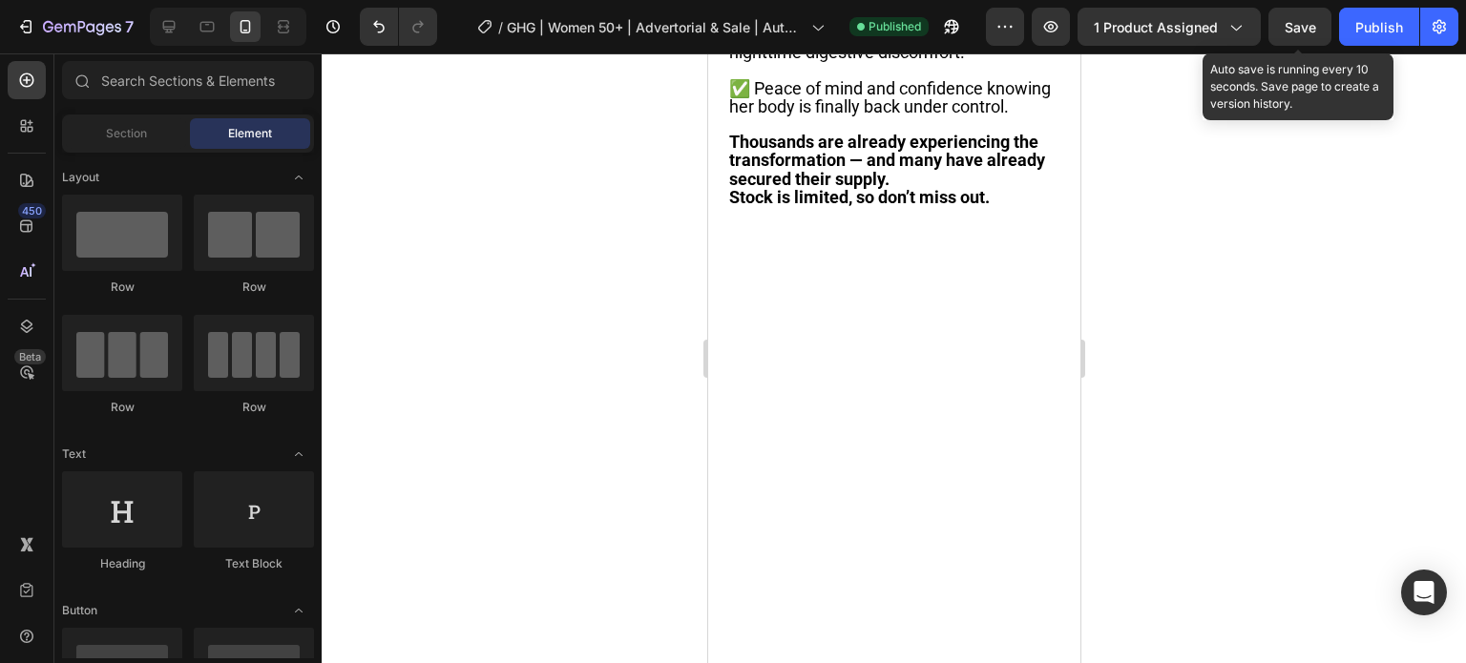
click at [1294, 21] on span "Save" at bounding box center [1300, 27] width 31 height 16
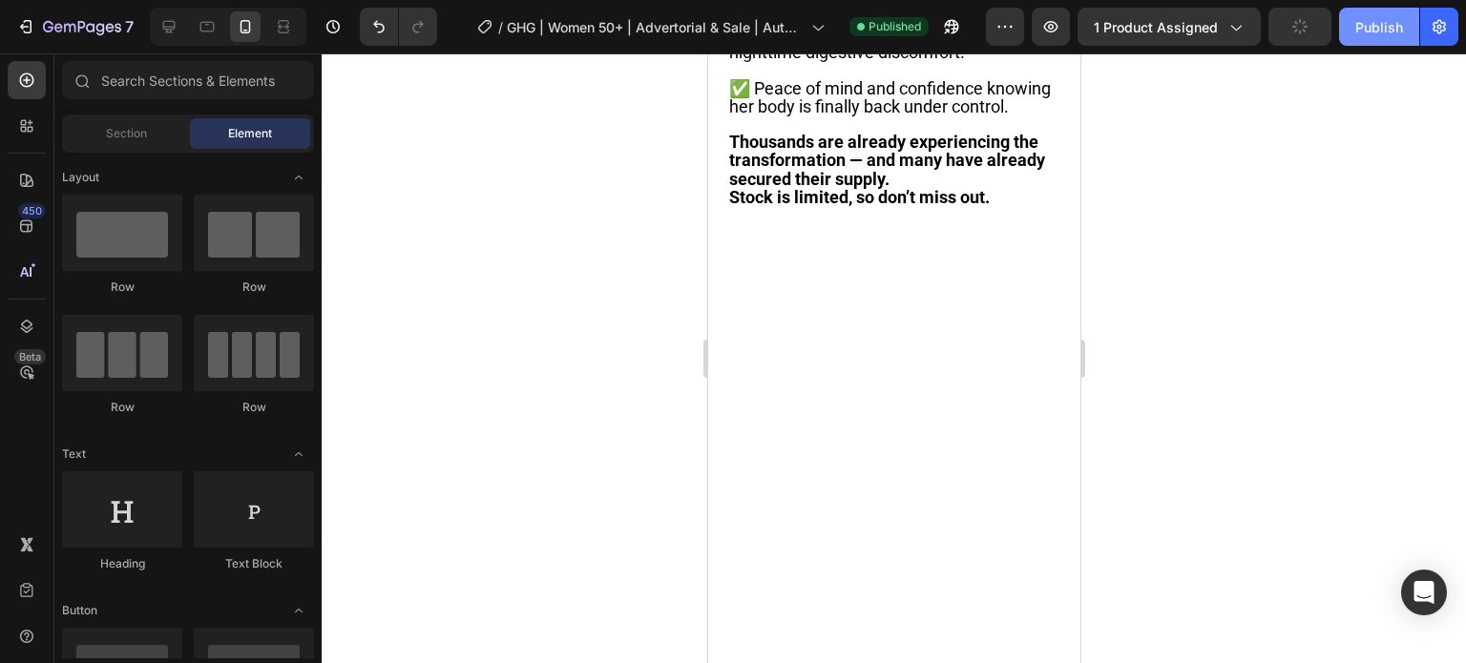
click at [1382, 24] on div "Publish" at bounding box center [1379, 27] width 48 height 20
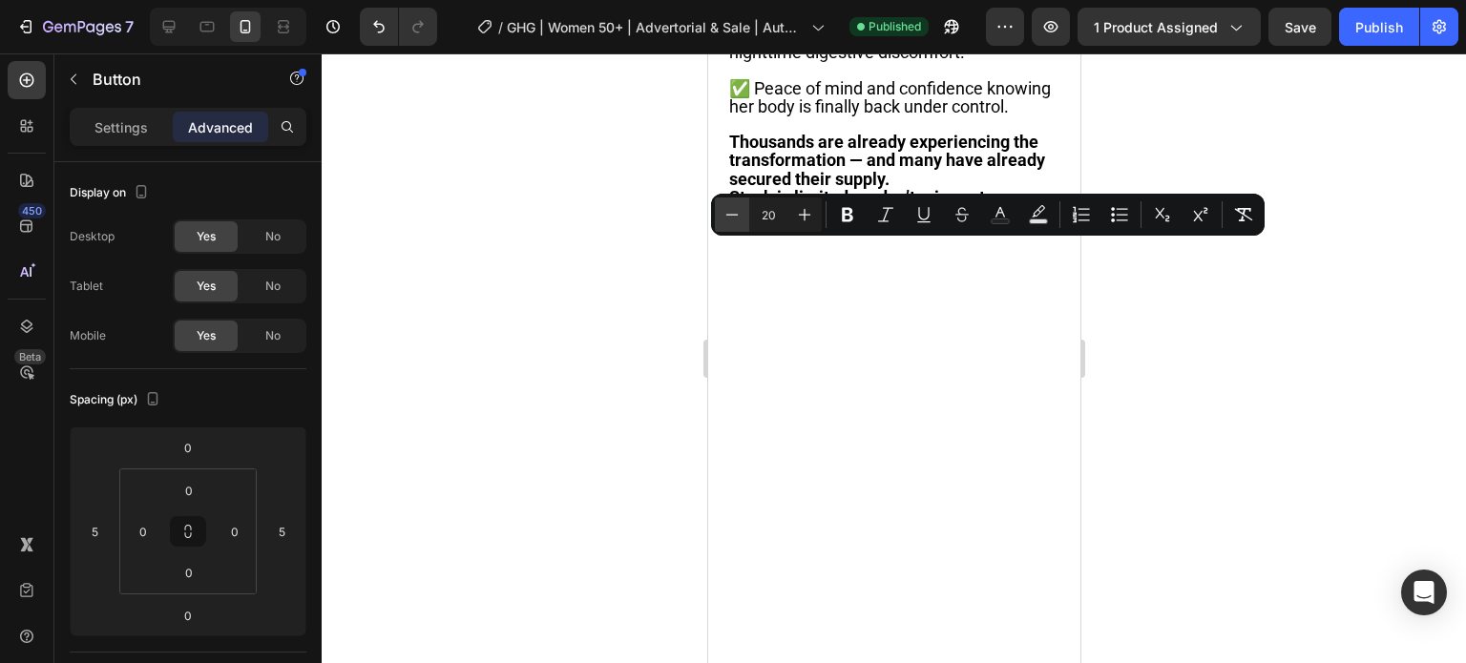
click at [733, 207] on icon "Editor contextual toolbar" at bounding box center [731, 214] width 19 height 19
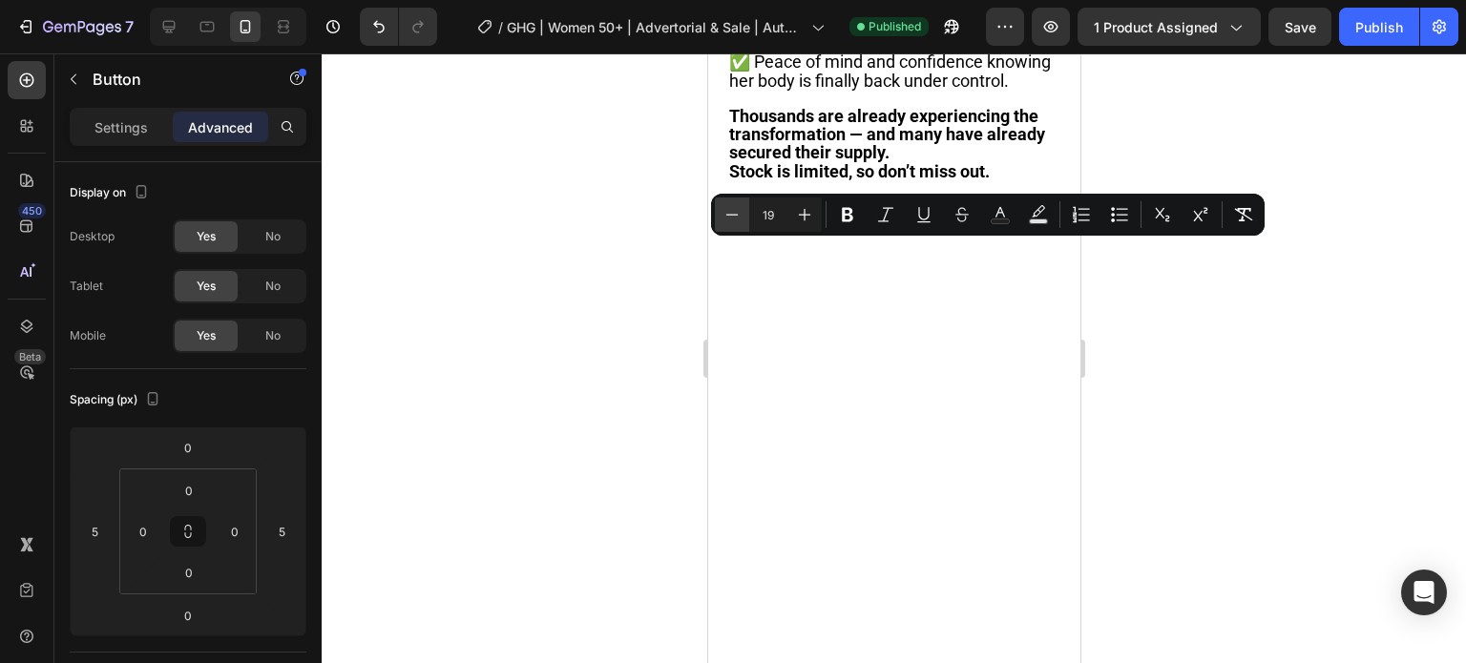
click at [733, 207] on icon "Editor contextual toolbar" at bounding box center [731, 214] width 19 height 19
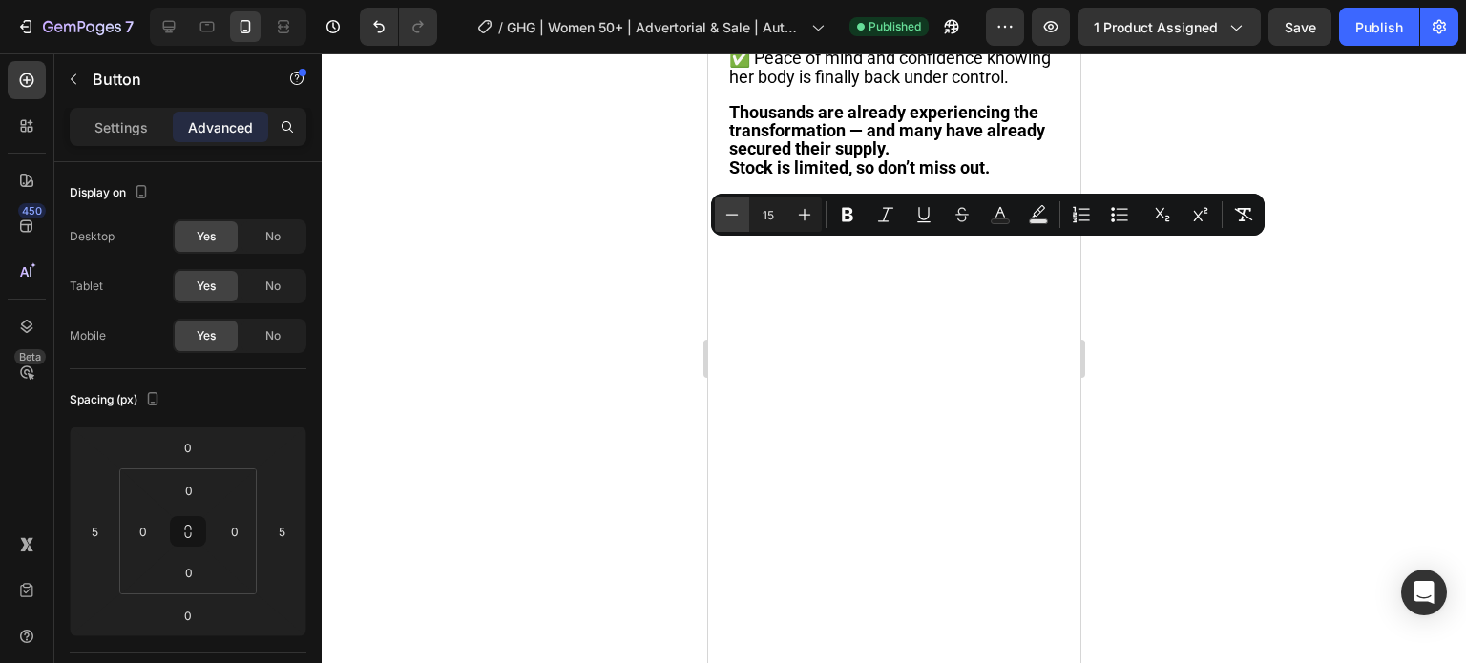
click at [733, 207] on icon "Editor contextual toolbar" at bounding box center [731, 214] width 19 height 19
type input "13"
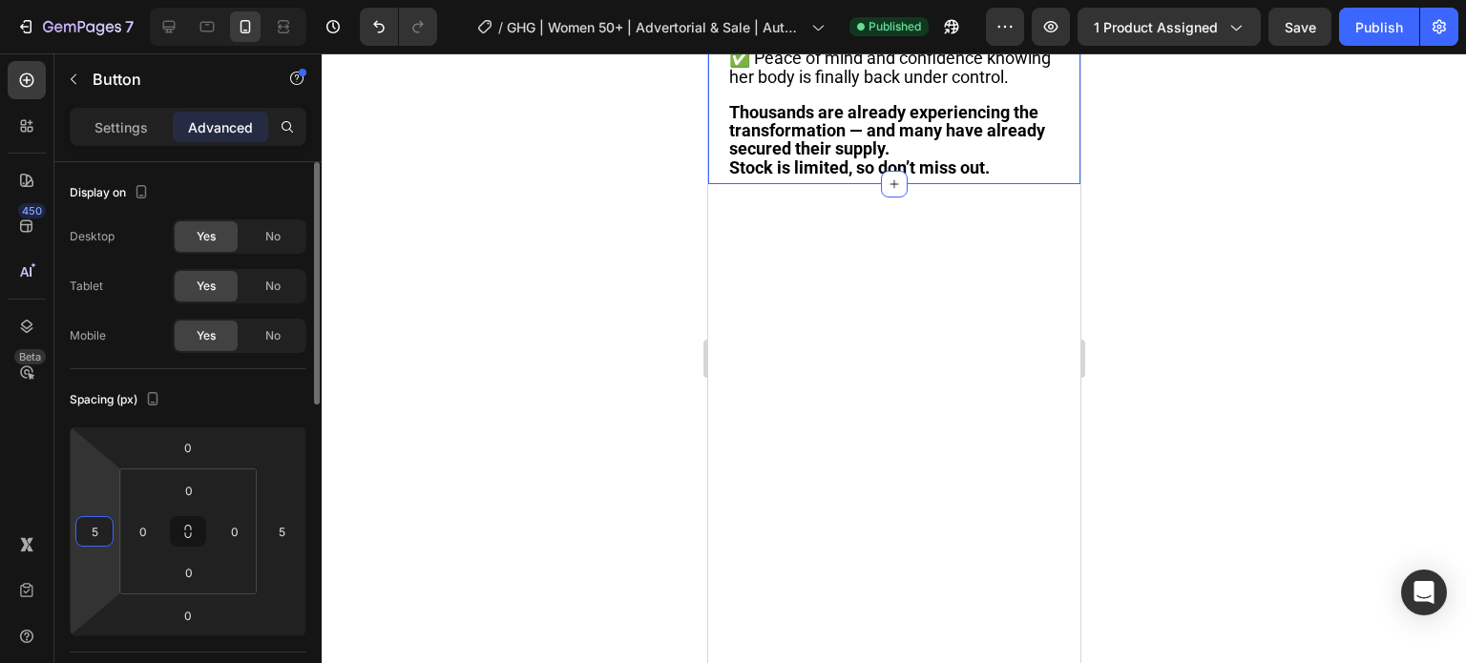
click at [89, 537] on input "5" at bounding box center [94, 531] width 29 height 29
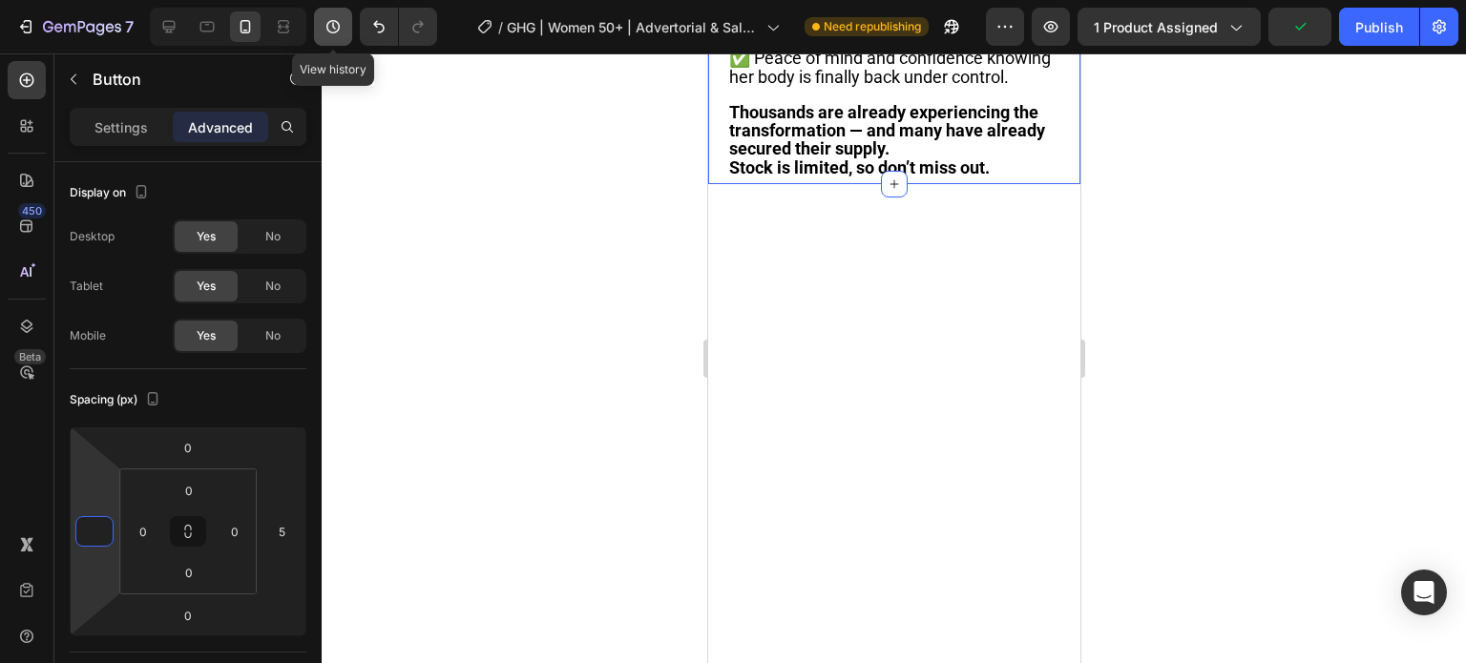
type input "5"
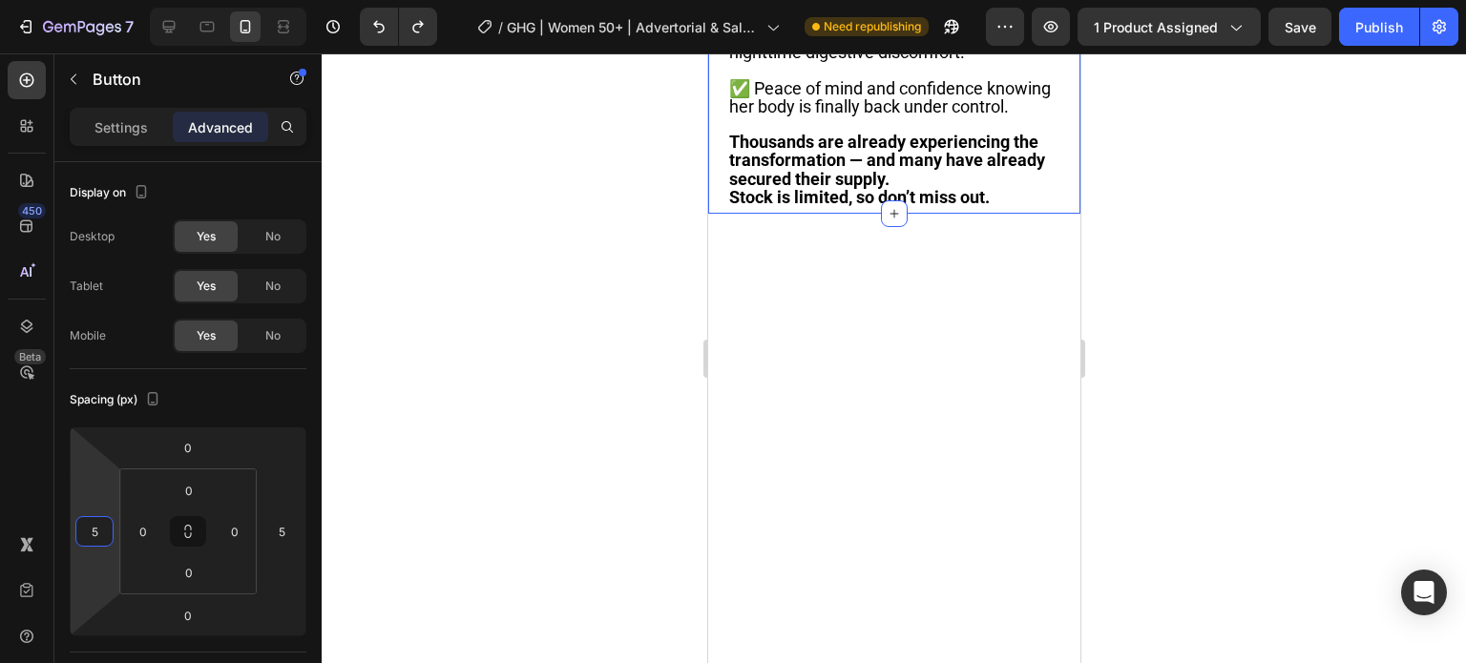
click at [651, 315] on div at bounding box center [894, 358] width 1144 height 610
